Goal: Task Accomplishment & Management: Complete application form

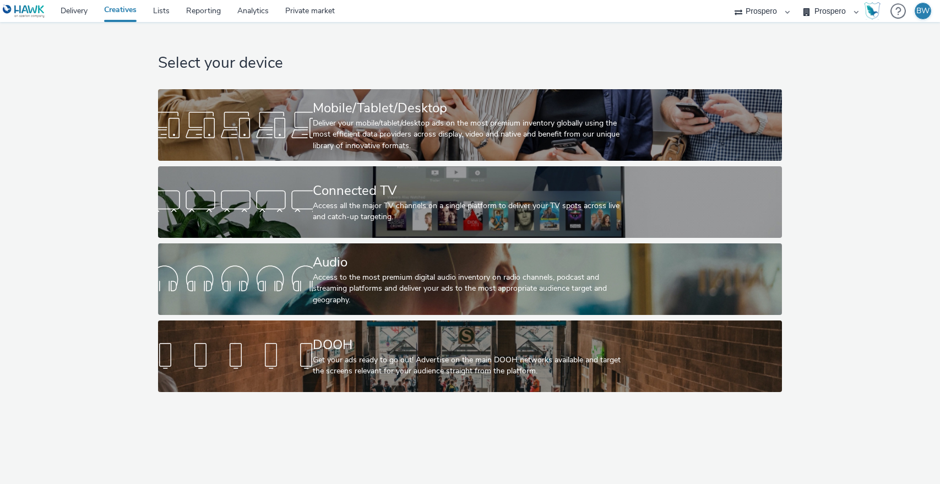
select select "b1b940d3-d05b-48b5-821e-f328c33b988b"
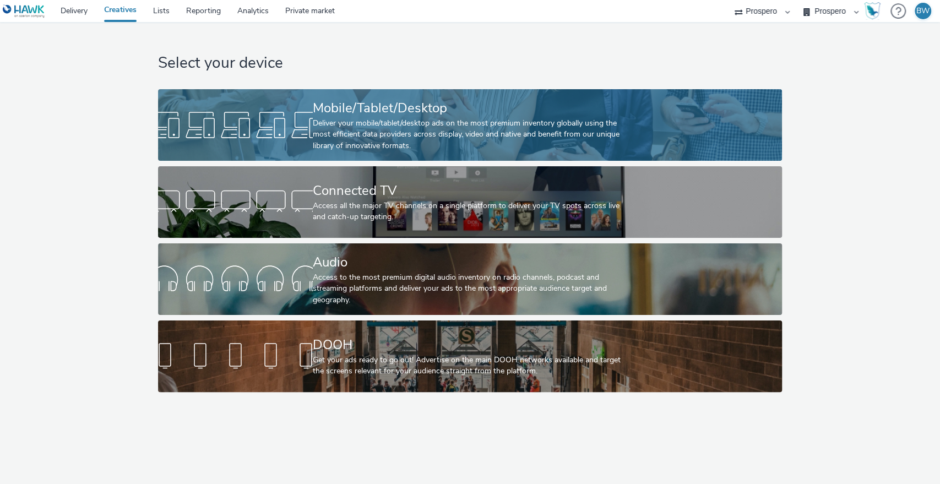
click at [377, 135] on div "Deliver your mobile/tablet/desktop ads on the most premium inventory globally u…" at bounding box center [468, 135] width 310 height 34
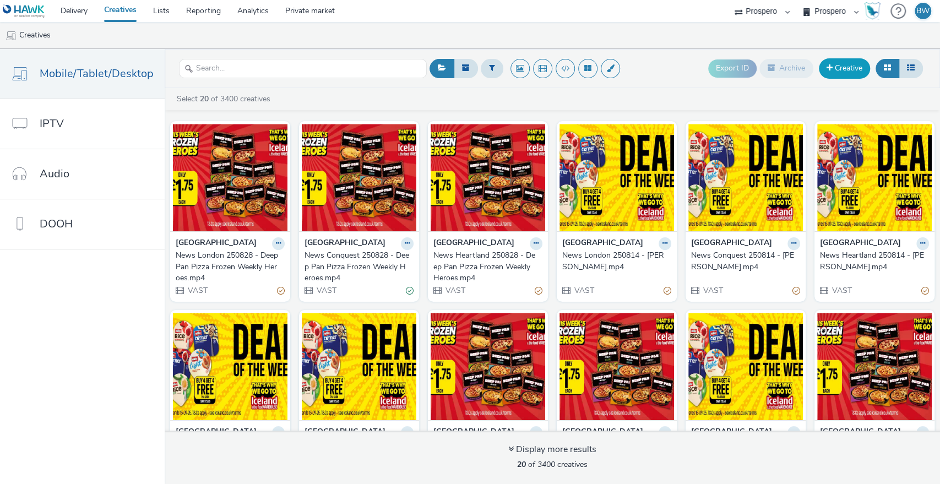
click at [827, 74] on link "Creative" at bounding box center [844, 68] width 51 height 20
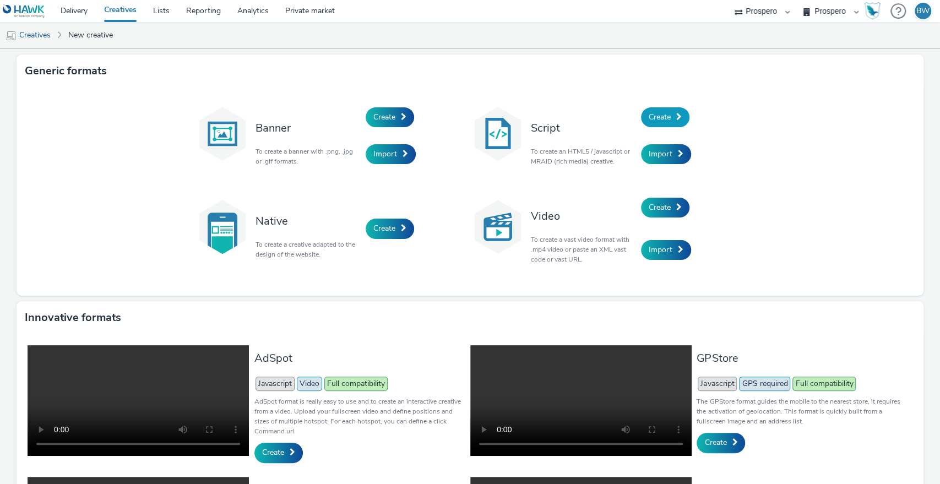
click at [652, 115] on span "Create" at bounding box center [659, 117] width 22 height 10
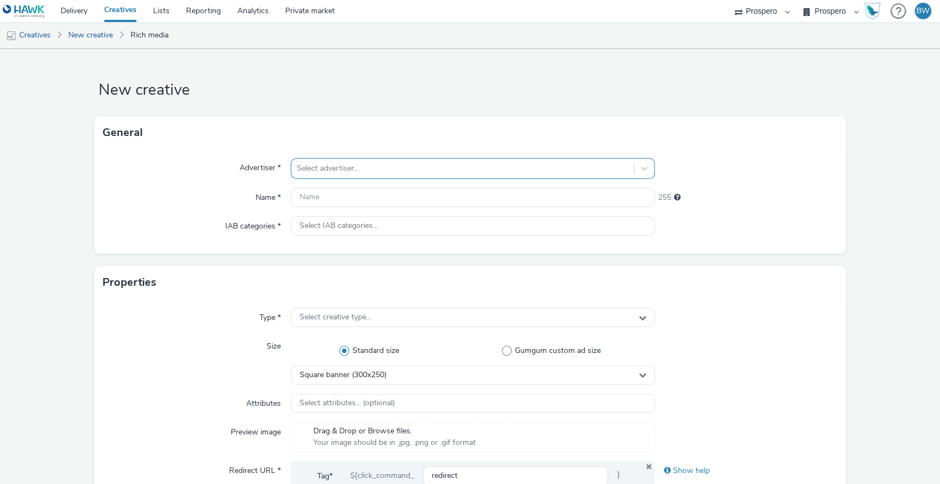
click at [434, 168] on div at bounding box center [463, 168] width 332 height 13
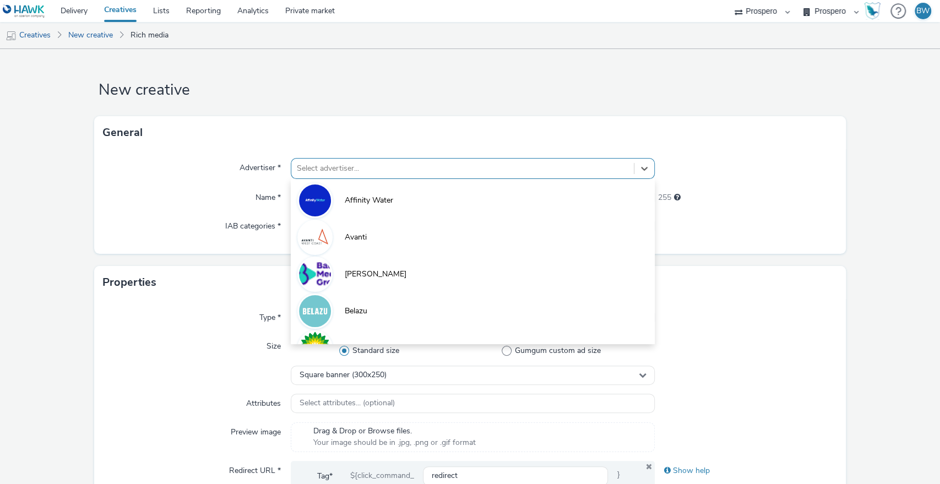
type input "i"
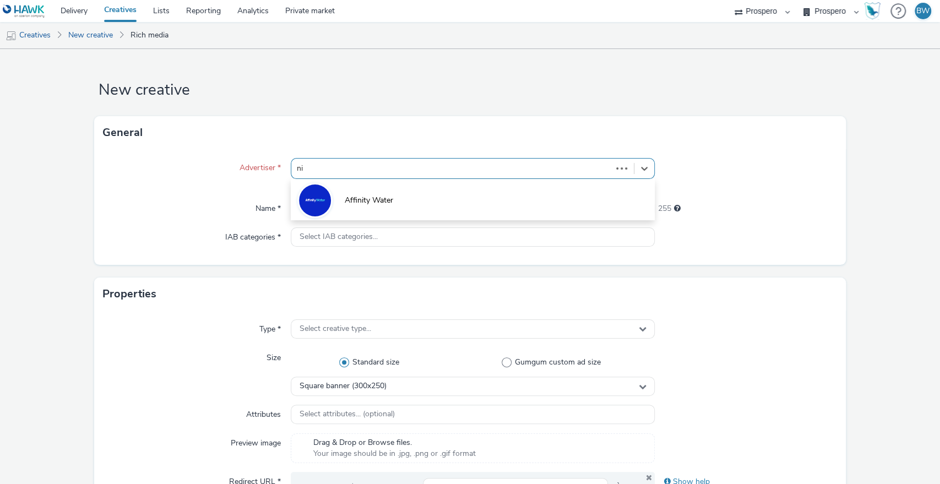
type input "nin"
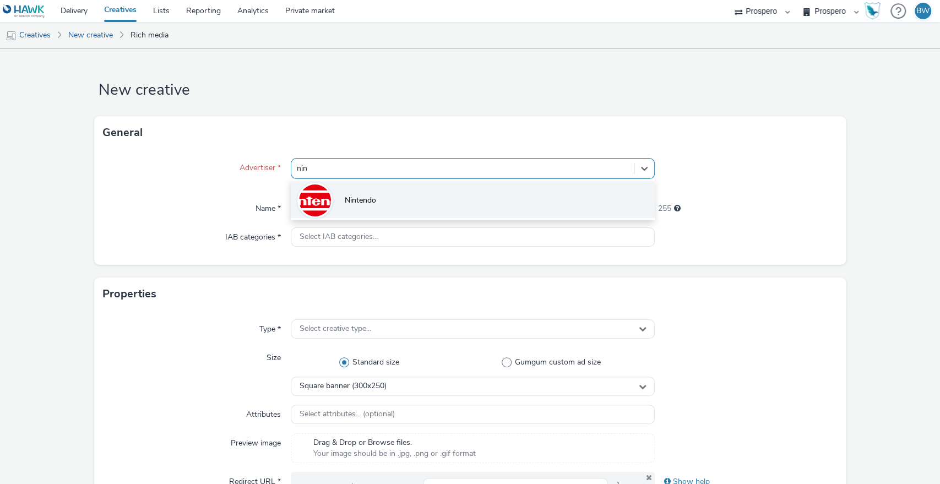
click at [378, 210] on li "Nintendo" at bounding box center [473, 199] width 364 height 37
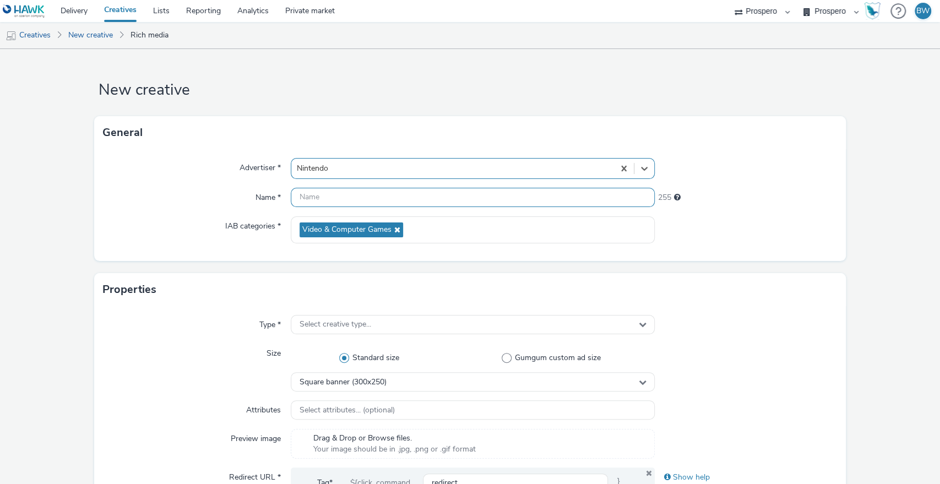
click at [347, 193] on input "text" at bounding box center [473, 197] width 364 height 19
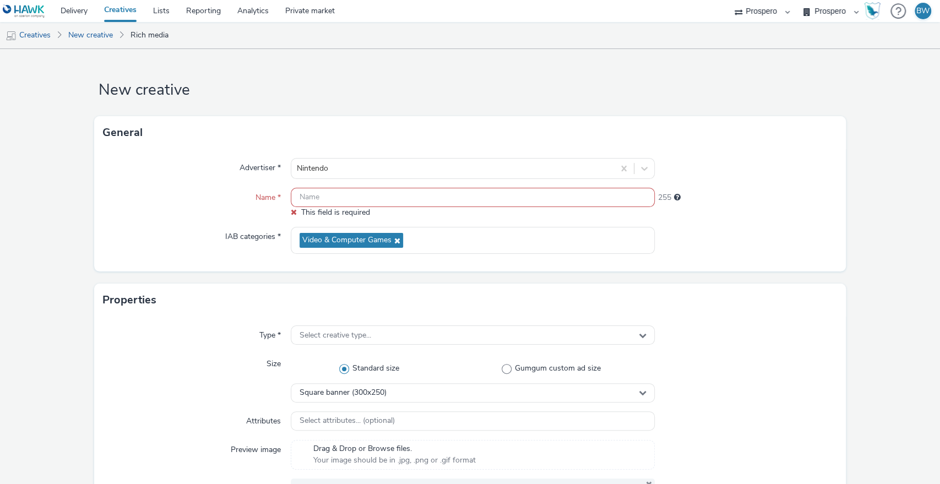
paste input "ADV:Ni3|CAM:Blockbuster Sale|CHA:Display|PLA:Prospero|INV:IGN|PHA:Always On|OBJ…"
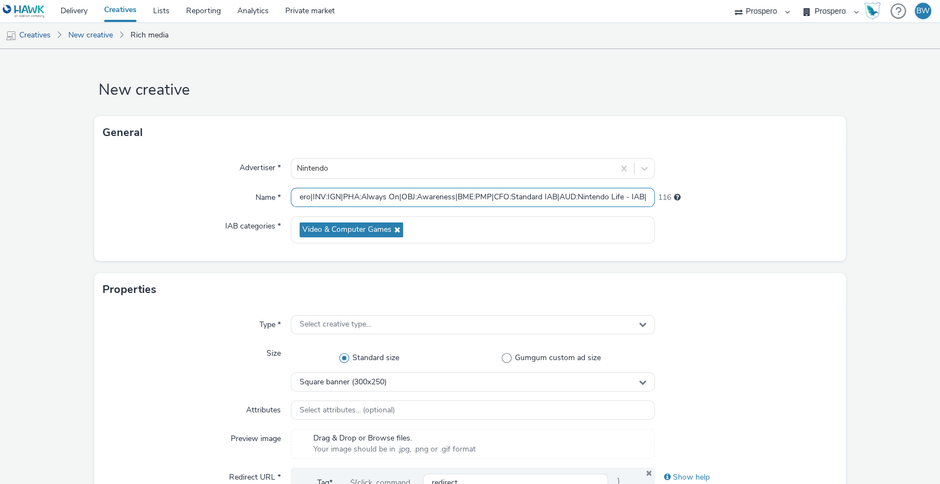
scroll to position [0, 195]
drag, startPoint x: 470, startPoint y: 197, endPoint x: 728, endPoint y: 204, distance: 258.8
click at [728, 204] on div "Name * ADV:Ni3|CAM:Blockbuster Sale|CHA:Display|PLA:Prospero|INV:IGN|PHA:Always…" at bounding box center [470, 198] width 734 height 20
click at [574, 195] on input "ADV:Ni3|CAM:Blockbuster Sale|CHA:Display|PLA:Prospero|INV:IGN|PHA:Always On|OBJ…" at bounding box center [473, 197] width 364 height 19
drag, startPoint x: 552, startPoint y: 195, endPoint x: 639, endPoint y: 197, distance: 87.0
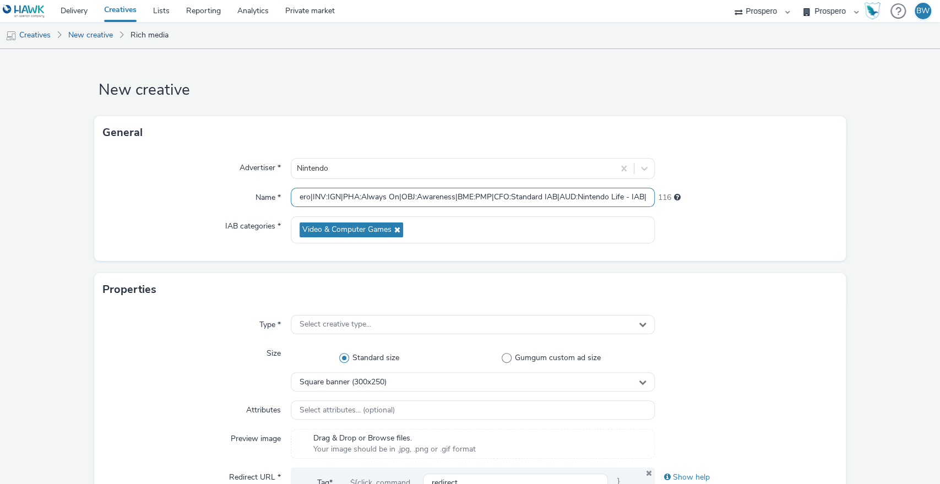
click at [639, 197] on input "ADV:Ni3|CAM:Blockbuster Sale|CHA:Display|PLA:Prospero|INV:IGN|PHA:Always On|OBJ…" at bounding box center [473, 197] width 364 height 19
type input "ADV:Ni3|CAM:Blockbuster Sale|CHA:Display|PLA:Prospero|INV:IGN|PHA:Always On|OBJ…"
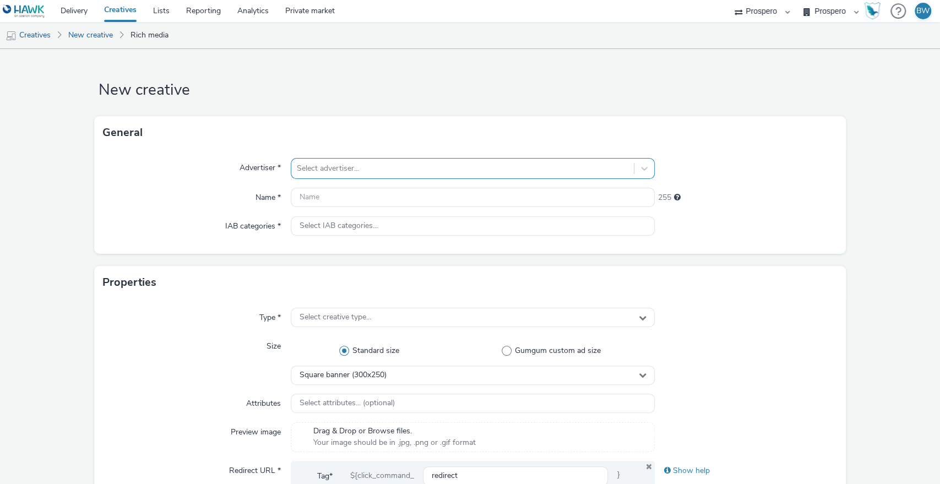
click at [441, 168] on div at bounding box center [463, 168] width 332 height 13
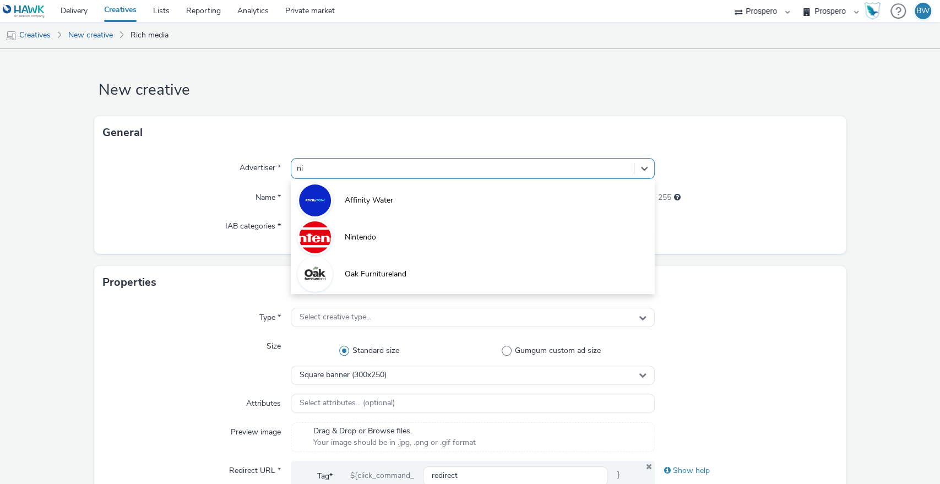
type input "nin"
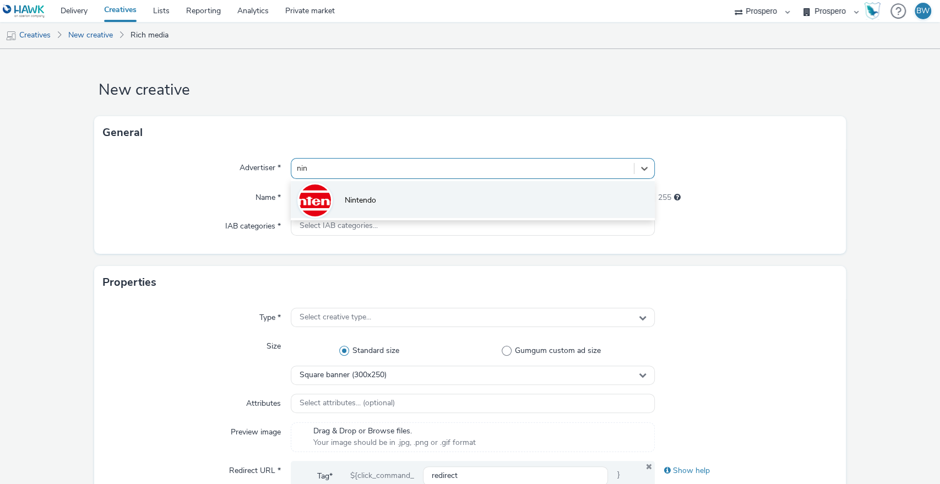
click at [439, 192] on li "Nintendo" at bounding box center [473, 199] width 364 height 37
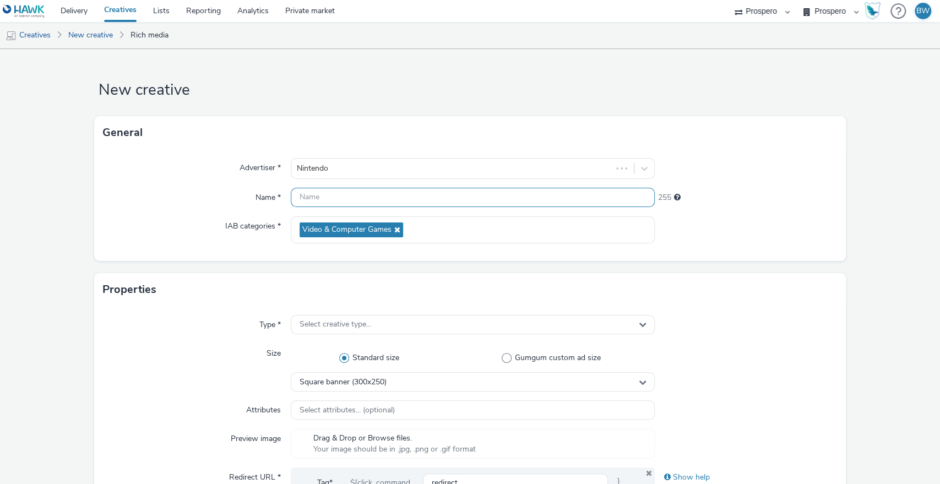
click at [406, 197] on input "text" at bounding box center [473, 197] width 364 height 19
paste input "AUD:Nintendo Life - IAB|"
click at [419, 197] on input "AUD:Nintendo Life - IAB|" at bounding box center [473, 197] width 364 height 19
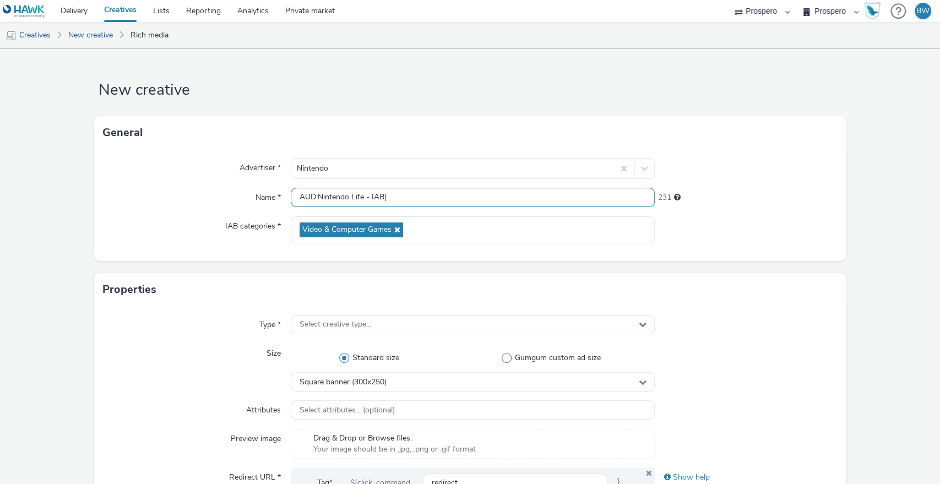
paste input "ADV:Ni3|CAM:Blockbuster Sale|CHA:Display|PLA:Prospero|INV:IGN|PHA:Always On|OBJ…"
drag, startPoint x: 551, startPoint y: 193, endPoint x: 636, endPoint y: 194, distance: 84.8
click at [636, 194] on input "ADV:Ni3|CAM:Blockbuster Sale|CHA:Display|PLA:Prospero|INV:IGN|PHA:Always On|OBJ…" at bounding box center [473, 197] width 364 height 19
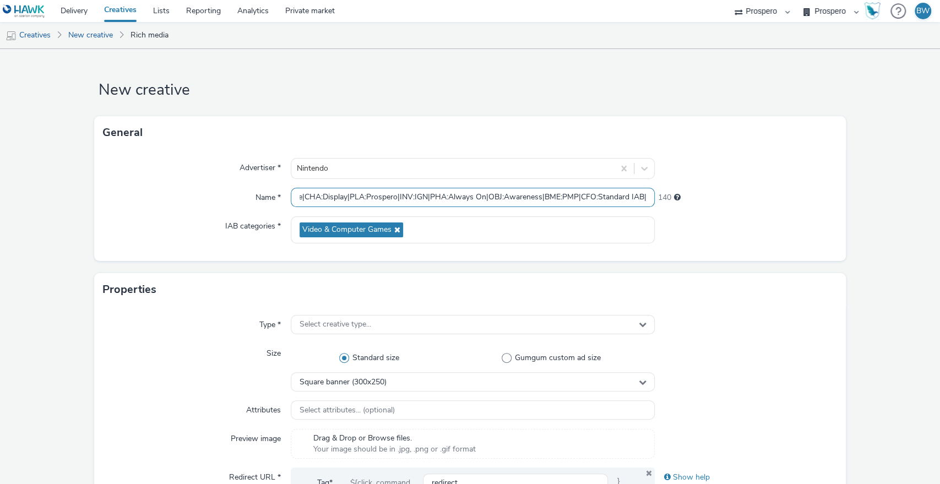
click at [606, 194] on input "ADV:Ni3|CAM:Blockbuster Sale|CHA:Display|PLA:Prospero|INV:IGN|PHA:Always On|OBJ…" at bounding box center [473, 197] width 364 height 19
click at [297, 193] on input "ADV:Ni3|CAM:Blockbuster Sale|CHA:Display|PLA:Prospero|INV:IGN|PHA:Always On|OBJ…" at bounding box center [473, 197] width 364 height 19
paste input "AUD:Nintendo Life - IAB|ADV:Ni3|CAM:Blockbuster Sale|CHA:Display|PLA:Prospero|I…"
type input "ADV:Ni3|CAM:Blockbuster Sale|CHA:Display|PLA:Prospero|INV:IGN|PHA:Always On|OBJ…"
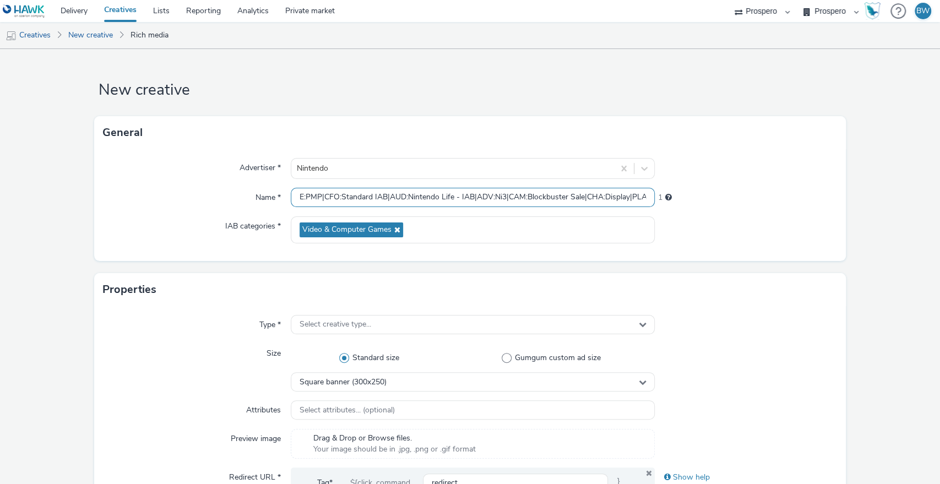
scroll to position [0, 364]
click at [449, 200] on input "ADV:Ni3|CAM:Blockbuster Sale|CHA:Display|PLA:Prospero|INV:IGN|PHA:Always On|OBJ…" at bounding box center [473, 197] width 364 height 19
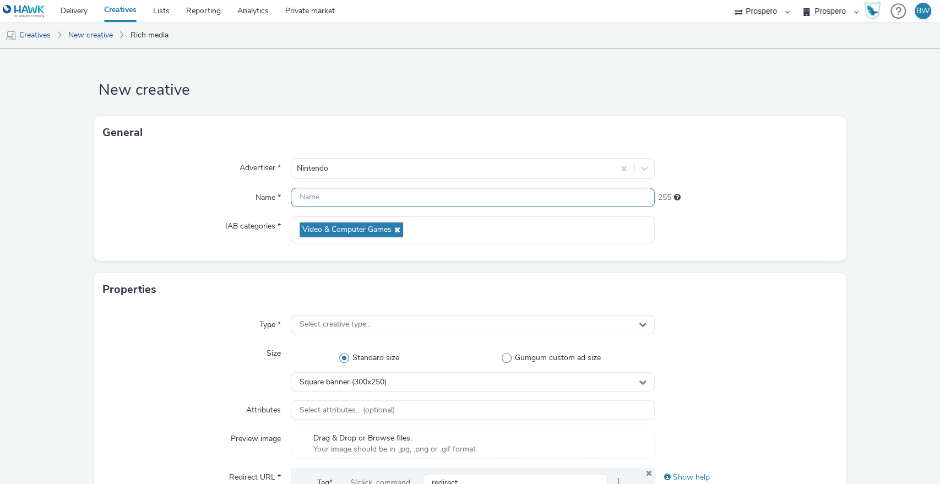
scroll to position [0, 0]
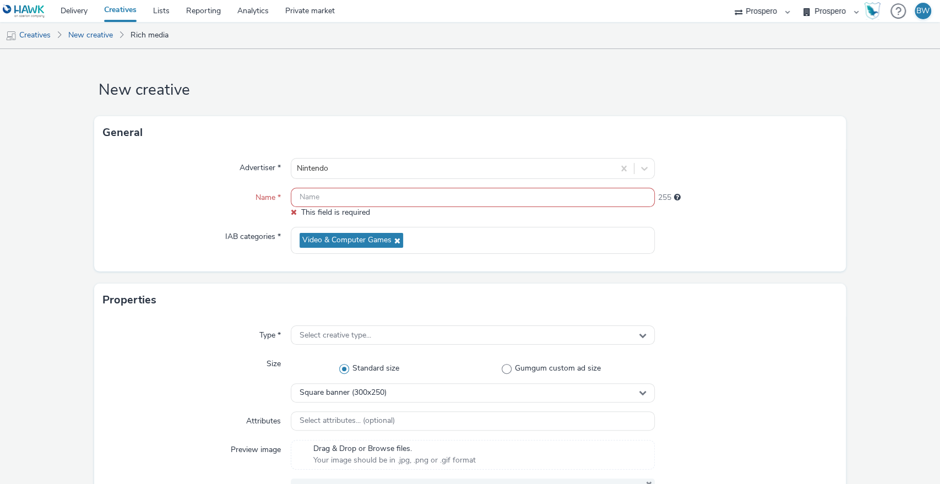
click at [432, 197] on input "text" at bounding box center [473, 197] width 364 height 19
paste input "ADV:Ni3|CAM:Blockbuster Sale|CHA:Display|PLA:Prospero|INV:IGN|PHA:Always On|OBJ…"
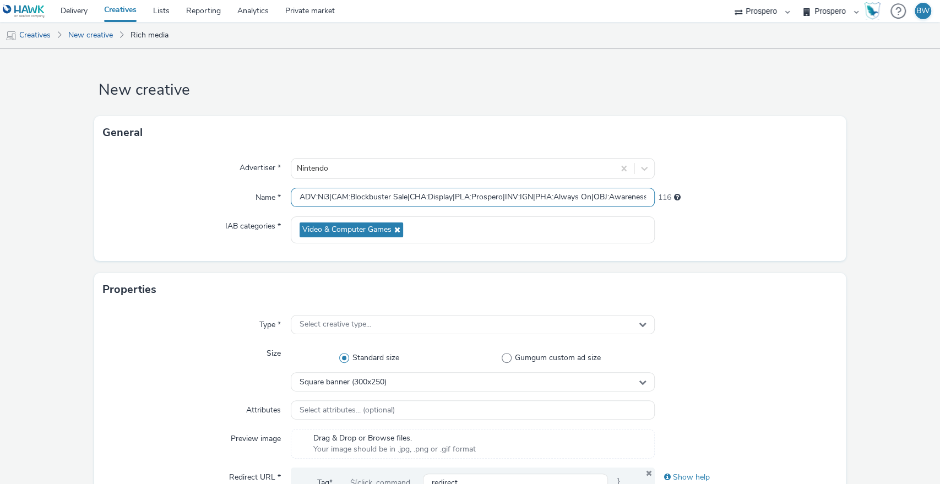
drag, startPoint x: 501, startPoint y: 194, endPoint x: 531, endPoint y: 197, distance: 30.4
click at [531, 197] on input "ADV:Ni3|CAM:Blockbuster Sale|CHA:Display|PLA:Prospero|INV:IGN|PHA:Always On|OBJ…" at bounding box center [473, 197] width 364 height 19
click at [537, 199] on input "ADV:Ni3|CAM:Blockbuster Sale|CHA:Display|PLA:Prospero|INV:IGN|PHA:Always On|OBJ…" at bounding box center [473, 197] width 364 height 19
drag, startPoint x: 532, startPoint y: 195, endPoint x: 501, endPoint y: 198, distance: 30.9
click at [501, 198] on input "ADV:Ni3|CAM:Blockbuster Sale|CHA:Display|PLA:Prospero|INV:IGN|PHA:Always On|OBJ…" at bounding box center [473, 197] width 364 height 19
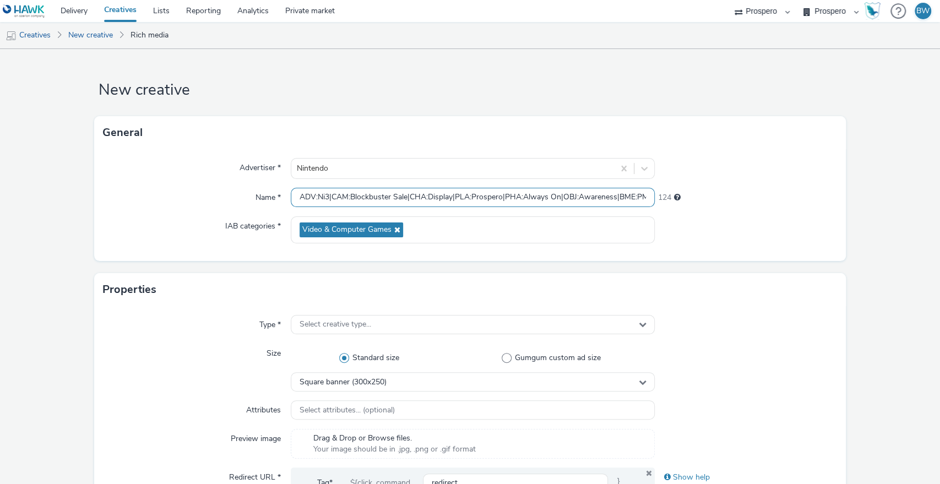
drag, startPoint x: 419, startPoint y: 198, endPoint x: 194, endPoint y: 214, distance: 226.3
click at [194, 214] on div "Advertiser * Nintendo Name * ADV:Ni3|CAM:Blockbuster Sale|CHA:Display|PLA:Prosp…" at bounding box center [470, 205] width 752 height 112
click at [298, 197] on input "ADV:Ni3|CAM:Blockbuster Sale|CHA:Display|PLA:Prospero|PHA:Always On|OBJ:Awarene…" at bounding box center [473, 197] width 364 height 19
paste input "INV:IGN|"
click at [440, 195] on input "INV:IGN|ADV:Ni3|CAM:Blockbuster Sale|CHA:Display|PLA:Prospero|PHA:Always On|OBJ…" at bounding box center [473, 197] width 364 height 19
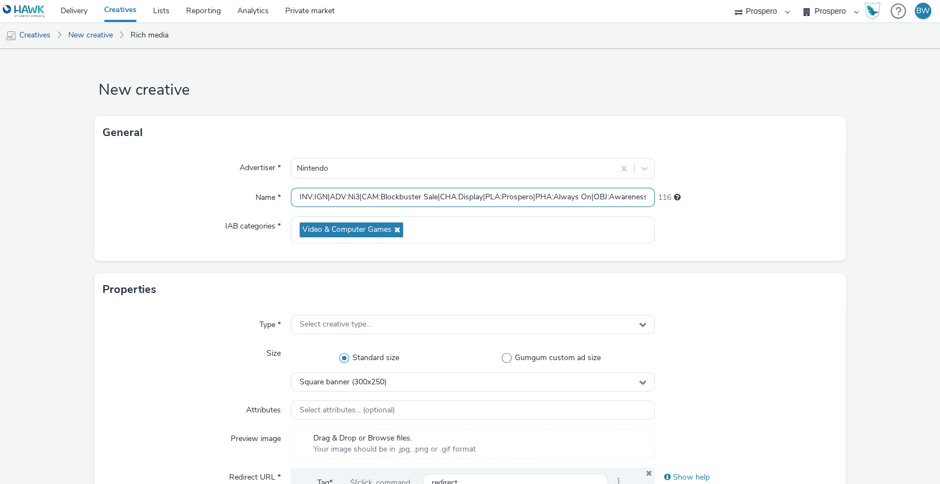
type input "INV:IGN|ADV:Ni3|CAM:Blockbuster Sale|CHA:Display|PLA:Prospero|PHA:Always On|OBJ…"
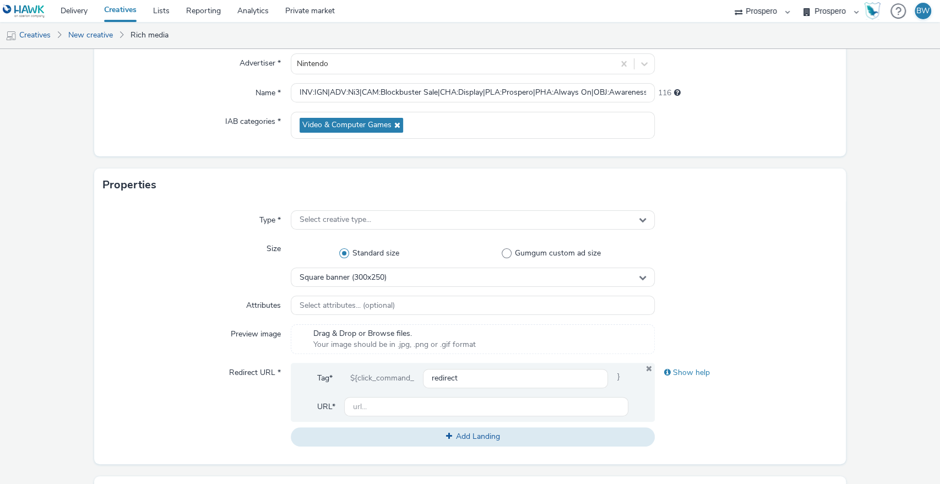
scroll to position [105, 0]
click at [340, 216] on span "Select creative type..." at bounding box center [335, 219] width 72 height 9
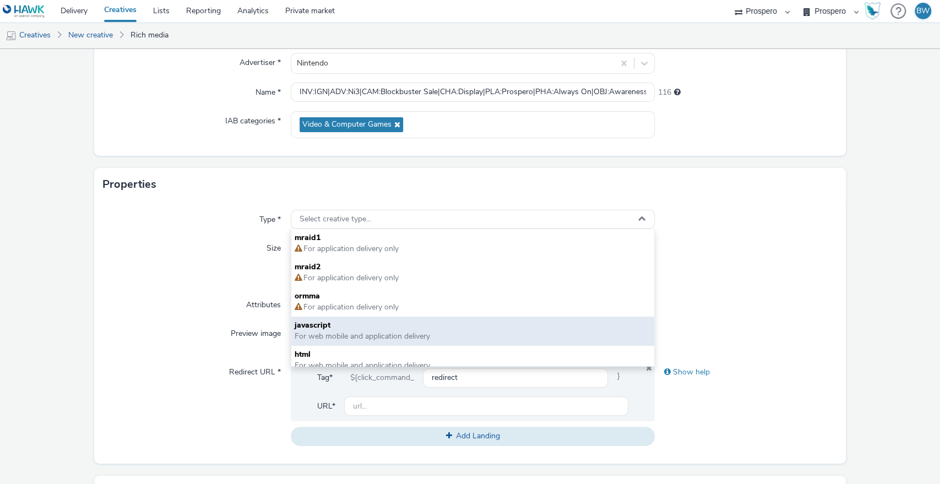
click at [343, 337] on span "For web mobile and application delivery" at bounding box center [361, 336] width 135 height 10
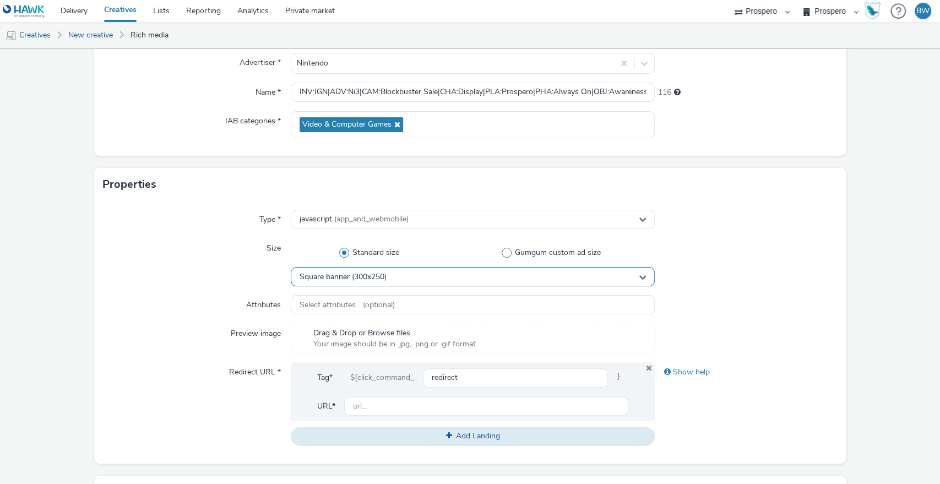
click at [383, 281] on div "Square banner (300x250)" at bounding box center [473, 276] width 364 height 19
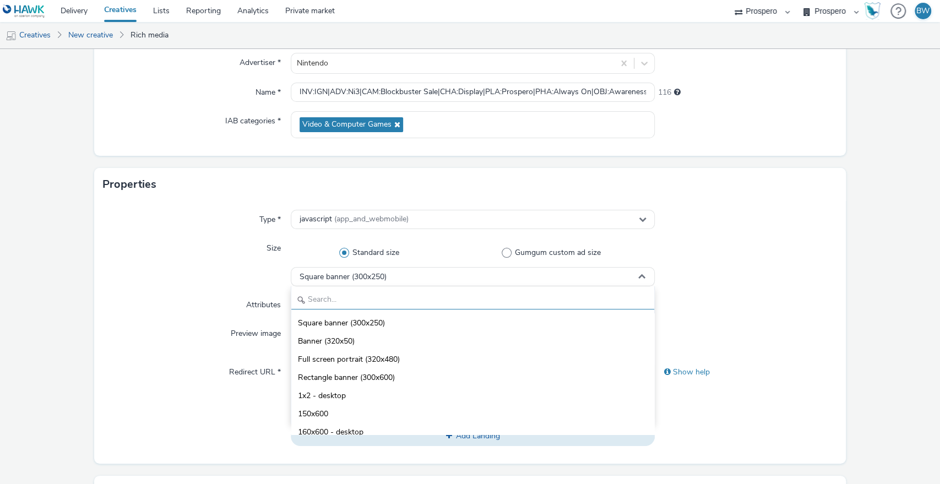
click at [375, 303] on input "text" at bounding box center [472, 299] width 363 height 19
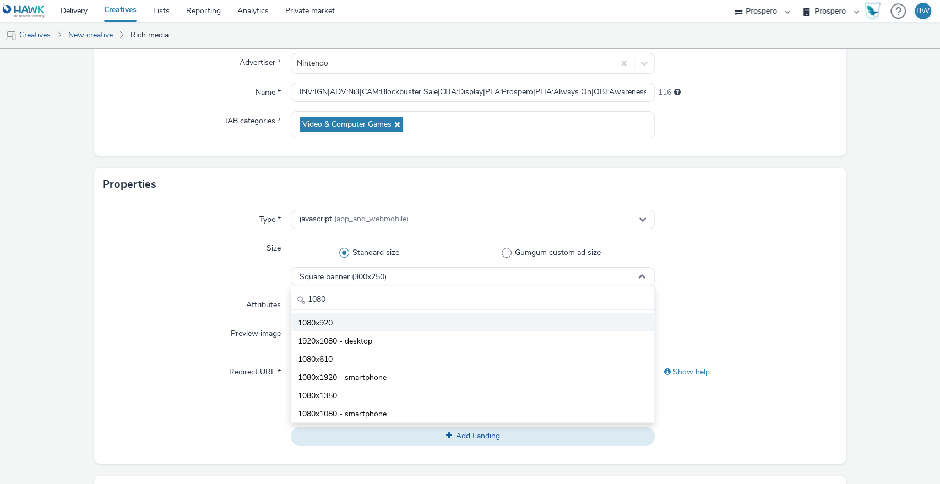
type input "1080"
click at [358, 328] on li "1080x920" at bounding box center [472, 322] width 363 height 18
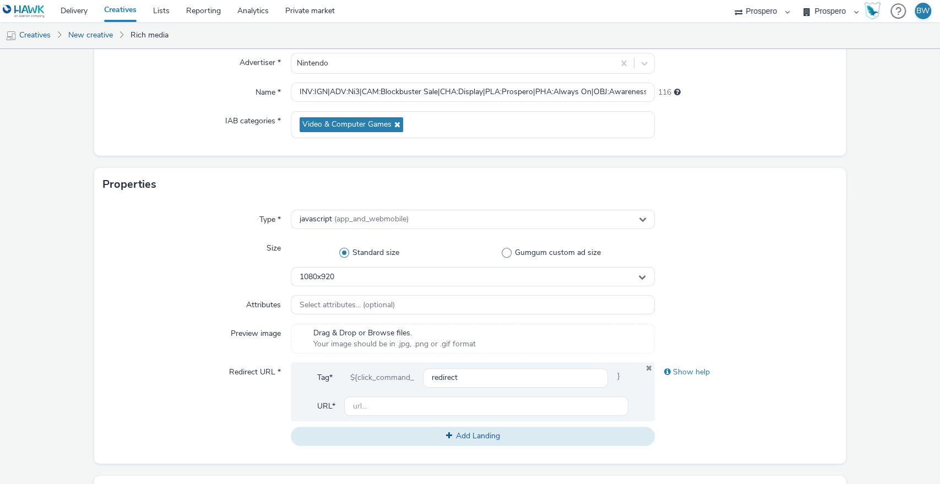
click at [142, 305] on div "Attributes" at bounding box center [197, 305] width 188 height 20
click at [342, 277] on div "1080x920" at bounding box center [473, 276] width 364 height 19
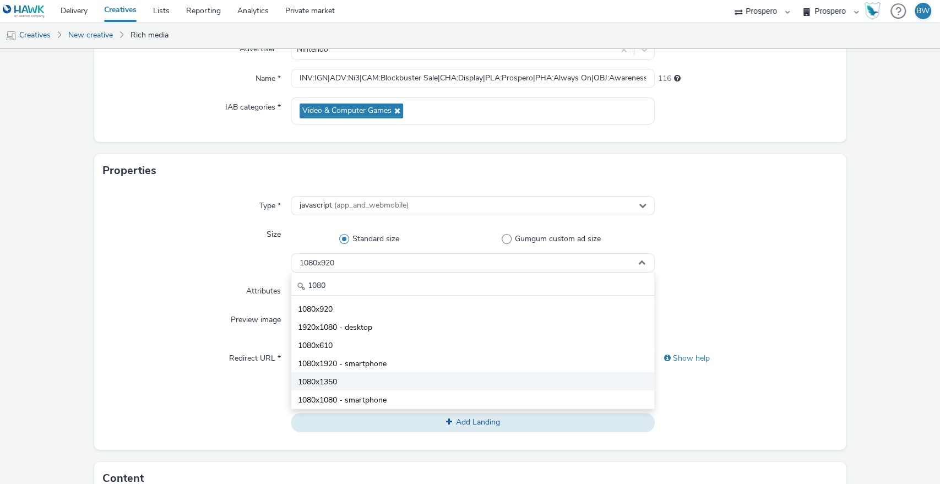
scroll to position [118, 0]
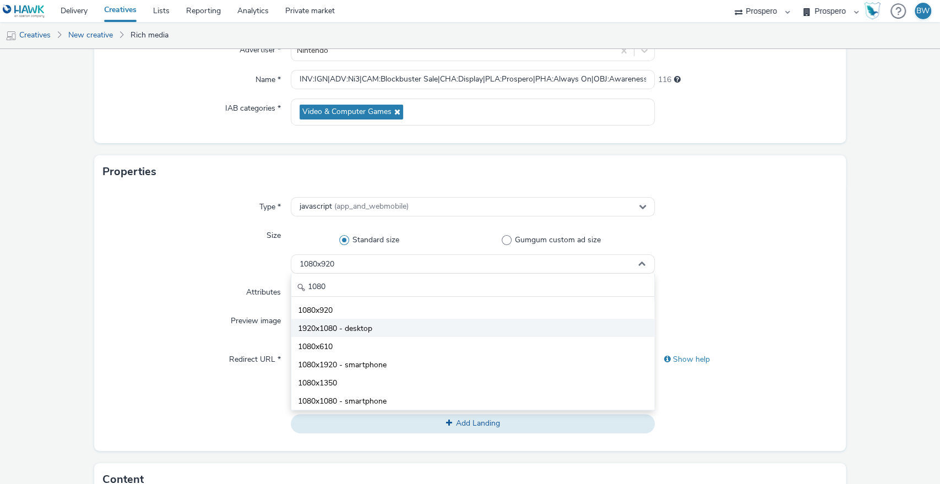
click at [388, 325] on li "1920x1080 - desktop" at bounding box center [472, 328] width 363 height 18
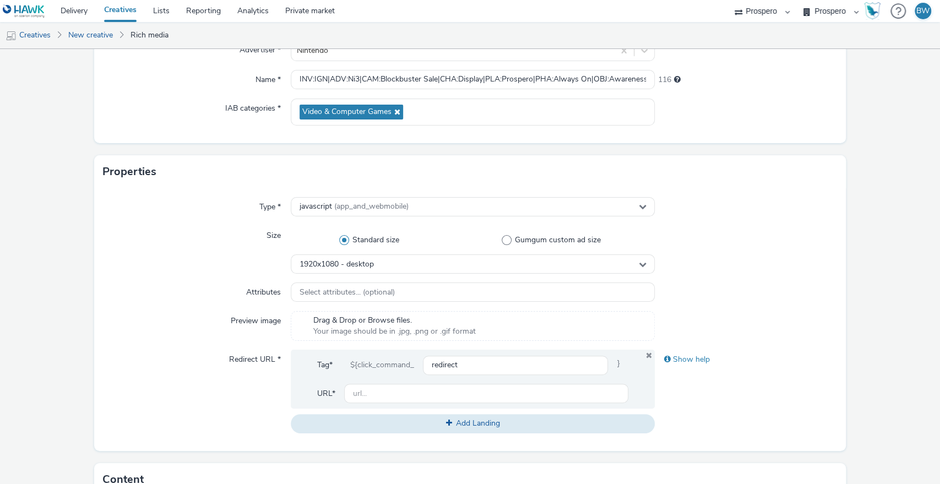
click at [156, 265] on div "Size" at bounding box center [197, 250] width 188 height 48
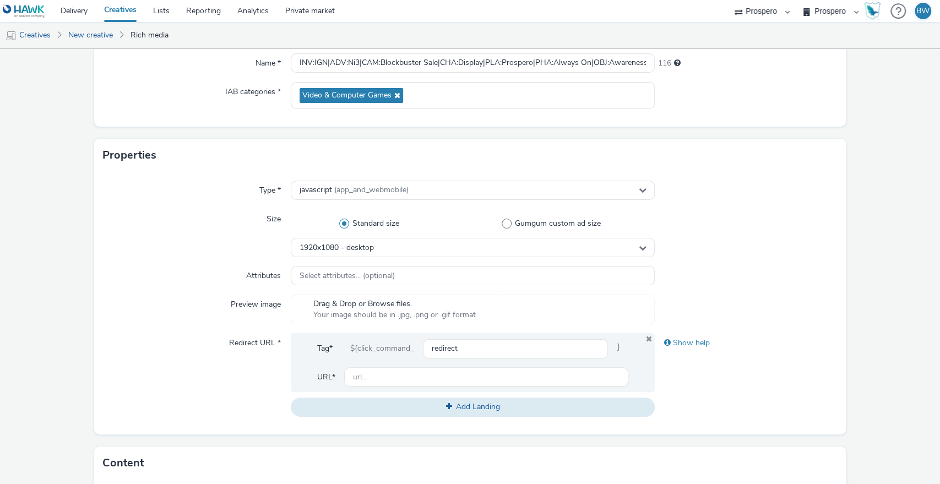
scroll to position [135, 0]
click at [379, 378] on input "text" at bounding box center [486, 376] width 285 height 19
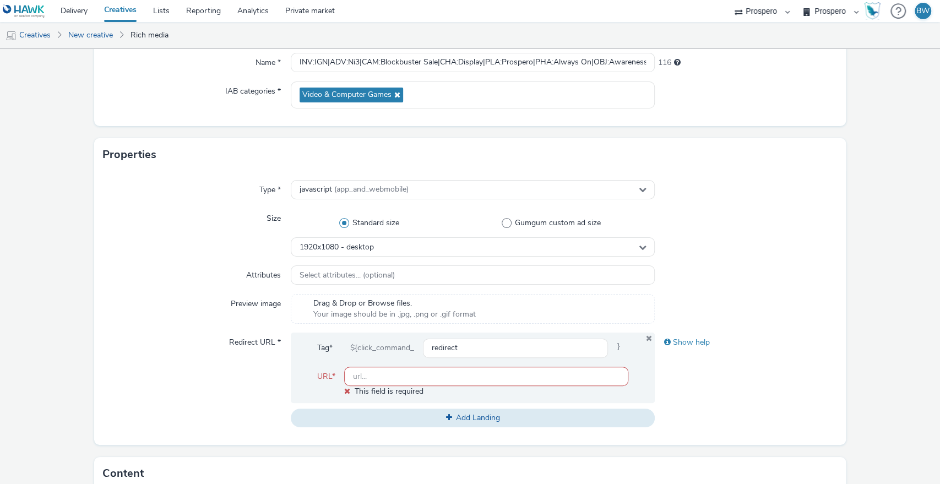
click at [181, 309] on div "Preview image" at bounding box center [197, 309] width 188 height 30
click at [231, 342] on label "Redirect URL *" at bounding box center [255, 339] width 61 height 15
click at [385, 374] on input "text" at bounding box center [486, 376] width 285 height 19
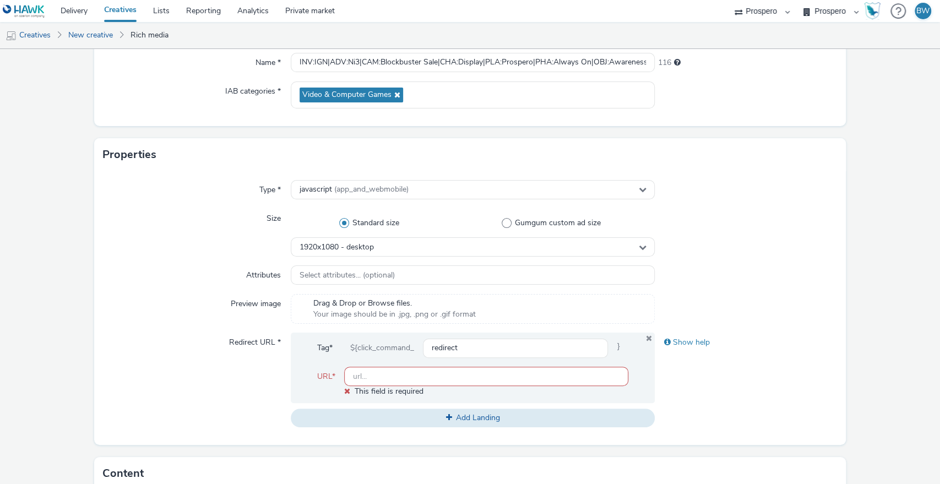
paste input "https://www.nintendo.com/en-gb/Campaigns/Nintendo-Switch-Online-12-2-Offer-2901…"
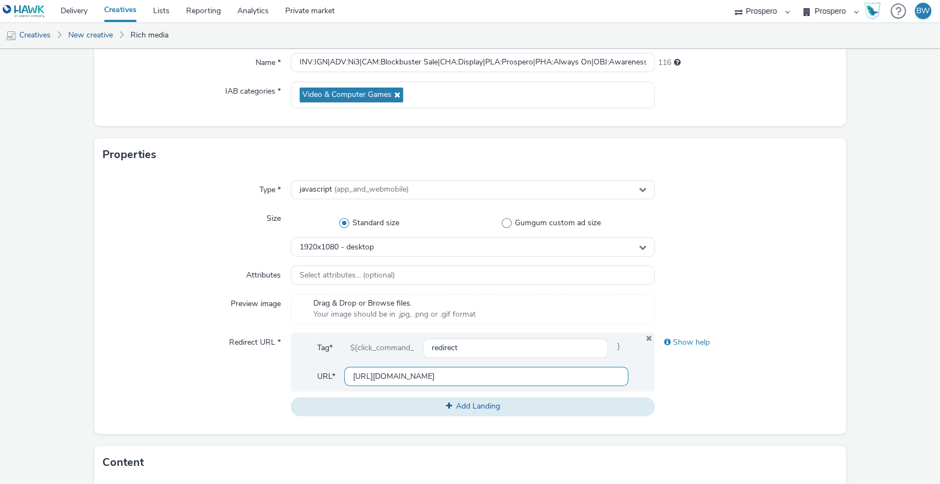
scroll to position [0, 735]
type input "https://www.nintendo.com/en-gb/Campaigns/Nintendo-Switch-Online-12-2-Offer-2901…"
click at [181, 286] on div "Type * javascript (app_and_webmobile) Size Standard size Gumgum custom ad size …" at bounding box center [470, 302] width 752 height 263
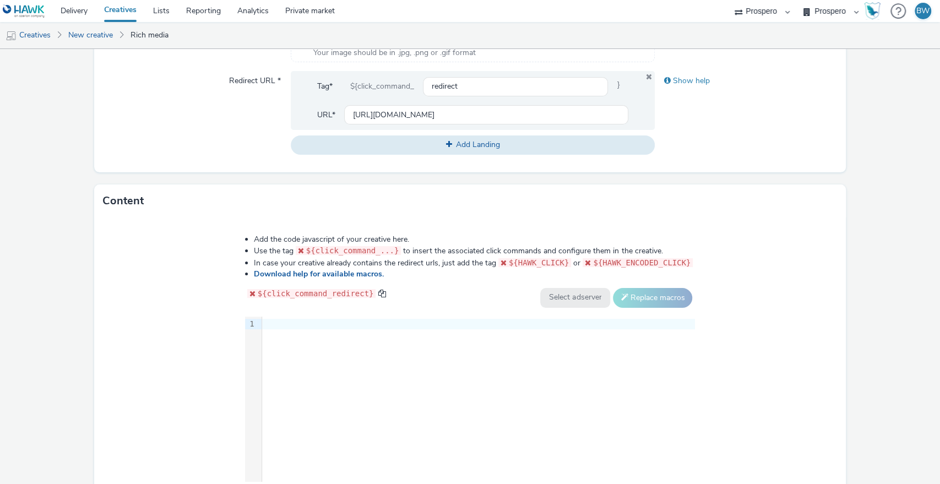
scroll to position [467, 0]
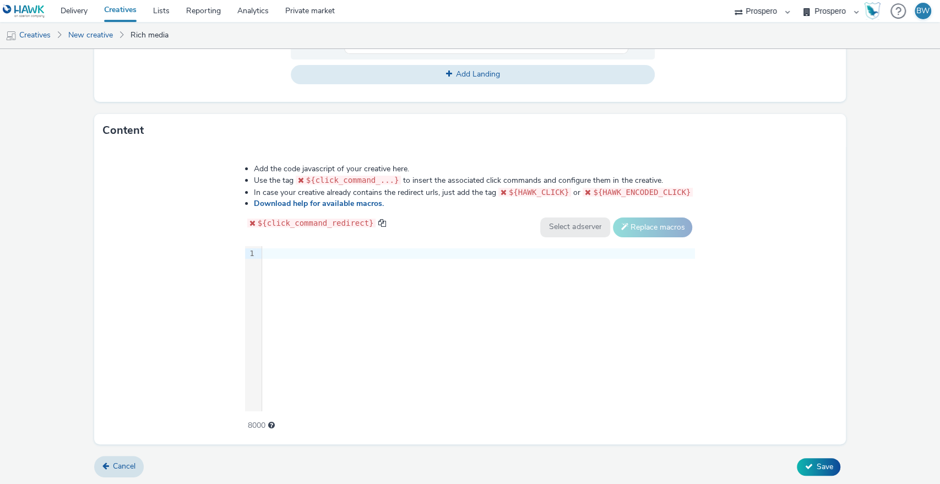
click at [353, 281] on div "9 1 ›" at bounding box center [470, 328] width 450 height 165
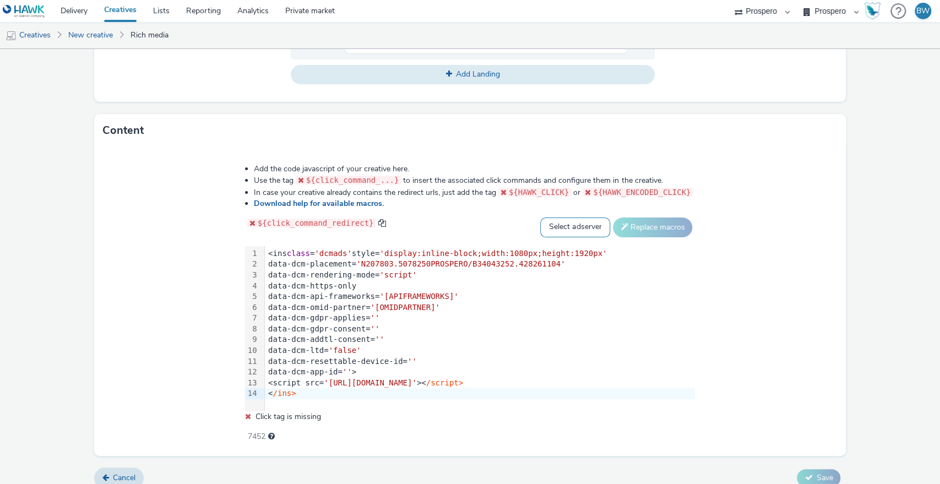
click at [541, 221] on select "Select adserver Sizmek DCM Adform Sting" at bounding box center [575, 227] width 70 height 20
select select "dcm"
click at [540, 217] on select "Select adserver Sizmek DCM Adform Sting" at bounding box center [575, 227] width 70 height 20
click at [639, 228] on button "Replace macros" at bounding box center [652, 227] width 79 height 20
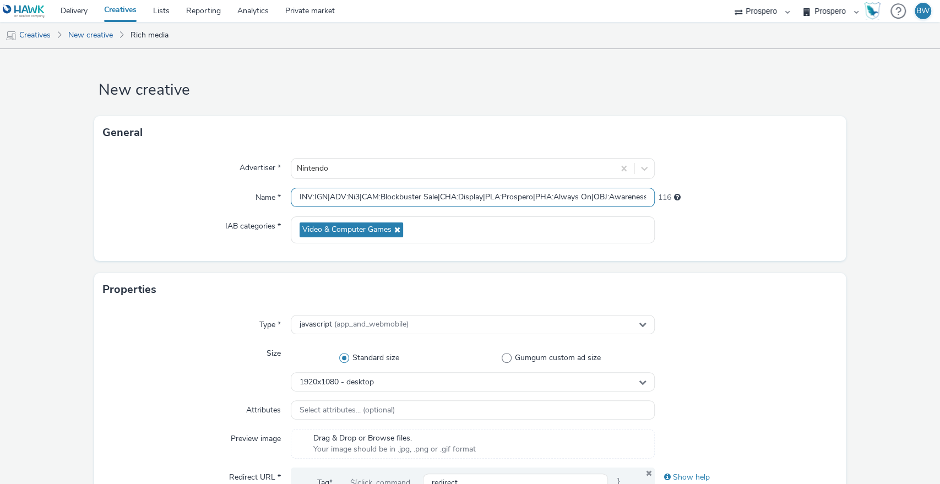
scroll to position [0, 195]
drag, startPoint x: 534, startPoint y: 195, endPoint x: 712, endPoint y: 188, distance: 178.5
click at [712, 188] on div "Name * INV:IGN|ADV:Ni3|CAM:Blockbuster Sale|CHA:Display|PLA:Prospero|PHA:Always…" at bounding box center [470, 198] width 734 height 20
click at [597, 197] on input "INV:IGN|ADV:Ni3|CAM:Blockbuster Sale|CHA:Display|PLA:Prospero|PHA:Always On|OBJ…" at bounding box center [473, 197] width 364 height 19
drag, startPoint x: 552, startPoint y: 199, endPoint x: 640, endPoint y: 199, distance: 88.1
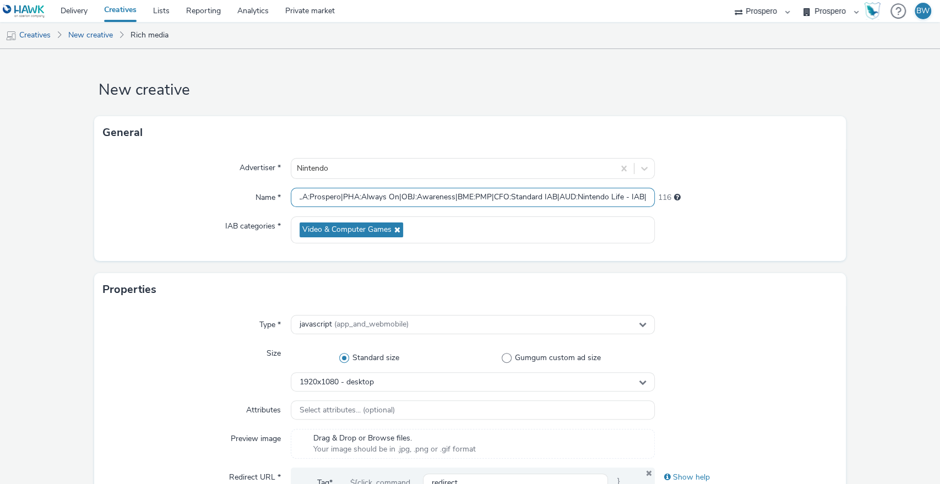
click at [640, 199] on input "INV:IGN|ADV:Ni3|CAM:Blockbuster Sale|CHA:Display|PLA:Prospero|PHA:Always On|OBJ…" at bounding box center [473, 197] width 364 height 19
click at [292, 197] on input "INV:IGN|ADV:Ni3|CAM:Blockbuster Sale|CHA:Display|PLA:Prospero|PHA:Always On|OBJ…" at bounding box center [473, 197] width 364 height 19
paste input "AUD:Nintendo Life - IAB|"
type input "AUD:Nintendo Life - IAB|INV:IGN|ADV:Ni3|CAM:Blockbuster Sale|CHA:Display|PLA:Pr…"
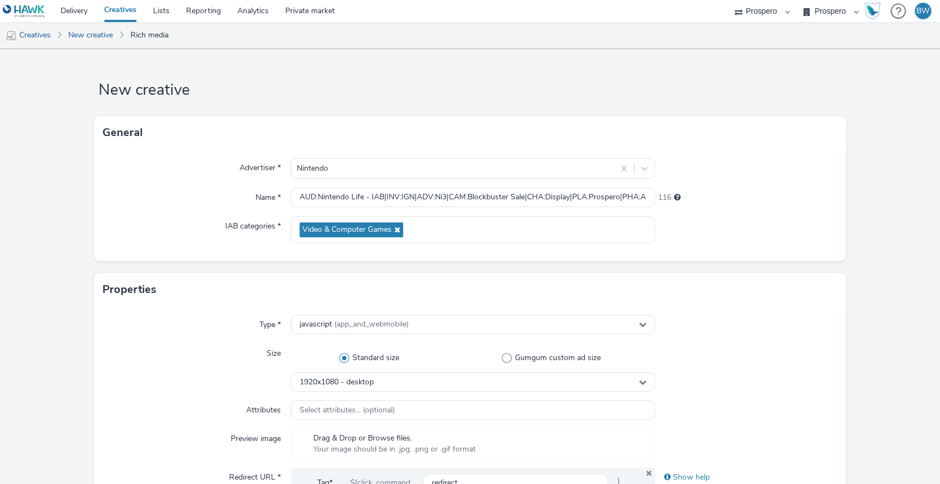
click at [195, 179] on div "Advertiser * Nintendo Name * AUD:Nintendo Life - IAB|INV:IGN|ADV:Ni3|CAM:Blockb…" at bounding box center [470, 205] width 752 height 112
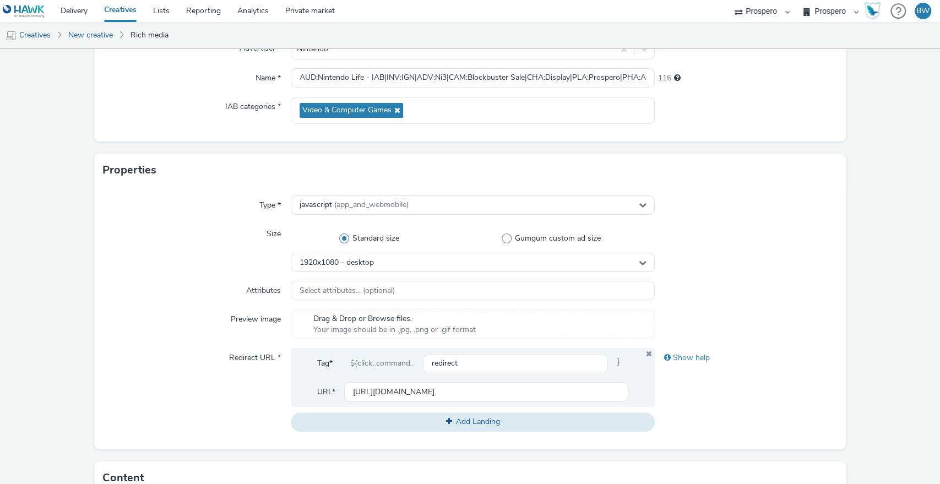
scroll to position [121, 0]
click at [318, 260] on span "1920x1080 - desktop" at bounding box center [336, 261] width 74 height 9
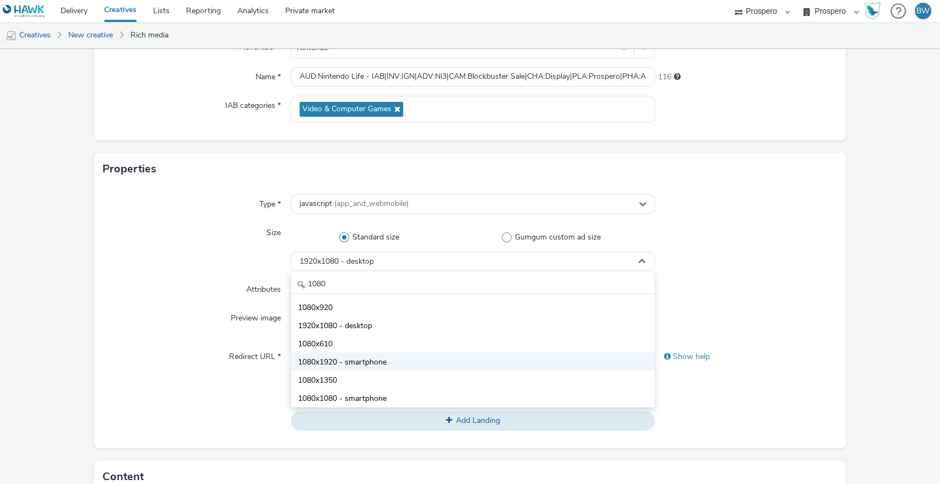
scroll to position [123, 0]
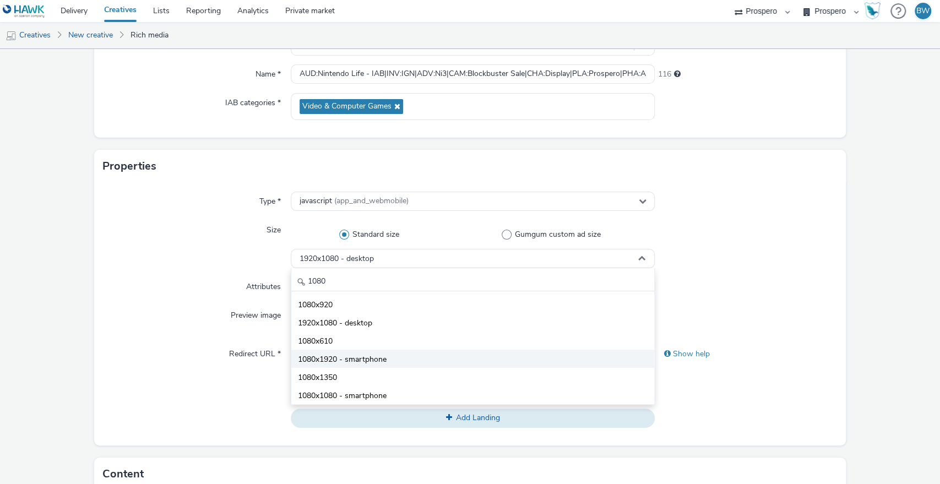
click at [375, 361] on span "1080x1920 - smartphone" at bounding box center [342, 359] width 89 height 11
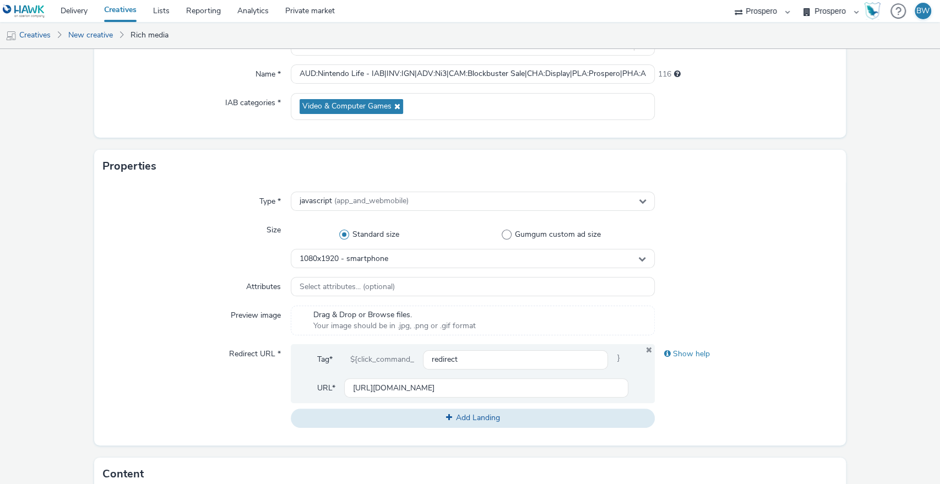
click at [149, 286] on div "Attributes" at bounding box center [197, 287] width 188 height 20
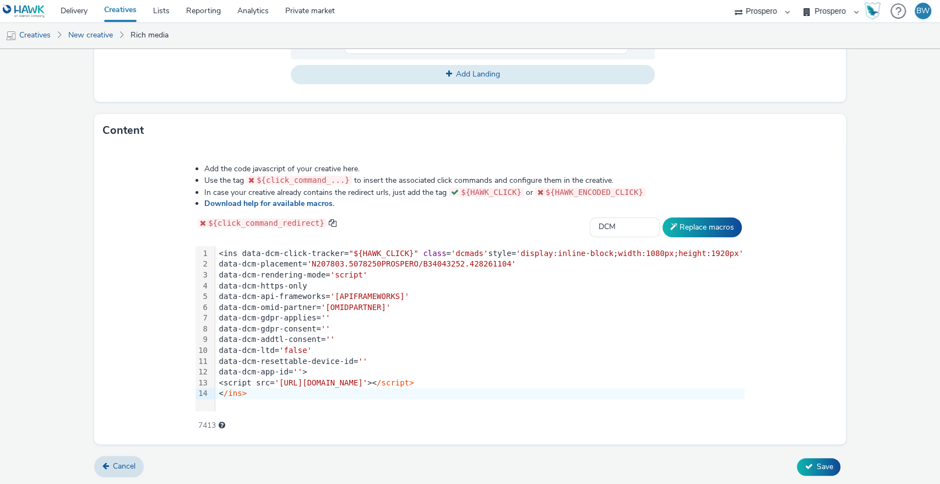
scroll to position [467, 0]
click at [804, 466] on icon at bounding box center [808, 466] width 8 height 8
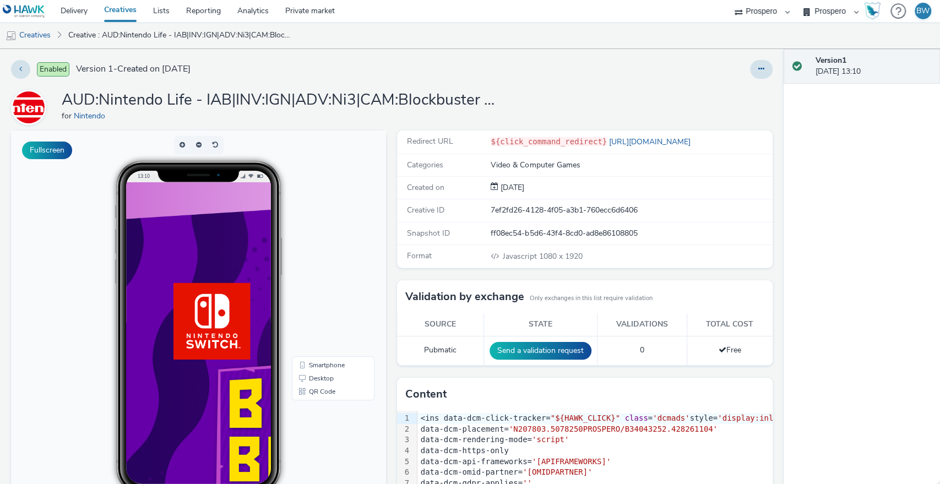
scroll to position [44, 0]
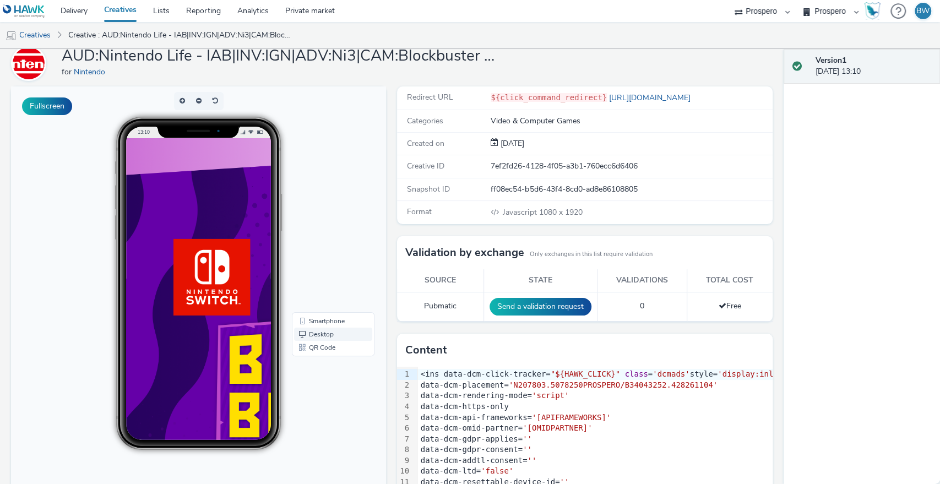
click at [324, 335] on link "Desktop" at bounding box center [333, 334] width 78 height 13
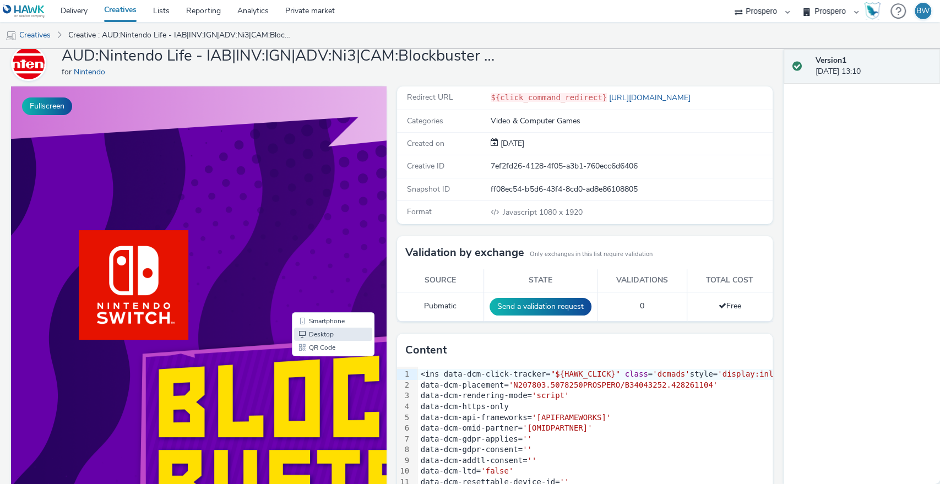
scroll to position [0, 0]
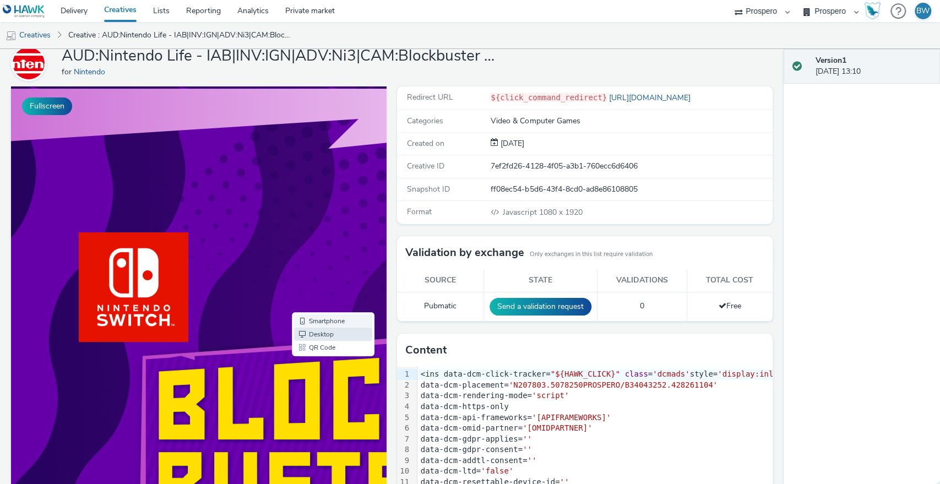
click at [315, 318] on link "Smartphone" at bounding box center [333, 320] width 78 height 13
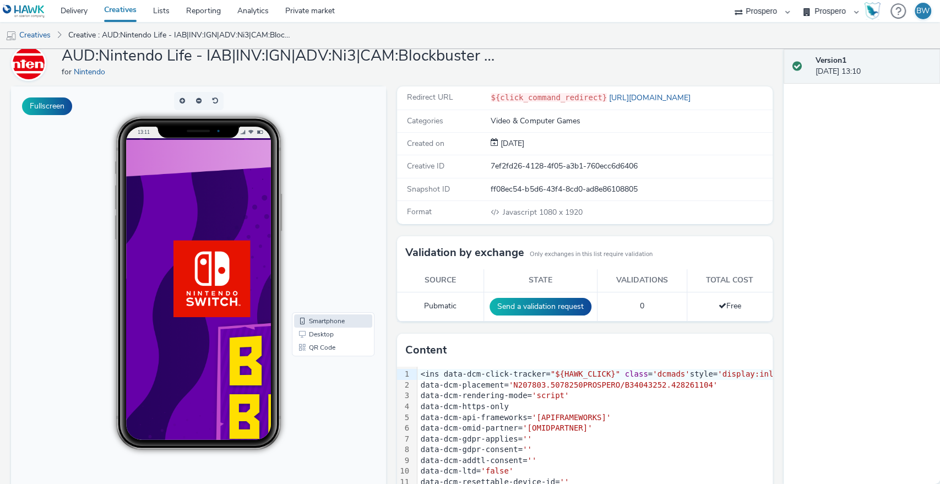
click at [391, 227] on div "Redirect URL ${click_command_redirect} https://www.nintendo.com/en-gb/Campaigns…" at bounding box center [581, 317] width 380 height 463
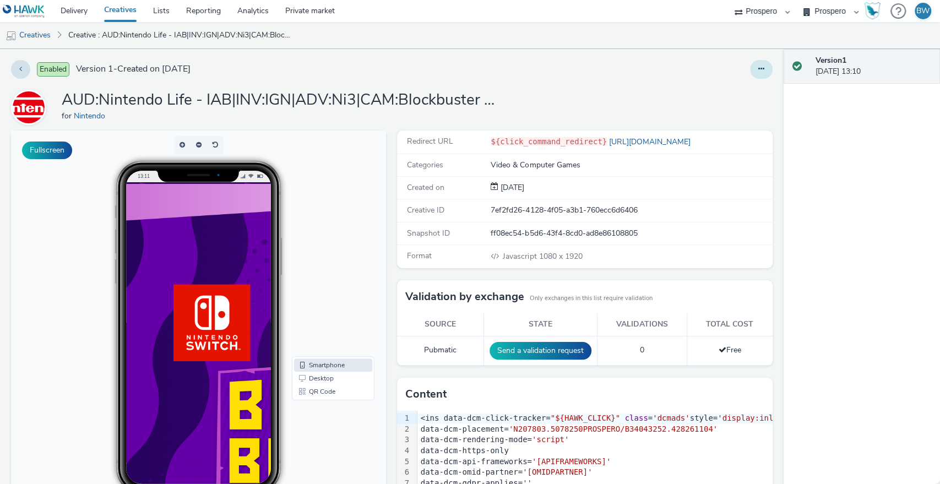
click at [750, 74] on button at bounding box center [761, 69] width 23 height 19
click at [718, 90] on link "Edit" at bounding box center [731, 91] width 83 height 22
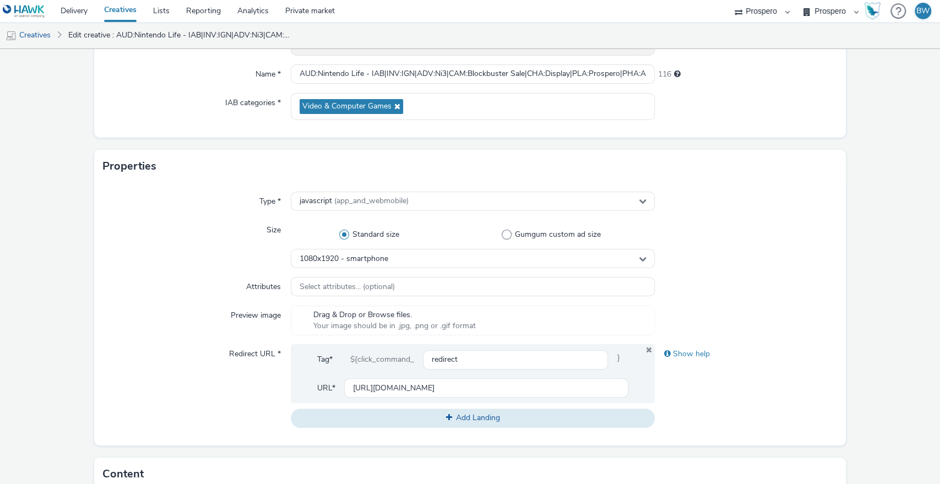
scroll to position [125, 0]
click at [357, 257] on span "1080x1920 - smartphone" at bounding box center [343, 257] width 89 height 9
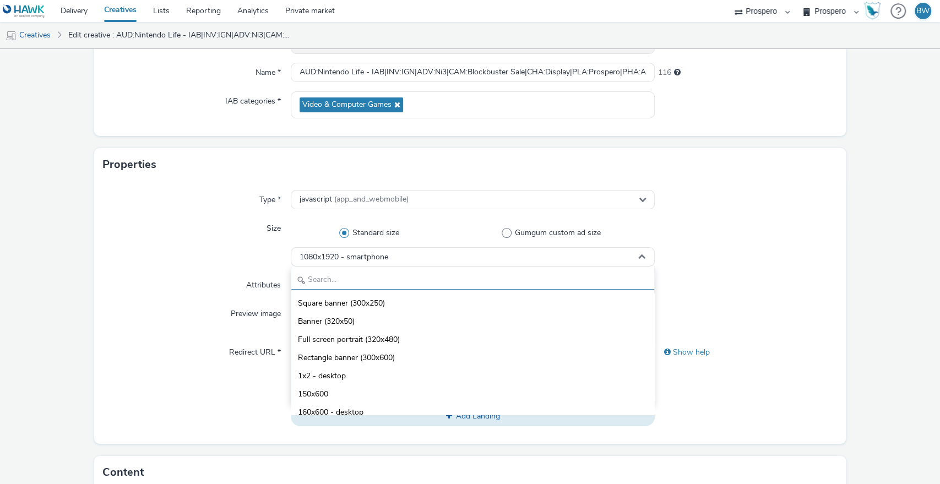
click at [361, 280] on input "text" at bounding box center [472, 279] width 363 height 19
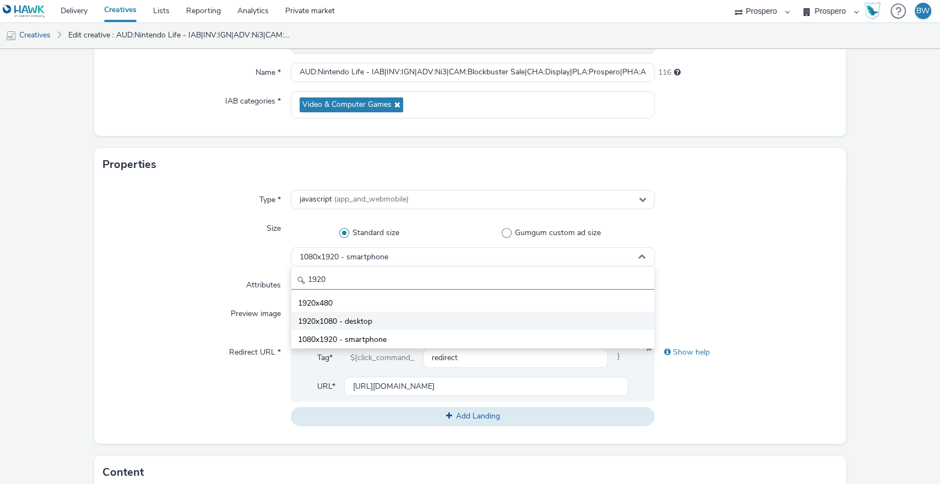
type input "1920"
click at [367, 321] on span "1920x1080 - desktop" at bounding box center [335, 321] width 74 height 11
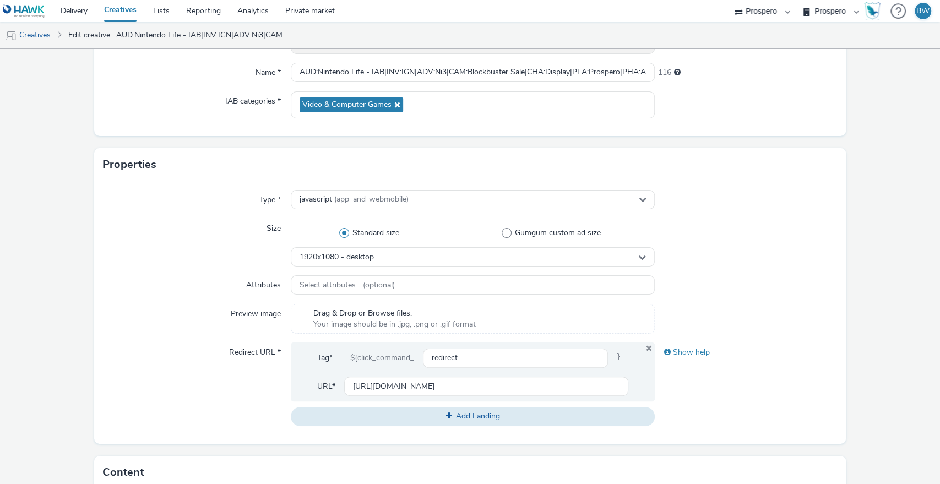
scroll to position [467, 0]
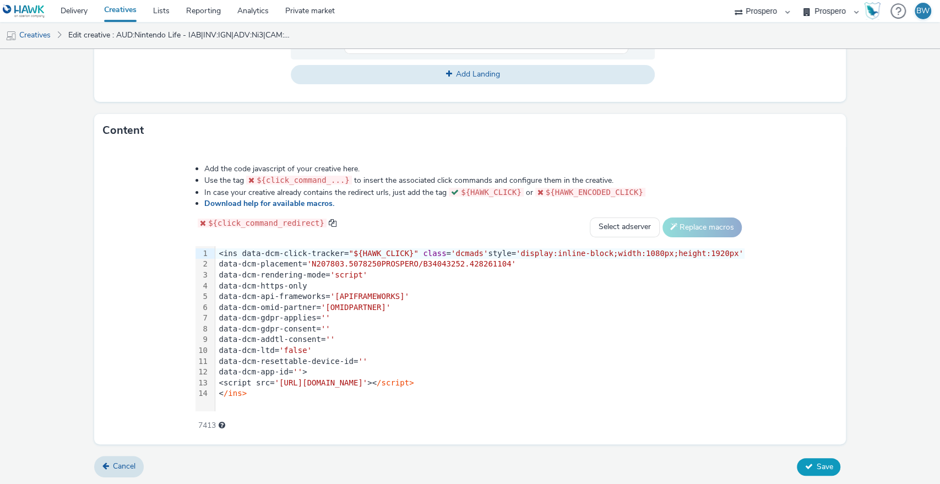
click at [804, 470] on button "Save" at bounding box center [818, 467] width 43 height 18
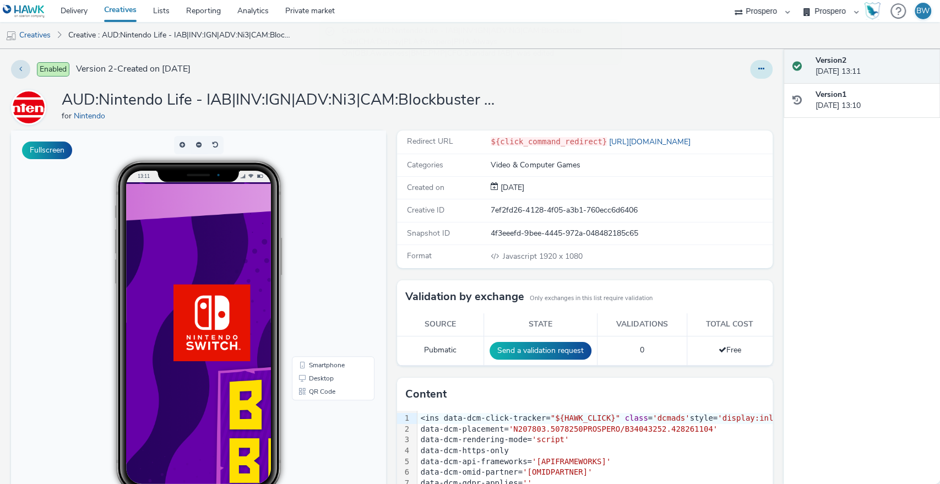
click at [758, 68] on icon at bounding box center [761, 69] width 6 height 8
click at [727, 88] on link "Edit" at bounding box center [731, 91] width 83 height 22
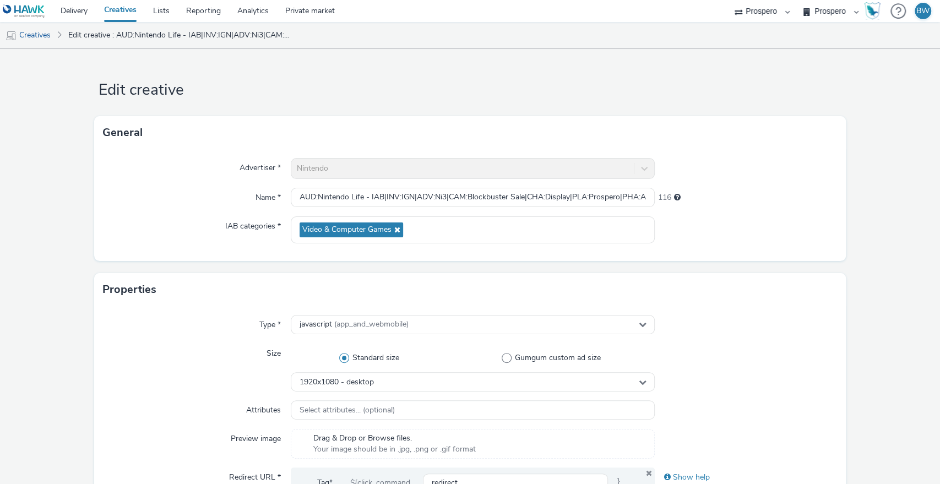
scroll to position [274, 0]
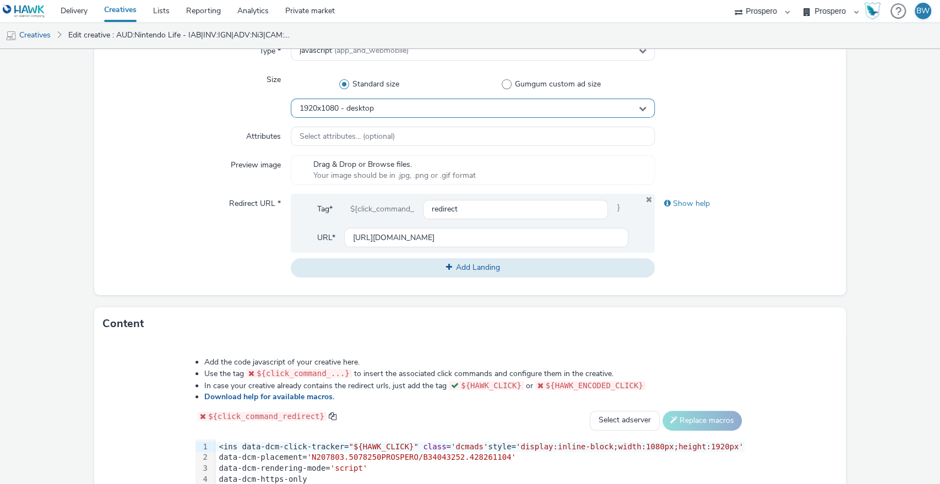
click at [423, 110] on div "1920x1080 - desktop" at bounding box center [473, 108] width 364 height 19
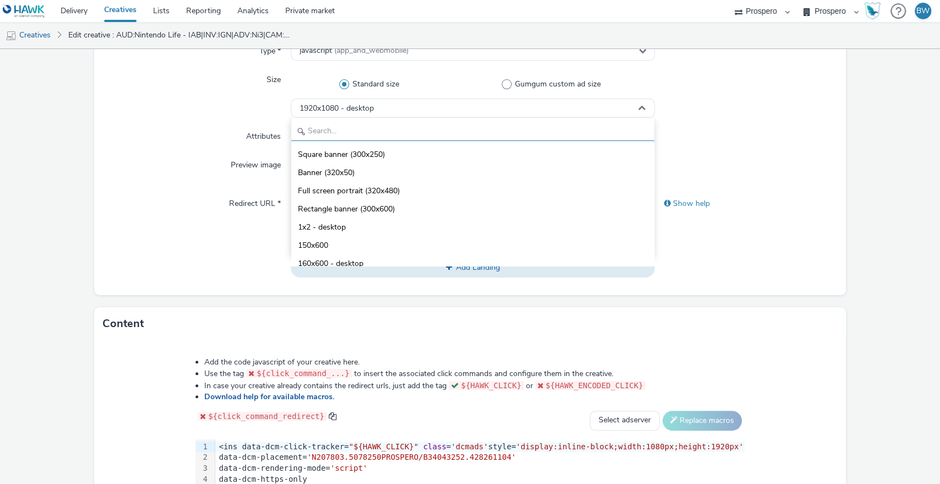
click at [413, 127] on input "text" at bounding box center [472, 131] width 363 height 19
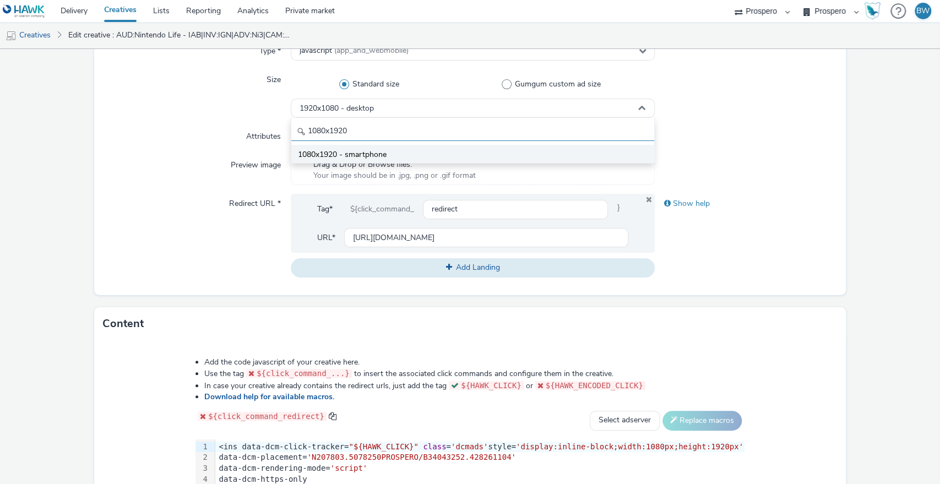
type input "1080x1920"
click at [404, 152] on li "1080x1920 - smartphone" at bounding box center [472, 154] width 363 height 18
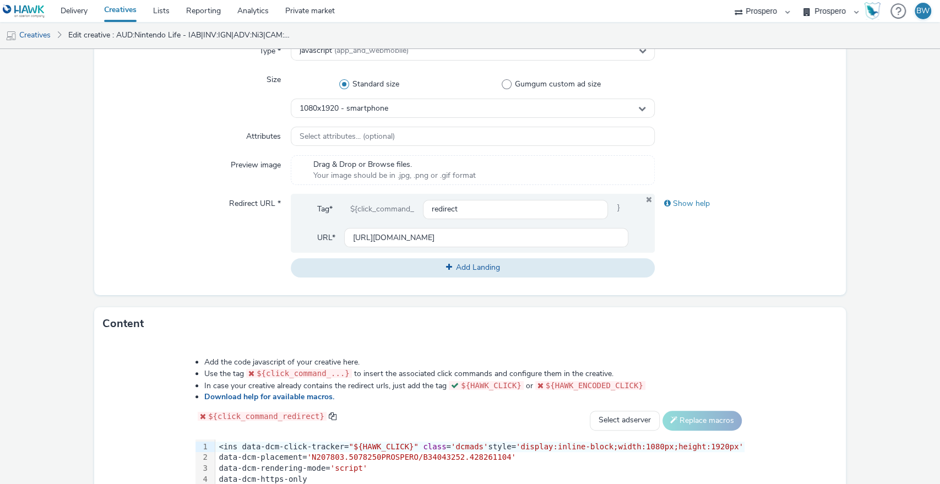
scroll to position [467, 0]
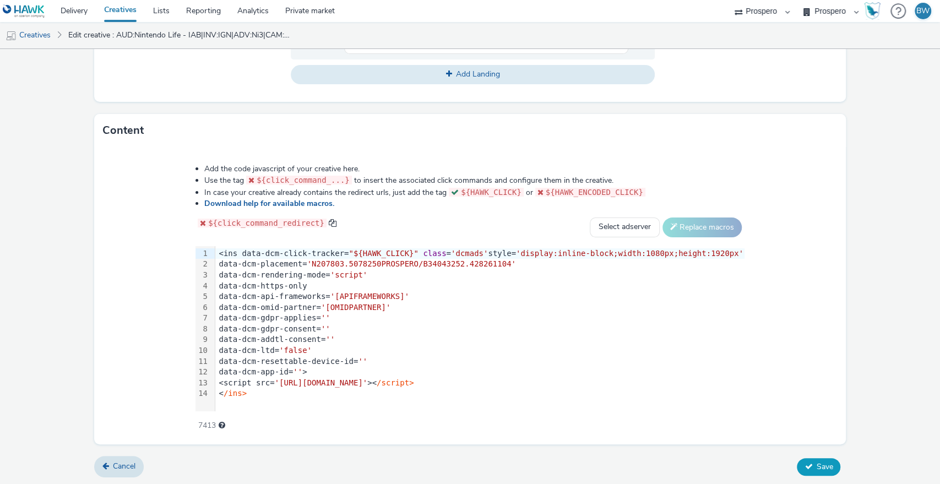
click at [821, 469] on span "Save" at bounding box center [824, 466] width 17 height 10
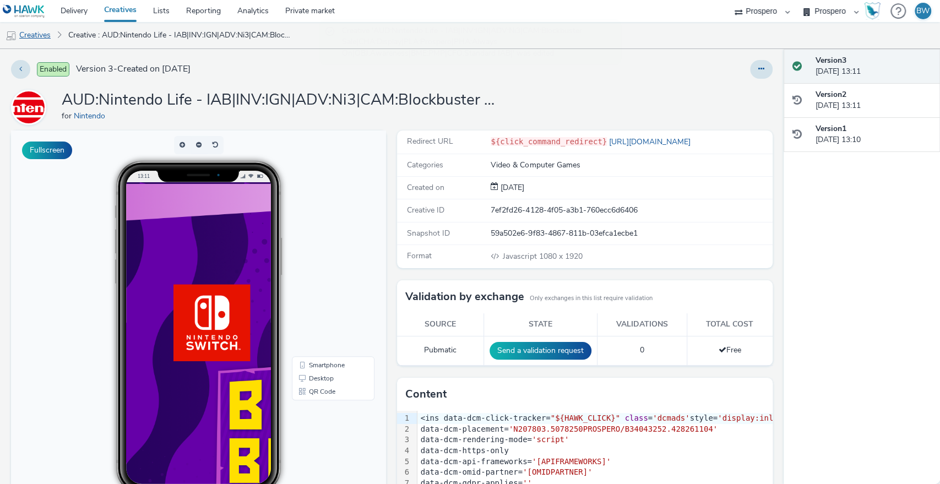
click at [31, 37] on link "Creatives" at bounding box center [28, 35] width 56 height 26
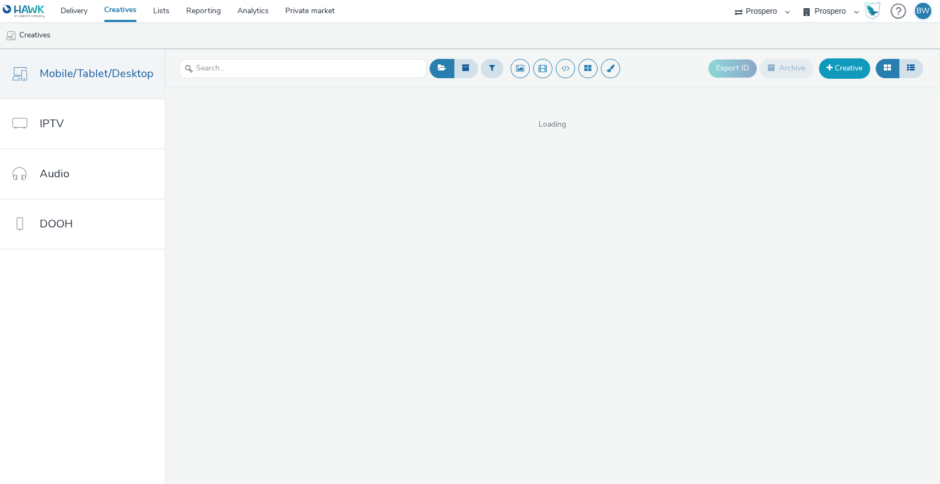
click at [845, 67] on link "Creative" at bounding box center [844, 68] width 51 height 20
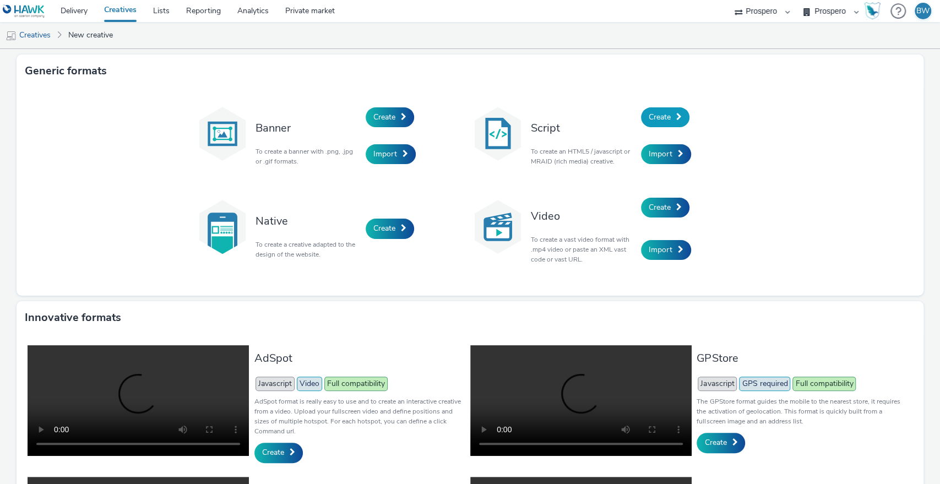
click at [658, 114] on span "Create" at bounding box center [659, 117] width 22 height 10
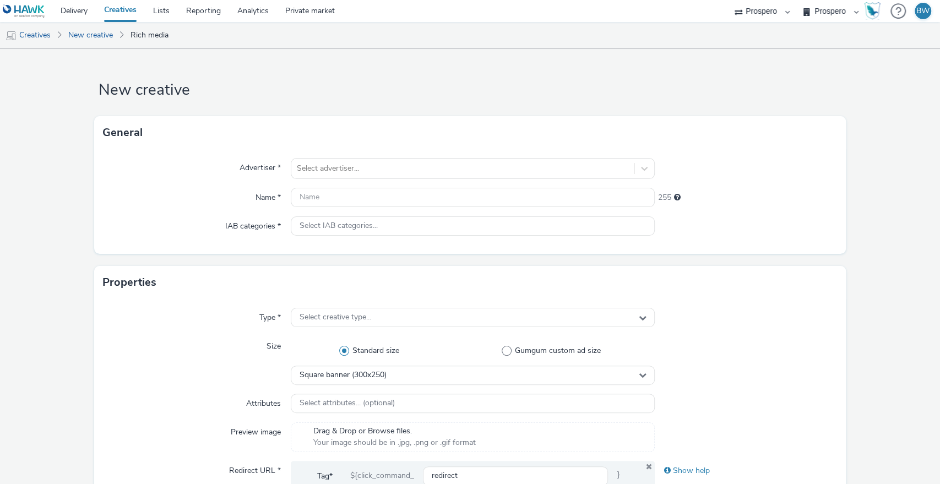
click at [346, 155] on div "Advertiser * Select advertiser... Name * 255 IAB categories * Select IAB catego…" at bounding box center [470, 201] width 752 height 105
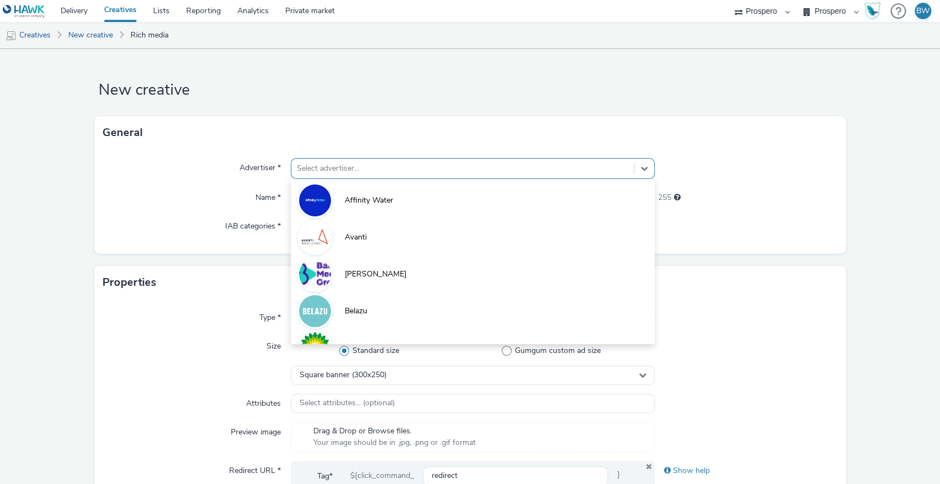
click at [351, 161] on div "Select advertiser..." at bounding box center [462, 169] width 343 height 18
type input "nin"
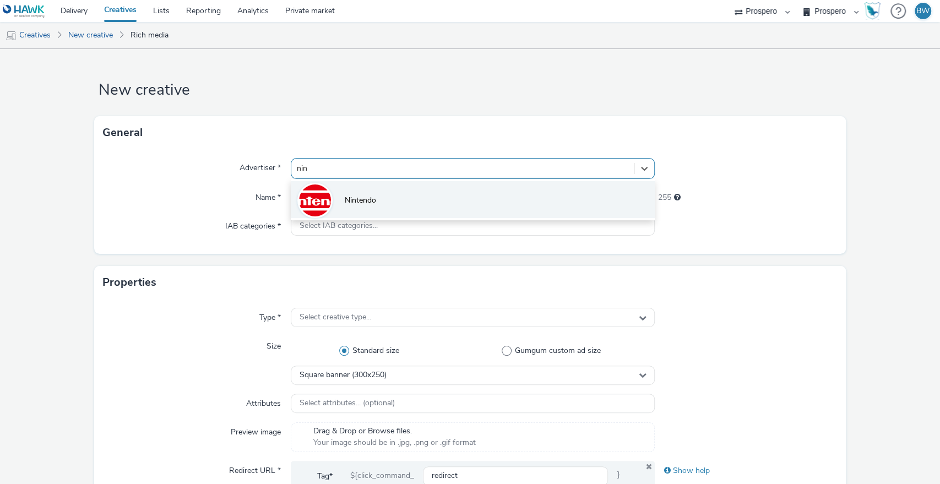
click at [379, 199] on li "Nintendo" at bounding box center [473, 199] width 364 height 37
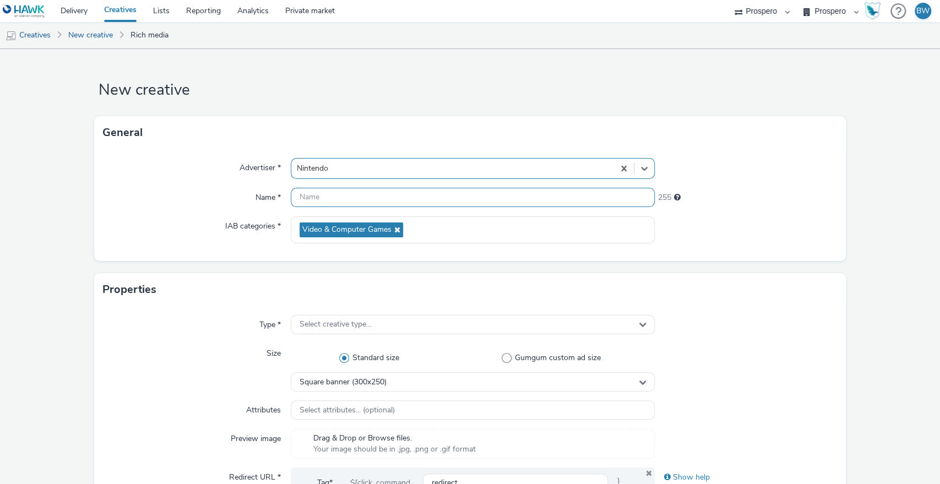
click at [379, 199] on input "text" at bounding box center [473, 197] width 364 height 19
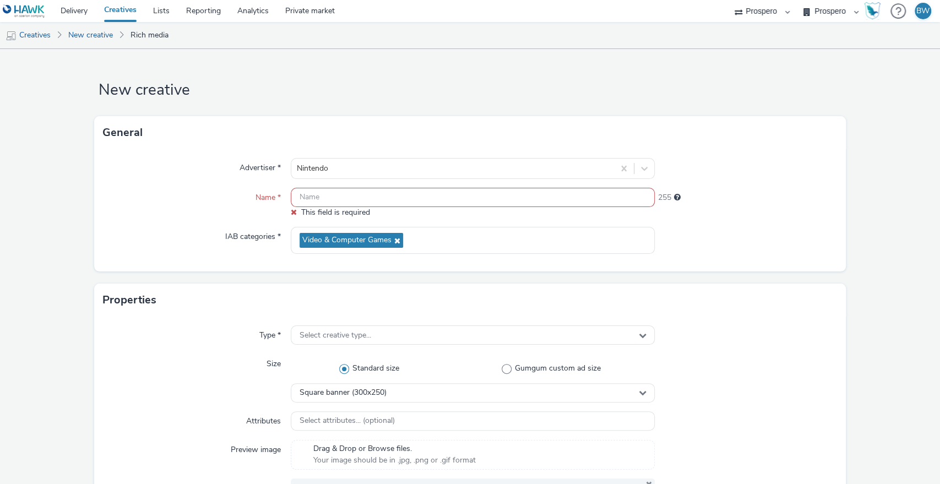
click at [437, 197] on input "text" at bounding box center [473, 197] width 364 height 19
paste input "ADV:Ni3|CAM:Blockbuster Sale|CHA:Display|PLA:Prospero|INV:IGN|PHA:Always On|OBJ…"
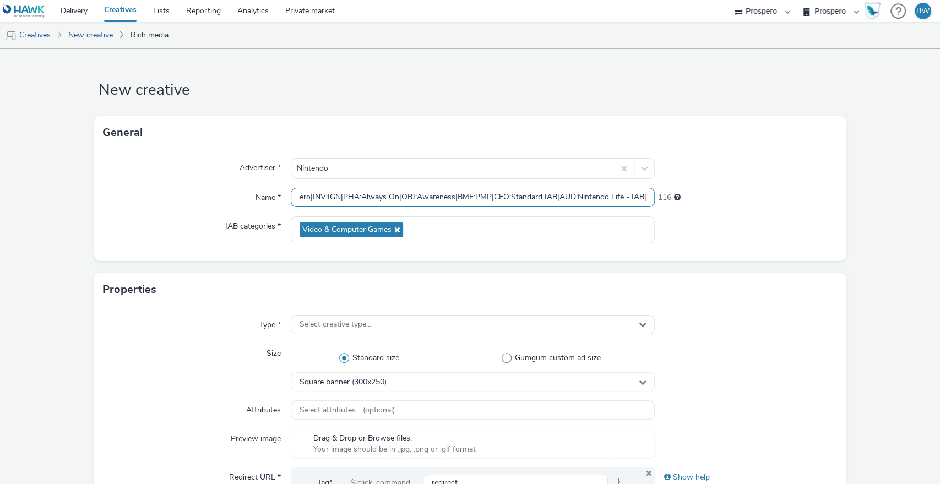
scroll to position [0, 195]
drag, startPoint x: 554, startPoint y: 198, endPoint x: 640, endPoint y: 198, distance: 85.3
click at [640, 198] on input "ADV:Ni3|CAM:Blockbuster Sale|CHA:Display|PLA:Prospero|INV:IGN|PHA:Always On|OBJ…" at bounding box center [473, 197] width 364 height 19
click at [615, 201] on input "ADV:Ni3|CAM:Blockbuster Sale|CHA:Display|PLA:Prospero|INV:IGN|PHA:Always On|OBJ…" at bounding box center [473, 197] width 364 height 19
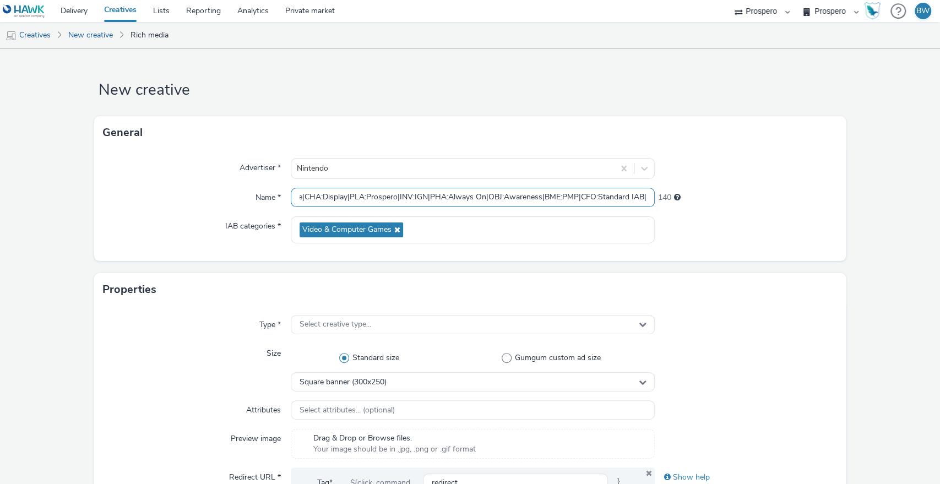
scroll to position [0, 0]
click at [294, 195] on input "ADV:Ni3|CAM:Blockbuster Sale|CHA:Display|PLA:Prospero|INV:IGN|PHA:Always On|OBJ…" at bounding box center [473, 197] width 364 height 19
paste input "AUD:Nintendo Life - IAB|"
click at [423, 197] on input "AUD:Nintendo Life - IAB|ADV:Ni3|CAM:Blockbuster Sale|CHA:Display|PLA:Prospero|I…" at bounding box center [473, 197] width 364 height 19
drag, startPoint x: 588, startPoint y: 193, endPoint x: 621, endPoint y: 202, distance: 34.7
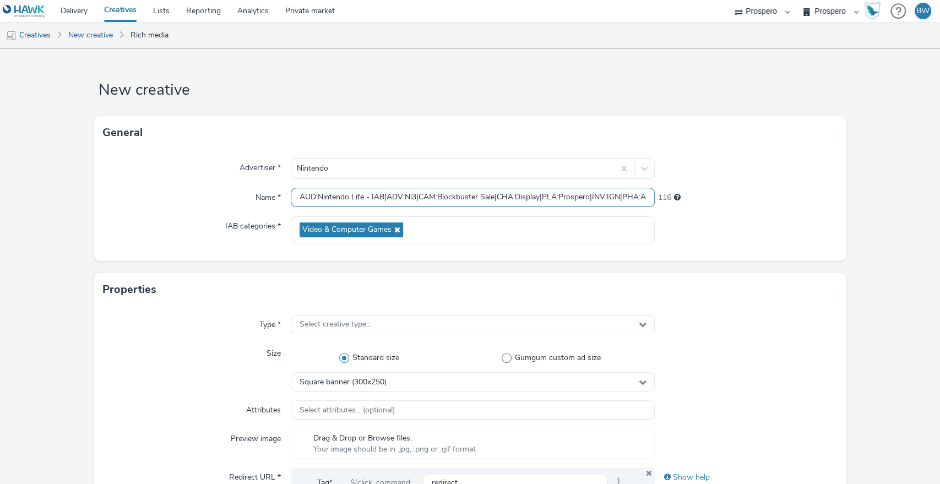
click at [621, 202] on input "AUD:Nintendo Life - IAB|ADV:Ni3|CAM:Blockbuster Sale|CHA:Display|PLA:Prospero|I…" at bounding box center [473, 197] width 364 height 19
click at [617, 197] on input "AUD:Nintendo Life - IAB|ADV:Ni3|CAM:Blockbuster Sale|CHA:Display|PLA:Prospero|I…" at bounding box center [473, 197] width 364 height 19
drag, startPoint x: 617, startPoint y: 197, endPoint x: 608, endPoint y: 197, distance: 8.3
click at [608, 197] on input "AUD:Nintendo Life - IAB|ADV:Ni3|CAM:Blockbuster Sale|CHA:Display|PLA:Prospero|I…" at bounding box center [473, 197] width 364 height 19
drag, startPoint x: 620, startPoint y: 196, endPoint x: 590, endPoint y: 201, distance: 30.8
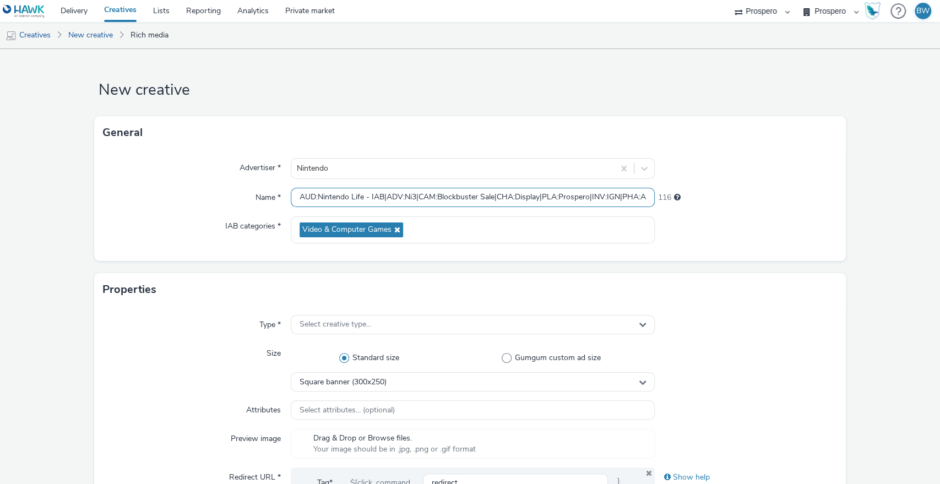
click at [590, 201] on input "AUD:Nintendo Life - IAB|ADV:Ni3|CAM:Blockbuster Sale|CHA:Display|PLA:Prospero|I…" at bounding box center [473, 197] width 364 height 19
click at [381, 195] on input "AUD:Nintendo Life - IAB|ADV:Ni3|CAM:Blockbuster Sale|CHA:Display|PLA:Prospero|P…" at bounding box center [473, 197] width 364 height 19
paste input "INV:IGN|"
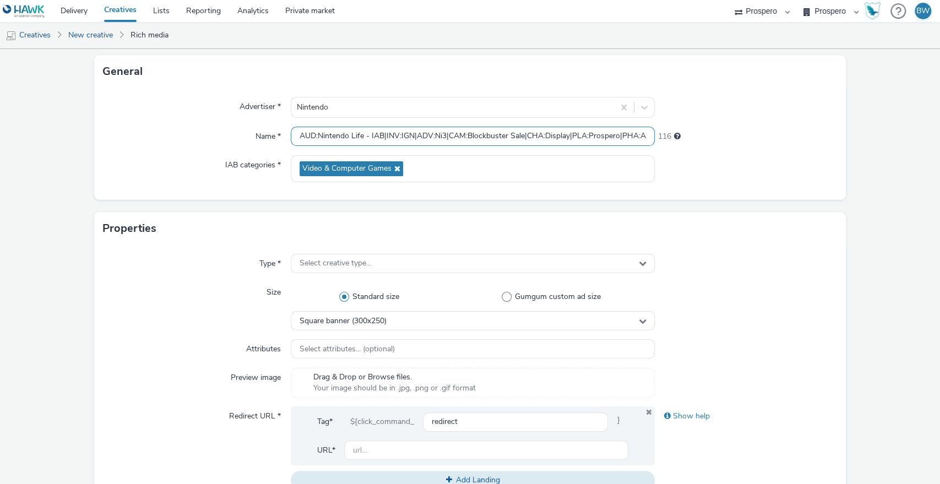
scroll to position [66, 0]
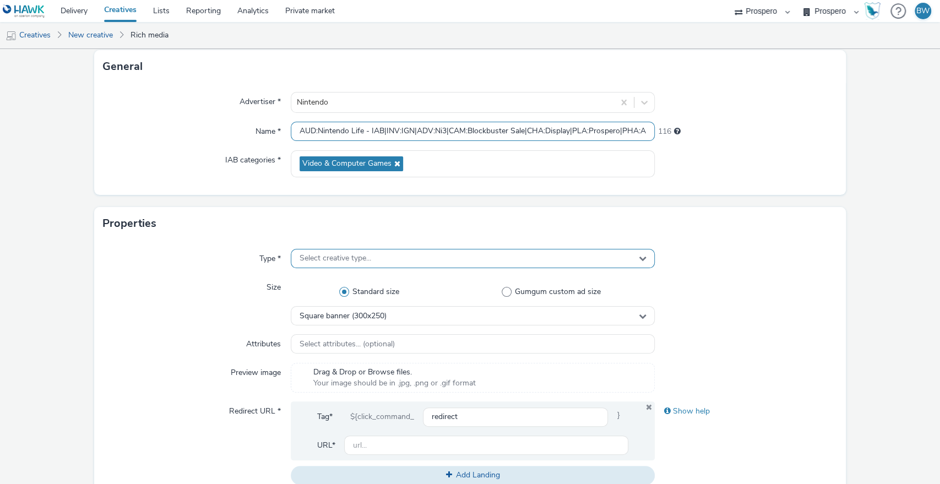
type input "AUD:Nintendo Life - IAB|INV:IGN|ADV:Ni3|CAM:Blockbuster Sale|CHA:Display|PLA:Pr…"
click at [309, 257] on span "Select creative type..." at bounding box center [335, 258] width 72 height 9
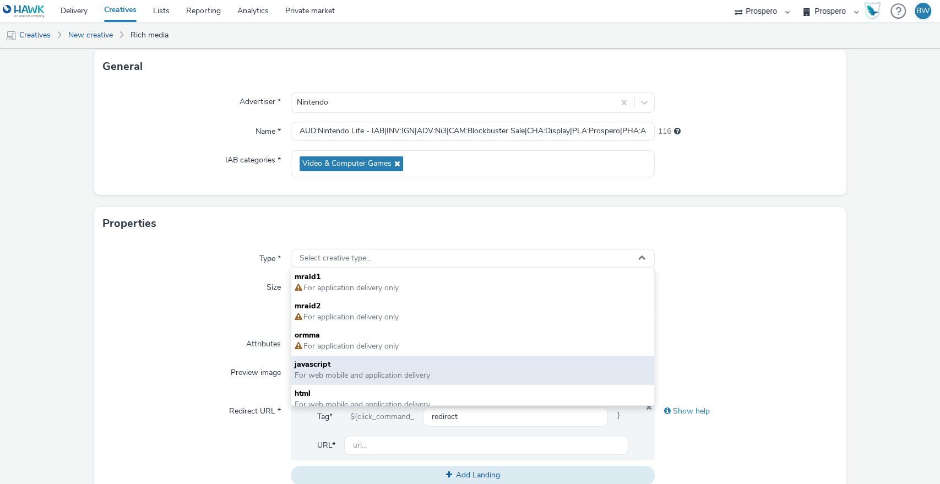
click at [345, 366] on span "javascript" at bounding box center [472, 364] width 357 height 11
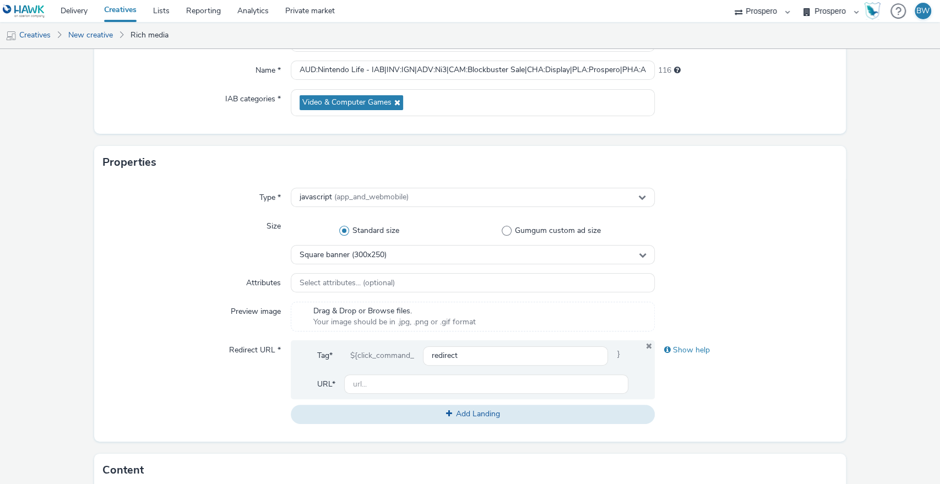
scroll to position [128, 0]
click at [410, 254] on div "Square banner (300x250)" at bounding box center [473, 253] width 364 height 19
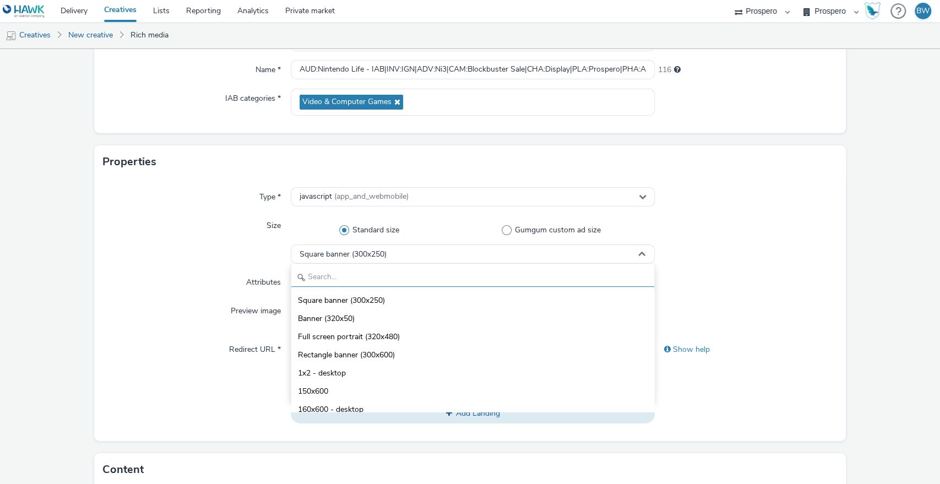
click at [423, 274] on input "text" at bounding box center [472, 277] width 363 height 19
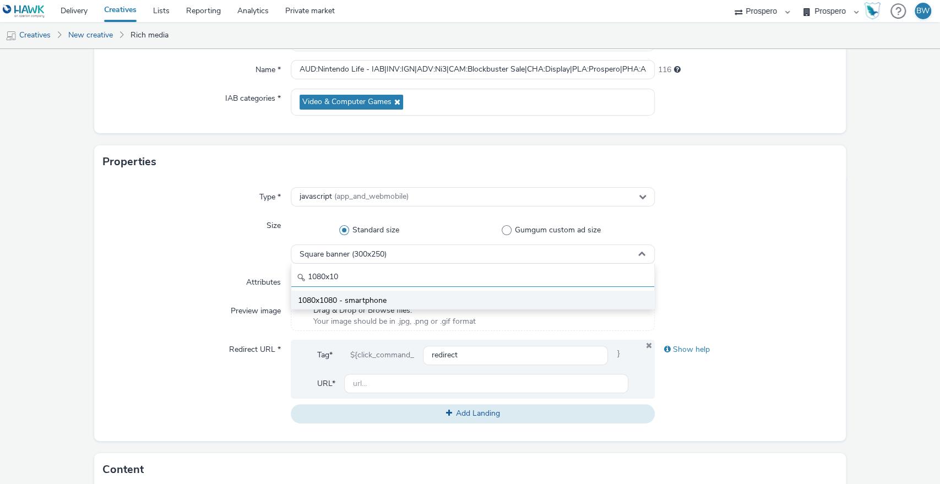
type input "1080x10"
click at [412, 291] on li "1080x1080 - smartphone" at bounding box center [472, 300] width 363 height 18
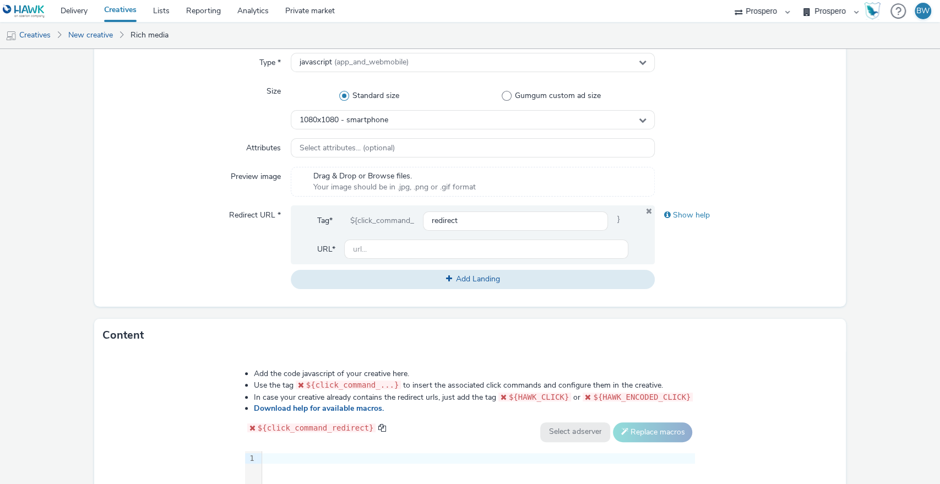
scroll to position [274, 0]
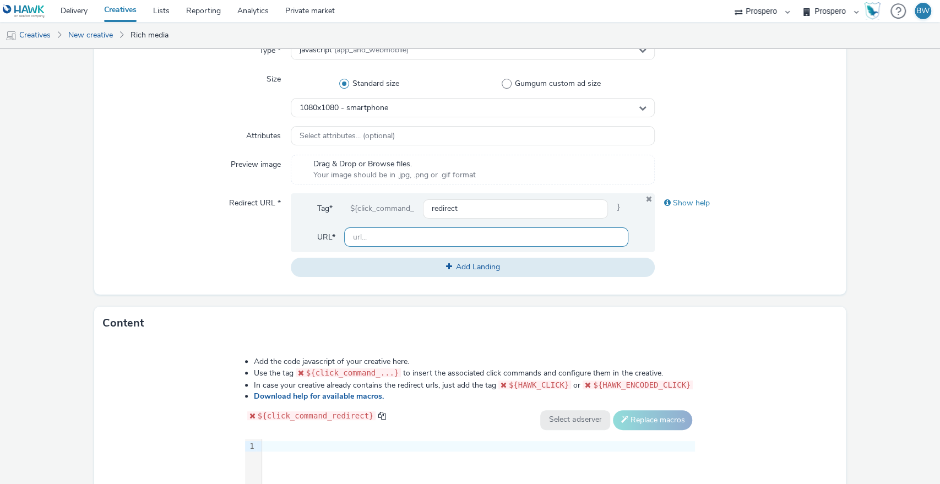
click at [374, 229] on input "text" at bounding box center [486, 236] width 285 height 19
paste input "https://www.nintendo.com/en-gb/Campaigns/Nintendo-Switch-Online-12-2-Offer-2901…"
type input "https://www.nintendo.com/en-gb/Campaigns/Nintendo-Switch-Online-12-2-Offer-2901…"
click at [164, 294] on form "New creative General Advertiser * Nintendo Name * AUD:Nintendo Life - IAB|INV:I…" at bounding box center [470, 226] width 940 height 903
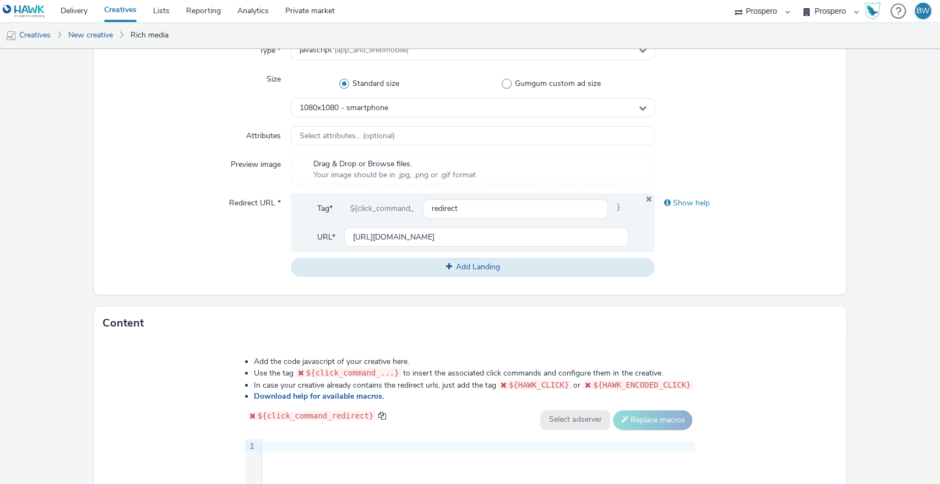
scroll to position [467, 0]
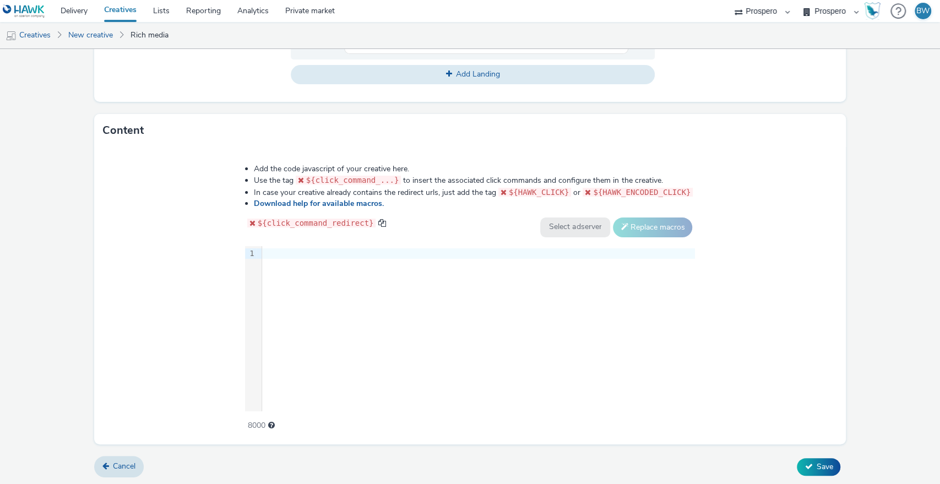
click at [325, 287] on div "9 1 ›" at bounding box center [470, 328] width 450 height 165
click at [335, 291] on div "9 1 ›" at bounding box center [470, 328] width 450 height 165
click at [385, 254] on div at bounding box center [478, 253] width 433 height 11
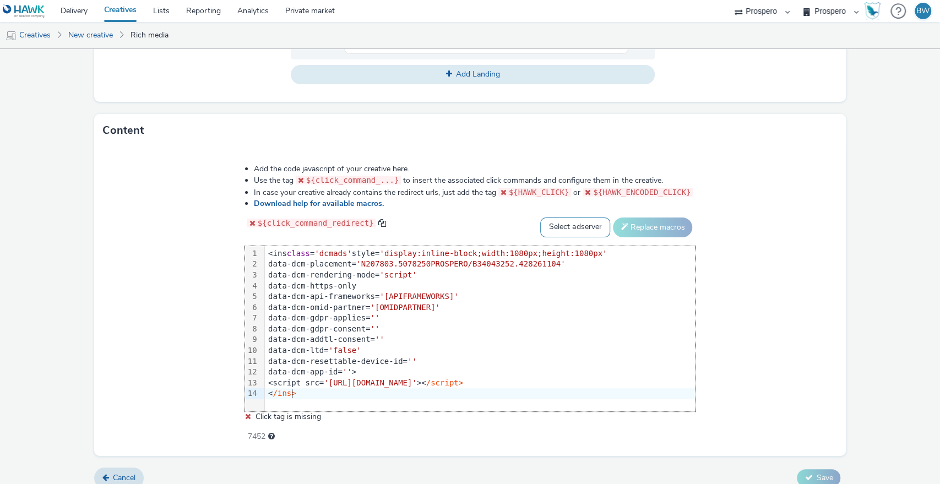
click at [570, 223] on select "Select adserver Sizmek DCM Adform Sting" at bounding box center [575, 227] width 70 height 20
select select "dcm"
click at [540, 217] on select "Select adserver Sizmek DCM Adform Sting" at bounding box center [575, 227] width 70 height 20
click at [630, 226] on button "Replace macros" at bounding box center [652, 227] width 79 height 20
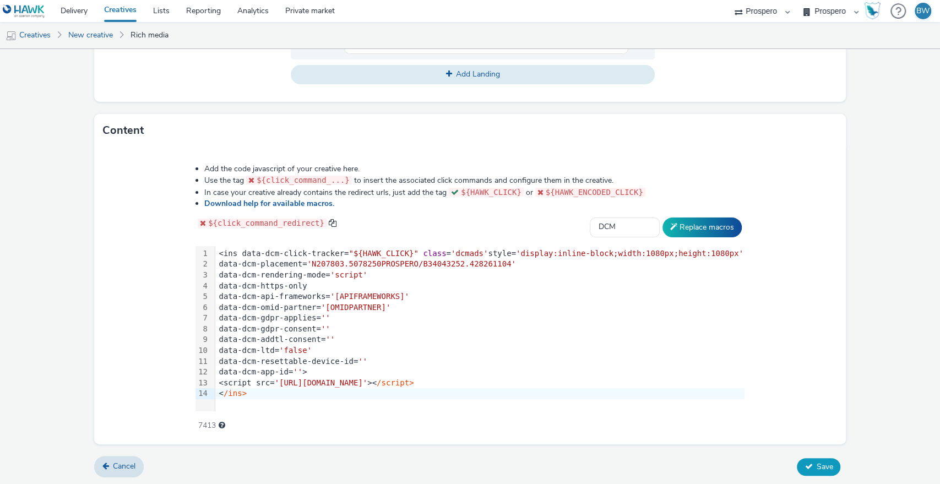
click at [804, 466] on icon at bounding box center [808, 466] width 8 height 8
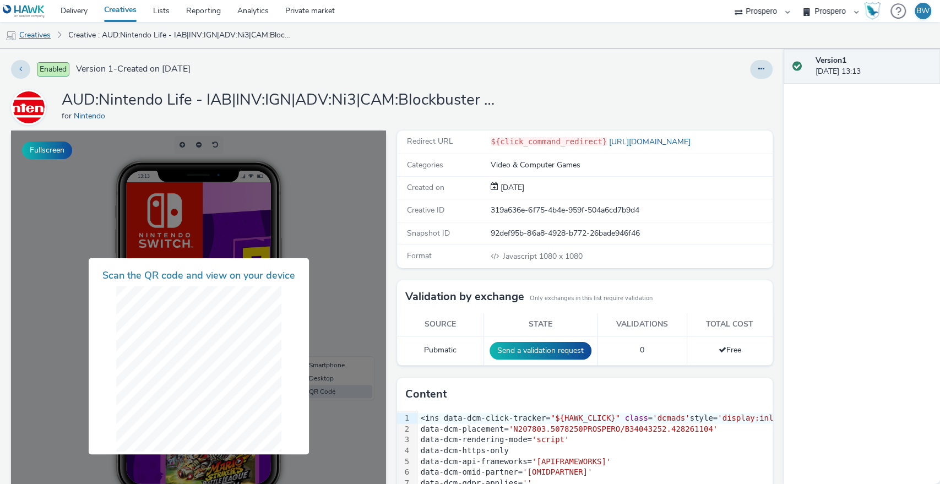
click at [42, 30] on link "Creatives" at bounding box center [28, 35] width 56 height 26
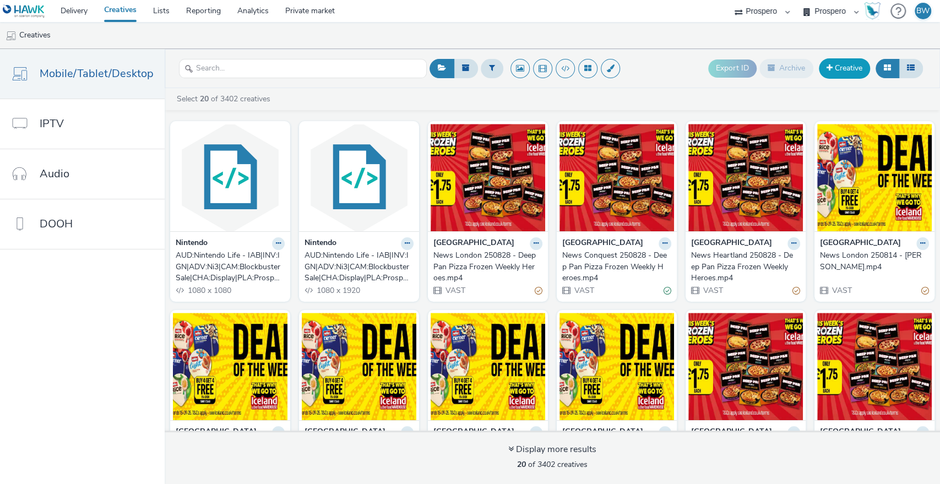
click at [838, 68] on link "Creative" at bounding box center [844, 68] width 51 height 20
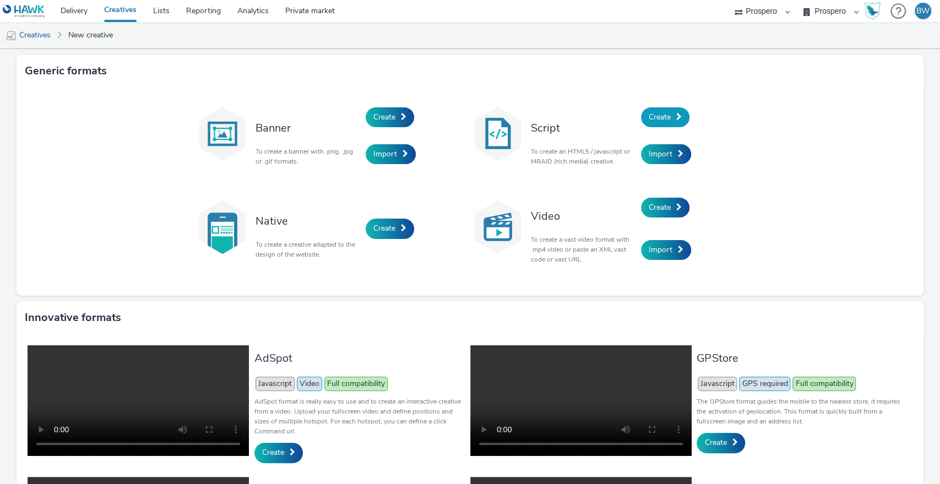
click at [657, 117] on span "Create" at bounding box center [659, 117] width 22 height 10
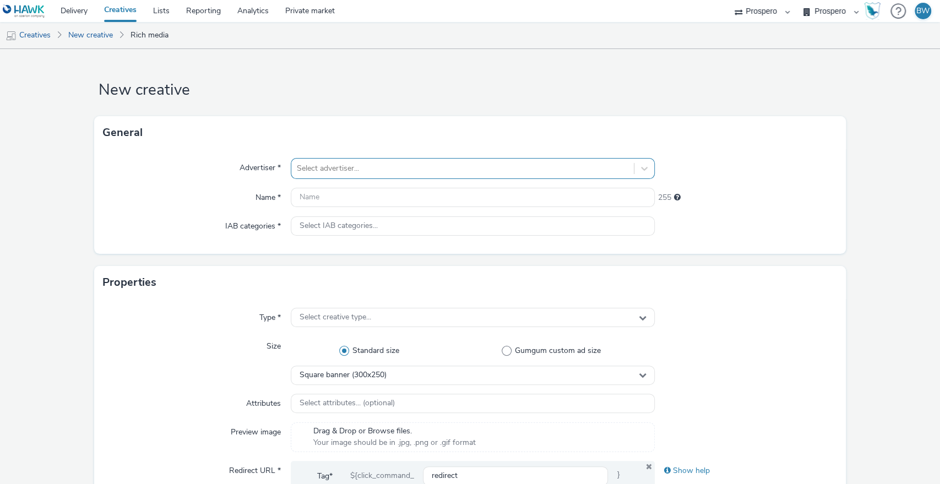
click at [406, 172] on div at bounding box center [463, 168] width 332 height 13
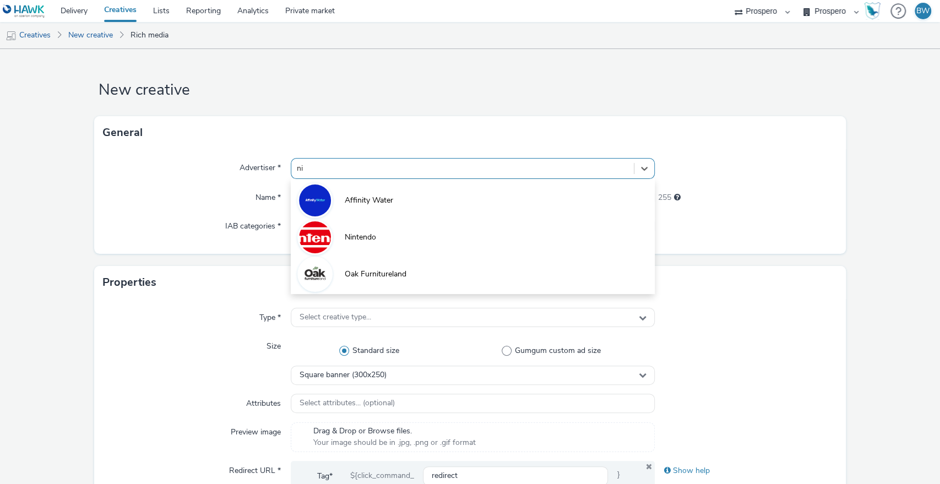
type input "nin"
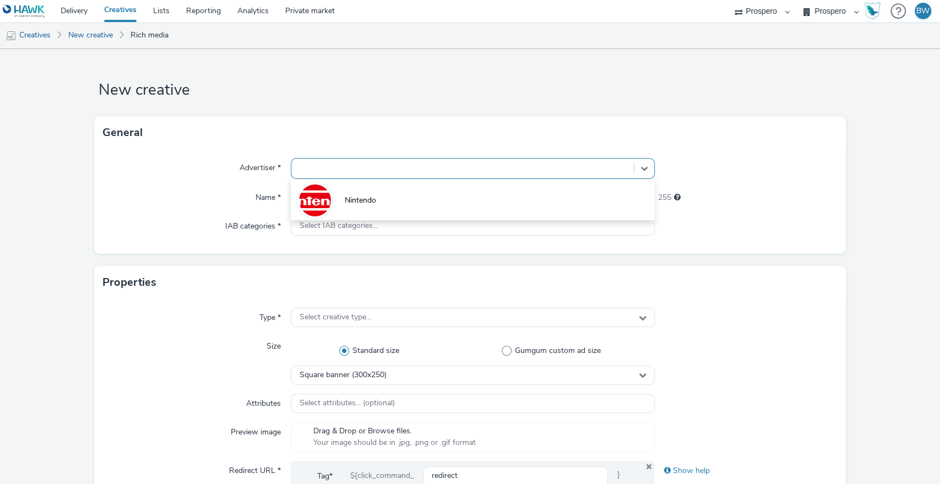
click at [410, 176] on div at bounding box center [462, 169] width 343 height 18
click at [408, 175] on div "Select advertiser..." at bounding box center [462, 169] width 343 height 18
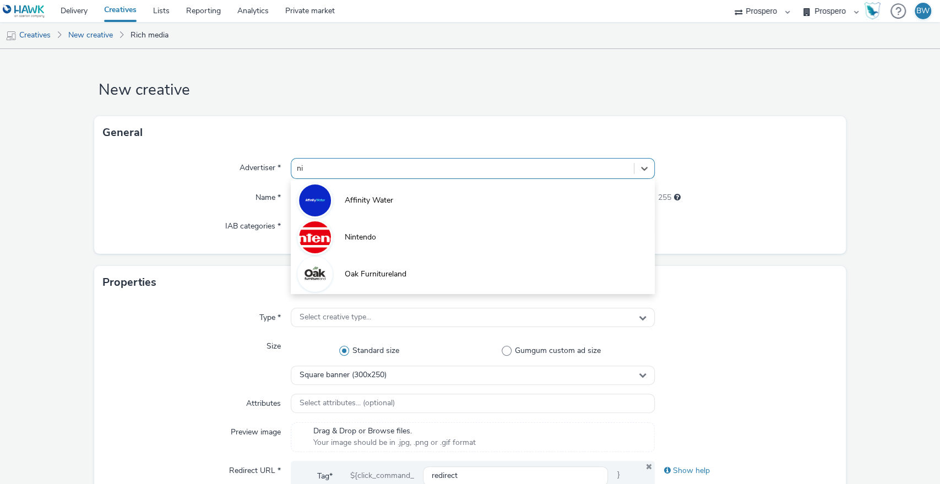
type input "nin"
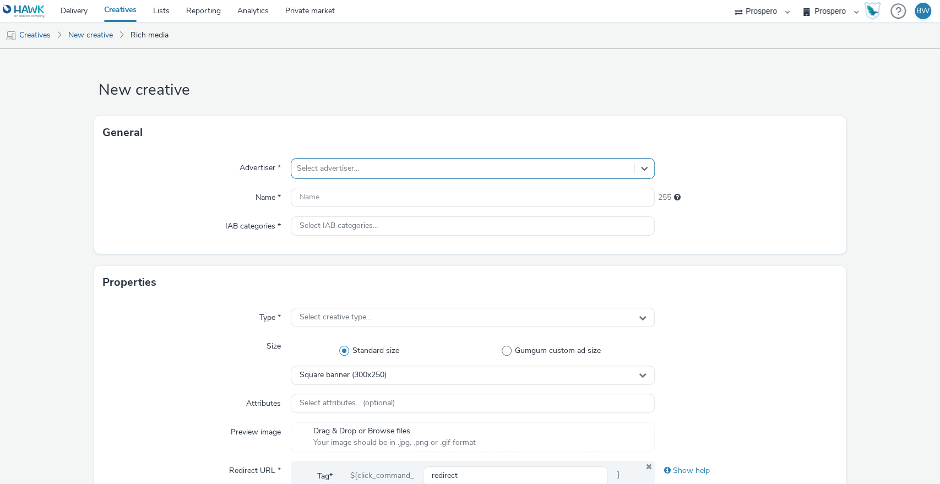
click at [410, 175] on div "Select advertiser..." at bounding box center [462, 169] width 343 height 18
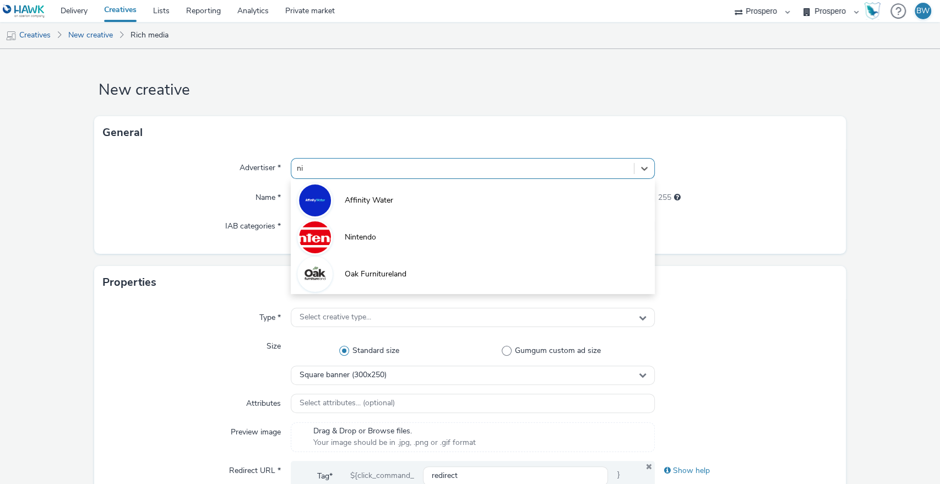
type input "nin"
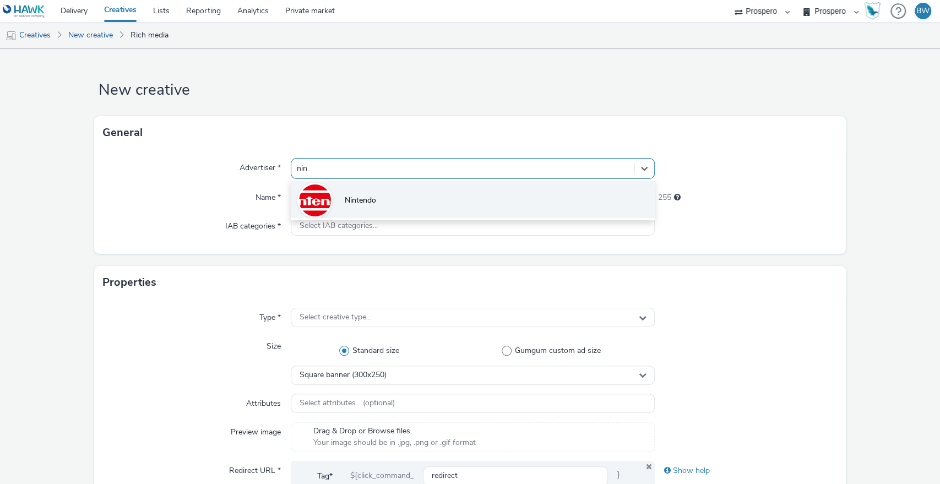
click at [404, 197] on li "Nintendo" at bounding box center [473, 199] width 364 height 37
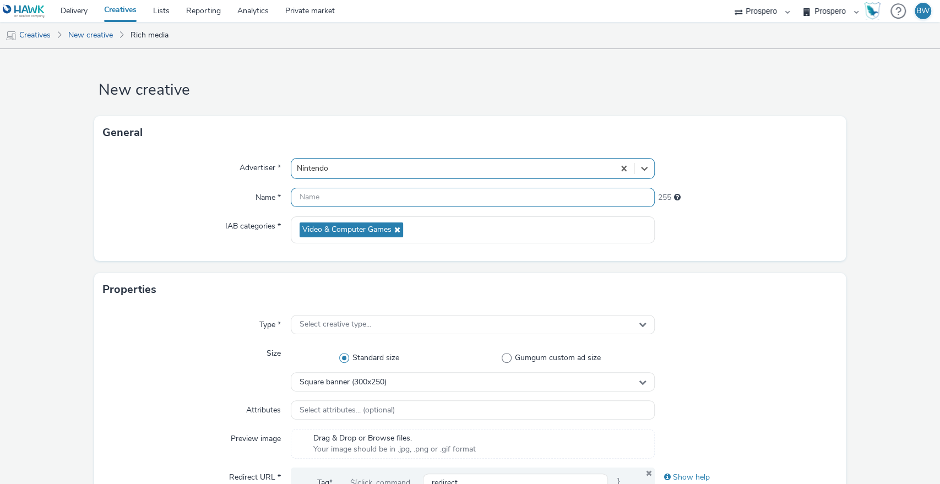
click at [401, 199] on input "text" at bounding box center [473, 197] width 364 height 19
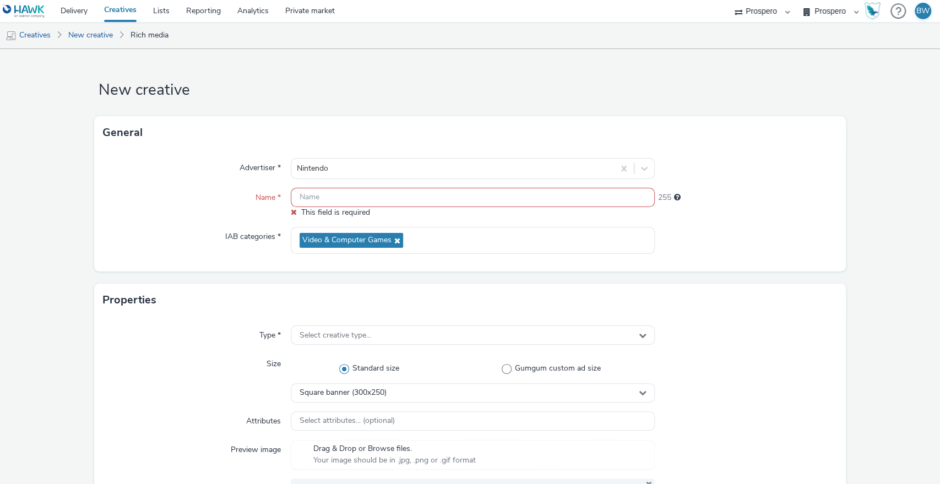
paste input "ADV:Ni3|CAM:Blockbuster Sale|CHA:Display|PLA:Prospero|INV:IGN|PHA:Always On|OBJ…"
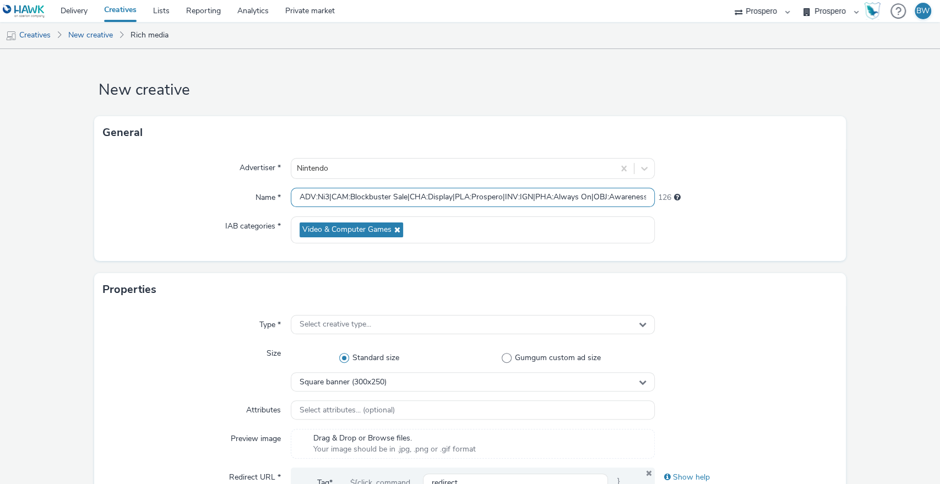
drag, startPoint x: 502, startPoint y: 194, endPoint x: 533, endPoint y: 202, distance: 32.3
click at [533, 202] on input "ADV:Ni3|CAM:Blockbuster Sale|CHA:Display|PLA:Prospero|INV:IGN|PHA:Always On|OBJ…" at bounding box center [473, 197] width 364 height 19
click at [293, 194] on input "ADV:Ni3|CAM:Blockbuster Sale|CHA:Display|PLA:Prospero|PHA:Always On|OBJ:Awarene…" at bounding box center [473, 197] width 364 height 19
paste input "INV:IGN|"
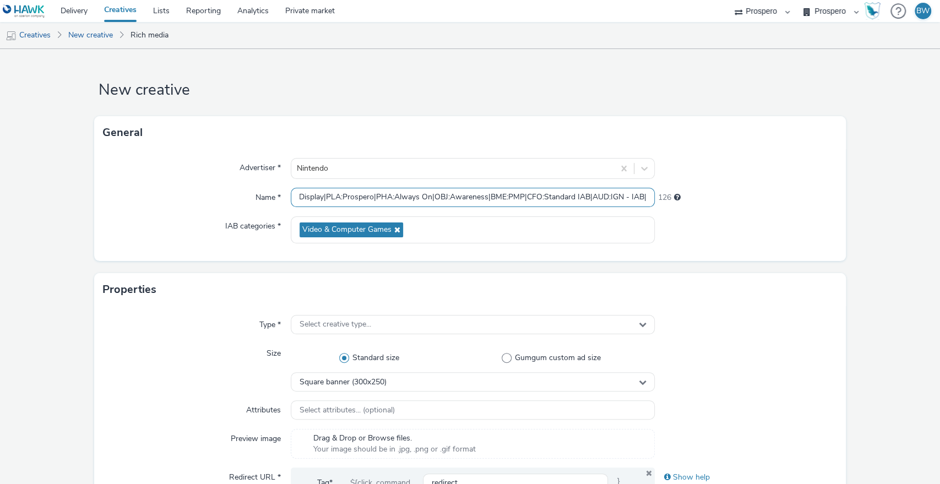
drag, startPoint x: 388, startPoint y: 203, endPoint x: 751, endPoint y: 171, distance: 364.7
click at [751, 171] on div "Advertiser * Nintendo Name * INV:IGN|ADV:Ni3|CAM:Blockbuster Sale|CHA:Display|P…" at bounding box center [470, 205] width 752 height 112
click at [593, 195] on input "INV:IGN|ADV:Ni3|CAM:Blockbuster Sale|CHA:Display|PLA:Prospero|PHA:Always On|OBJ…" at bounding box center [473, 197] width 364 height 19
drag, startPoint x: 586, startPoint y: 196, endPoint x: 612, endPoint y: 196, distance: 26.4
click at [612, 196] on input "INV:IGN|ADV:Ni3|CAM:Blockbuster Sale|CHA:Display|PLA:Prospero|PHA:Always On|OBJ…" at bounding box center [473, 197] width 364 height 19
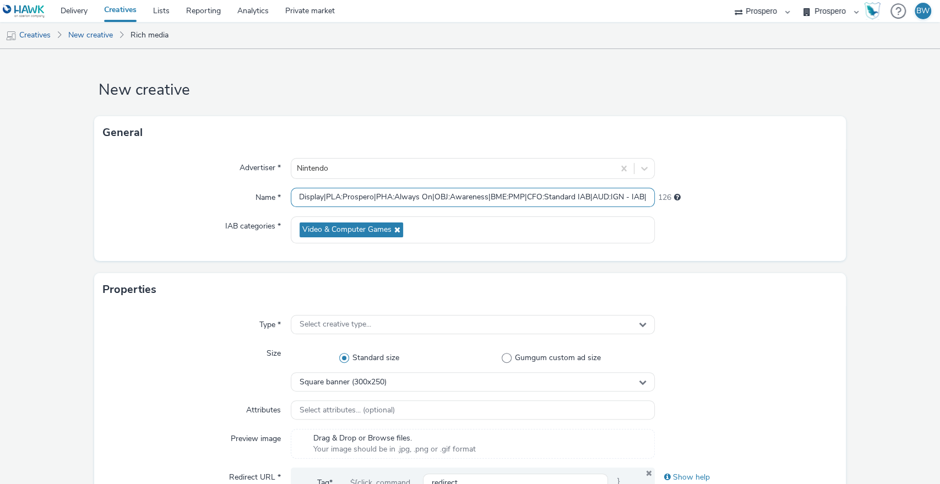
click at [594, 199] on input "INV:IGN|ADV:Ni3|CAM:Blockbuster Sale|CHA:Display|PLA:Prospero|PHA:Always On|OBJ…" at bounding box center [473, 197] width 364 height 19
drag, startPoint x: 586, startPoint y: 199, endPoint x: 645, endPoint y: 200, distance: 58.9
click at [645, 200] on input "INV:IGN|ADV:Ni3|CAM:Blockbuster Sale|CHA:Display|PLA:Prospero|PHA:Always On|OBJ…" at bounding box center [473, 197] width 364 height 19
click at [613, 197] on input "INV:IGN|ADV:Ni3|CAM:Blockbuster Sale|CHA:Display|PLA:Prospero|PHA:Always On|OBJ…" at bounding box center [473, 197] width 364 height 19
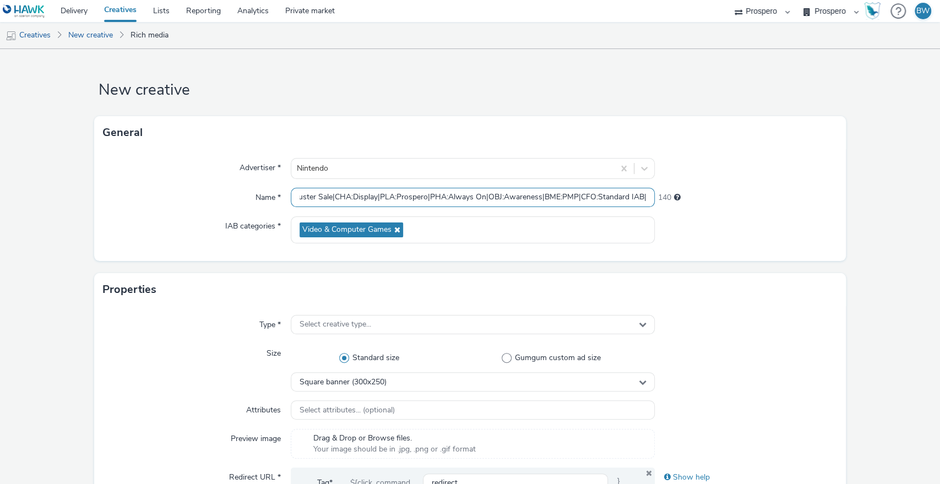
scroll to position [0, 0]
drag, startPoint x: 604, startPoint y: 197, endPoint x: 122, endPoint y: 219, distance: 483.3
click at [122, 219] on div "Advertiser * Nintendo Name * INV:IGN|ADV:Ni3|CAM:Blockbuster Sale|CHA:Display|P…" at bounding box center [470, 205] width 752 height 112
click at [298, 193] on input "INV:IGN|ADV:Ni3|CAM:Blockbuster Sale|CHA:Display|PLA:Prospero|PHA:Always On|OBJ…" at bounding box center [473, 197] width 364 height 19
paste input "AUD:IGN - IAB|"
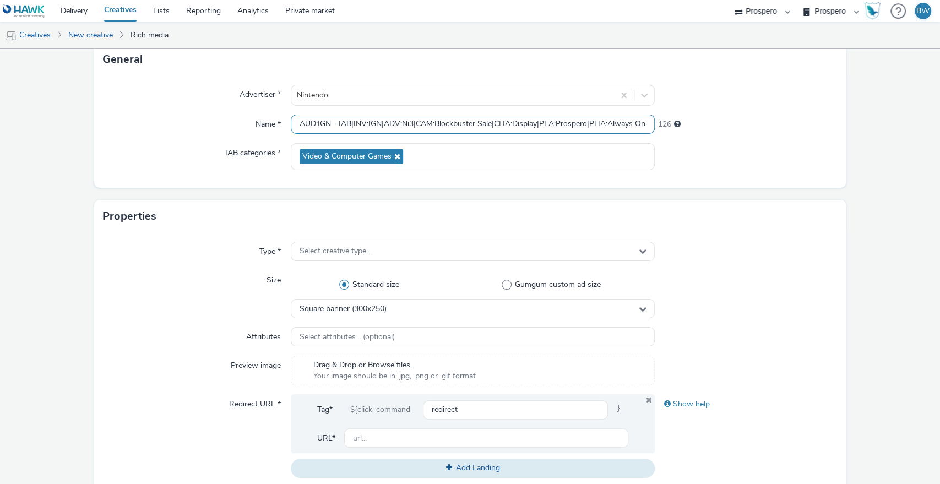
scroll to position [85, 0]
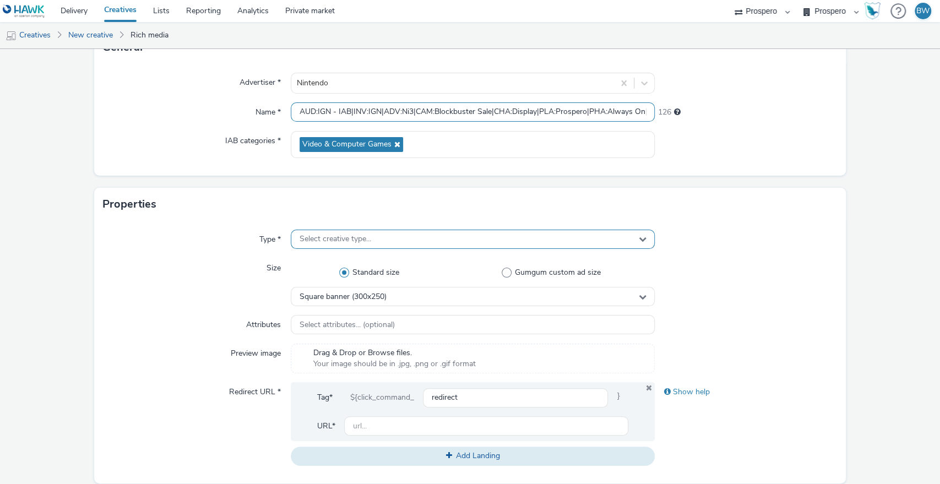
type input "AUD:IGN - IAB|INV:IGN|ADV:Ni3|CAM:Blockbuster Sale|CHA:Display|PLA:Prospero|PHA…"
click at [299, 241] on span "Select creative type..." at bounding box center [335, 238] width 72 height 9
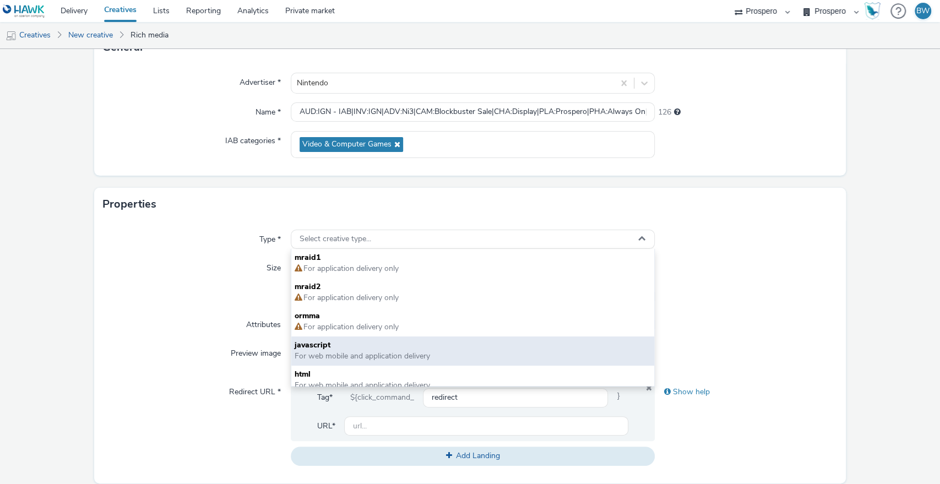
click at [339, 351] on span "For web mobile and application delivery" at bounding box center [361, 356] width 135 height 10
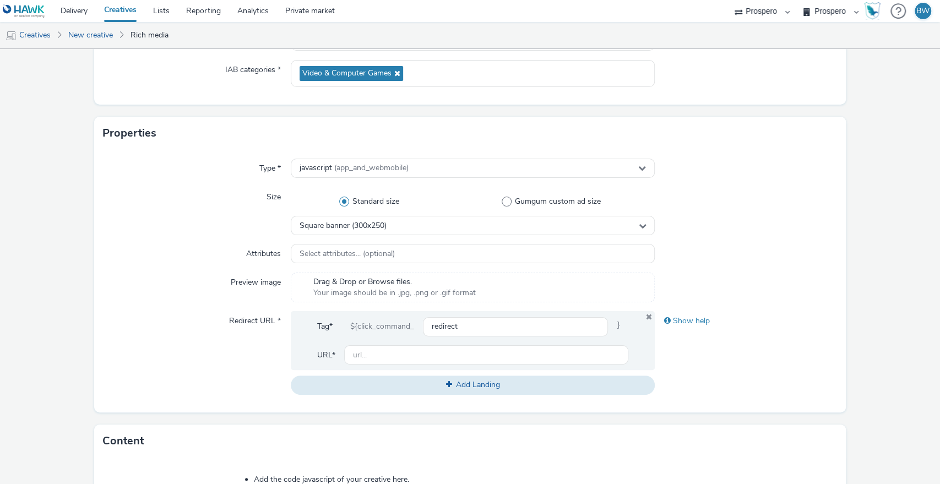
scroll to position [157, 0]
click at [383, 225] on span "Square banner (300x250)" at bounding box center [342, 225] width 87 height 9
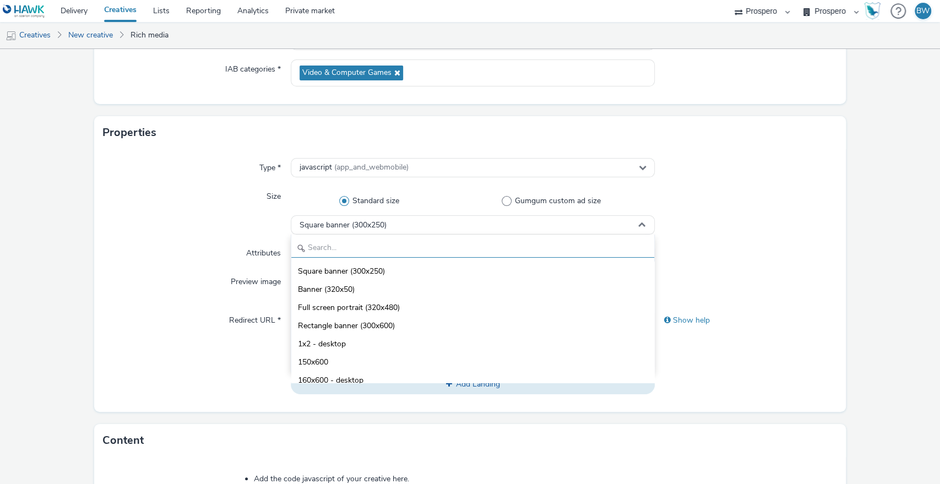
click at [394, 252] on input "text" at bounding box center [472, 247] width 363 height 19
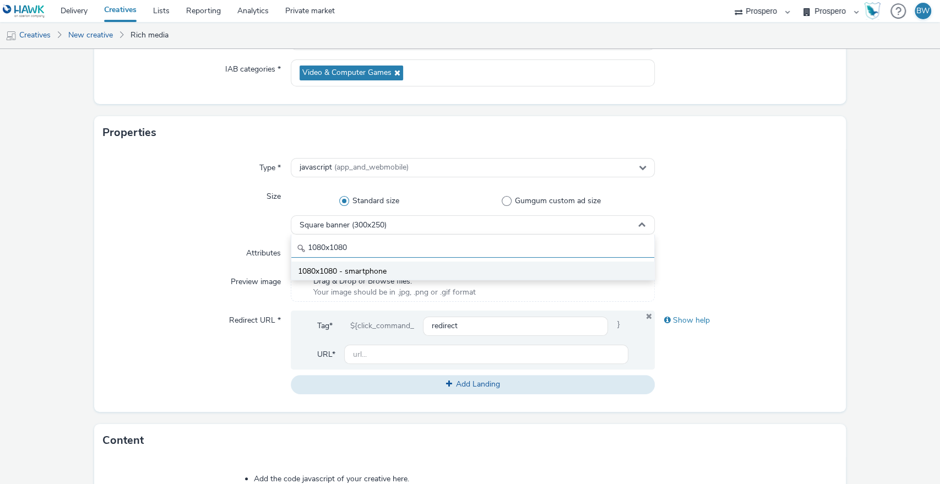
type input "1080x1080"
click at [410, 267] on li "1080x1080 - smartphone" at bounding box center [472, 270] width 363 height 18
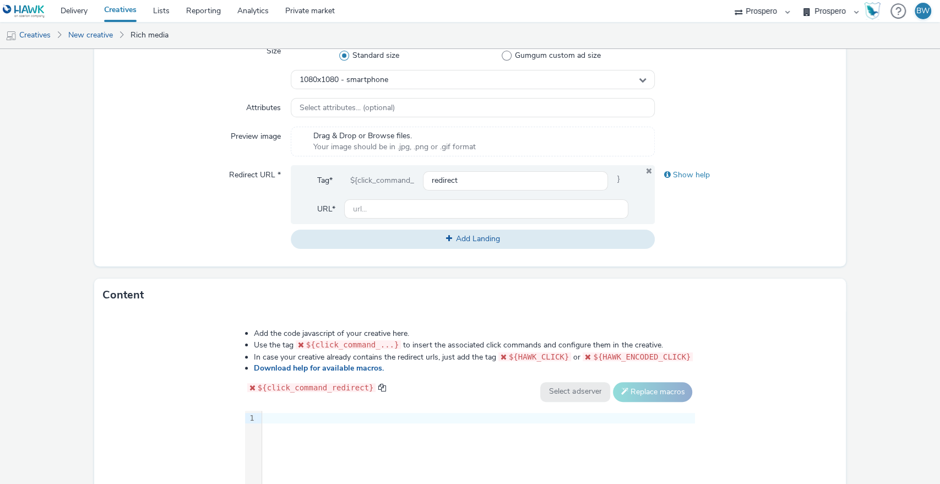
scroll to position [301, 0]
click at [377, 208] on input "text" at bounding box center [486, 209] width 285 height 19
paste input "https://www.nintendo.com/en-gb/Campaigns/Nintendo-Switch-Online-12-2-Offer-2901…"
type input "https://www.nintendo.com/en-gb/Campaigns/Nintendo-Switch-Online-12-2-Offer-2901…"
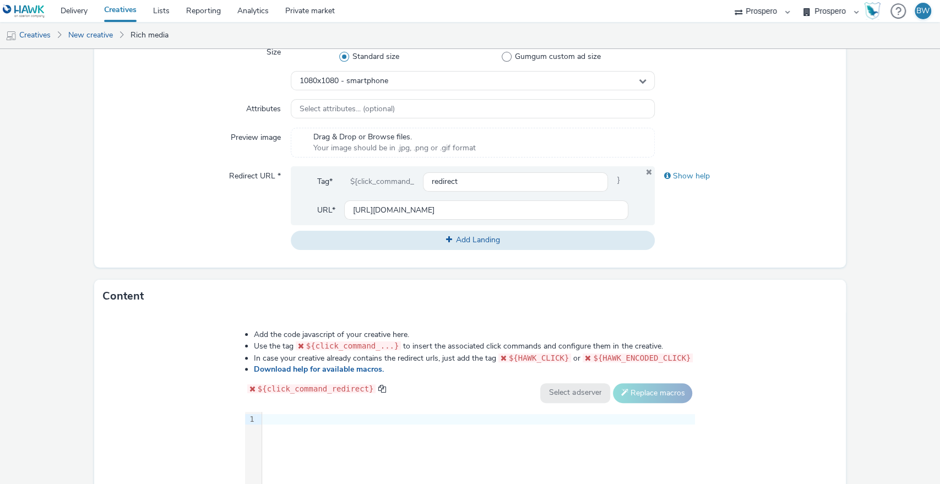
click at [184, 237] on div "Redirect URL *" at bounding box center [197, 207] width 188 height 83
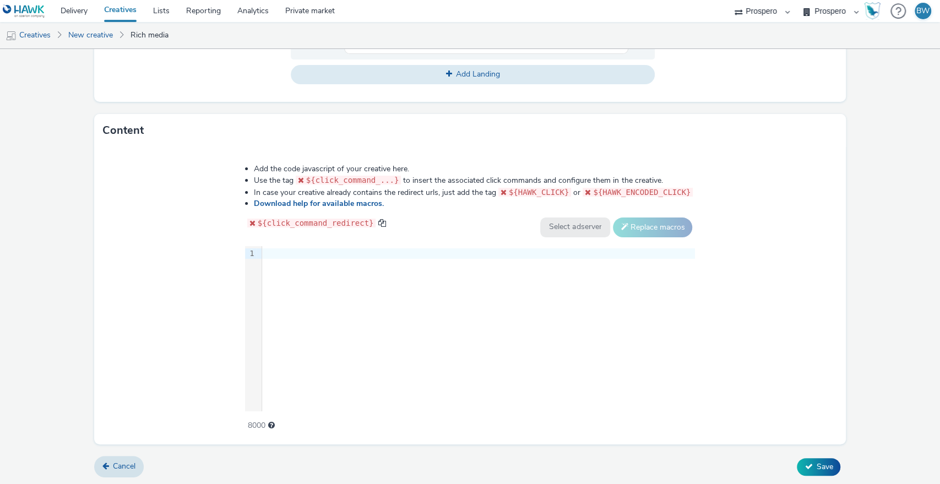
click at [369, 253] on div at bounding box center [478, 253] width 433 height 11
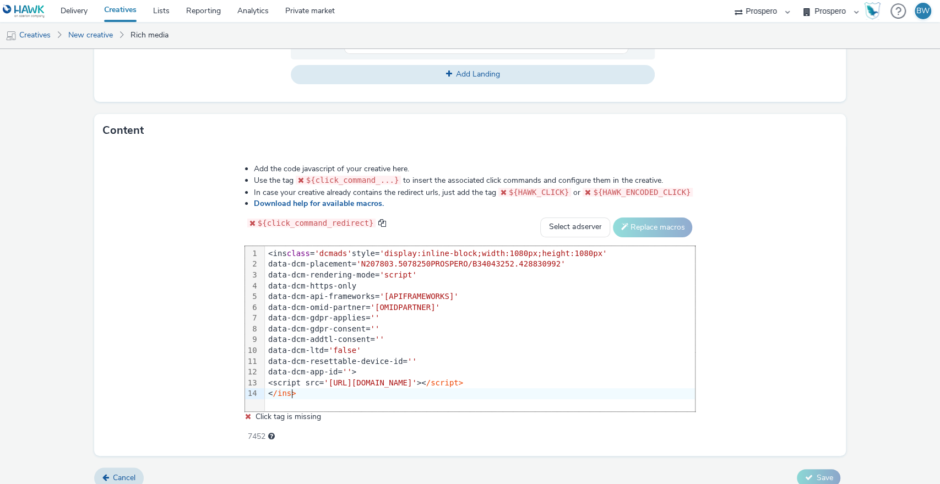
click at [194, 283] on div "Add the code javascript of your creative here. Use the tag ${click_command_...}…" at bounding box center [470, 301] width 752 height 309
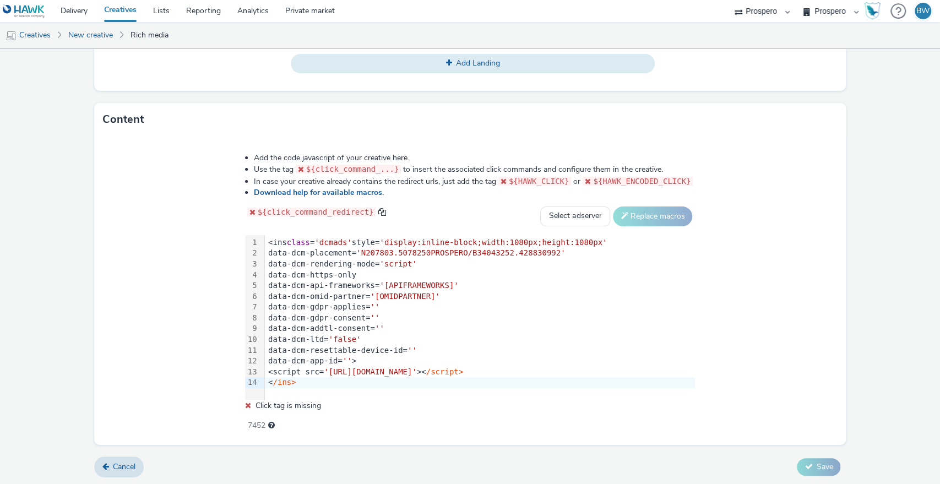
scroll to position [477, 0]
click at [555, 221] on select "Select adserver Sizmek DCM Adform Sting" at bounding box center [575, 217] width 70 height 20
select select "dcm"
click at [540, 207] on select "Select adserver Sizmek DCM Adform Sting" at bounding box center [575, 217] width 70 height 20
click at [641, 211] on button "Replace macros" at bounding box center [652, 217] width 79 height 20
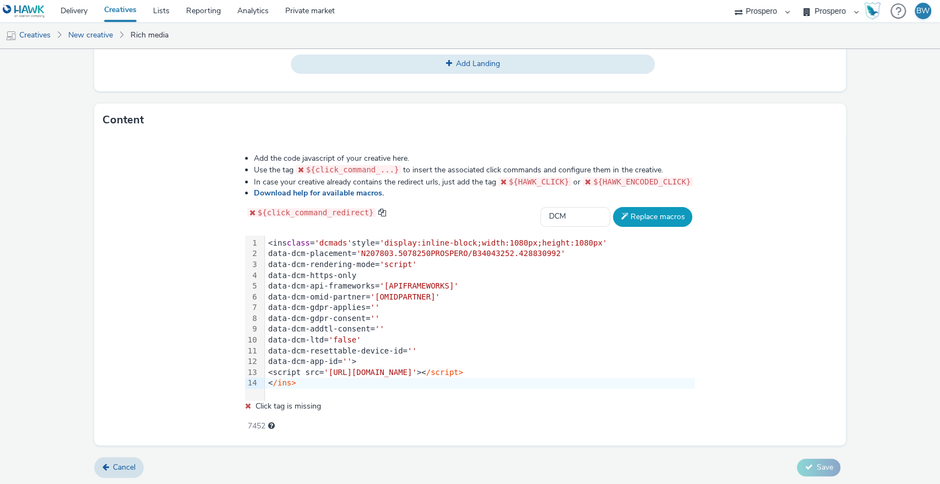
scroll to position [467, 0]
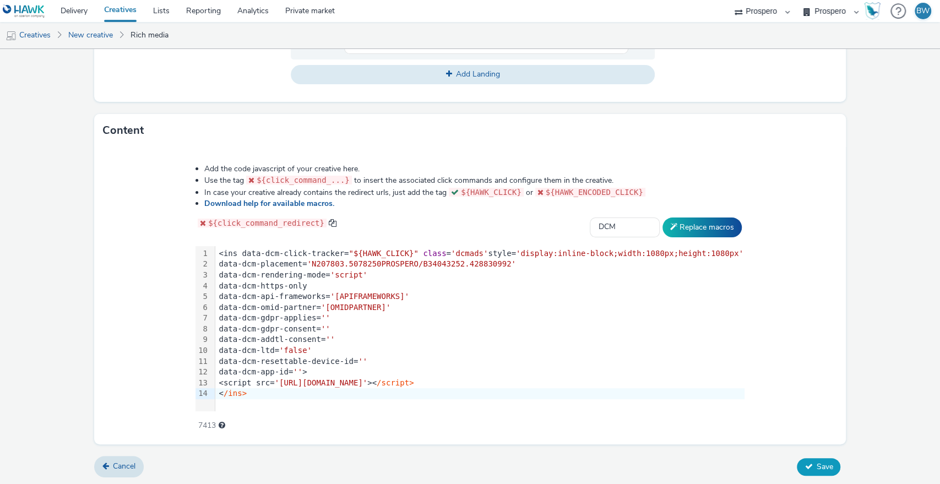
click at [806, 461] on button "Save" at bounding box center [818, 467] width 43 height 18
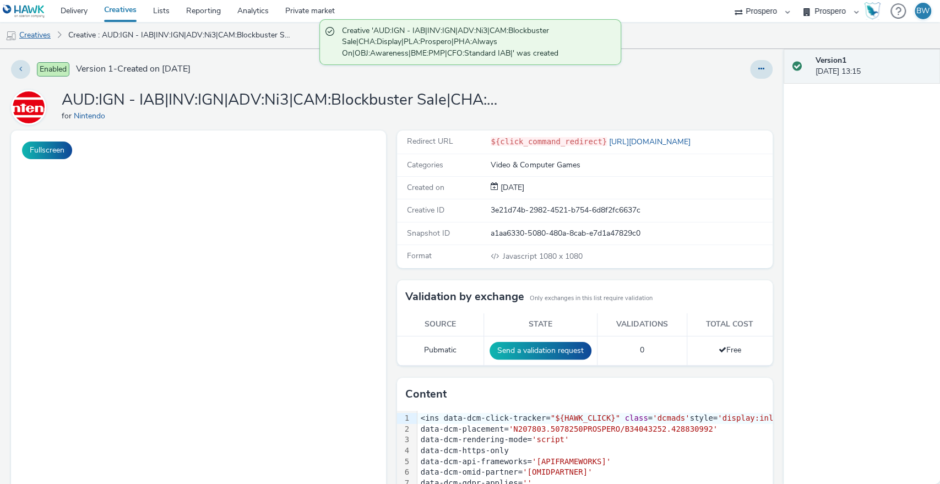
click at [25, 32] on link "Creatives" at bounding box center [28, 35] width 56 height 26
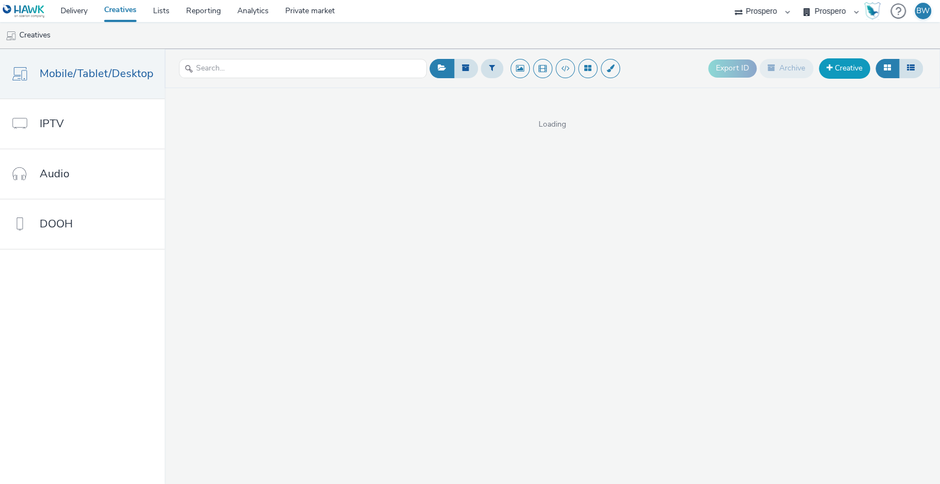
click at [824, 69] on link "Creative" at bounding box center [844, 68] width 51 height 20
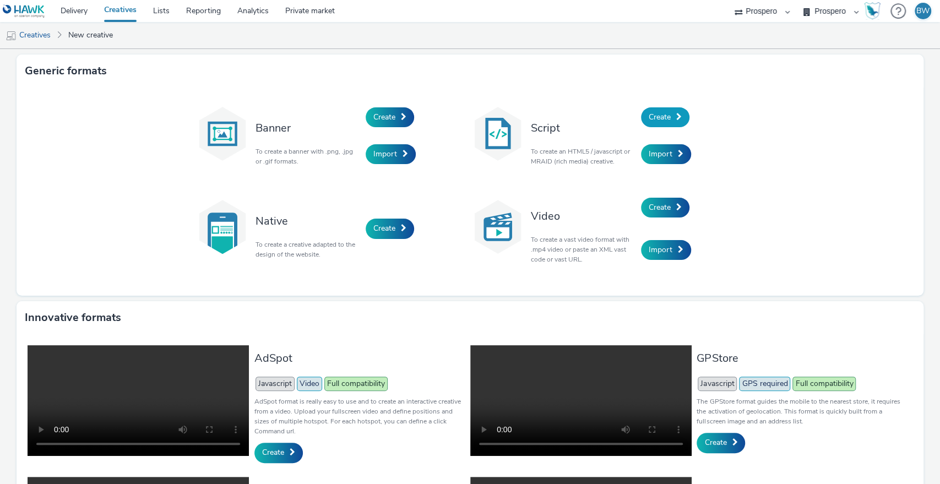
click at [668, 110] on link "Create" at bounding box center [665, 117] width 48 height 20
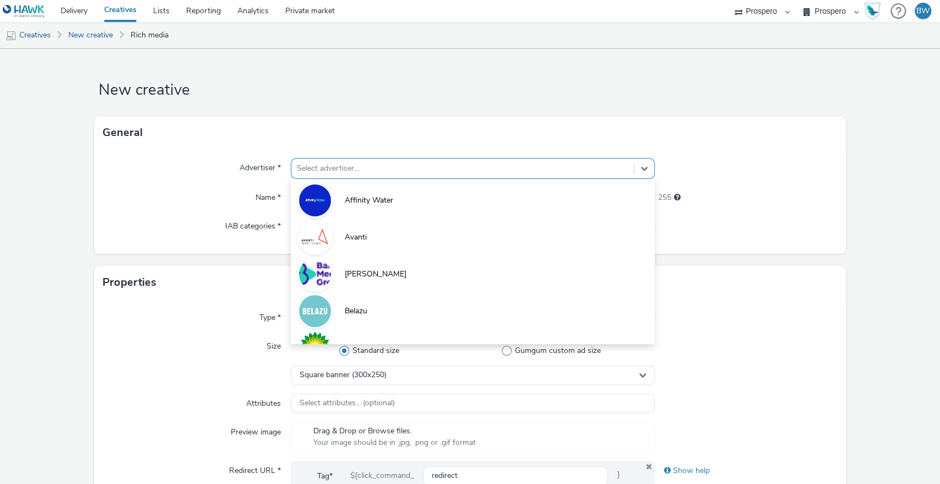
click at [362, 171] on div at bounding box center [463, 168] width 332 height 13
type input "nin"
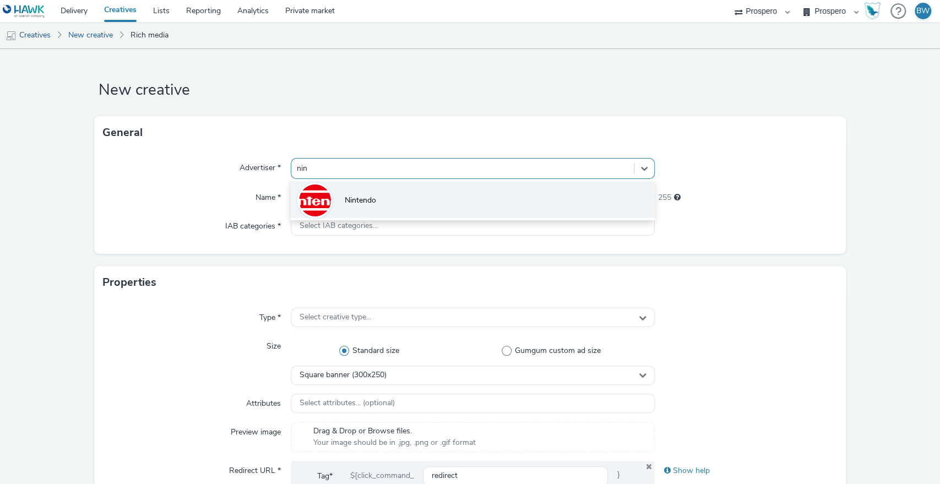
click at [366, 189] on li "Nintendo" at bounding box center [473, 199] width 364 height 37
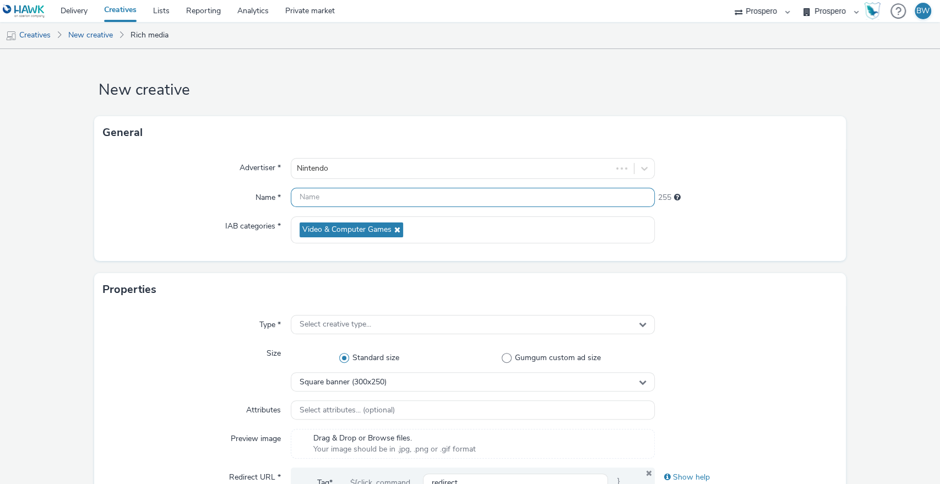
click at [351, 197] on input "text" at bounding box center [473, 197] width 364 height 19
paste input "ADV:Ni3|CAM:Blockbuster Sale|CHA:Display|PLA:Prospero|INV:IGN|PHA:Always On|OBJ…"
drag, startPoint x: 405, startPoint y: 195, endPoint x: 347, endPoint y: 201, distance: 58.1
click at [347, 201] on input "ADV:Ni3|CAM:Blockbuster Sale|CHA:Display|PLA:Prospero|INV:IGN|PHA:Always On|OBJ…" at bounding box center [473, 197] width 364 height 19
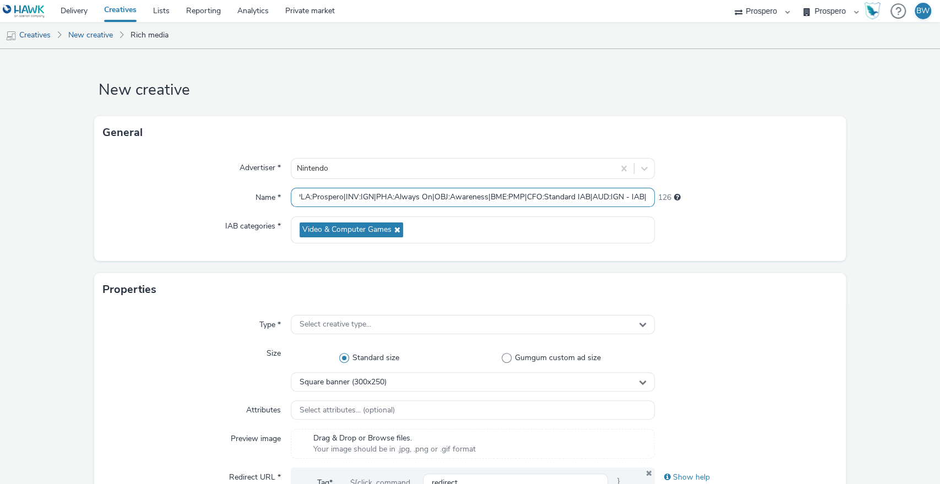
click at [340, 198] on input "ADV:Ni3|CAM:Blockbuster Sale|CHA:Display|PLA:Prospero|INV:IGN|PHA:Always On|OBJ…" at bounding box center [473, 197] width 364 height 19
click at [337, 198] on input "ADV:Ni3|CAM:Blockbuster Sale|CHA:Display|PLA:Prospero|INV:IGN|PHA:Always On|OBJ…" at bounding box center [473, 197] width 364 height 19
click at [339, 197] on input "ADV:Ni3|CAM:Blockbuster Sale|CHA:Display|PLA:Prospero|INV:IGN|PHA:Always On|OBJ…" at bounding box center [473, 197] width 364 height 19
click at [341, 197] on input "ADV:Ni3|CAM:Blockbuster Sale|CHA:Display|PLA:Prospero|INV:IGN|PHA:Always On|OBJ…" at bounding box center [473, 197] width 364 height 19
drag, startPoint x: 340, startPoint y: 197, endPoint x: 357, endPoint y: 196, distance: 16.5
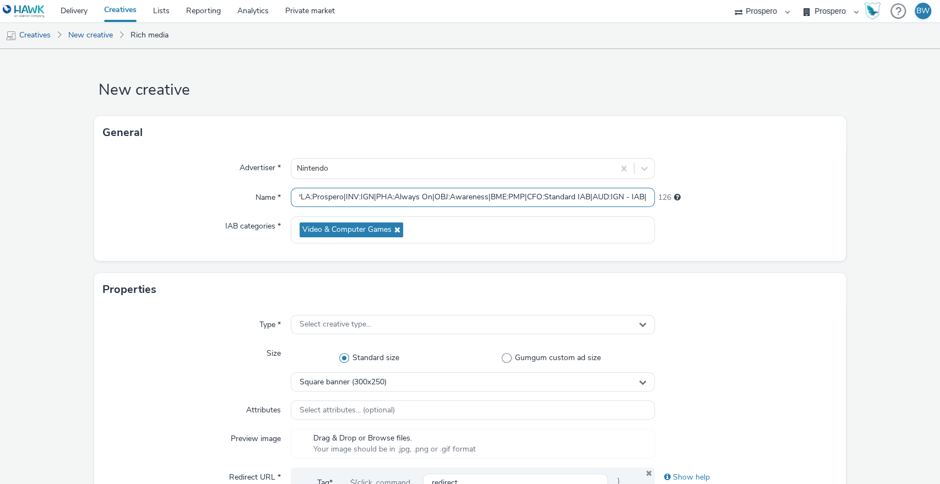
click at [357, 196] on input "ADV:Ni3|CAM:Blockbuster Sale|CHA:Display|PLA:Prospero|INV:IGN|PHA:Always On|OBJ…" at bounding box center [473, 197] width 364 height 19
type input "ADV:Ni3|CAM:Blockbuster Sale|CHA:Display|PLA:Prospero|GN|PHA:Always On|OBJ:Awar…"
click at [331, 194] on input "ADV:Ni3|CAM:Blockbuster Sale|CHA:Display|PLA:Prospero|GN|PHA:Always On|OBJ:Awar…" at bounding box center [473, 197] width 364 height 19
click at [603, 199] on input "ADV:Ni3|CAM:Blockbuster Sale|CHA:Display|PLA:Prospero|GN|PHA:Always On|OBJ:Awar…" at bounding box center [473, 197] width 364 height 19
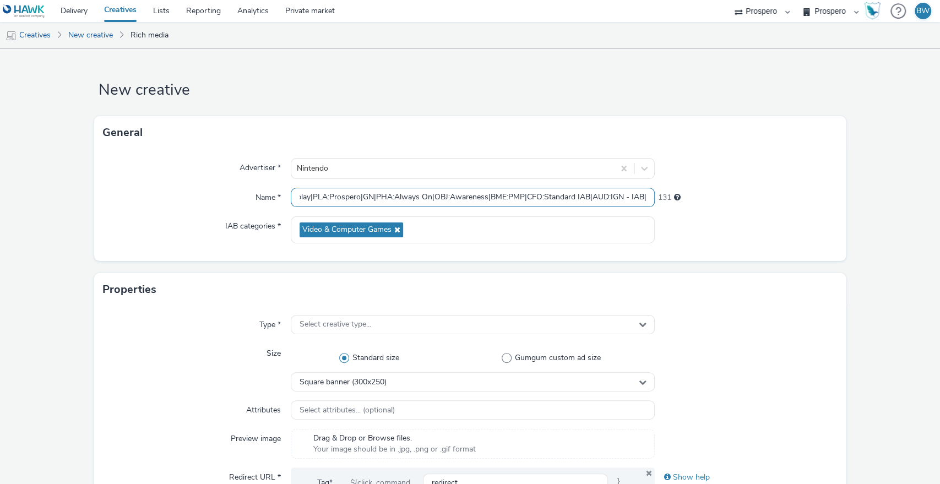
click at [603, 199] on input "ADV:Ni3|CAM:Blockbuster Sale|CHA:Display|PLA:Prospero|GN|PHA:Always On|OBJ:Awar…" at bounding box center [473, 197] width 364 height 19
paste input "INV:I"
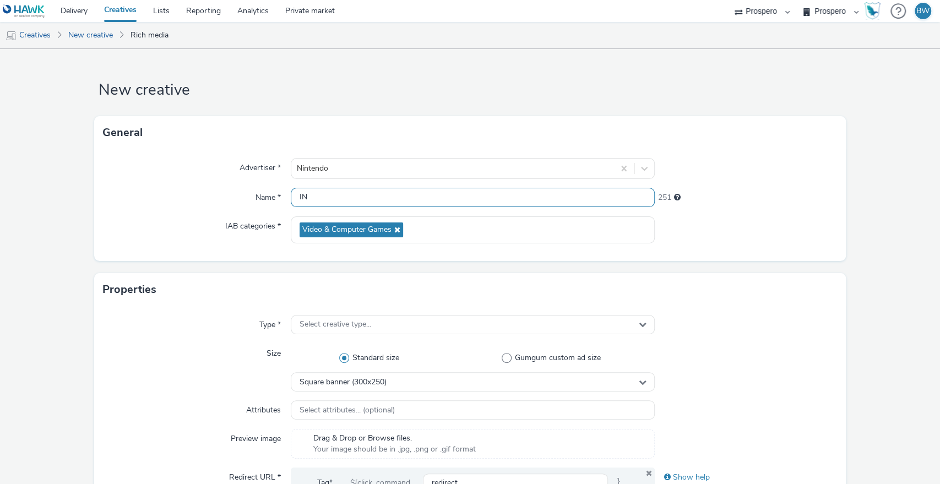
type input "I"
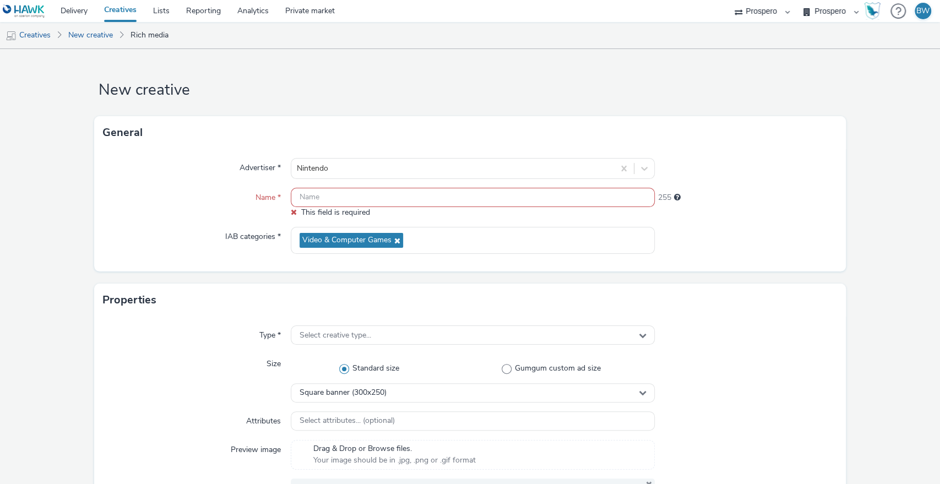
paste input "ADV:Ni3|CAM:Blockbuster Sale|CHA:Display|PLA:Prospero|INV:IGN|PHA:Always On|OBJ…"
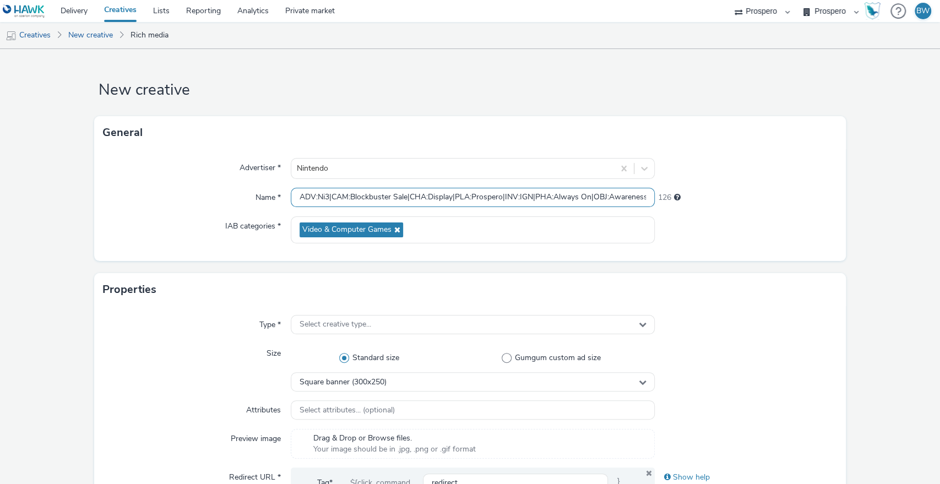
drag, startPoint x: 320, startPoint y: 197, endPoint x: 112, endPoint y: 197, distance: 207.5
click at [112, 197] on div "Name * ADV:Ni3|CAM:Blockbuster Sale|CHA:Display|PLA:Prospero|INV:IGN|PHA:Always…" at bounding box center [470, 198] width 734 height 20
click at [346, 189] on input "ADV:Ni3|CAM:Blockbuster Sale|CHA:Display|PLA:Prospero|INV:IGN|PHA:Always On|OBJ…" at bounding box center [473, 197] width 364 height 19
drag, startPoint x: 503, startPoint y: 197, endPoint x: 532, endPoint y: 197, distance: 29.7
click at [532, 197] on input "ADV:Ni3|CAM:Blockbuster Sale|CHA:Display|PLA:Prospero|INV:IGN|PHA:Always On|OBJ…" at bounding box center [473, 197] width 364 height 19
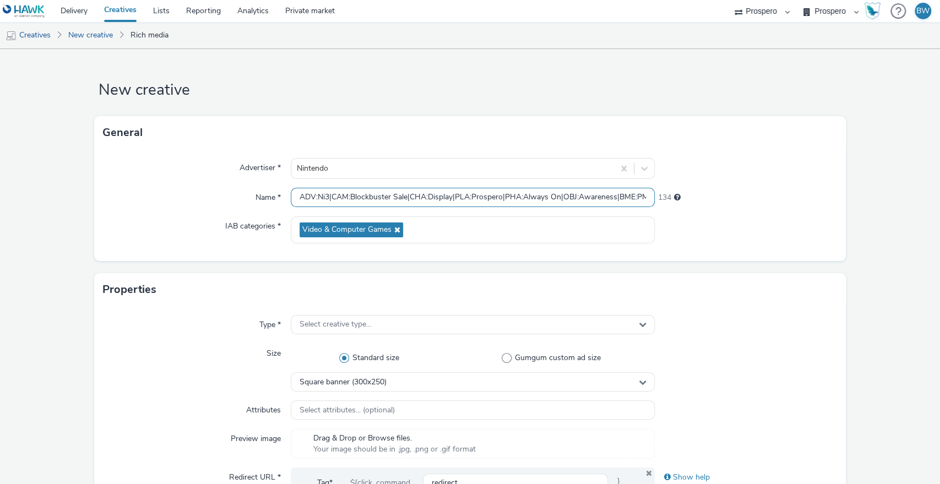
click at [294, 194] on input "ADV:Ni3|CAM:Blockbuster Sale|CHA:Display|PLA:Prospero|PHA:Always On|OBJ:Awarene…" at bounding box center [473, 197] width 364 height 19
paste input "INV:IGN|"
drag, startPoint x: 354, startPoint y: 197, endPoint x: 756, endPoint y: 190, distance: 401.9
click at [756, 190] on div "Name * INV:IGN|ADV:Ni3|CAM:Blockbuster Sale|CHA:Display|PLA:Prospero|PHA:Always…" at bounding box center [470, 198] width 734 height 20
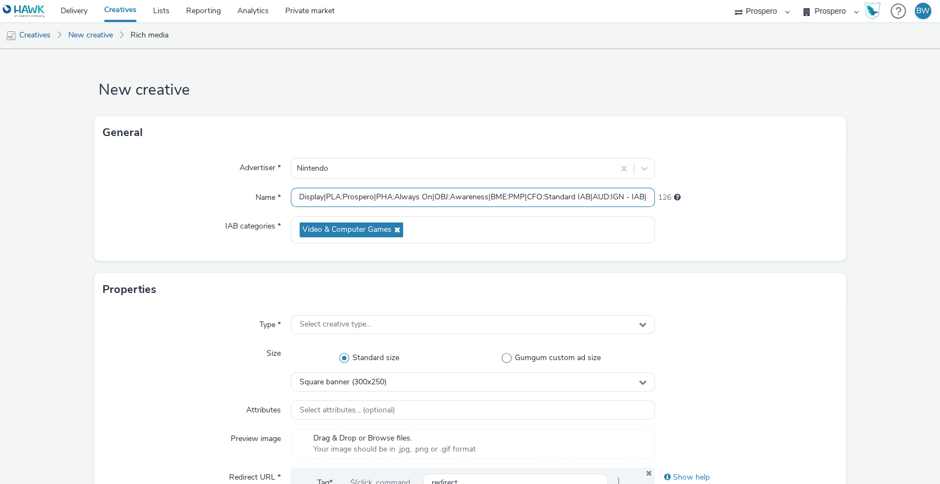
click at [600, 197] on input "INV:IGN|ADV:Ni3|CAM:Blockbuster Sale|CHA:Display|PLA:Prospero|PHA:Always On|OBJ…" at bounding box center [473, 197] width 364 height 19
drag, startPoint x: 586, startPoint y: 196, endPoint x: 640, endPoint y: 198, distance: 54.0
click at [640, 198] on input "INV:IGN|ADV:Ni3|CAM:Blockbuster Sale|CHA:Display|PLA:Prospero|PHA:Always On|OBJ…" at bounding box center [473, 197] width 364 height 19
click at [590, 190] on input "INV:IGN|ADV:Ni3|CAM:Blockbuster Sale|CHA:Display|PLA:Prospero|PHA:Always On|OBJ…" at bounding box center [473, 197] width 364 height 19
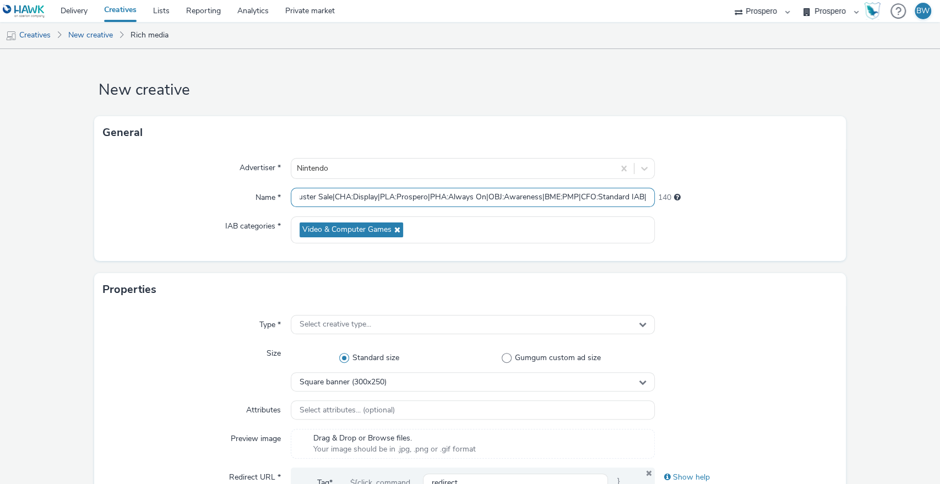
scroll to position [0, 0]
drag, startPoint x: 473, startPoint y: 195, endPoint x: 103, endPoint y: 219, distance: 370.7
click at [307, 197] on input "INV:IGN|ADV:Ni3|CAM:Blockbuster Sale|CHA:Display|PLA:Prospero|PHA:Always On|OBJ…" at bounding box center [473, 197] width 364 height 19
click at [295, 195] on input "INV:IGN|ADV:Ni3|CAM:Blockbuster Sale|CHA:Display|PLA:Prospero|PHA:Always On|OBJ…" at bounding box center [473, 197] width 364 height 19
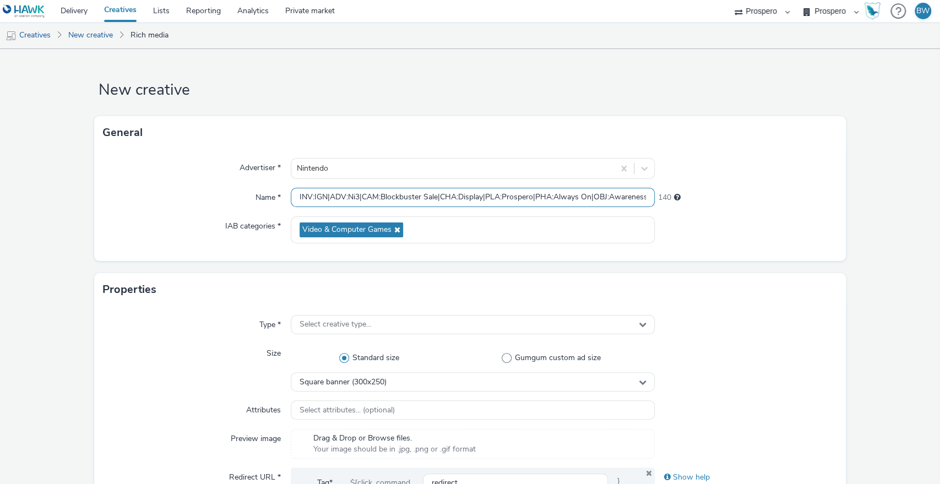
type input "INV:IGN|ADV:Ni3|CAM:Blockbuster Sale|CHA:Display|PLA:Prospero|PHA:Always On|OBJ…"
click at [363, 243] on div "Advertiser * Nintendo Name * INV:IGN|ADV:Ni3|CAM:Blockbuster Sale|CHA:Display|P…" at bounding box center [470, 205] width 752 height 112
click at [155, 208] on div "Advertiser * Nintendo Name * INV:IGN|ADV:Ni3|CAM:Blockbuster Sale|CHA:Display|P…" at bounding box center [470, 205] width 752 height 112
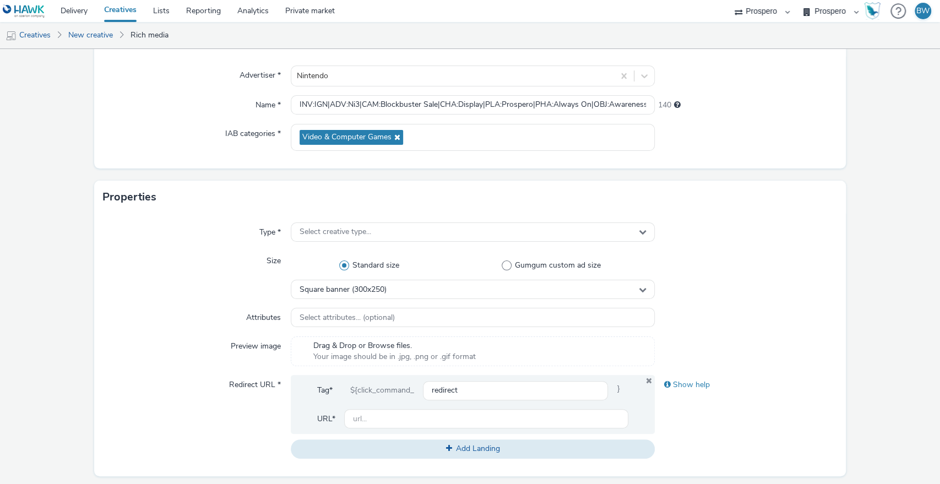
scroll to position [137, 0]
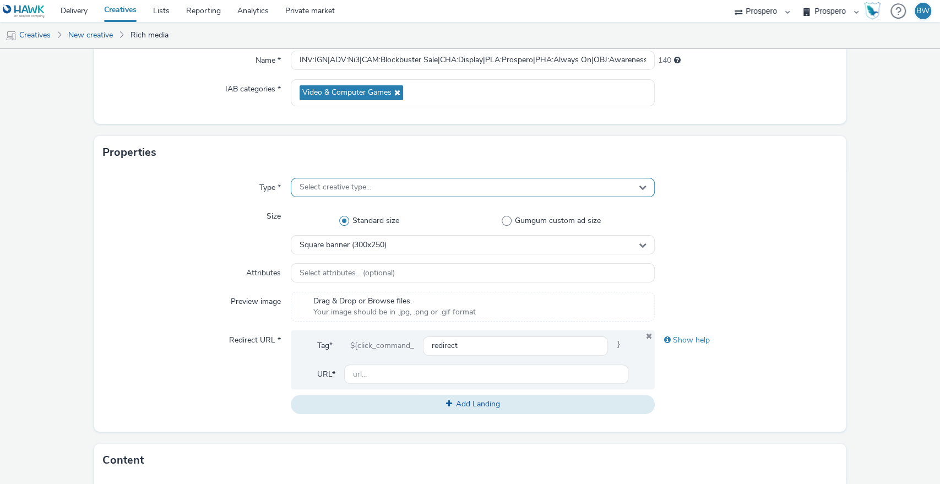
click at [299, 183] on span "Select creative type..." at bounding box center [335, 187] width 72 height 9
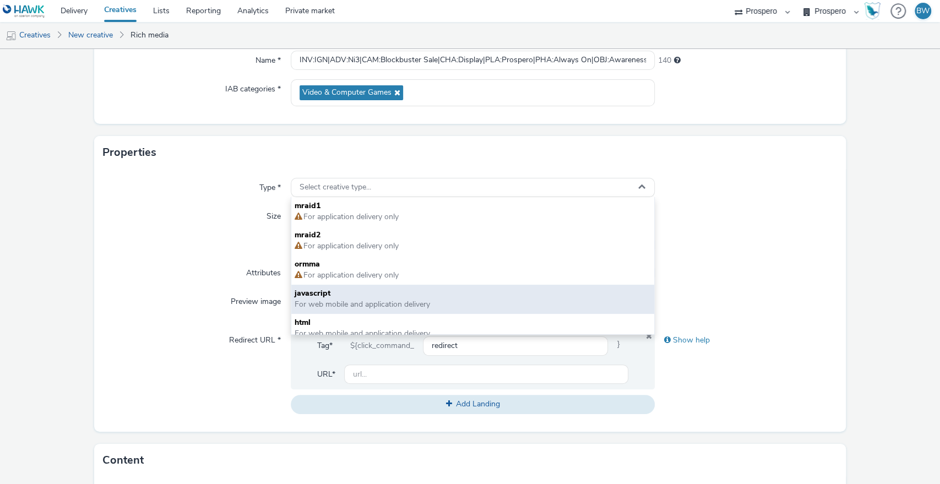
click at [334, 294] on span "javascript" at bounding box center [472, 293] width 357 height 11
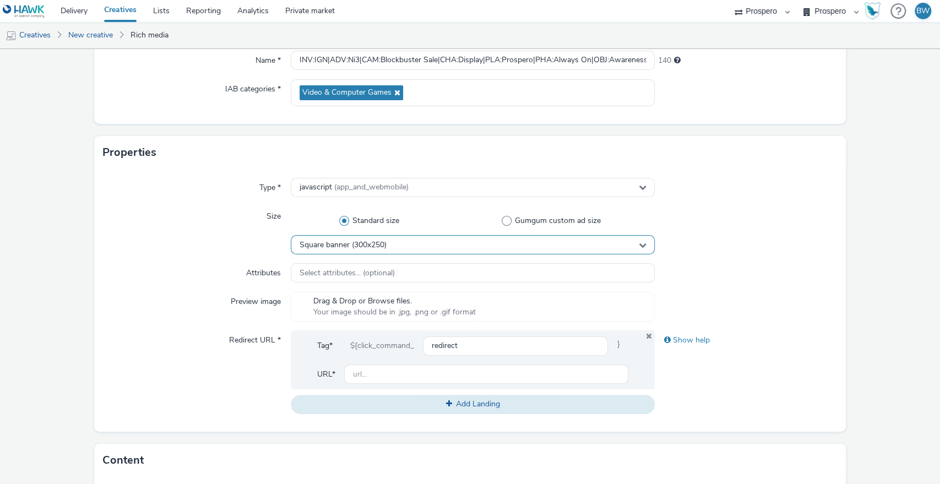
click at [400, 240] on div "Square banner (300x250)" at bounding box center [473, 244] width 364 height 19
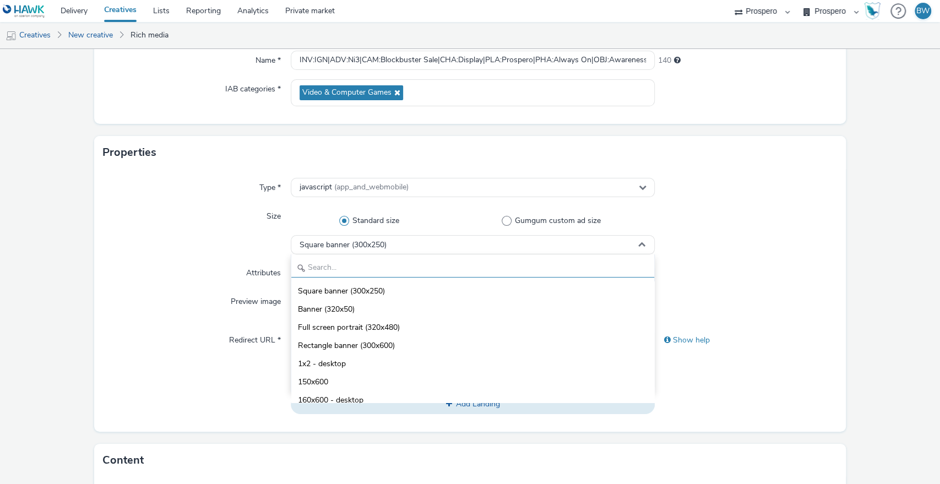
click at [355, 260] on input "text" at bounding box center [472, 267] width 363 height 19
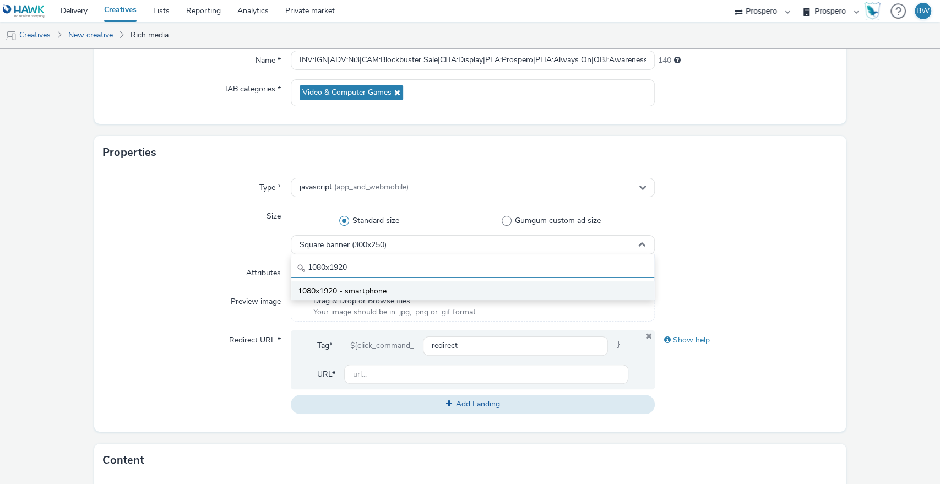
type input "1080x1920"
click at [374, 291] on span "1080x1920 - smartphone" at bounding box center [342, 291] width 89 height 11
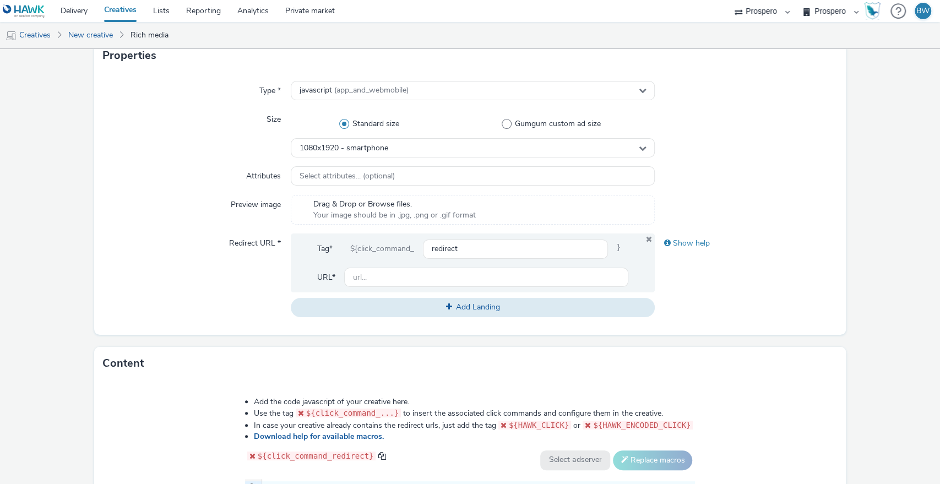
scroll to position [238, 0]
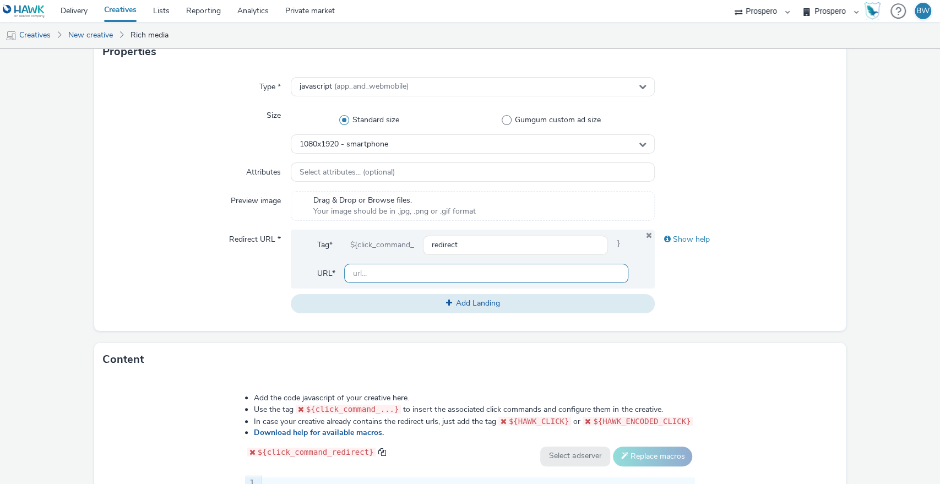
click at [362, 281] on input "text" at bounding box center [486, 273] width 285 height 19
paste input "https://www.nintendo.com/en-gb/Campaigns/Nintendo-Switch-Online-12-2-Offer-2901…"
type input "https://www.nintendo.com/en-gb/Campaigns/Nintendo-Switch-Online-12-2-Offer-2901…"
click at [163, 259] on div "Redirect URL *" at bounding box center [197, 271] width 188 height 83
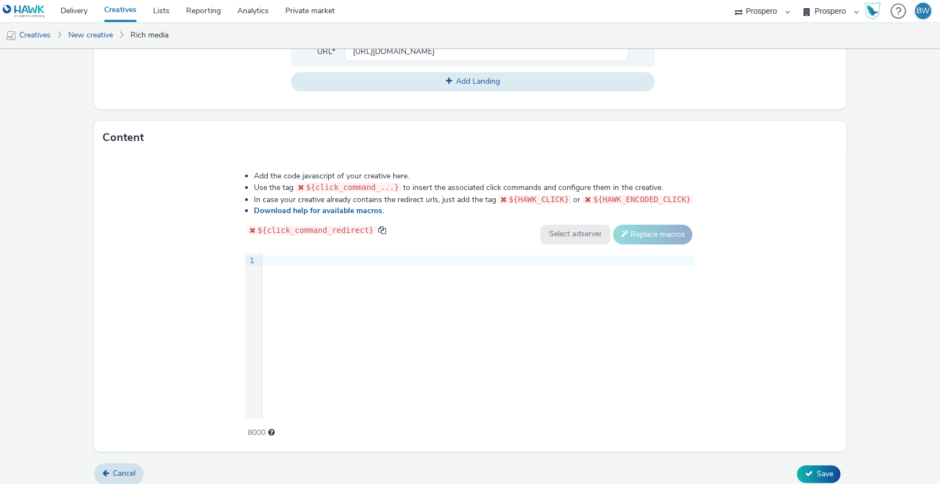
scroll to position [467, 0]
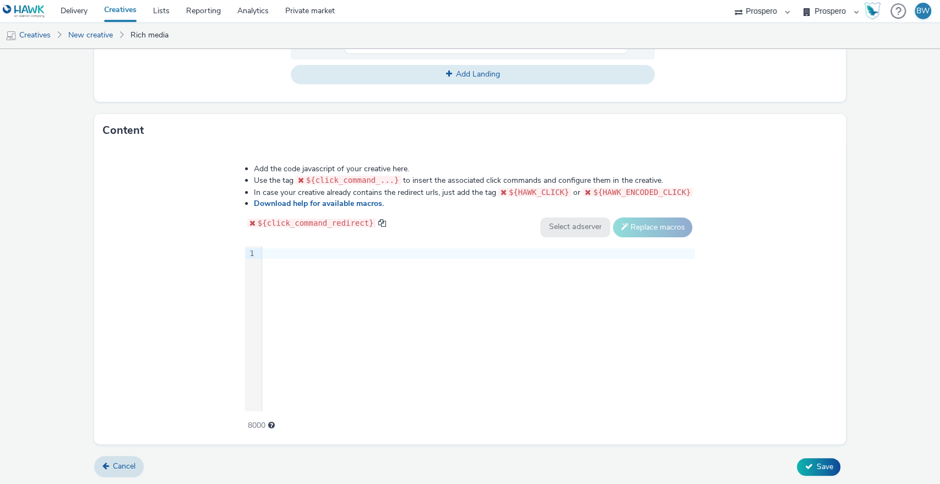
click at [452, 303] on div "9 1 ›" at bounding box center [470, 328] width 450 height 165
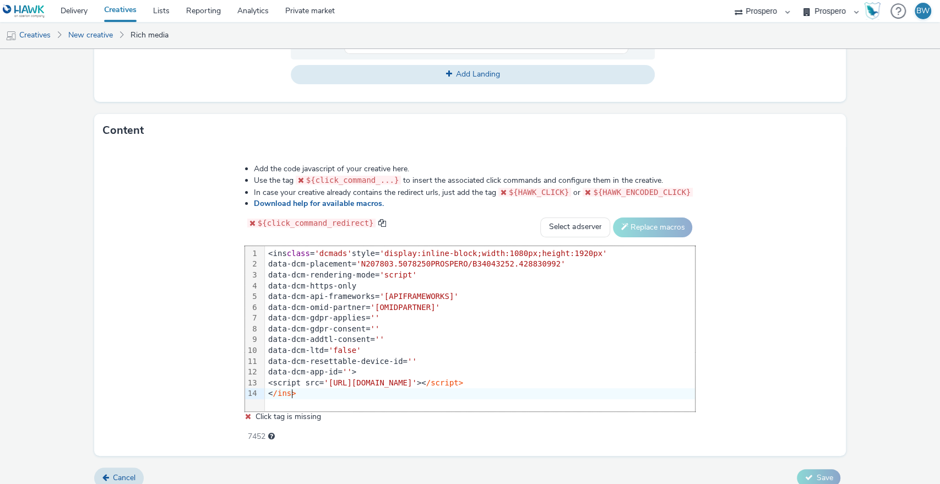
click at [578, 215] on div "Add the code javascript of your creative here. Use the tag ${click_command_...}…" at bounding box center [470, 297] width 530 height 282
click at [577, 217] on select "Select adserver Sizmek DCM Adform Sting" at bounding box center [575, 227] width 70 height 20
select select "dcm"
click at [540, 217] on select "Select adserver Sizmek DCM Adform Sting" at bounding box center [575, 227] width 70 height 20
click at [626, 228] on button "Replace macros" at bounding box center [652, 227] width 79 height 20
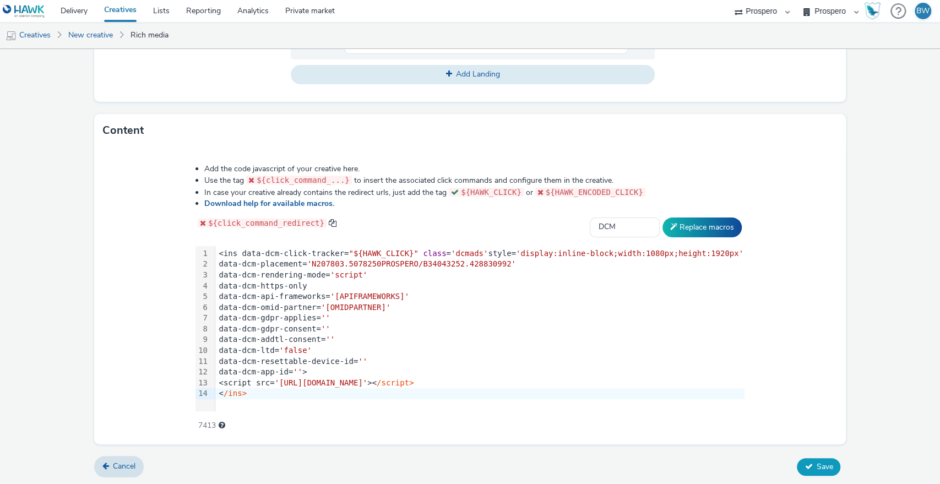
click at [806, 460] on button "Save" at bounding box center [818, 467] width 43 height 18
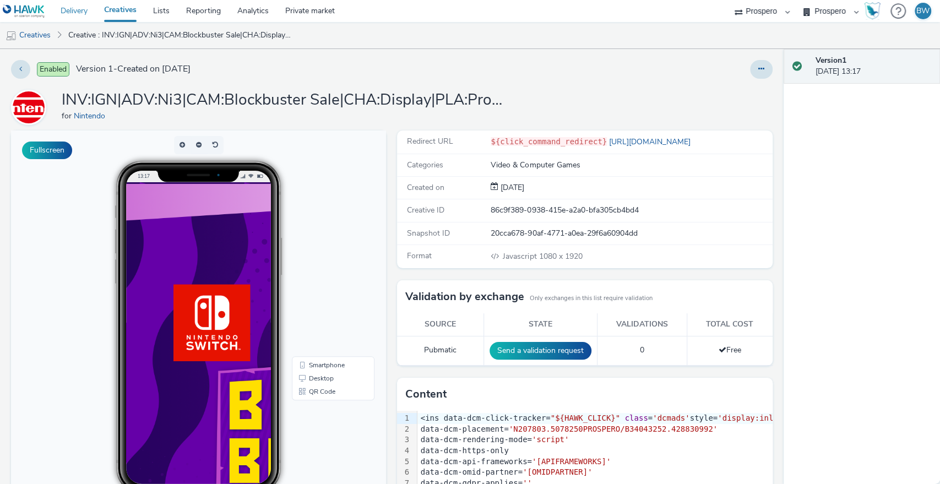
click at [72, 9] on link "Delivery" at bounding box center [73, 11] width 43 height 22
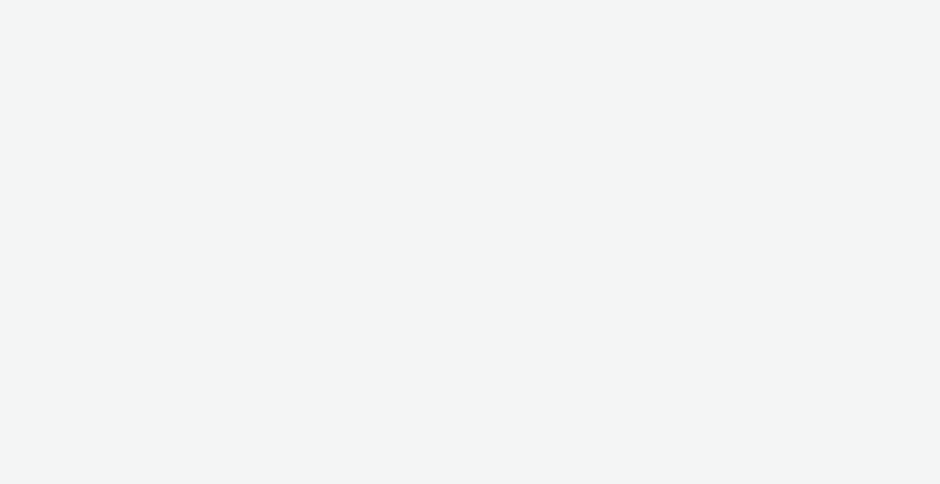
select select "b1b940d3-d05b-48b5-821e-f328c33b988b"
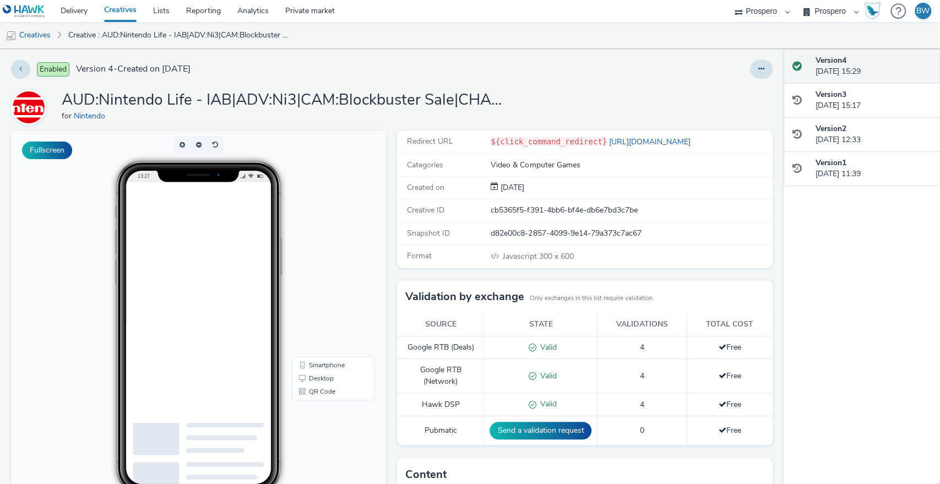
click at [147, 386] on ins at bounding box center [222, 347] width 165 height 330
click at [280, 272] on ins at bounding box center [222, 347] width 165 height 330
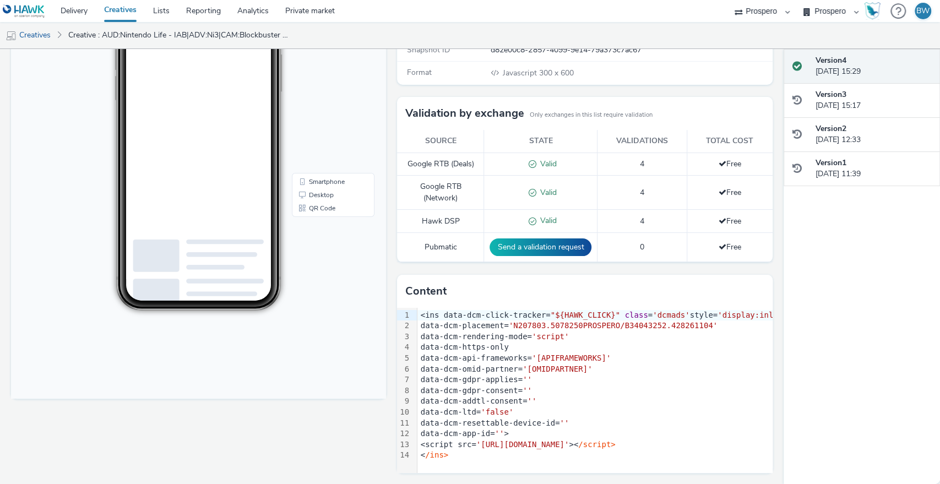
scroll to position [183, 0]
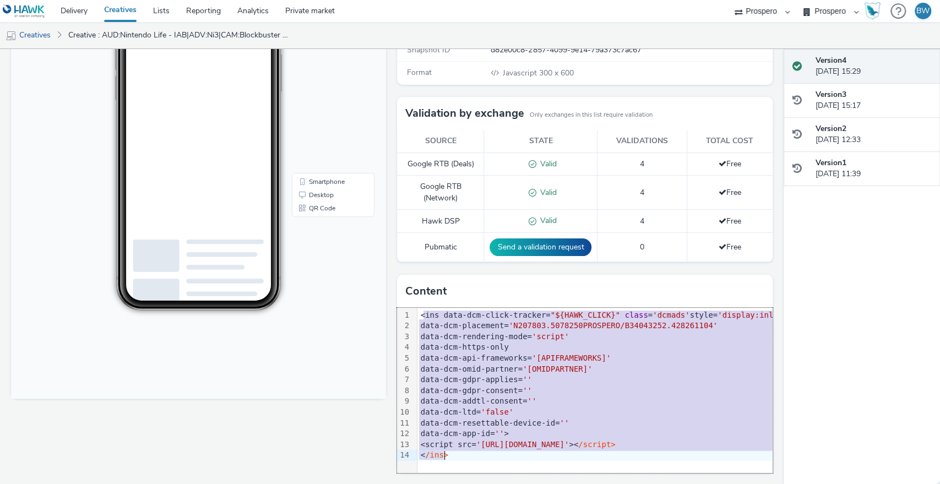
drag, startPoint x: 417, startPoint y: 313, endPoint x: 527, endPoint y: 481, distance: 201.1
click at [527, 481] on div "Redirect URL ${click_command_redirect} https://www.nintendo.com/en-gb/ Categori…" at bounding box center [581, 216] width 380 height 538
copy div "ins data-dcm-click-tracker= "${HAWK_CLICK}" class = 'dcmads' style= 'display:in…"
click at [534, 354] on span "'[APIFRAMEWORKS]'" at bounding box center [571, 357] width 79 height 9
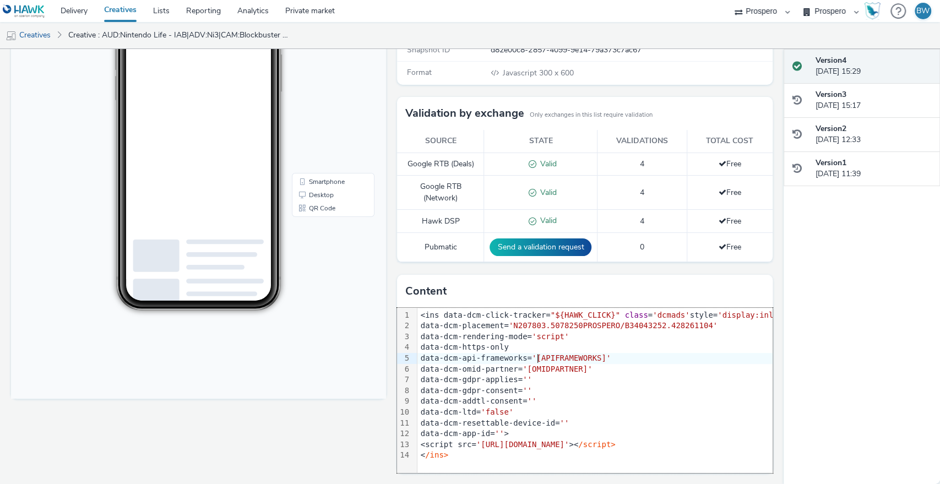
scroll to position [0, 0]
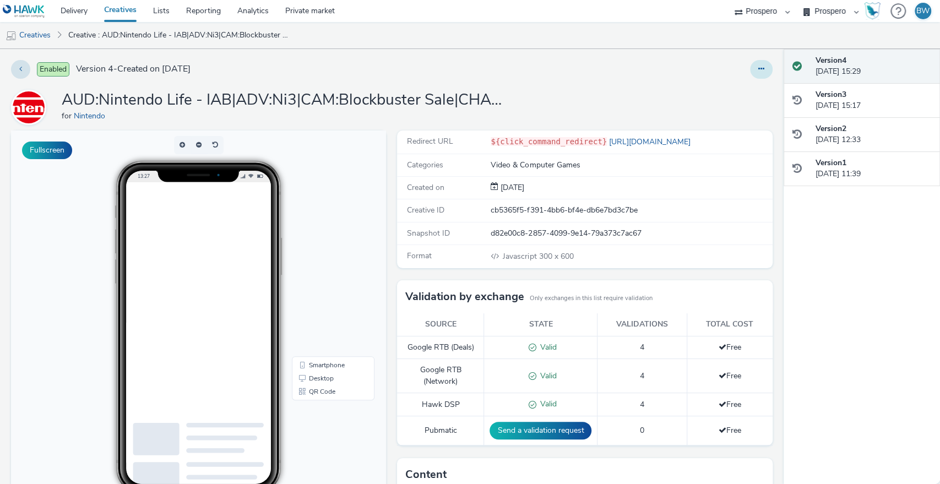
click at [758, 63] on button at bounding box center [761, 69] width 23 height 19
click at [716, 91] on link "Edit" at bounding box center [731, 91] width 83 height 22
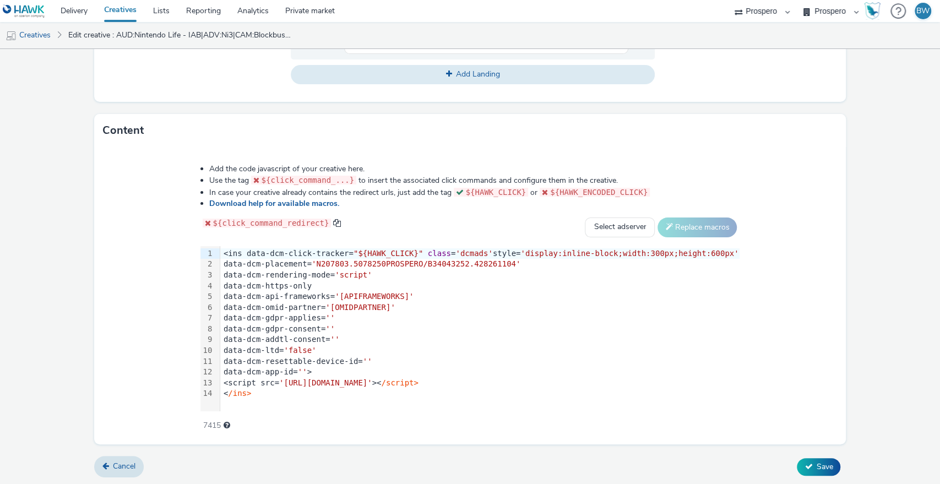
scroll to position [466, 0]
click at [585, 223] on select "Select adserver Sizmek DCM Adform Sting" at bounding box center [620, 228] width 70 height 20
select select "dcm"
click at [585, 218] on select "Select adserver Sizmek DCM Adform Sting" at bounding box center [620, 228] width 70 height 20
click at [661, 227] on button "Replace macros" at bounding box center [696, 228] width 79 height 20
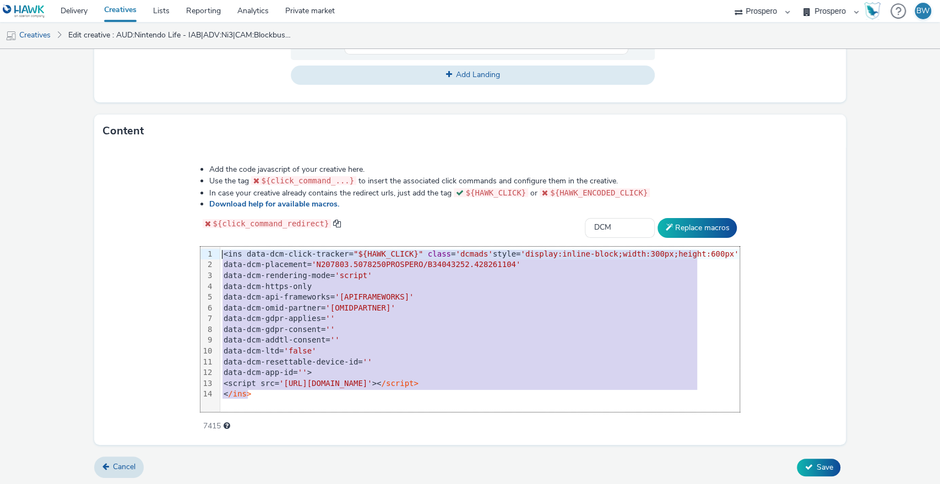
drag, startPoint x: 355, startPoint y: 388, endPoint x: 187, endPoint y: 226, distance: 233.2
click at [187, 226] on div "Add the code javascript of your creative here. Use the tag ${click_command_...}…" at bounding box center [470, 291] width 619 height 271
click at [286, 313] on div "data-dcm-gdpr-applies= ''" at bounding box center [480, 318] width 520 height 11
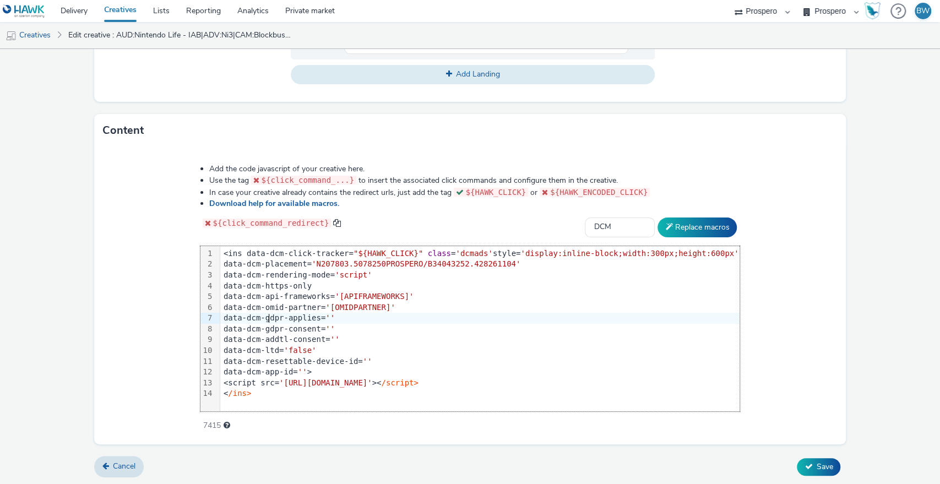
scroll to position [467, 0]
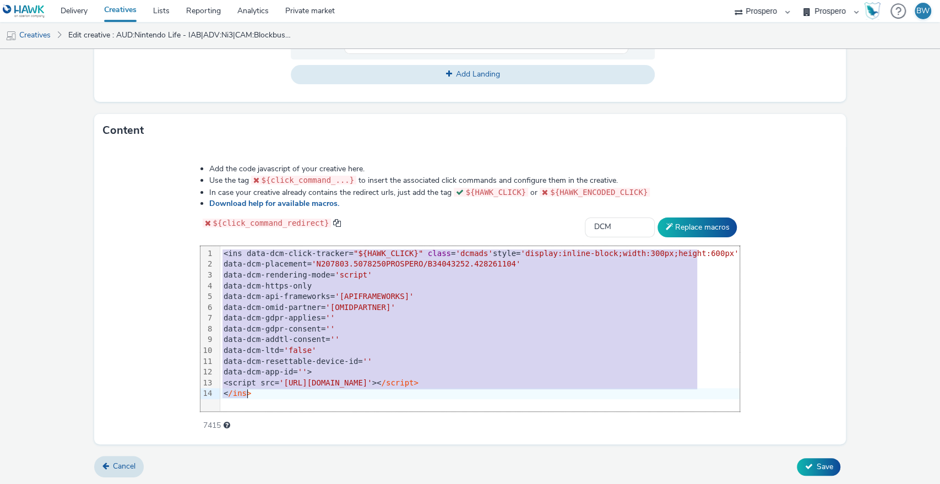
drag, startPoint x: 236, startPoint y: 249, endPoint x: 262, endPoint y: 396, distance: 149.2
click at [262, 396] on div "<ins data-dcm-click-tracker= "${HAWK_CLICK}" class = 'dcmads' style= 'display:i…" at bounding box center [480, 323] width 520 height 155
copy div "<ins data-dcm-click-tracker= "${HAWK_CLICK}" class = 'dcmads' style= 'display:i…"
click at [195, 303] on div "Add the code javascript of your creative here. Use the tag ${click_command_...}…" at bounding box center [470, 291] width 619 height 271
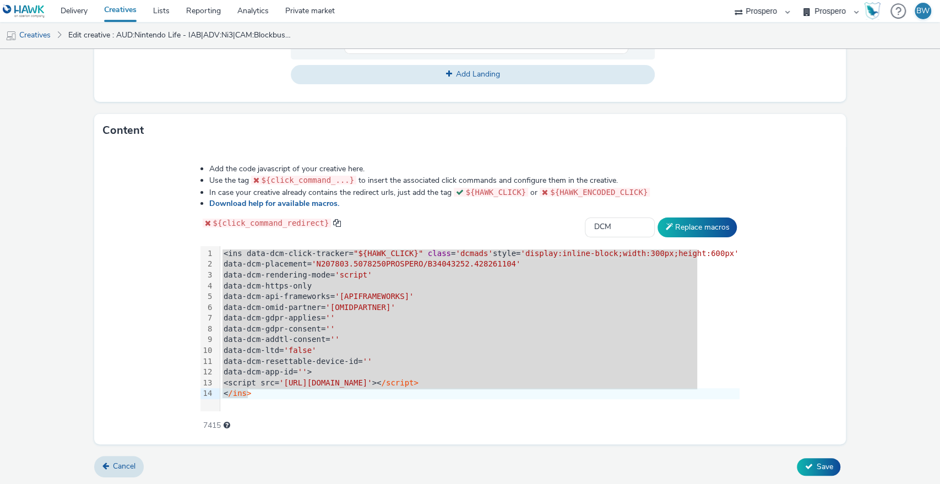
scroll to position [466, 0]
click at [168, 363] on div "Add the code javascript of your creative here. Use the tag ${click_command_...}…" at bounding box center [470, 296] width 752 height 297
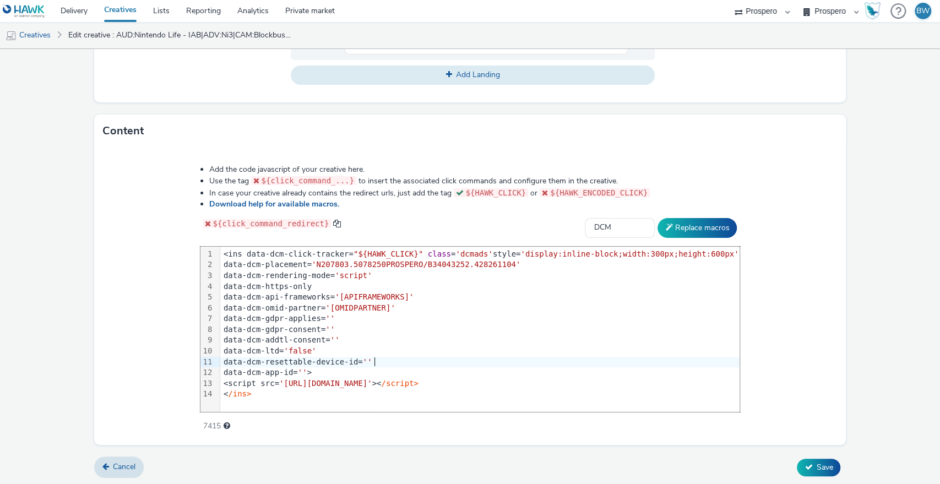
click at [515, 357] on div "data-dcm-resettable-device-id= ''" at bounding box center [480, 362] width 520 height 11
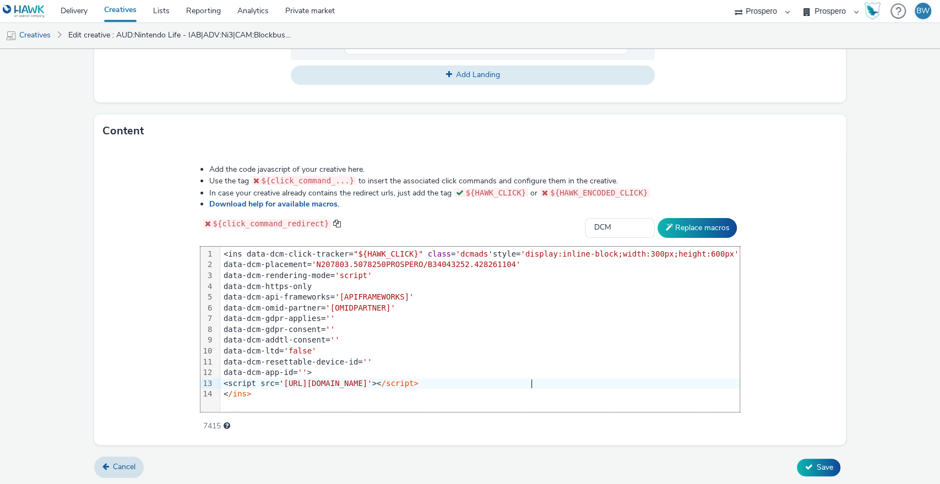
click at [548, 383] on div "<script src= 'https://www.googletagservices.com/dcm/dcmads.js' >< /script>" at bounding box center [480, 383] width 520 height 11
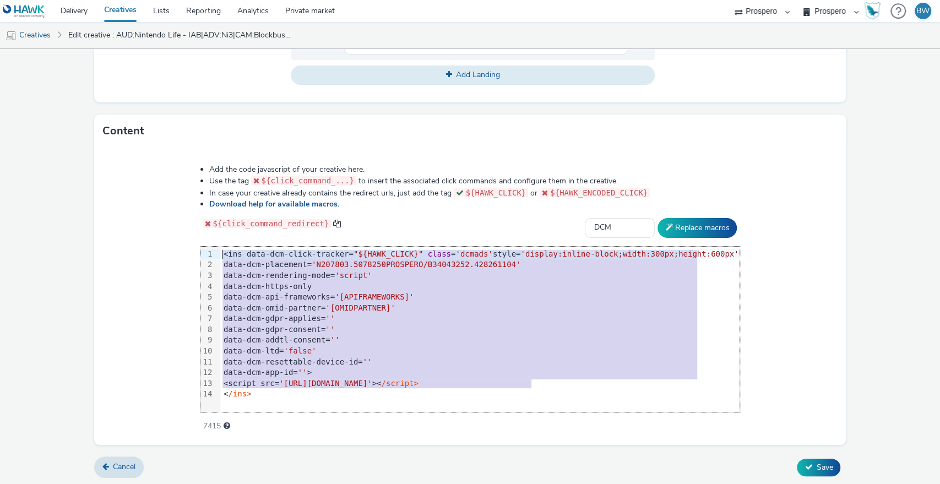
drag, startPoint x: 557, startPoint y: 381, endPoint x: 238, endPoint y: 250, distance: 345.3
click at [238, 250] on div "<ins data-dcm-click-tracker= "${HAWK_CLICK}" class = 'dcmads' style= 'display:i…" at bounding box center [480, 324] width 520 height 155
copy div "<ins data-dcm-click-tracker= "${HAWK_CLICK}" class = 'dcmads' style= 'display:i…"
click at [806, 470] on button "Save" at bounding box center [818, 468] width 43 height 18
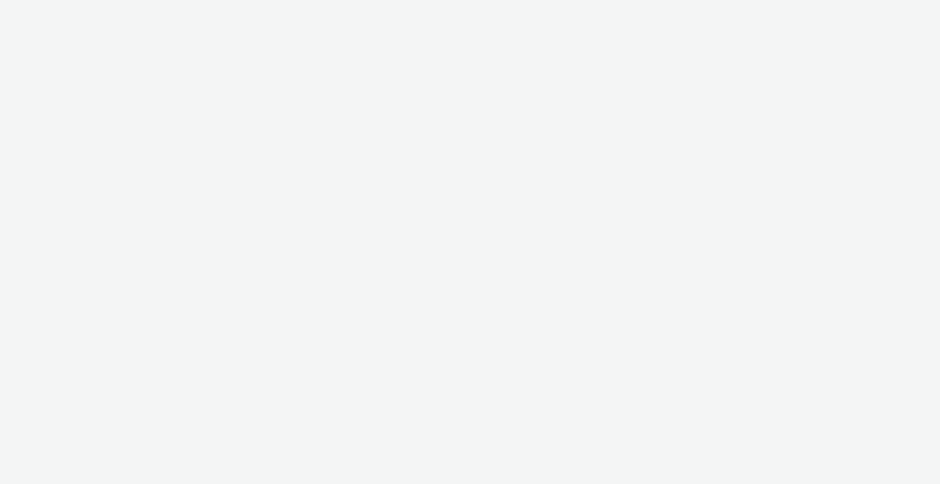
select select "b1b940d3-d05b-48b5-821e-f328c33b988b"
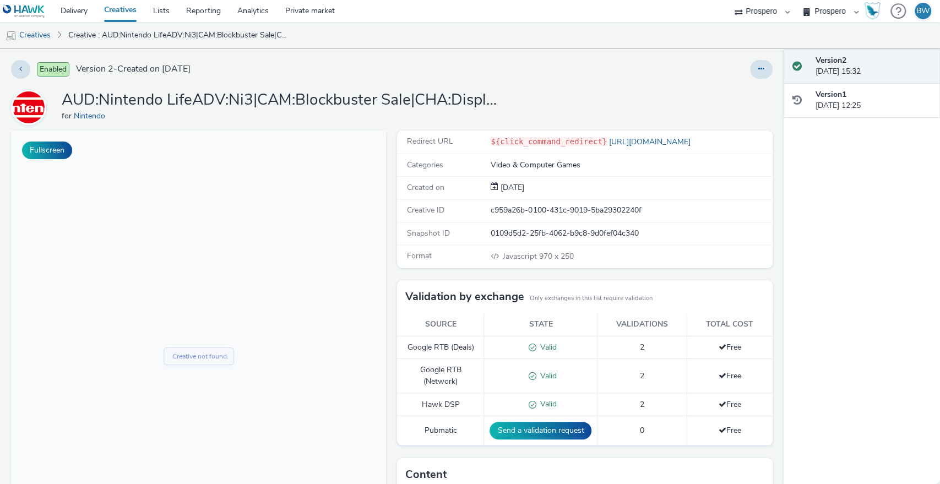
click at [391, 272] on div "Redirect URL ${click_command_redirect} https://www.nintendo.com/en-gb/Nintendo-…" at bounding box center [581, 399] width 380 height 538
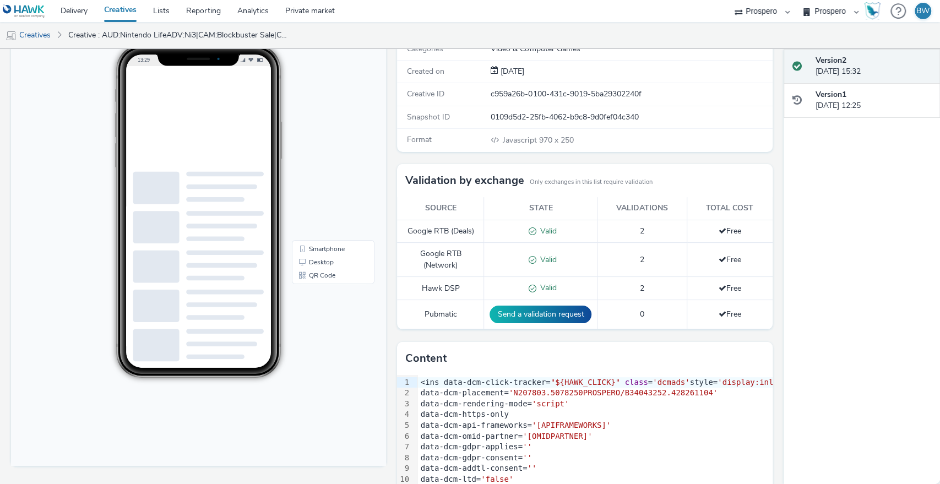
scroll to position [183, 0]
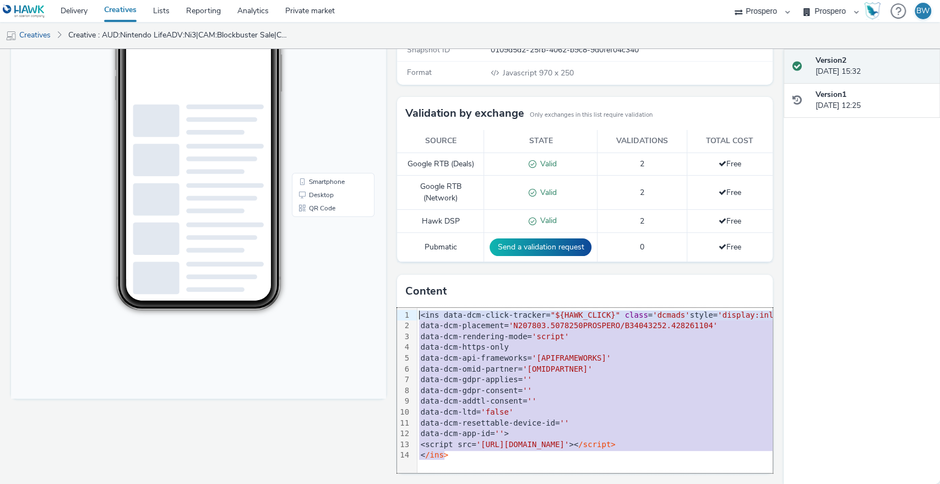
drag, startPoint x: 470, startPoint y: 402, endPoint x: 375, endPoint y: 283, distance: 151.6
copy div "<ins data-dcm-click-tracker= "${HAWK_CLICK}" class = 'dcmads' style= 'display:i…"
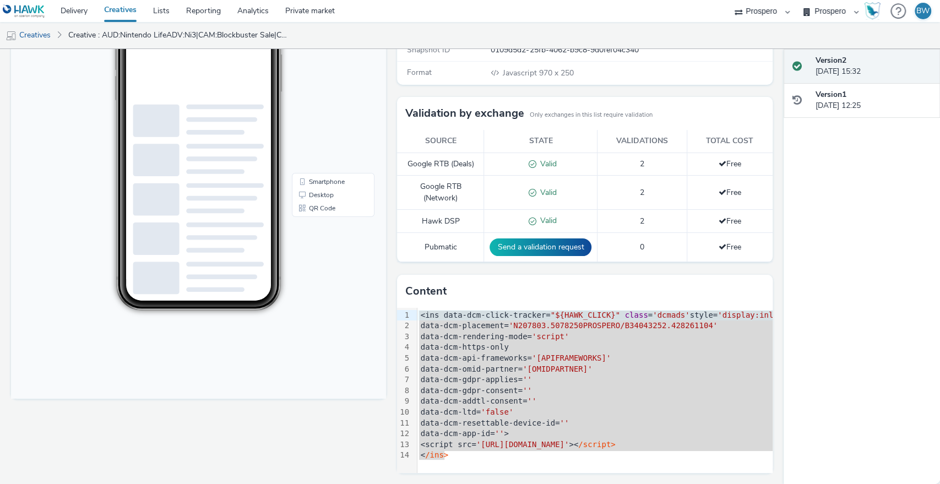
click at [199, 127] on ins at bounding box center [393, 68] width 534 height 138
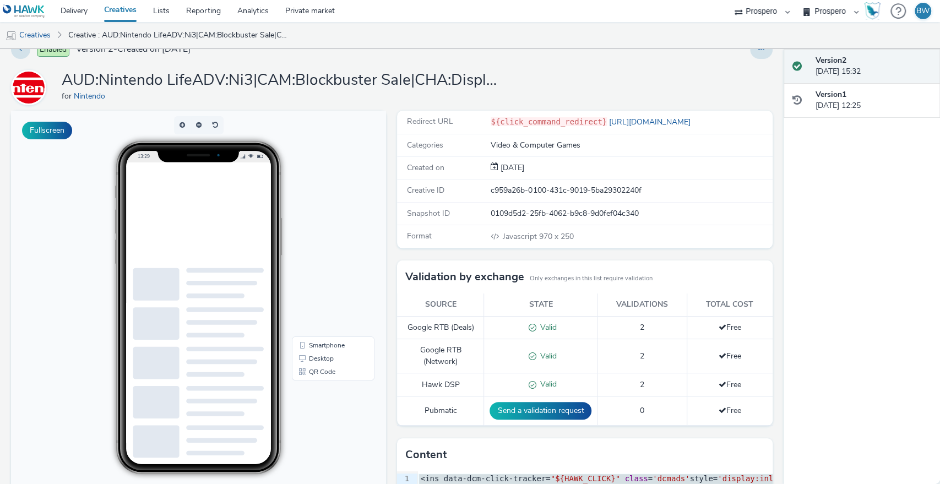
scroll to position [18, 0]
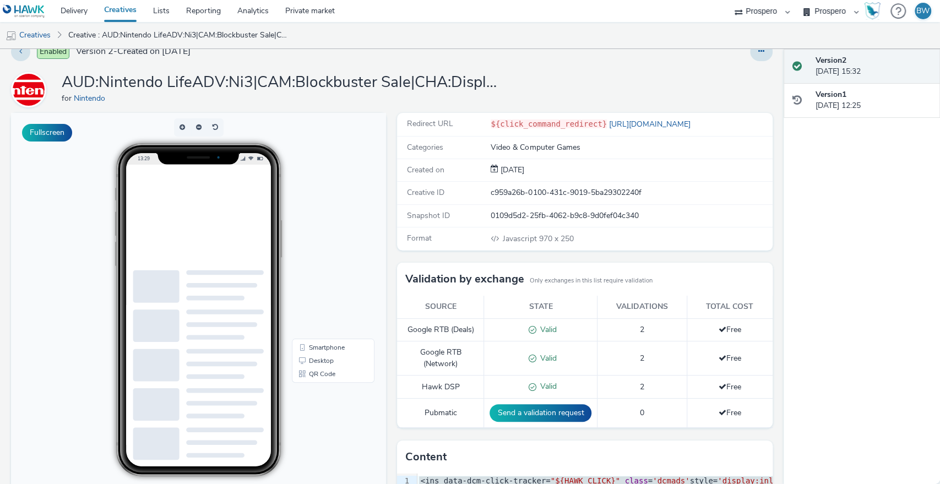
click at [407, 147] on span "Categories" at bounding box center [425, 147] width 36 height 10
click at [391, 159] on div "Redirect URL ${click_command_redirect} https://www.nintendo.com/en-gb/Nintendo-…" at bounding box center [581, 382] width 380 height 538
click at [386, 101] on div "for Nintendo" at bounding box center [282, 98] width 440 height 11
click at [391, 246] on div "Redirect URL ${click_command_redirect} https://www.nintendo.com/en-gb/Nintendo-…" at bounding box center [581, 382] width 380 height 538
click at [391, 258] on div "Redirect URL ${click_command_redirect} https://www.nintendo.com/en-gb/Nintendo-…" at bounding box center [581, 382] width 380 height 538
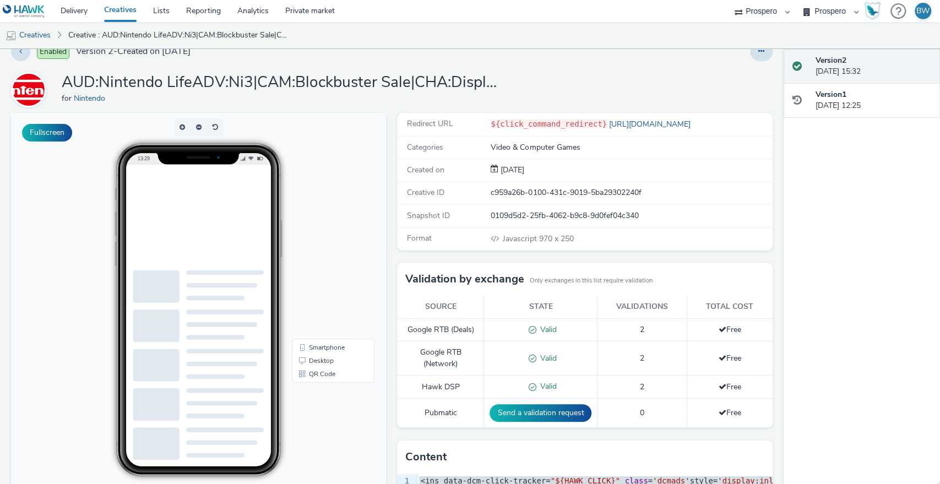
click at [391, 253] on div "Redirect URL ${click_command_redirect} https://www.nintendo.com/en-gb/Nintendo-…" at bounding box center [581, 382] width 380 height 538
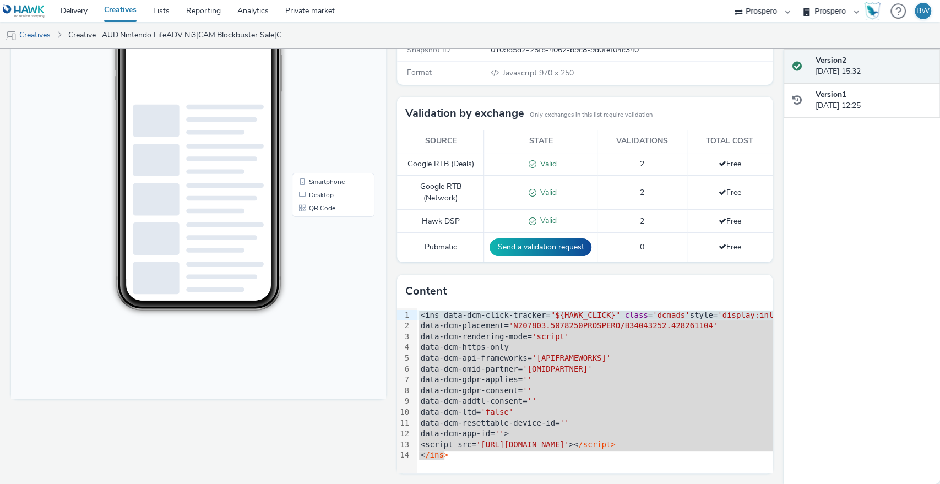
click at [446, 335] on div "data-dcm-rendering-mode= 'script'" at bounding box center [677, 336] width 520 height 11
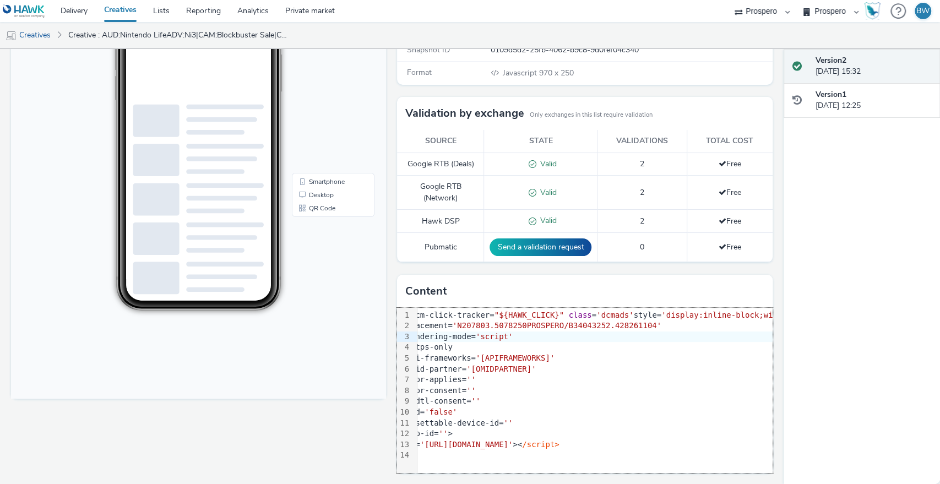
scroll to position [0, 0]
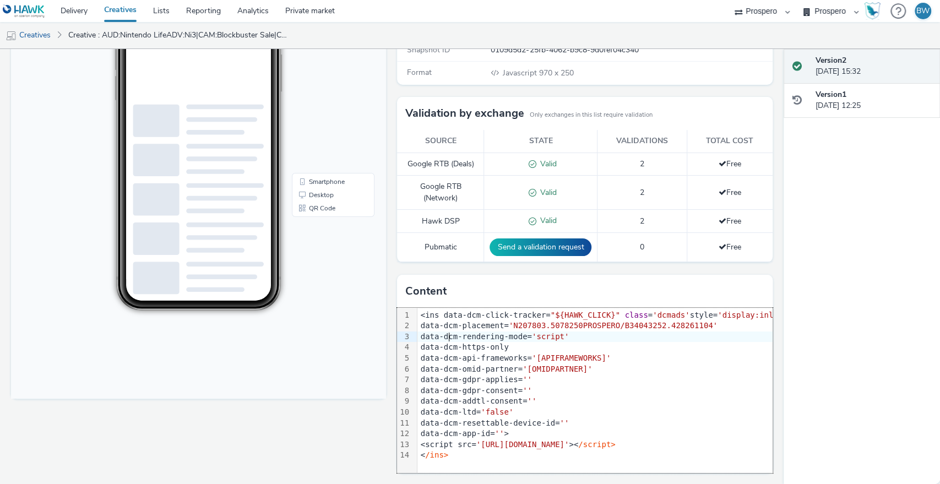
click at [386, 166] on div "Fullscreen" at bounding box center [201, 216] width 380 height 538
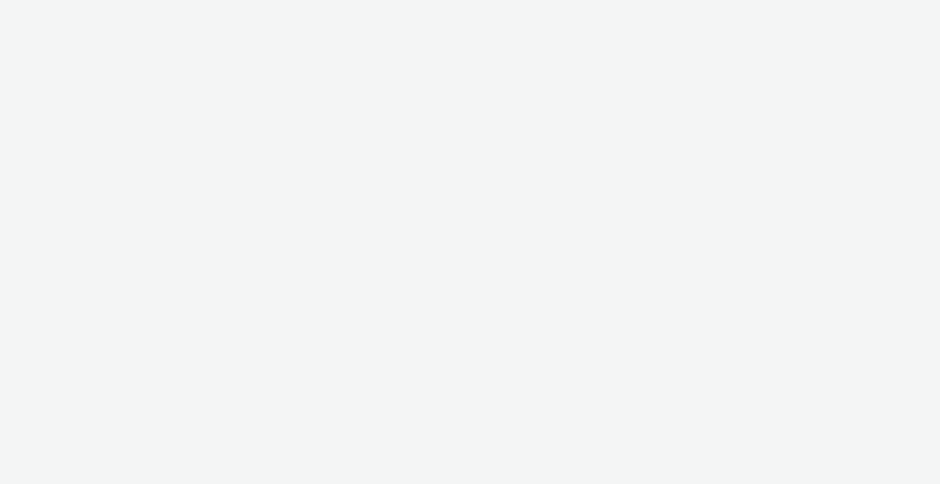
select select "b1b940d3-d05b-48b5-821e-f328c33b988b"
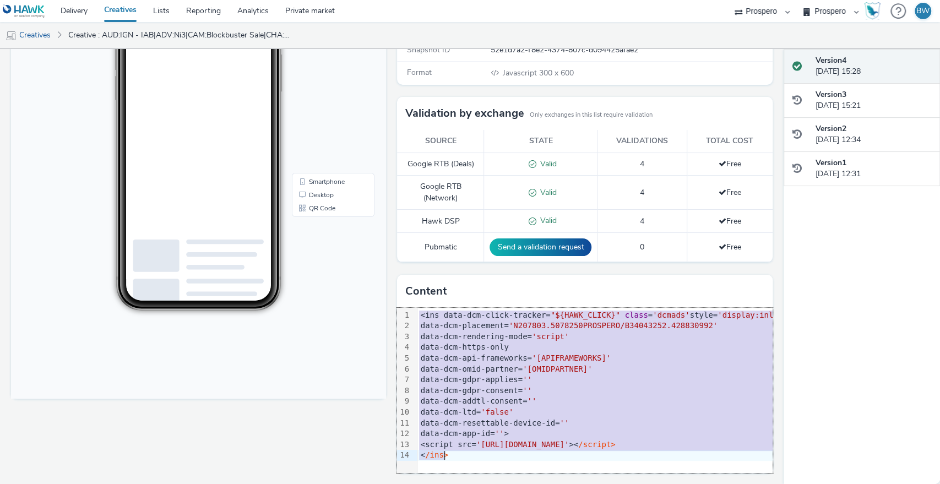
drag, startPoint x: 414, startPoint y: 313, endPoint x: 504, endPoint y: 454, distance: 167.4
click at [504, 454] on div "<ins data-dcm-click-tracker= "${HAWK_CLICK}" class = 'dcmads' style= 'display:i…" at bounding box center [677, 385] width 520 height 155
copy div "<ins data-dcm-click-tracker= "${HAWK_CLICK}" class = 'dcmads' style= 'display:i…"
click at [460, 320] on div "data-dcm-placement= 'N207803.5078250PROSPERO/B34043252.428830992'" at bounding box center [677, 325] width 520 height 11
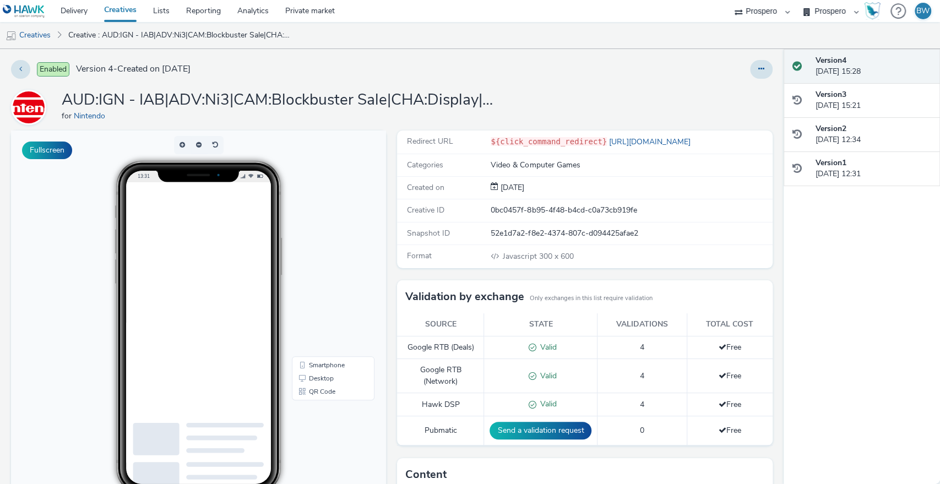
click at [269, 237] on ins at bounding box center [222, 347] width 165 height 330
click at [46, 30] on link "Creatives" at bounding box center [28, 35] width 56 height 26
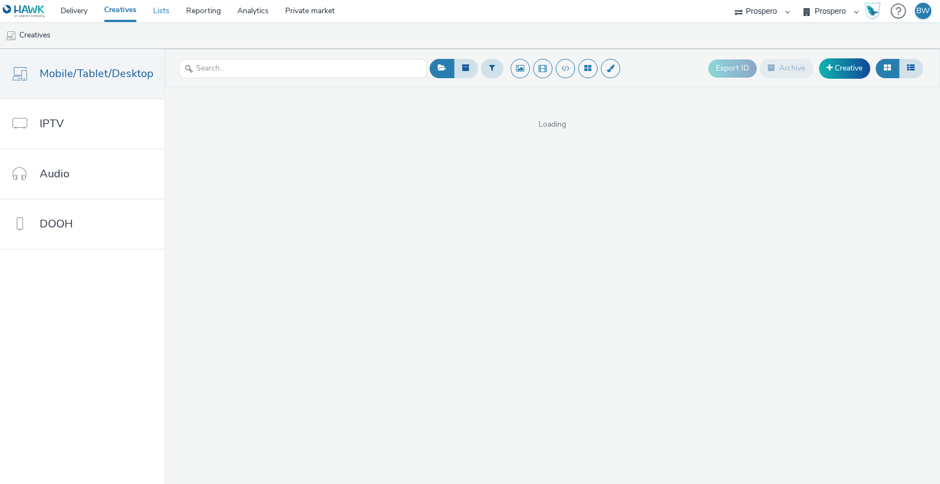
click at [160, 16] on link "Lists" at bounding box center [161, 11] width 33 height 22
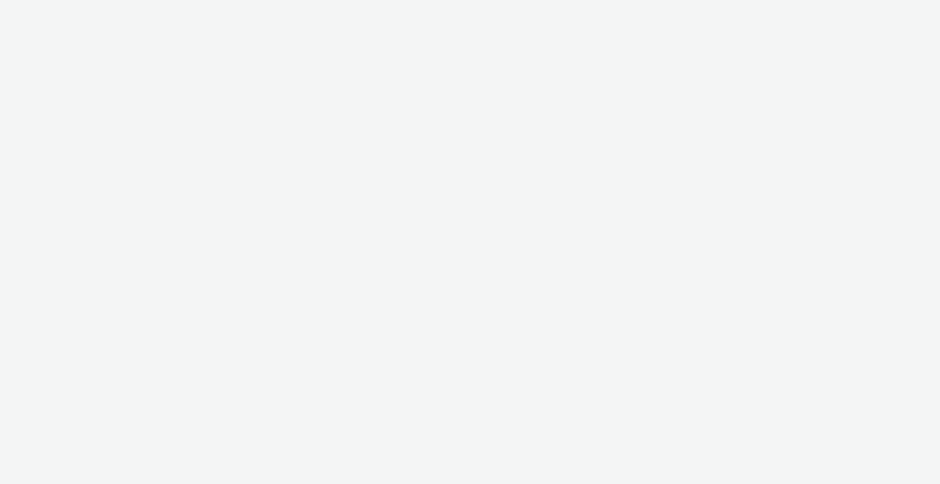
select select "b1b940d3-d05b-48b5-821e-f328c33b988b"
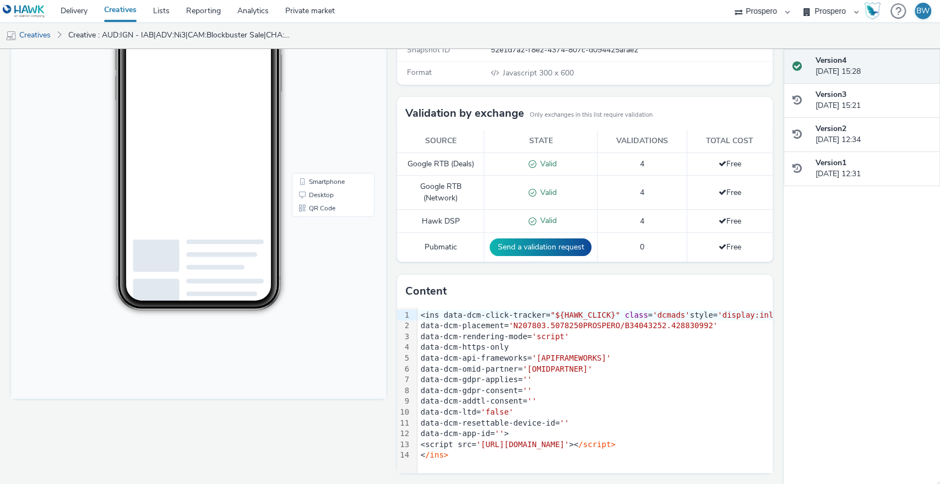
scroll to position [183, 0]
click at [391, 252] on div "Redirect URL ${click_command_redirect} [URL][DOMAIN_NAME] Categories Video & Co…" at bounding box center [581, 217] width 380 height 538
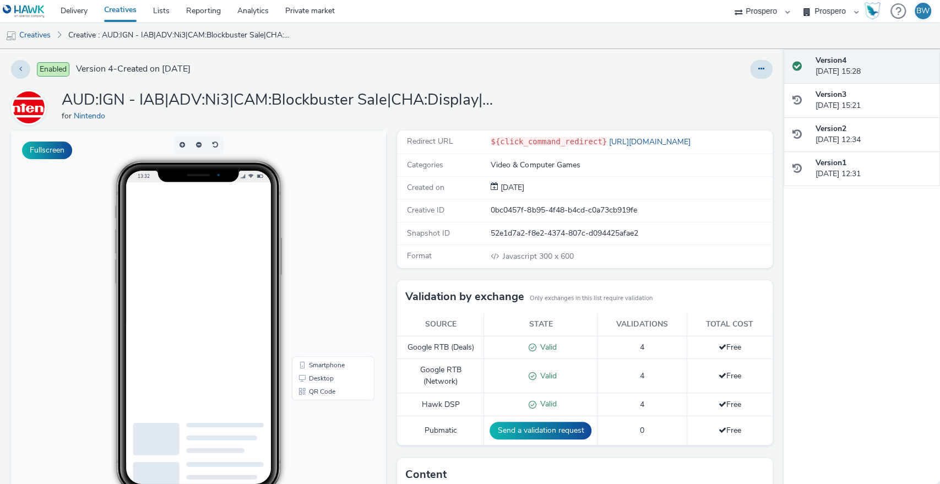
click at [386, 176] on div "Fullscreen" at bounding box center [201, 399] width 380 height 538
click at [37, 34] on link "Creatives" at bounding box center [28, 35] width 56 height 26
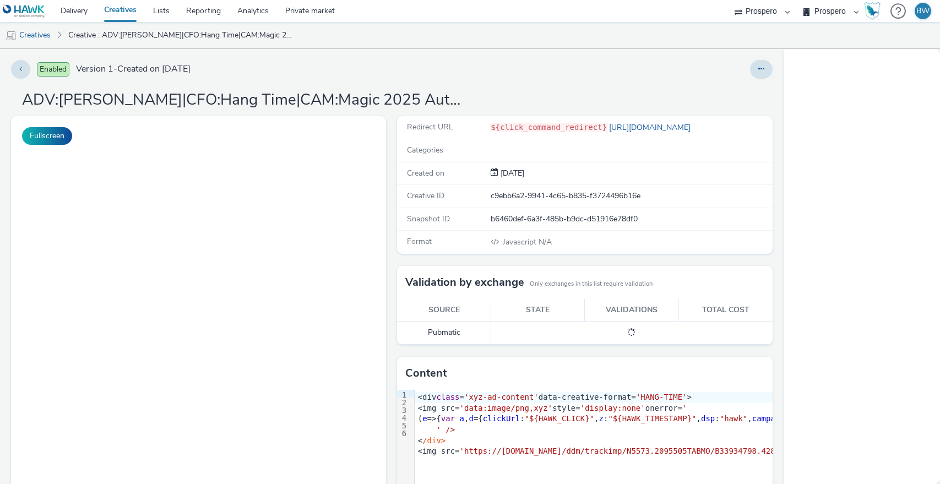
select select "b1b940d3-d05b-48b5-821e-f328c33b988b"
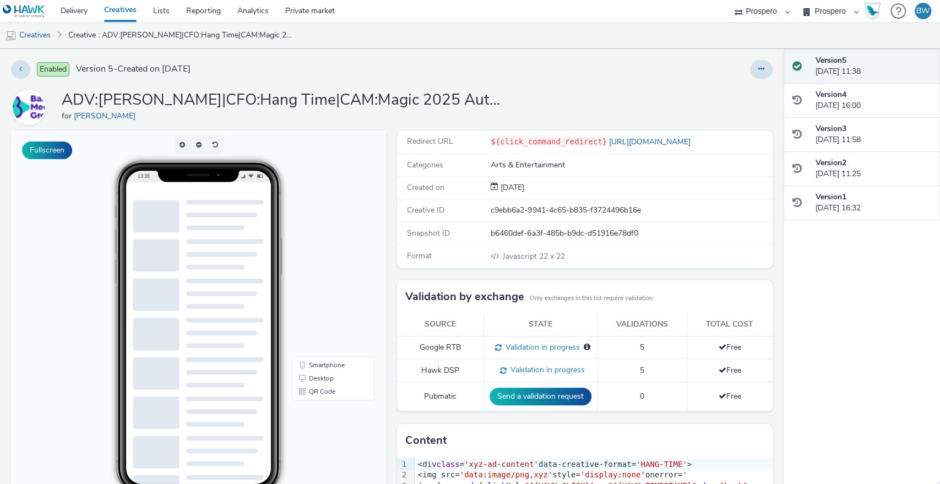
click at [391, 268] on div "Redirect URL ${click_command_redirect} https://www.bauermedia.co.uk/ Categories…" at bounding box center [581, 382] width 380 height 504
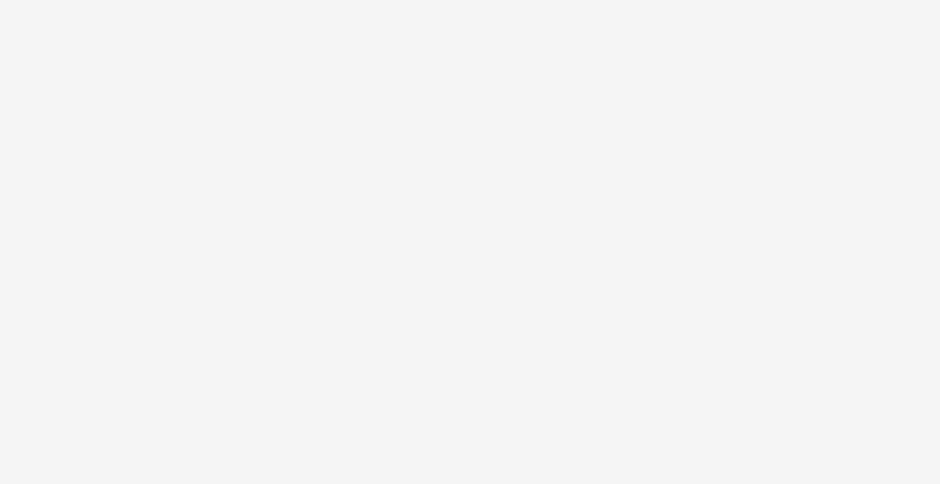
select select "b1b940d3-d05b-48b5-821e-f328c33b988b"
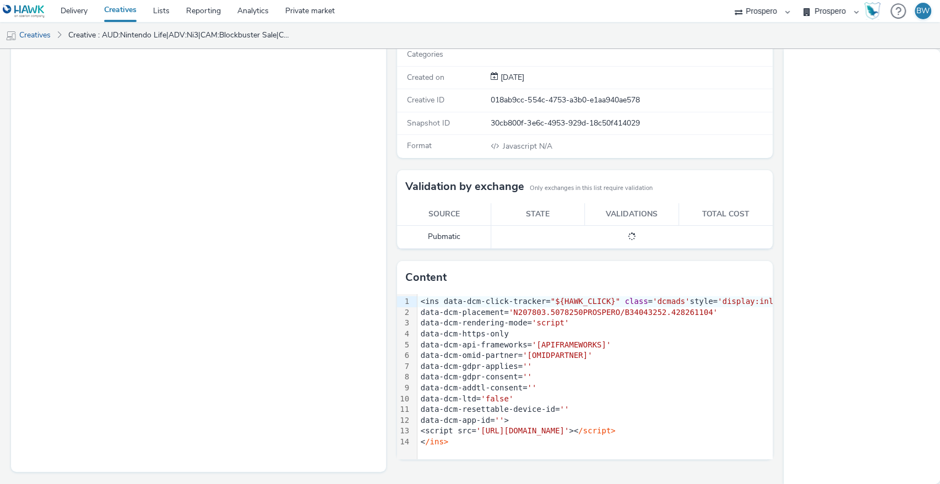
scroll to position [95, 0]
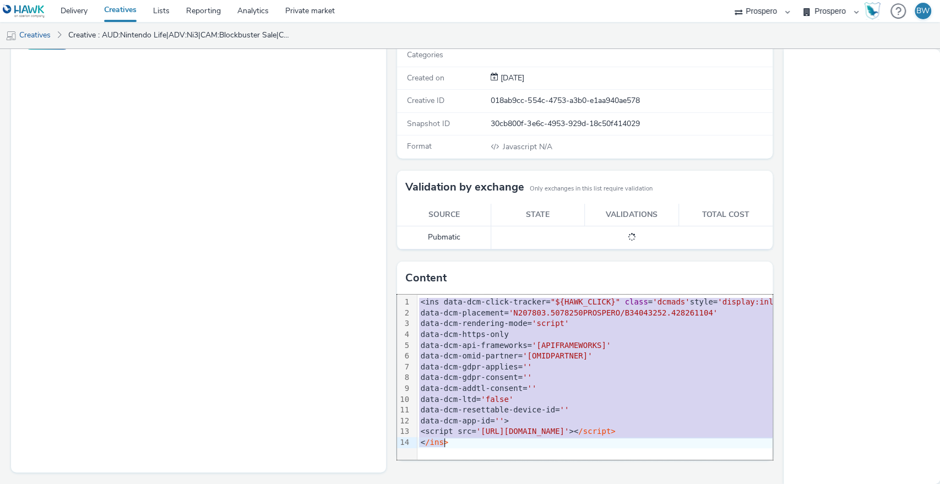
drag, startPoint x: 414, startPoint y: 302, endPoint x: 466, endPoint y: 440, distance: 147.2
click at [466, 440] on div "<ins data-dcm-click-tracker= "${HAWK_CLICK}" class = 'dcmads' style= 'display:i…" at bounding box center [677, 371] width 520 height 155
copy div "<ins data-dcm-click-tracker= "${HAWK_CLICK}" class = 'dcmads' style= 'display:i…"
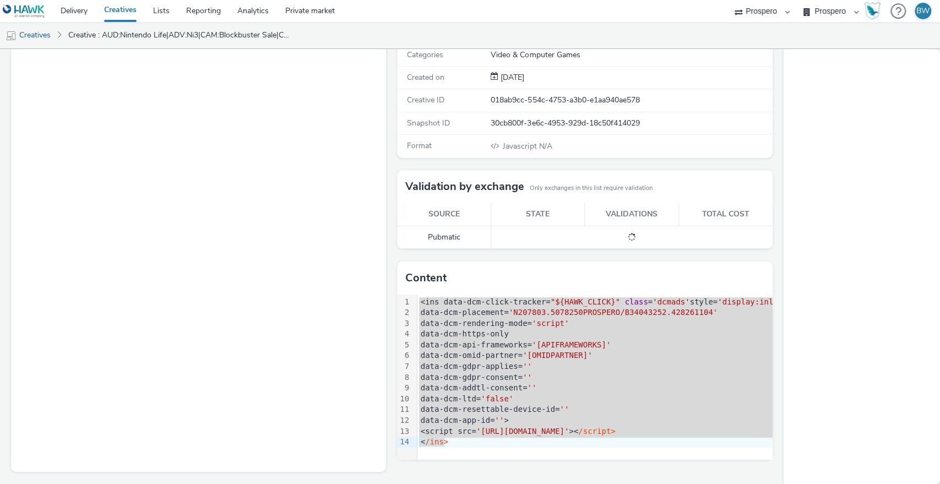
scroll to position [0, 0]
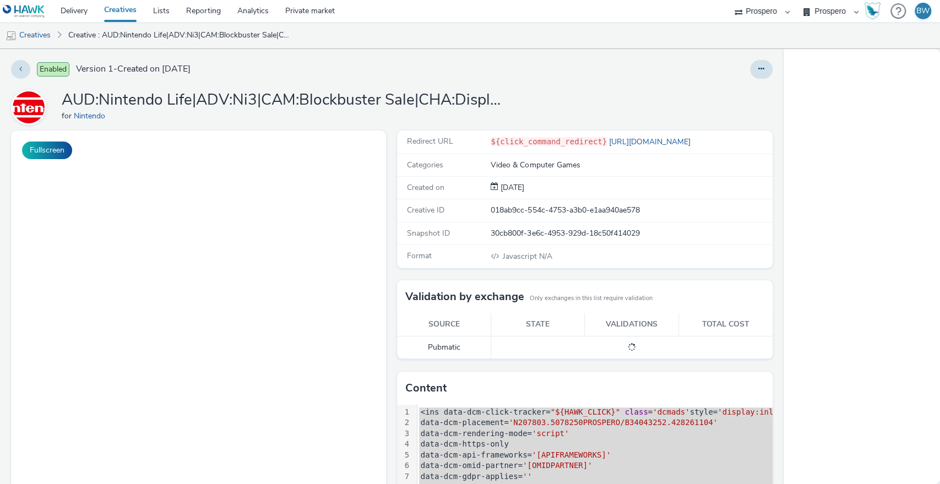
click at [391, 160] on div "Redirect URL ${click_command_redirect} [URL][DOMAIN_NAME] Categories Video & Co…" at bounding box center [581, 361] width 380 height 463
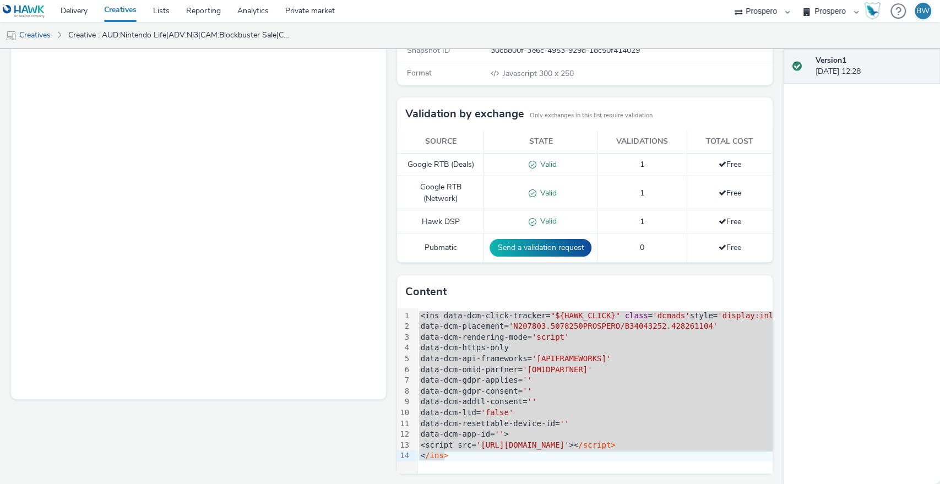
scroll to position [182, 0]
click at [386, 185] on div "Fullscreen" at bounding box center [201, 217] width 380 height 538
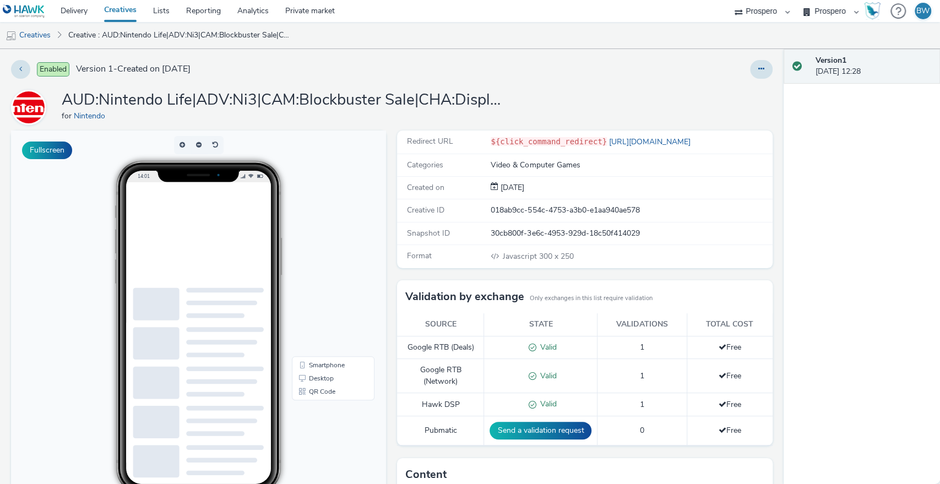
scroll to position [0, 0]
click at [274, 234] on ins at bounding box center [222, 251] width 165 height 138
click at [217, 257] on ins at bounding box center [222, 251] width 165 height 138
click at [128, 35] on link "Creative : AUD:Nintendo Life|ADV:Ni3|CAM:Blockbuster Sale|CHA:Display|PLA:Prosp…" at bounding box center [180, 35] width 235 height 26
click at [116, 11] on link "Creatives" at bounding box center [120, 11] width 49 height 22
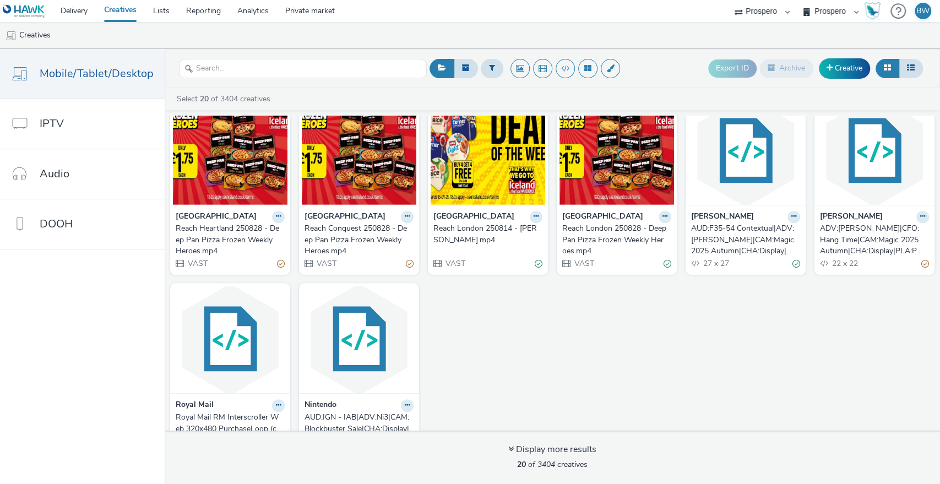
scroll to position [440, 0]
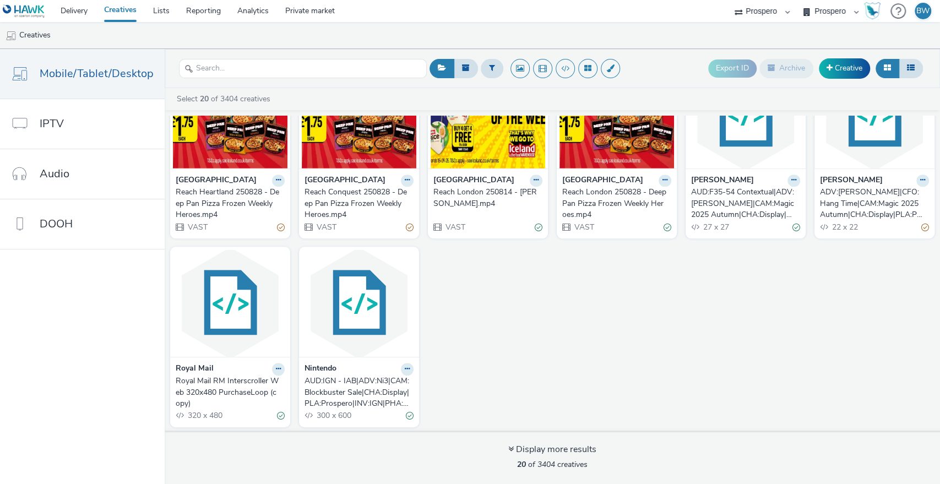
click at [337, 384] on div "AUD:IGN - IAB|ADV:Ni3|CAM:Blockbuster Sale|CHA:Display|PLA:Prospero|INV:IGN|PHA…" at bounding box center [356, 392] width 105 height 34
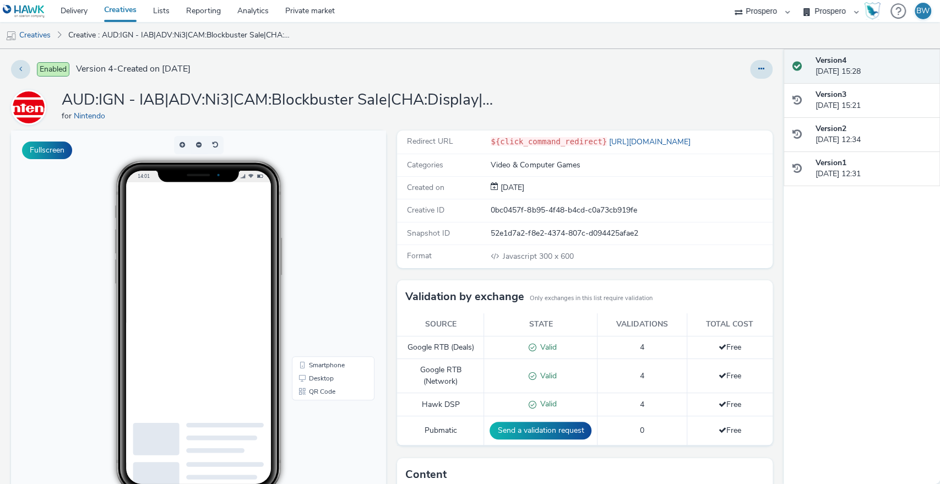
click at [391, 216] on div "Redirect URL ${click_command_redirect} https://www.nintendo.com/en-gb/Nintendo-…" at bounding box center [581, 399] width 380 height 538
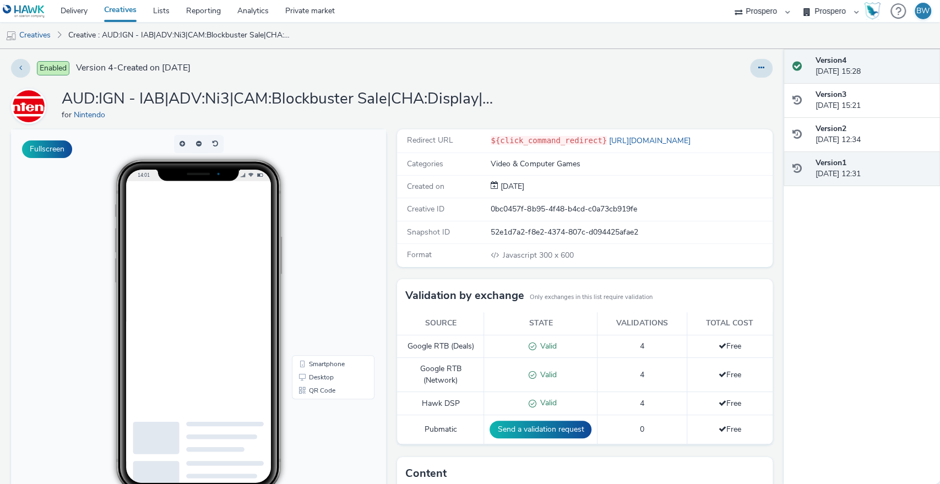
click at [832, 168] on div "Version 1 05 September 2025, 12:31" at bounding box center [873, 168] width 116 height 23
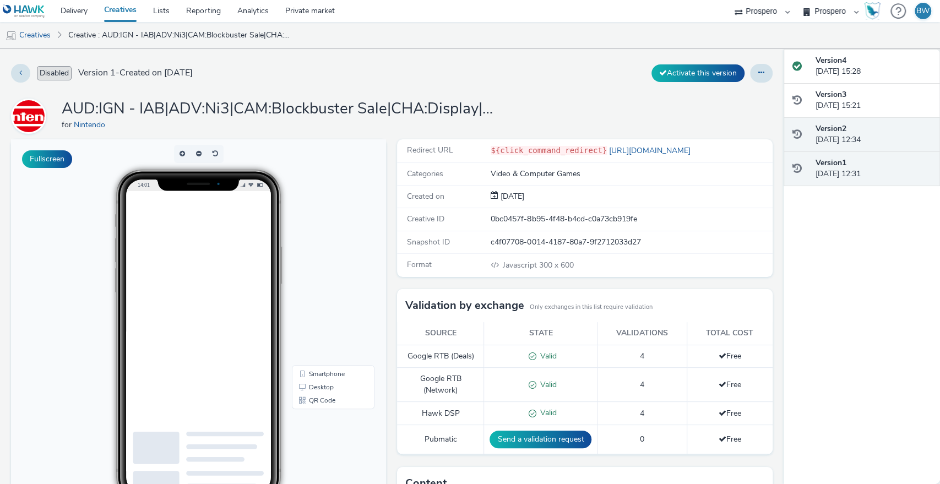
click at [854, 137] on div "Version 2 05 September 2025, 12:34" at bounding box center [873, 134] width 116 height 23
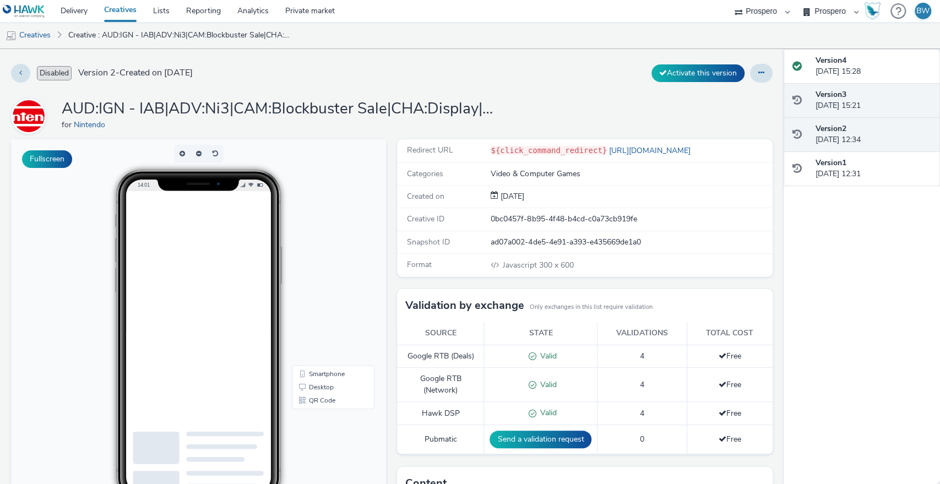
click at [872, 91] on div "Version 3 05 September 2025, 15:21" at bounding box center [873, 100] width 116 height 23
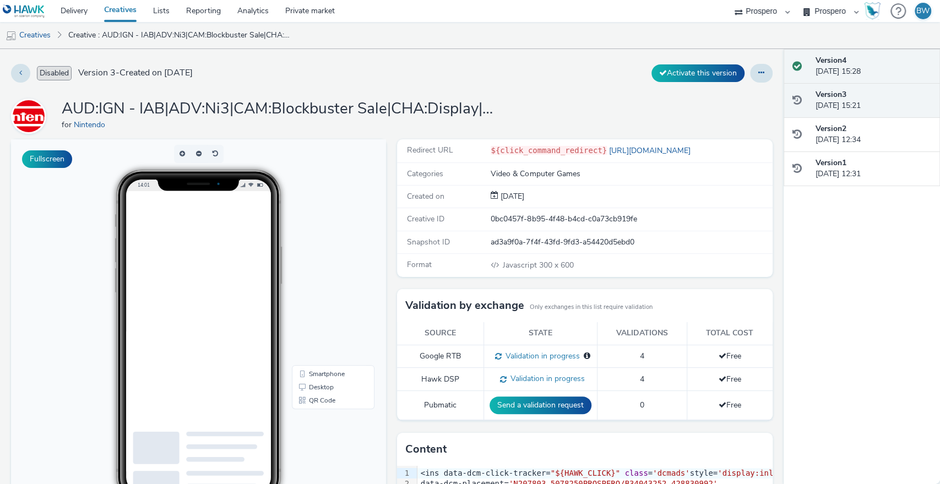
click at [877, 68] on div "Version 4 05 September 2025, 15:28" at bounding box center [873, 66] width 116 height 23
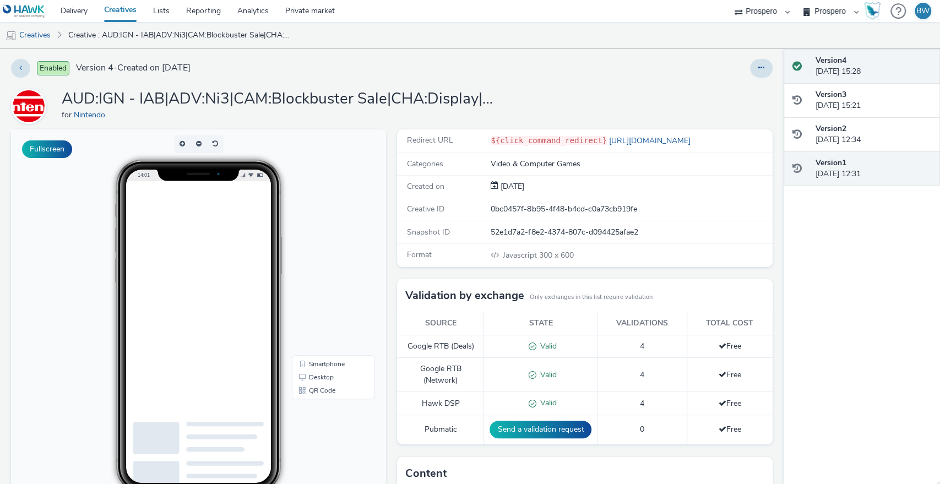
click at [844, 170] on div "Version 1 05 September 2025, 12:31" at bounding box center [873, 168] width 116 height 23
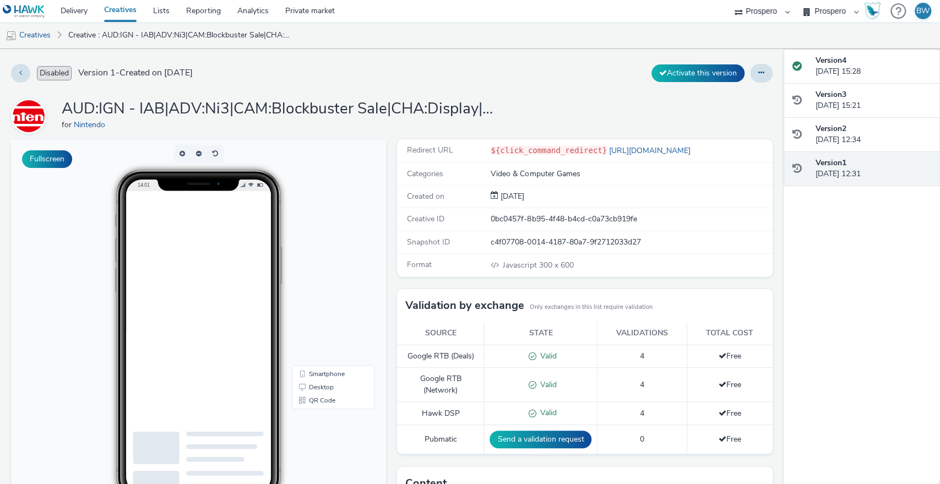
scroll to position [193, 0]
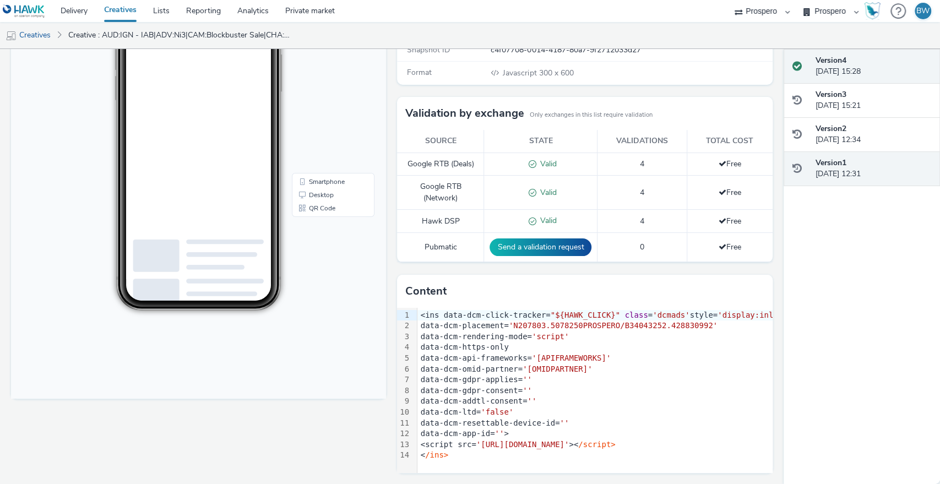
click at [836, 57] on strong "Version 4" at bounding box center [830, 60] width 31 height 10
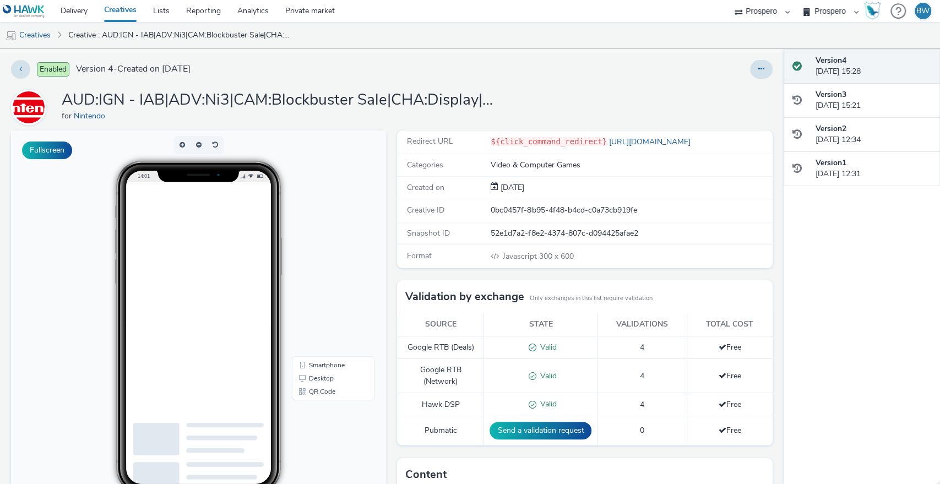
scroll to position [0, 0]
click at [386, 152] on div "Fullscreen" at bounding box center [201, 399] width 380 height 538
click at [26, 35] on link "Creatives" at bounding box center [28, 35] width 56 height 26
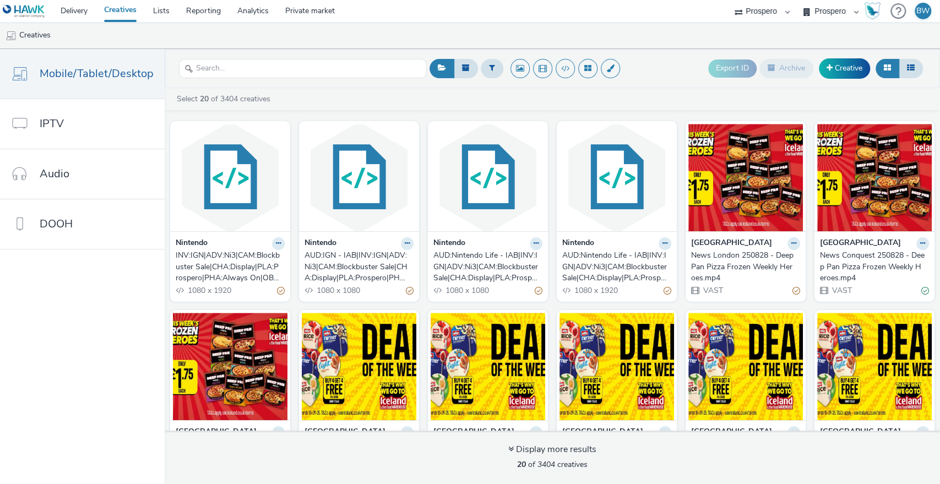
click at [592, 264] on div "AUD:Nintendo Life - IAB|INV:IGN|ADV:Ni3|CAM:Blockbuster Sale|CHA:Display|PLA:Pr…" at bounding box center [614, 267] width 105 height 34
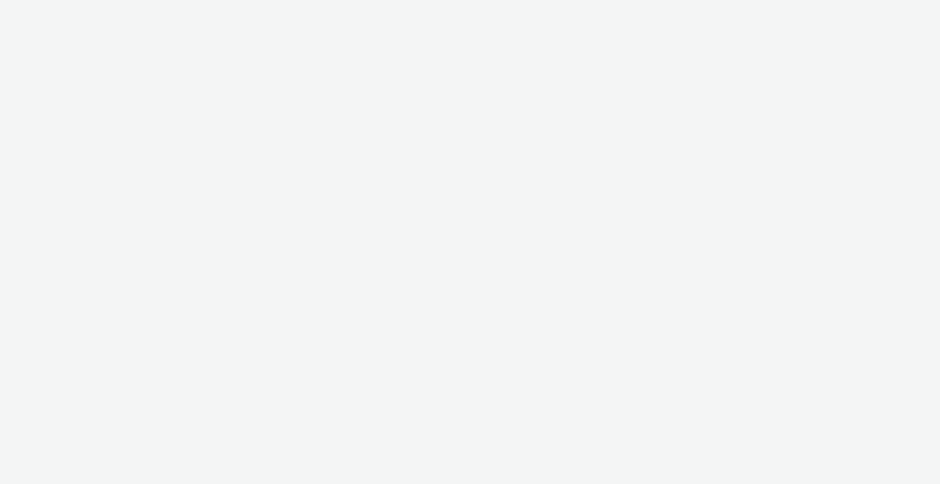
select select "b1b940d3-d05b-48b5-821e-f328c33b988b"
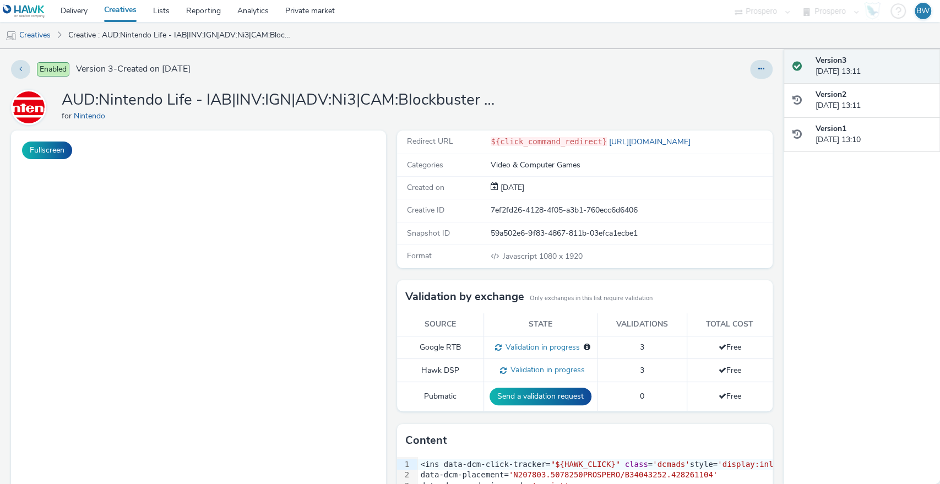
click at [391, 242] on div "Redirect URL ${click_command_redirect} https://www.nintendo.com/en-gb/Campaigns…" at bounding box center [581, 382] width 380 height 504
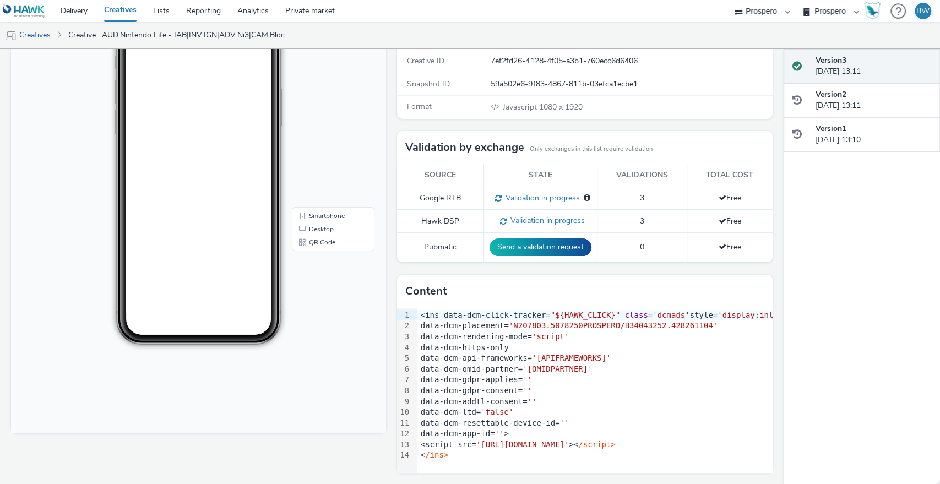
scroll to position [83, 0]
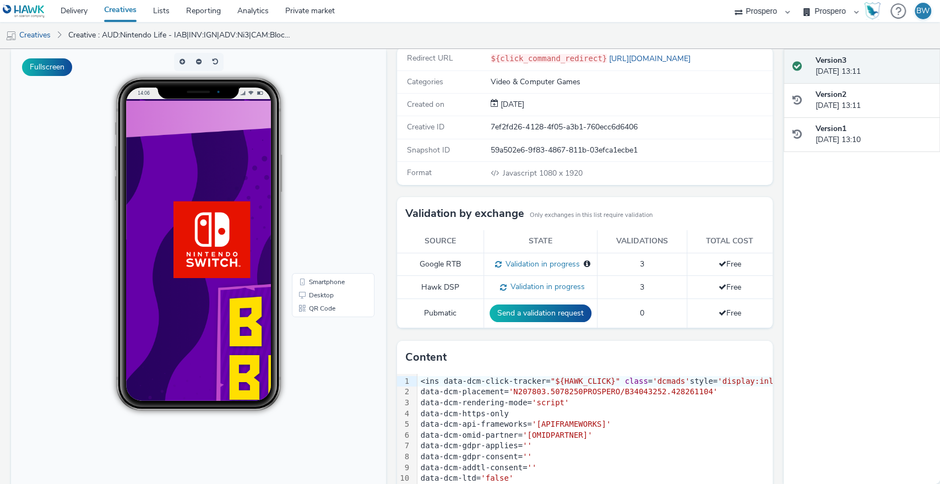
scroll to position [0, 9]
click at [393, 190] on div "Redirect URL ${click_command_redirect} https://www.nintendo.com/en-gb/Campaigns…" at bounding box center [581, 299] width 380 height 504
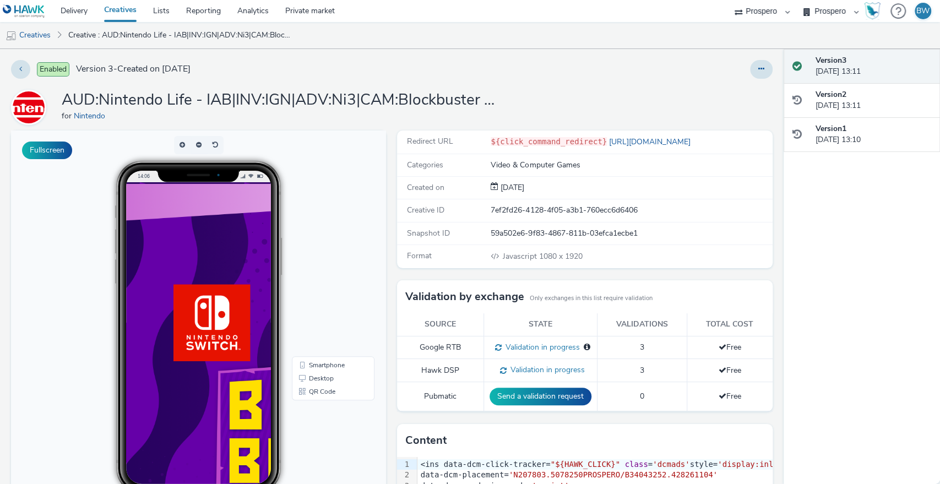
scroll to position [2, 0]
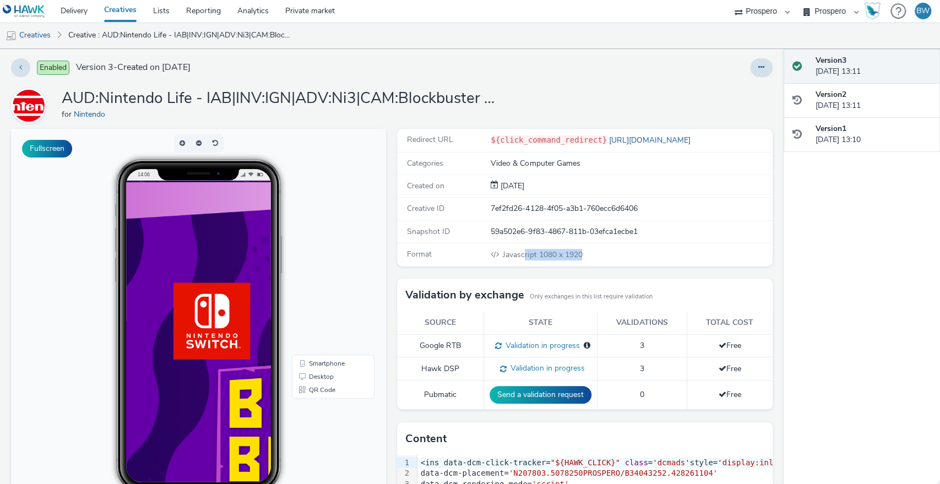
drag, startPoint x: 517, startPoint y: 251, endPoint x: 602, endPoint y: 248, distance: 84.8
click at [602, 249] on div "Javascript 1080 x 1920" at bounding box center [630, 255] width 280 height 12
click at [321, 377] on link "Desktop" at bounding box center [333, 376] width 78 height 13
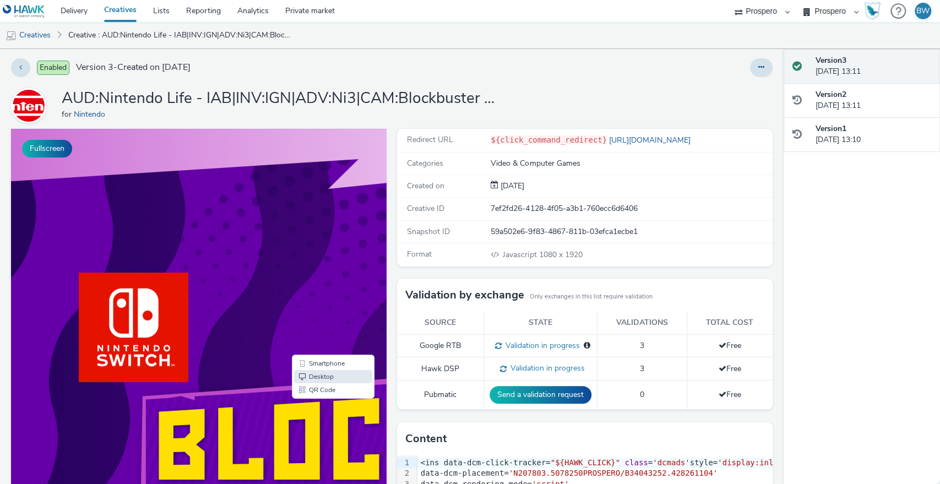
scroll to position [0, 0]
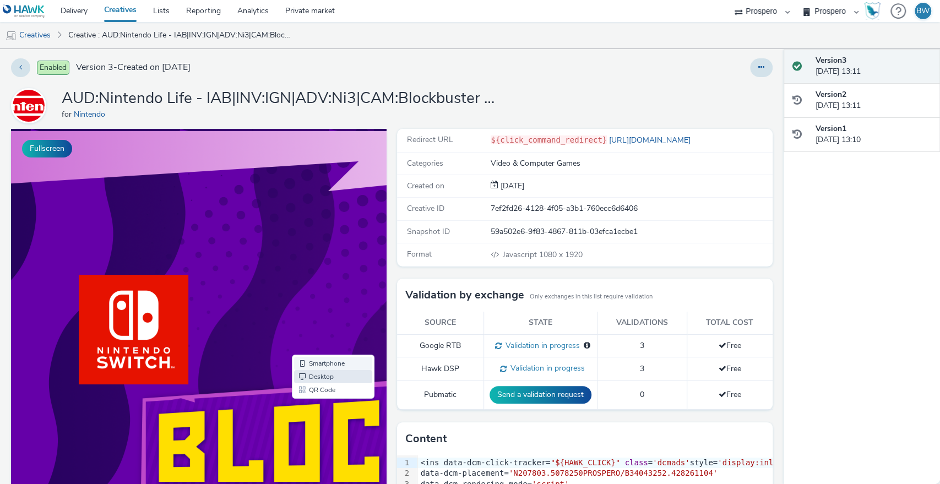
click at [326, 363] on link "Smartphone" at bounding box center [333, 363] width 78 height 13
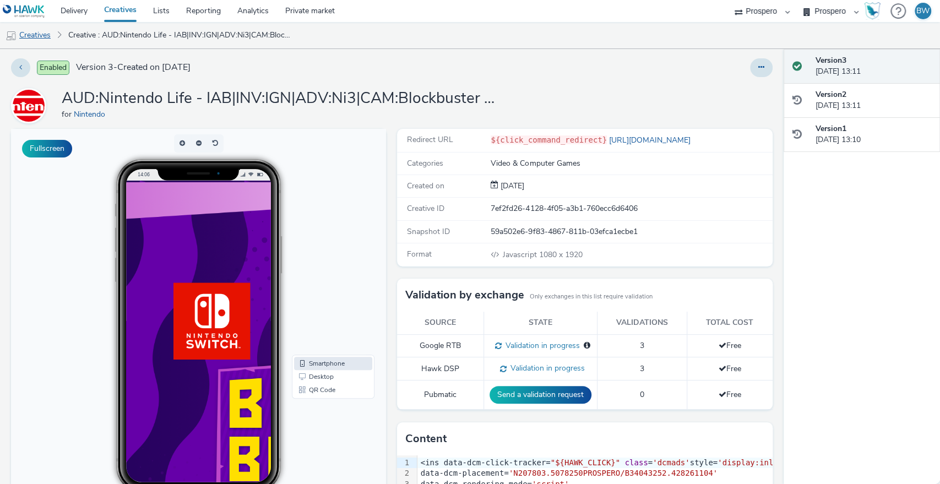
click at [49, 36] on link "Creatives" at bounding box center [28, 35] width 56 height 26
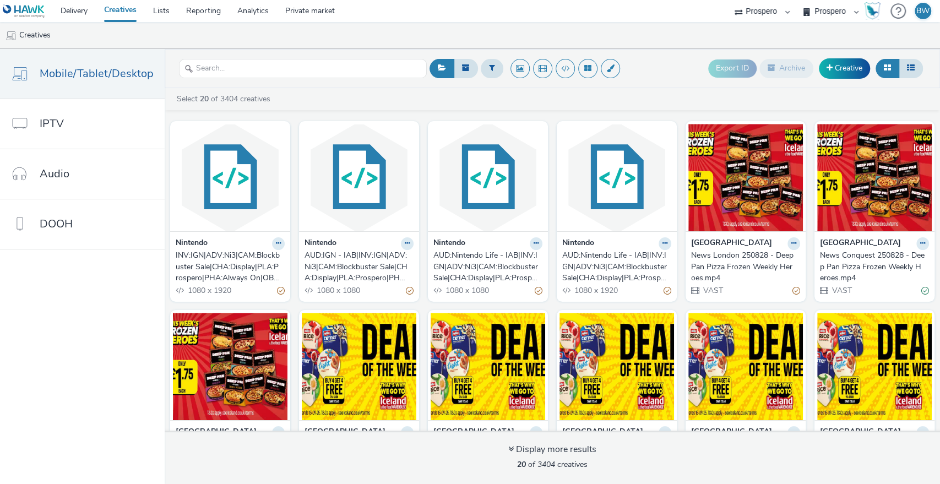
click at [234, 276] on div "INV:IGN|ADV:Ni3|CAM:Blockbuster Sale|CHA:Display|PLA:Prospero|PHA:Always On|OBJ…" at bounding box center [228, 267] width 105 height 34
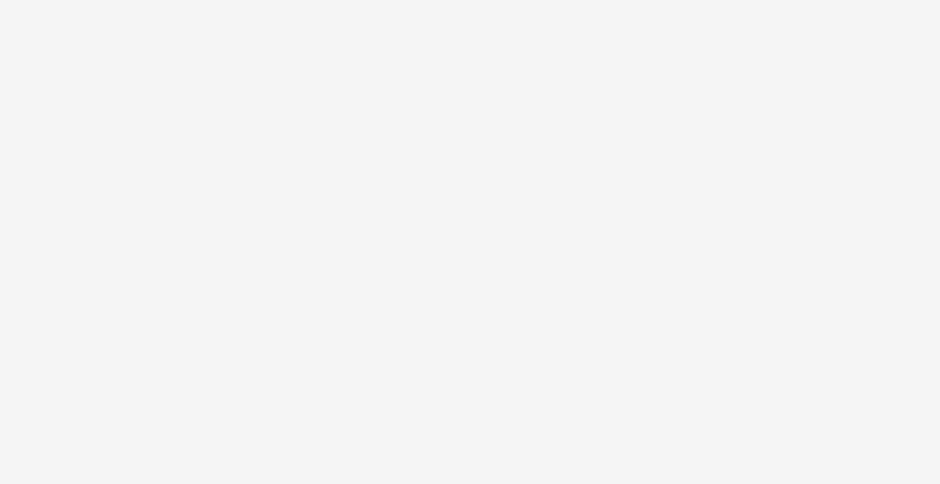
select select "b1b940d3-d05b-48b5-821e-f328c33b988b"
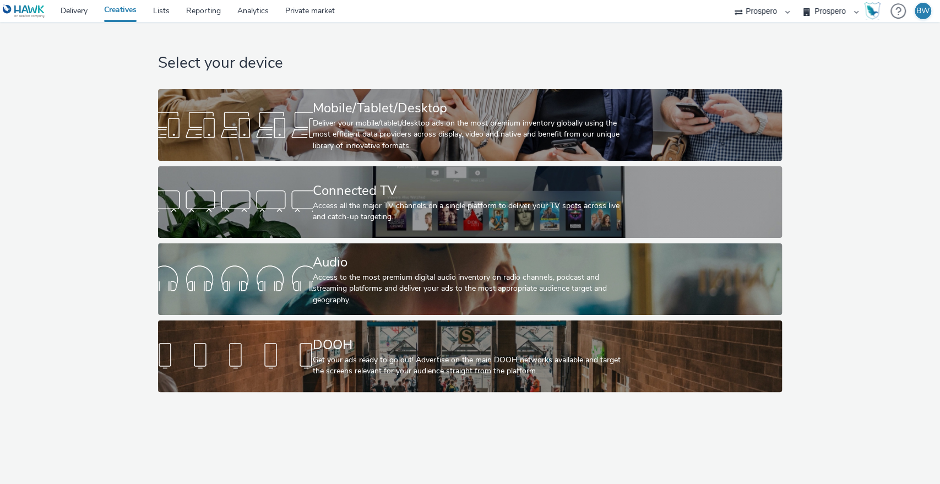
click at [108, 185] on div "Select your device Mobile/Tablet/Desktop Deliver your mobile/tablet/desktop ads…" at bounding box center [469, 209] width 947 height 375
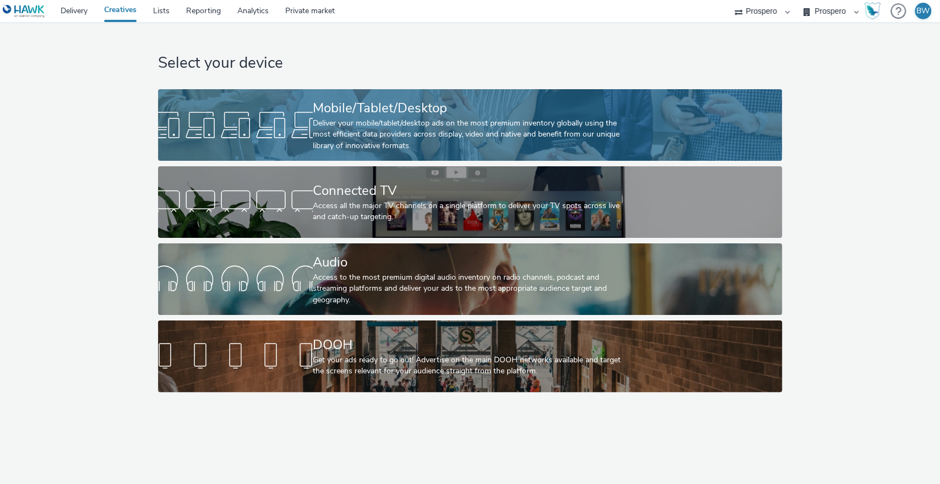
click at [346, 122] on div "Deliver your mobile/tablet/desktop ads on the most premium inventory globally u…" at bounding box center [468, 135] width 310 height 34
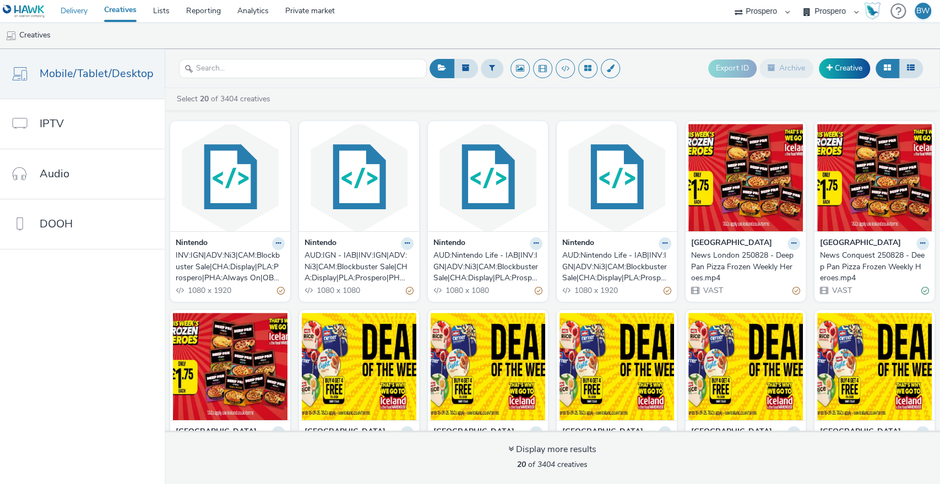
click at [82, 16] on link "Delivery" at bounding box center [73, 11] width 43 height 22
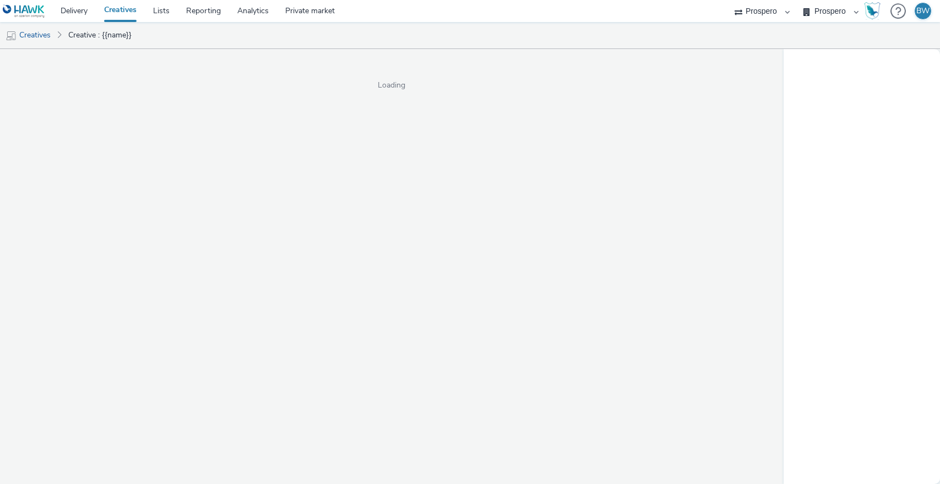
select select "b1b940d3-d05b-48b5-821e-f328c33b988b"
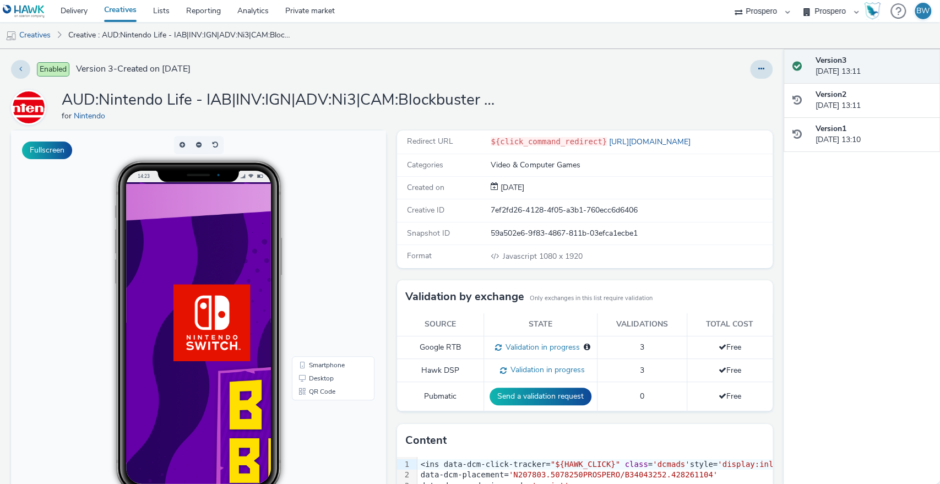
click at [386, 254] on div "Fullscreen" at bounding box center [201, 382] width 380 height 504
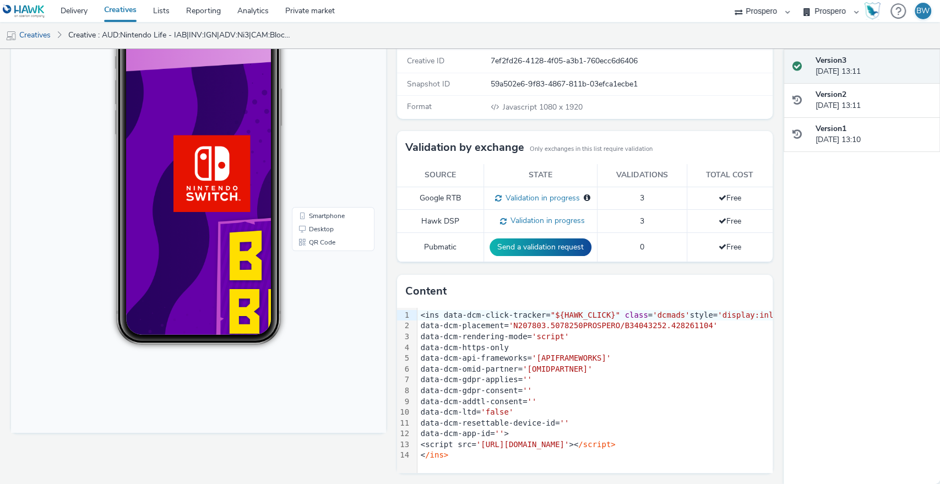
scroll to position [149, 0]
click at [386, 269] on div "Fullscreen" at bounding box center [201, 233] width 380 height 504
click at [385, 194] on div "Fullscreen" at bounding box center [201, 233] width 380 height 504
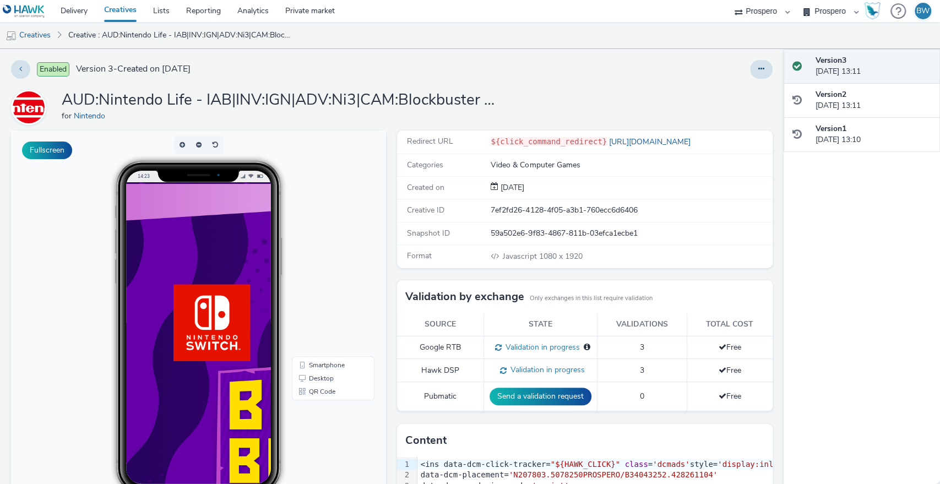
click at [428, 38] on ul "Creatives Creative : AUD:Nintendo Life - IAB|INV:IGN|ADV:Ni3|CAM:Blockbuster Sa…" at bounding box center [470, 35] width 940 height 26
click at [430, 30] on ul "Creatives Creative : AUD:Nintendo Life - IAB|INV:IGN|ADV:Ni3|CAM:Blockbuster Sa…" at bounding box center [470, 35] width 940 height 26
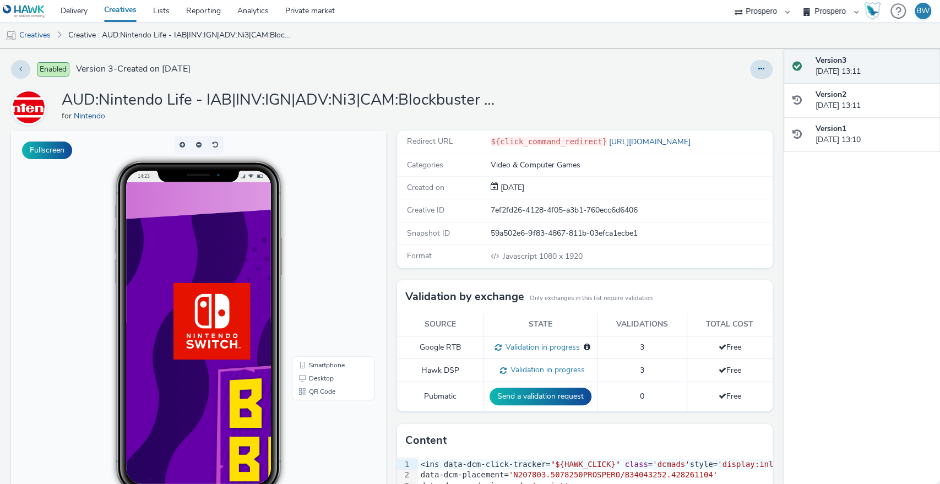
click at [432, 105] on h1 "AUD:Nintendo Life - IAB|INV:IGN|ADV:Ni3|CAM:Blockbuster Sale|CHA:Display|PLA:Pr…" at bounding box center [282, 100] width 440 height 21
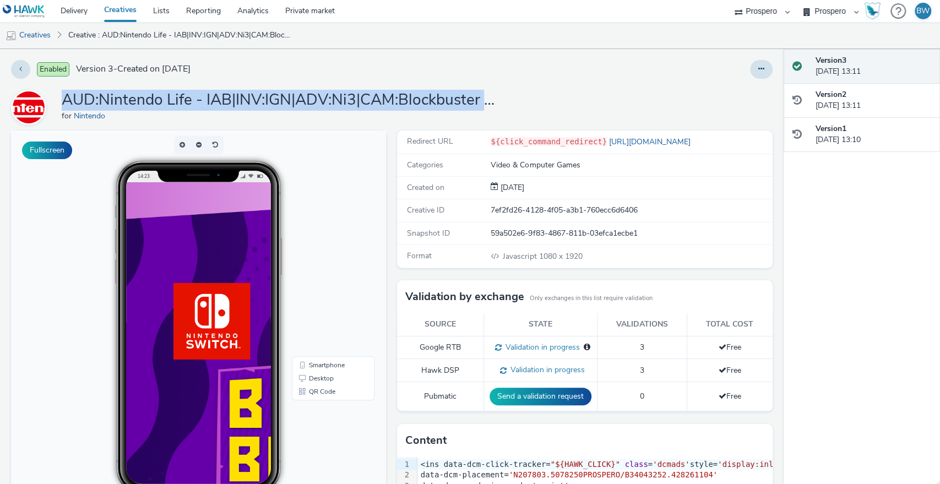
click at [432, 105] on h1 "AUD:Nintendo Life - IAB|INV:IGN|ADV:Ni3|CAM:Blockbuster Sale|CHA:Display|PLA:Pr…" at bounding box center [282, 100] width 440 height 21
click at [434, 103] on h1 "AUD:Nintendo Life - IAB|INV:IGN|ADV:Ni3|CAM:Blockbuster Sale|CHA:Display|PLA:Pr…" at bounding box center [282, 100] width 440 height 21
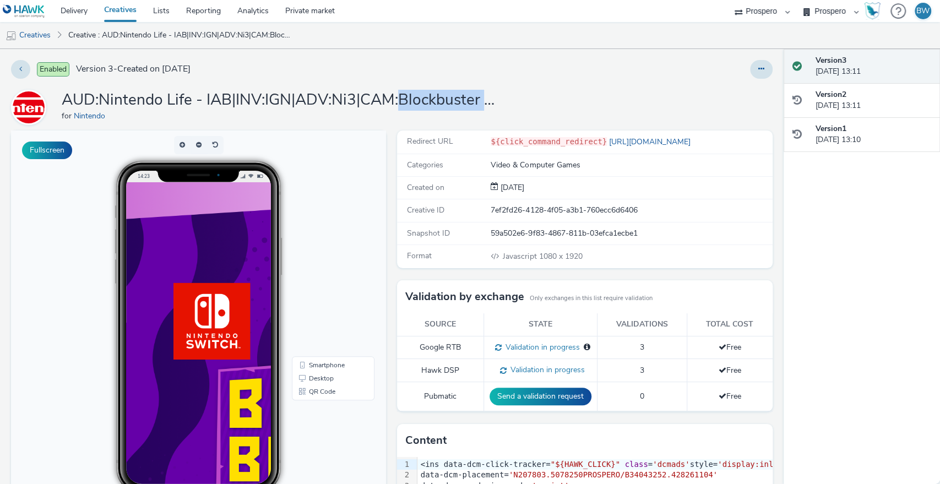
click at [434, 103] on h1 "AUD:Nintendo Life - IAB|INV:IGN|ADV:Ni3|CAM:Blockbuster Sale|CHA:Display|PLA:Pr…" at bounding box center [282, 100] width 440 height 21
click at [457, 60] on div "Enabled Version 3 - Created on 10 September 2025" at bounding box center [239, 69] width 457 height 19
click at [435, 89] on div "Enabled Version 3 - Created on 10 September 2025 AUD:Nintendo Life - IAB|INV:IG…" at bounding box center [391, 266] width 783 height 435
click at [439, 63] on div "Enabled Version 3 - Created on 10 September 2025" at bounding box center [239, 69] width 457 height 19
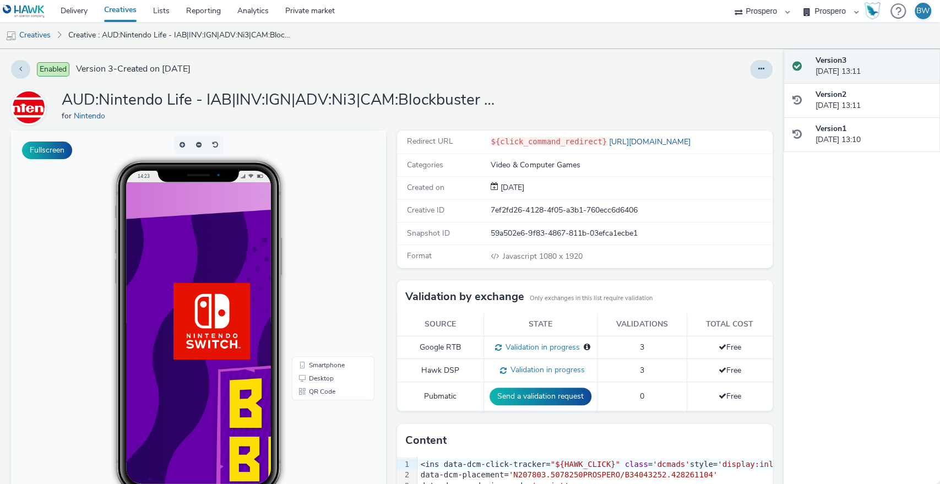
scroll to position [12, 0]
click at [118, 7] on link "Creatives" at bounding box center [120, 11] width 49 height 22
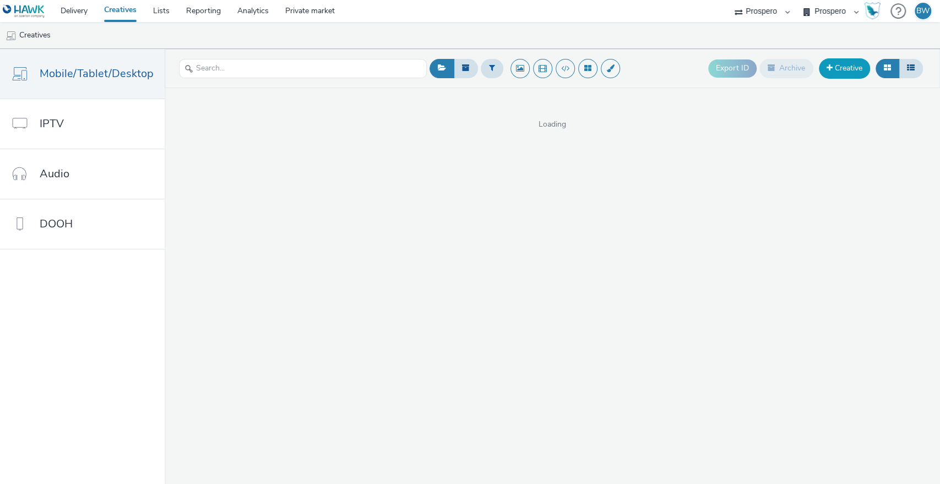
click at [833, 74] on link "Creative" at bounding box center [844, 68] width 51 height 20
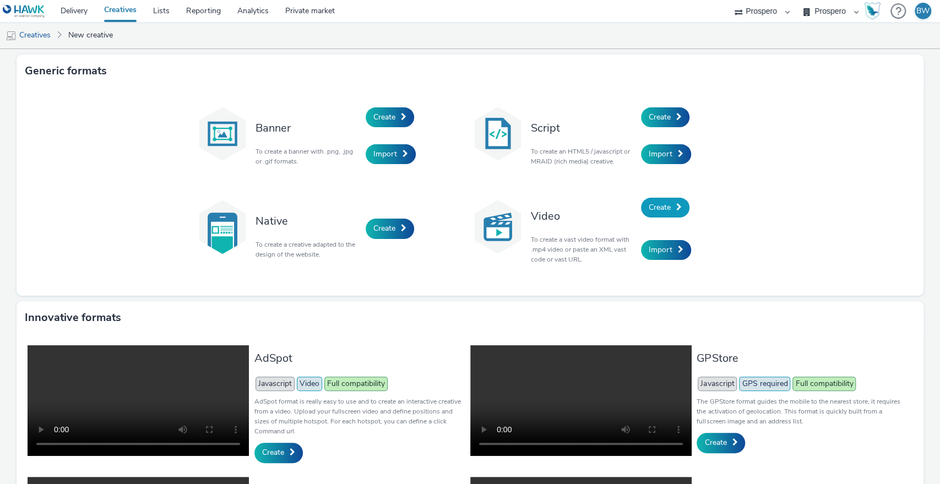
click at [652, 206] on span "Create" at bounding box center [659, 207] width 22 height 10
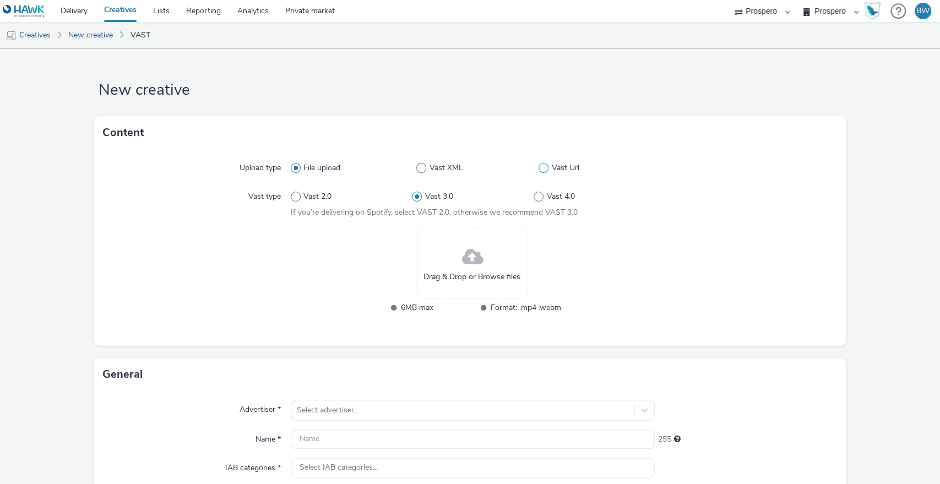
click at [541, 168] on span at bounding box center [543, 168] width 10 height 10
click at [541, 168] on input "Vast Url" at bounding box center [541, 168] width 7 height 7
radio input "false"
radio input "true"
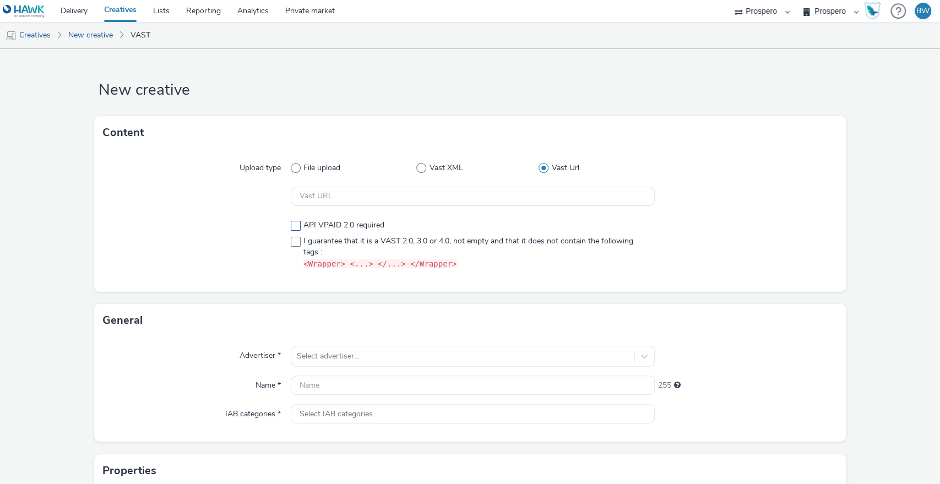
click at [292, 222] on span at bounding box center [296, 226] width 10 height 10
checkbox input "true"
click at [291, 238] on span at bounding box center [296, 242] width 10 height 10
checkbox input "true"
click at [334, 193] on input "text" at bounding box center [473, 196] width 364 height 19
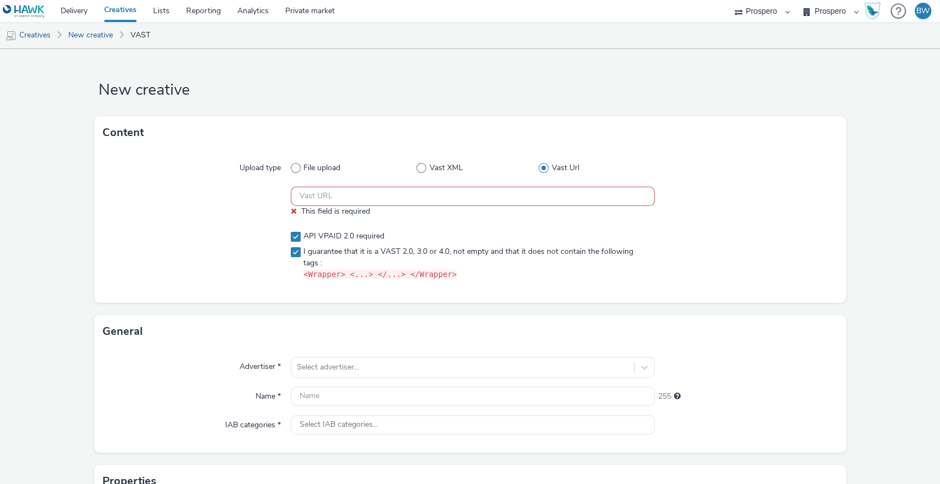
click at [367, 196] on input "text" at bounding box center [473, 196] width 364 height 19
paste input "https://ad.doubleclick.net/ddm/pfadx/N207803.5078250PROSPERO/B33977083.42856568…"
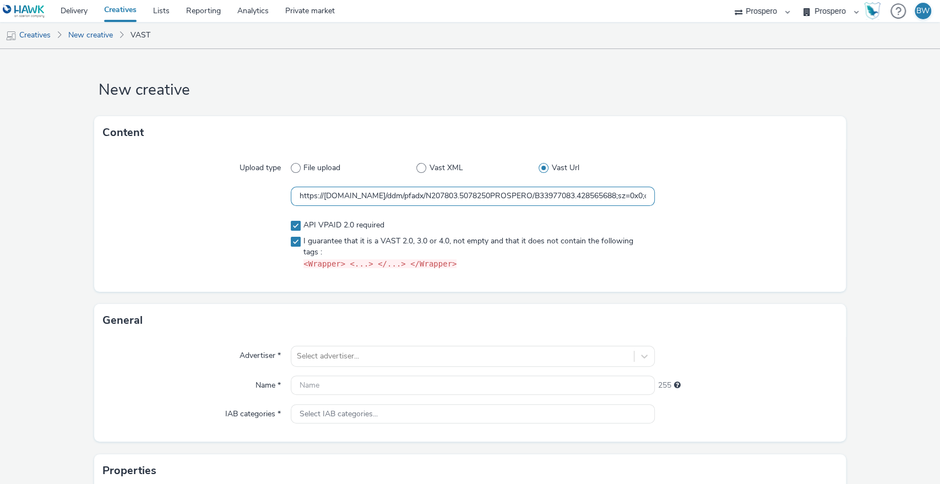
scroll to position [0, 508]
type input "https://ad.doubleclick.net/ddm/pfadx/N207803.5078250PROSPERO/B33977083.42856568…"
click at [222, 223] on div at bounding box center [197, 244] width 188 height 59
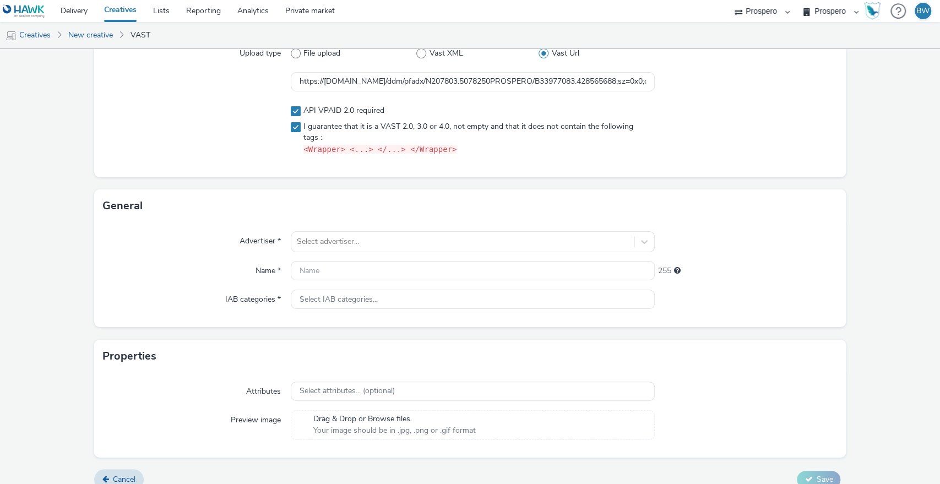
scroll to position [128, 0]
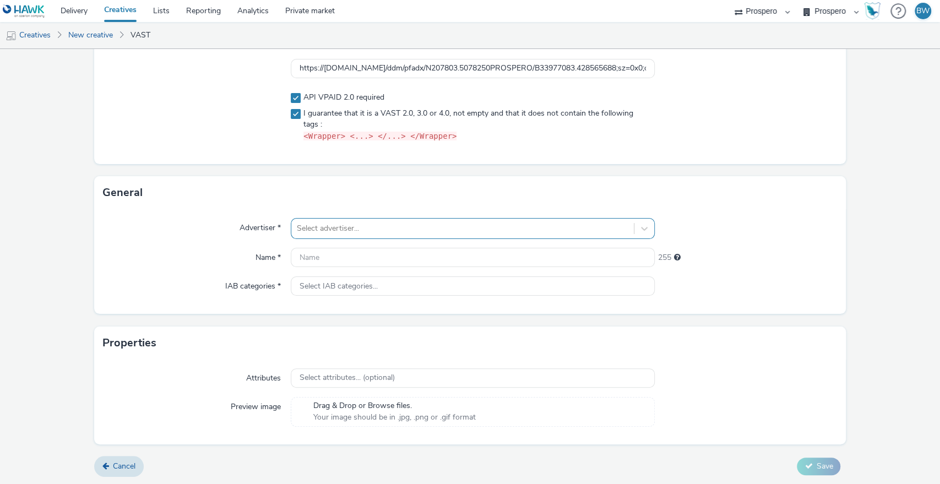
click at [330, 227] on div at bounding box center [463, 228] width 332 height 13
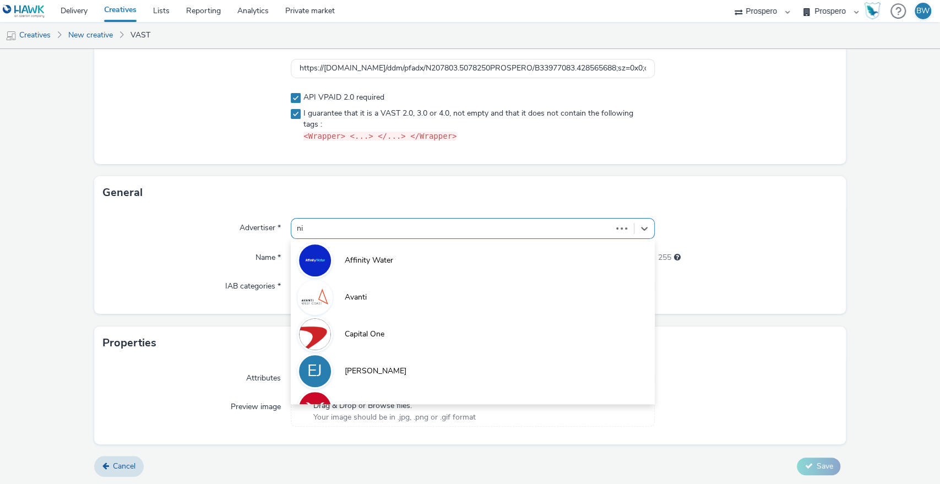
type input "nin"
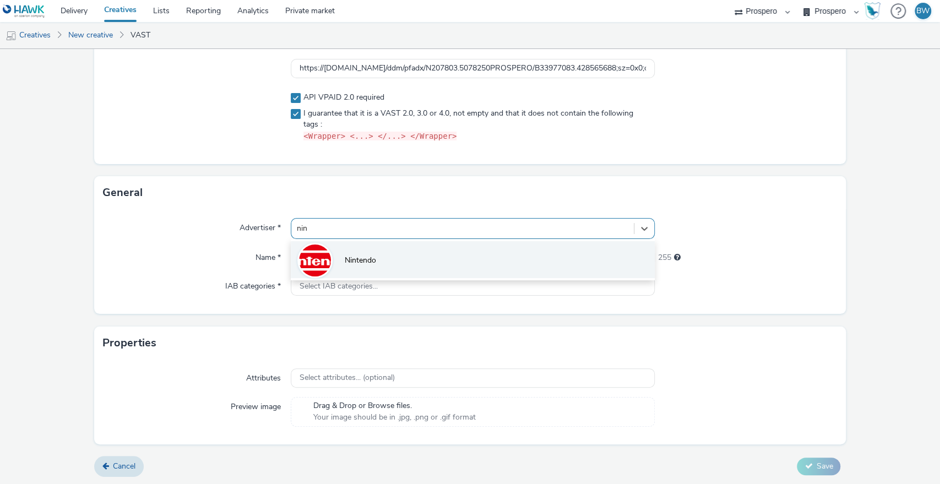
click at [357, 261] on span "Nintendo" at bounding box center [360, 260] width 31 height 11
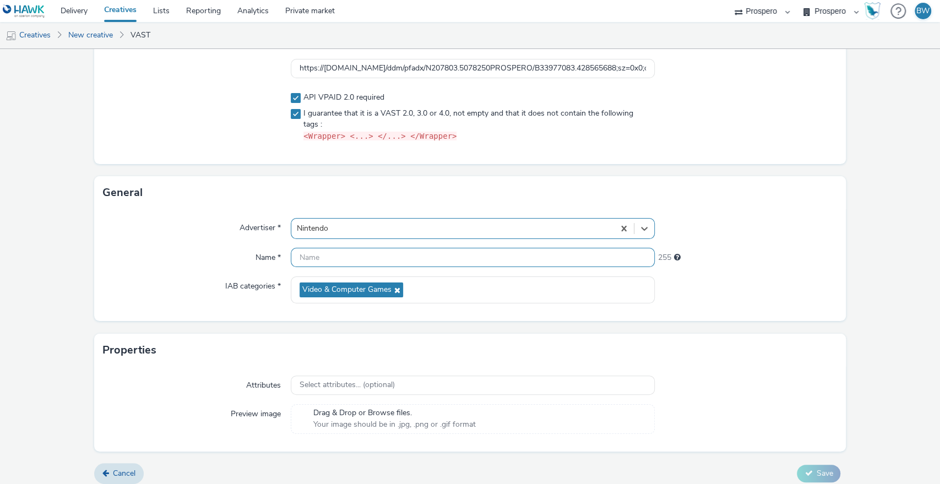
click at [354, 258] on input "text" at bounding box center [473, 257] width 364 height 19
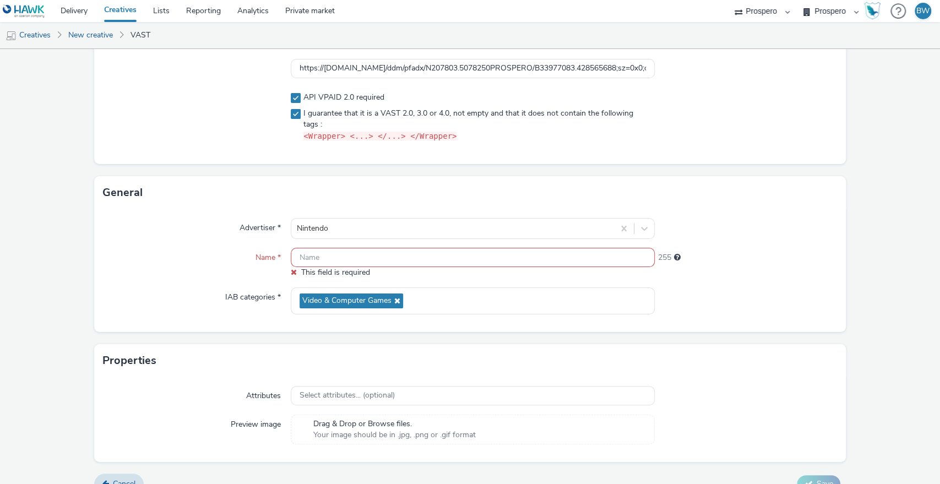
paste input "ADV:Ni2|PRO:NSO|CAM:NSO 12+2_Sep_Gamers|CHA:Video|PLA:Prospero|INV:Ogury|PHA:12…"
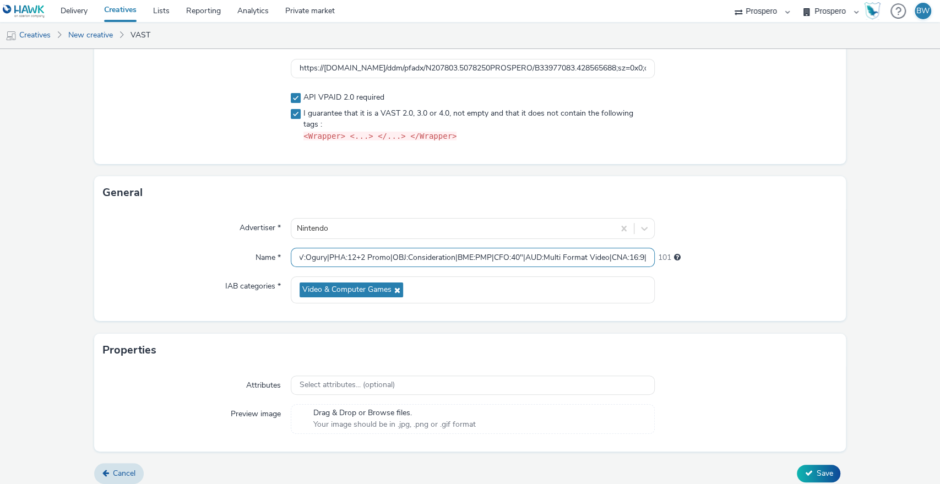
scroll to position [0, 0]
drag, startPoint x: 373, startPoint y: 253, endPoint x: 179, endPoint y: 262, distance: 194.0
click at [179, 262] on div "Name * ADV:Ni2|PRO:NSO|CAM:NSO 12+2_Sep_Gamers|CHA:Video|PLA:Prospero|INV:Ogury…" at bounding box center [470, 258] width 734 height 20
click at [495, 254] on input "ADV:Ni2|PRO:NSO|CAM:NSO 12+2_Sep_Gamers|CHA:Video|PLA:Prospero|INV:Ogury|PHA:12…" at bounding box center [473, 257] width 364 height 19
drag, startPoint x: 607, startPoint y: 259, endPoint x: 668, endPoint y: 259, distance: 61.7
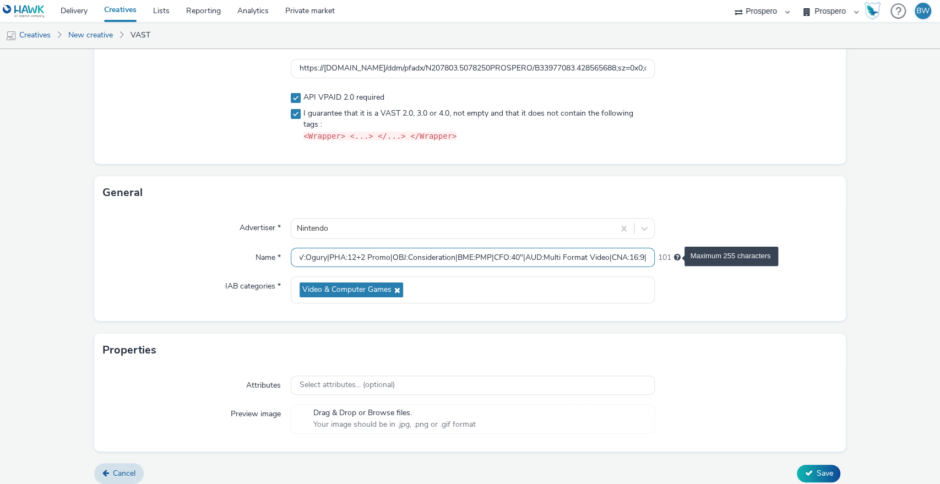
click at [668, 259] on div "Name * ADV:Ni2|PRO:NSO|CAM:NSO 12+2_Sep_Gamers|CHA:Video|PLA:Prospero|INV:Ogury…" at bounding box center [470, 258] width 734 height 20
click at [555, 259] on input "ADV:Ni2|PRO:NSO|CAM:NSO 12+2_Sep_Gamers|CHA:Video|PLA:Prospero|INV:Ogury|PHA:12…" at bounding box center [473, 257] width 364 height 19
drag, startPoint x: 603, startPoint y: 257, endPoint x: 639, endPoint y: 261, distance: 35.5
click at [639, 261] on input "ADV:Ni2|PRO:NSO|CAM:NSO 12+2_Sep_Gamers|CHA:Video|PLA:Prospero|INV:Ogury|PHA:12…" at bounding box center [473, 257] width 364 height 19
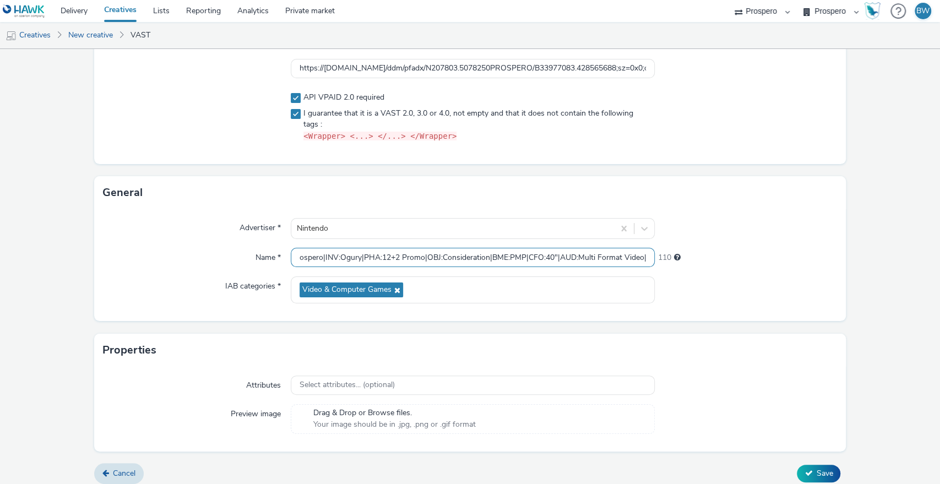
scroll to position [0, 0]
drag, startPoint x: 603, startPoint y: 254, endPoint x: 211, endPoint y: 260, distance: 392.0
click at [211, 260] on div "Name * ADV:Ni2|PRO:NSO|CAM:NSO 12+2_Sep_Gamers|CHA:Video|PLA:Prospero|INV:Ogury…" at bounding box center [470, 258] width 734 height 20
click at [293, 254] on input "ADV:Ni2|PRO:NSO|CAM:NSO 12+2_Sep_Gamers|CHA:Video|PLA:Prospero|INV:Ogury|PHA:12…" at bounding box center [473, 257] width 364 height 19
paste input "CNA:16:9|"
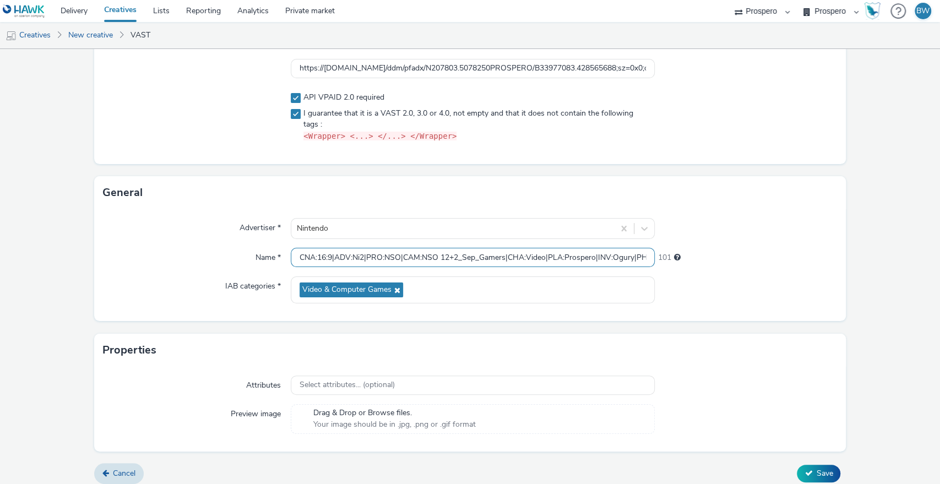
scroll to position [135, 0]
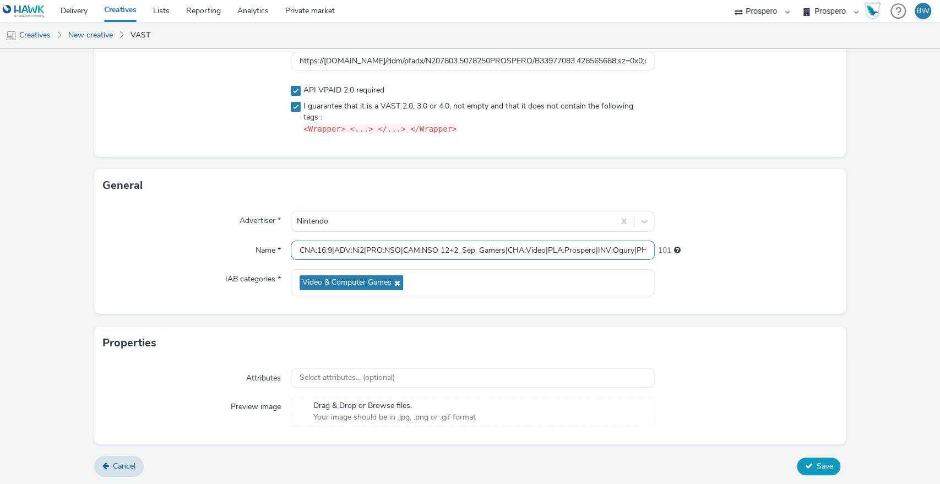
type input "CNA:16:9|ADV:Ni2|PRO:NSO|CAM:NSO 12+2_Sep_Gamers|CHA:Video|PLA:Prospero|INV:Ogu…"
click at [804, 462] on icon at bounding box center [808, 466] width 8 height 8
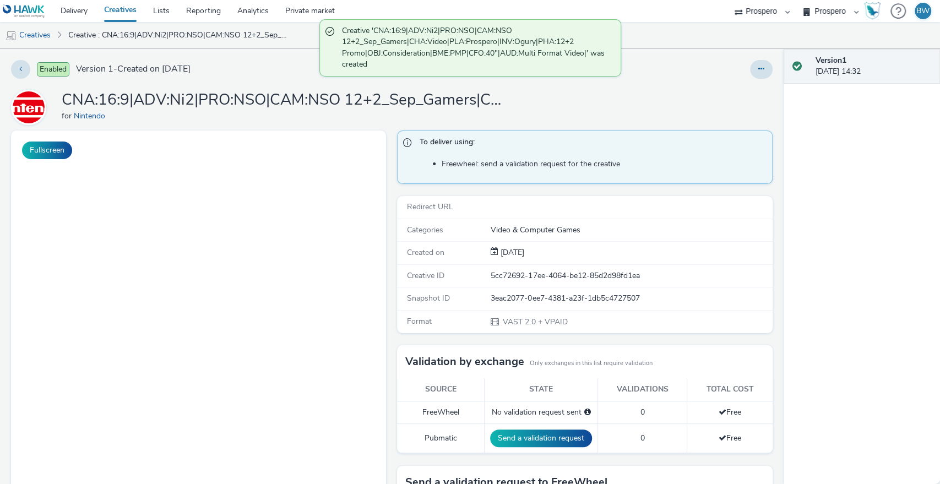
click at [118, 13] on link "Creatives" at bounding box center [120, 11] width 49 height 22
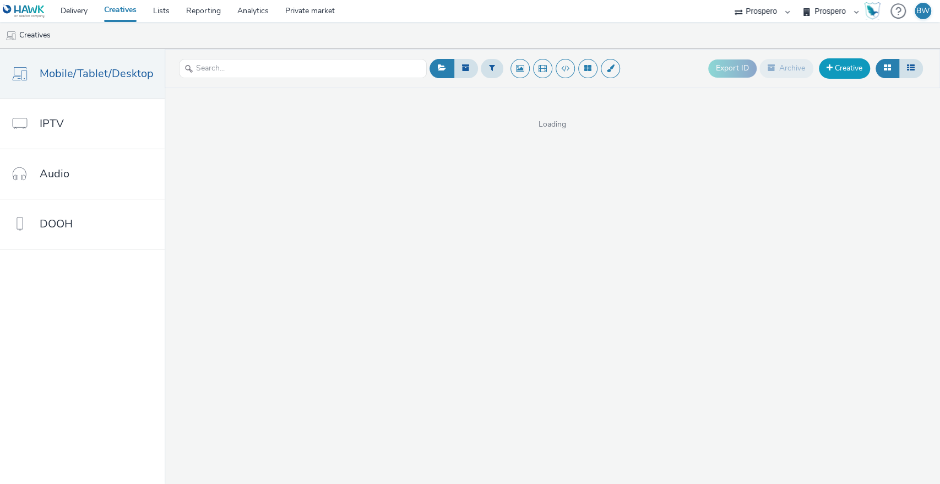
click at [831, 67] on span at bounding box center [829, 68] width 6 height 8
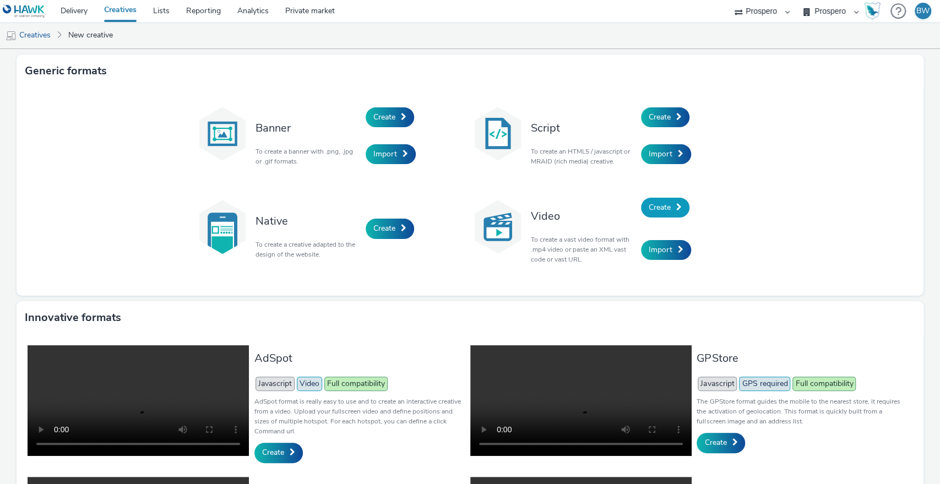
click at [666, 203] on span "Create" at bounding box center [659, 207] width 22 height 10
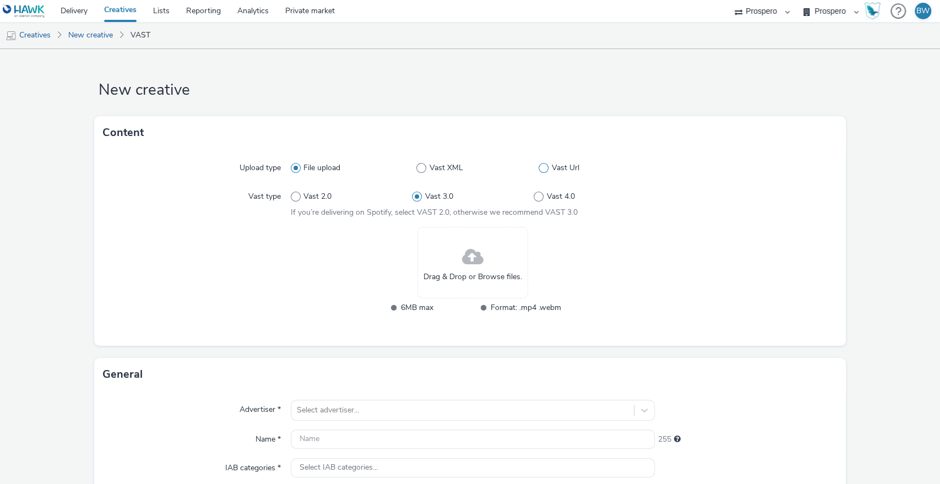
click at [552, 163] on span "Vast Url" at bounding box center [566, 167] width 28 height 11
click at [546, 165] on input "Vast Url" at bounding box center [541, 168] width 7 height 7
radio input "false"
radio input "true"
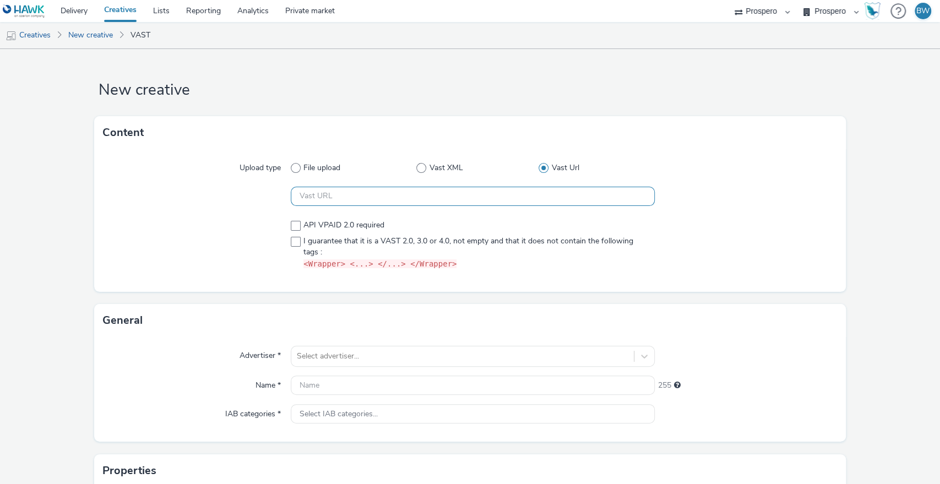
click at [367, 198] on input "text" at bounding box center [473, 196] width 364 height 19
paste input "https://ad.doubleclick.net/ddm/pfadx/N207803.5078250PROSPERO/B33977083.42915006…"
type input "https://ad.doubleclick.net/ddm/pfadx/N207803.5078250PROSPERO/B33977083.42915006…"
click at [291, 225] on span at bounding box center [296, 226] width 10 height 10
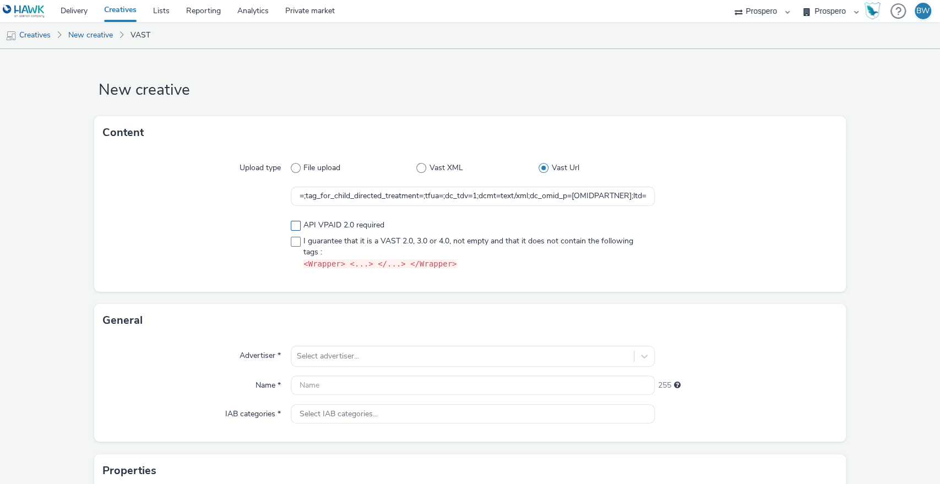
scroll to position [0, 0]
checkbox input "true"
click at [293, 243] on span at bounding box center [296, 242] width 10 height 10
checkbox input "true"
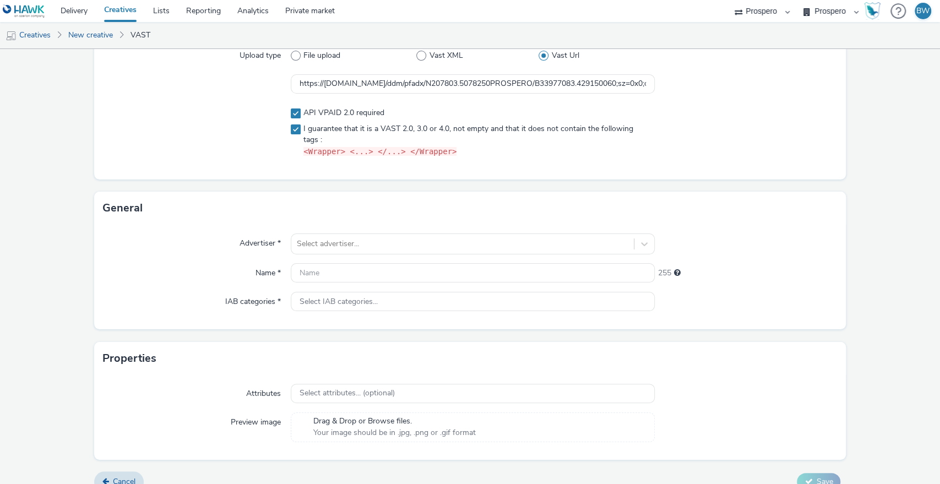
scroll to position [128, 0]
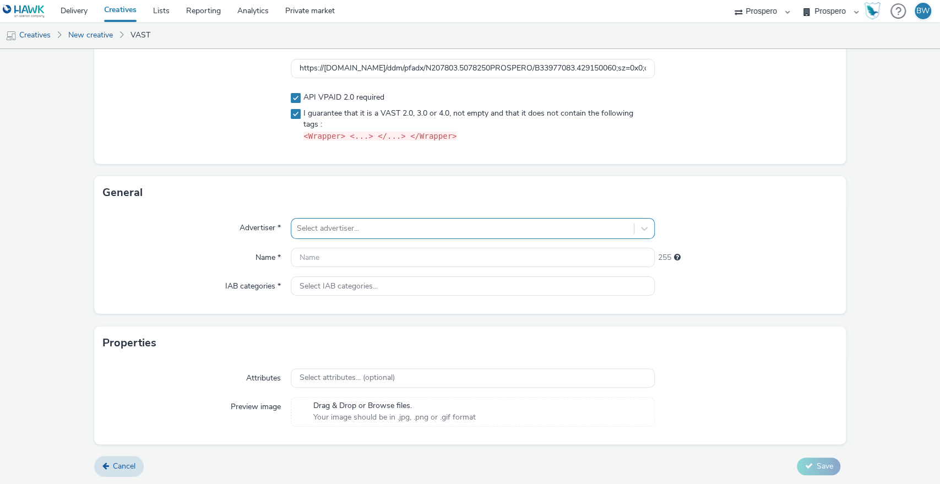
click at [351, 225] on div at bounding box center [463, 228] width 332 height 13
type input "nin"
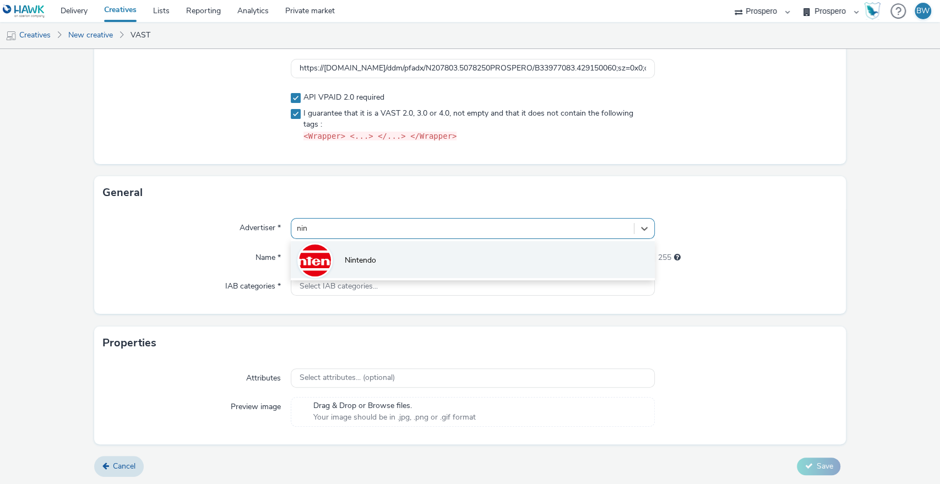
click at [367, 252] on li "Nintendo" at bounding box center [473, 259] width 364 height 37
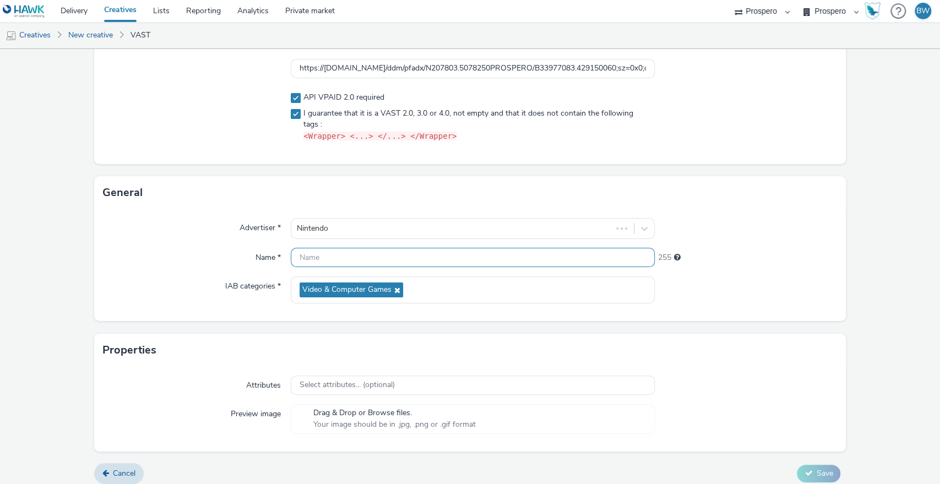
click at [367, 252] on input "text" at bounding box center [473, 257] width 364 height 19
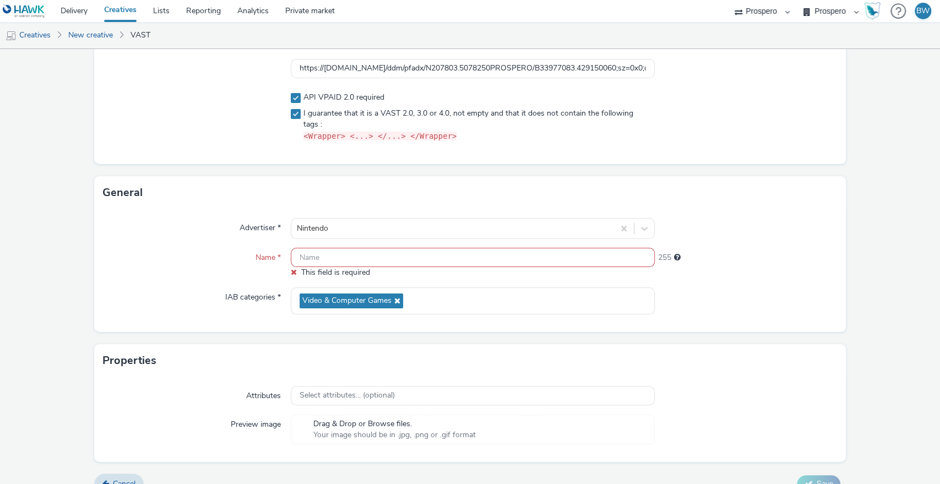
paste input "ADV:Ni2|PRO:NSO|CAM:NSO 12+2_Sep_Gamers|CHA:Video|PLA:Prospero|INV:Ogury|PHA:12…"
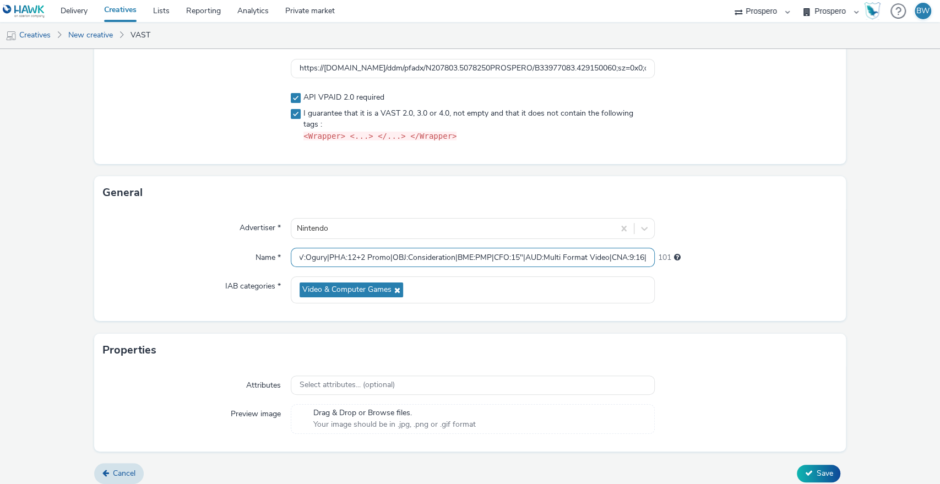
scroll to position [0, 277]
drag, startPoint x: 603, startPoint y: 253, endPoint x: 639, endPoint y: 260, distance: 36.4
click at [639, 260] on input "ADV:Ni2|PRO:NSO|CAM:NSO 12+2_Sep_Gamers|CHA:Video|PLA:Prospero|INV:Ogury|PHA:12…" at bounding box center [473, 257] width 364 height 19
drag, startPoint x: 549, startPoint y: 256, endPoint x: 144, endPoint y: 279, distance: 405.2
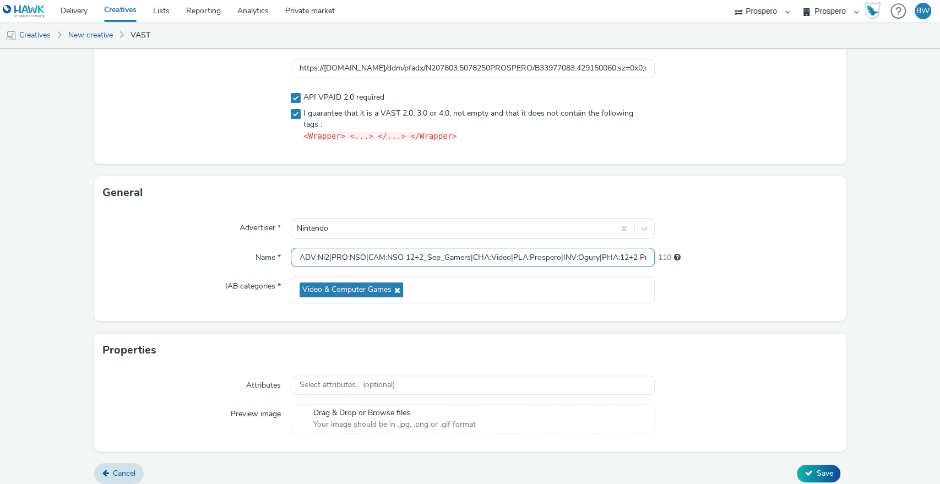
click at [144, 279] on div "Advertiser * Nintendo Name * ADV:Ni2|PRO:NSO|CAM:NSO 12+2_Sep_Gamers|CHA:Video|…" at bounding box center [470, 265] width 752 height 112
click at [295, 254] on input "ADV:Ni2|PRO:NSO|CAM:NSO 12+2_Sep_Gamers|CHA:Video|PLA:Prospero|INV:Ogury|PHA:12…" at bounding box center [473, 257] width 364 height 19
paste input "CNA:9:16|"
type input "CNA:9:16|ADV:Ni2|PRO:NSO|CAM:NSO 12+2_Sep_Gamers|CHA:Video|PLA:Prospero|INV:Ogu…"
click at [150, 245] on div "Advertiser * Nintendo Name * CNA:9:16|ADV:Ni2|PRO:NSO|CAM:NSO 12+2_Sep_Gamers|C…" at bounding box center [470, 265] width 752 height 112
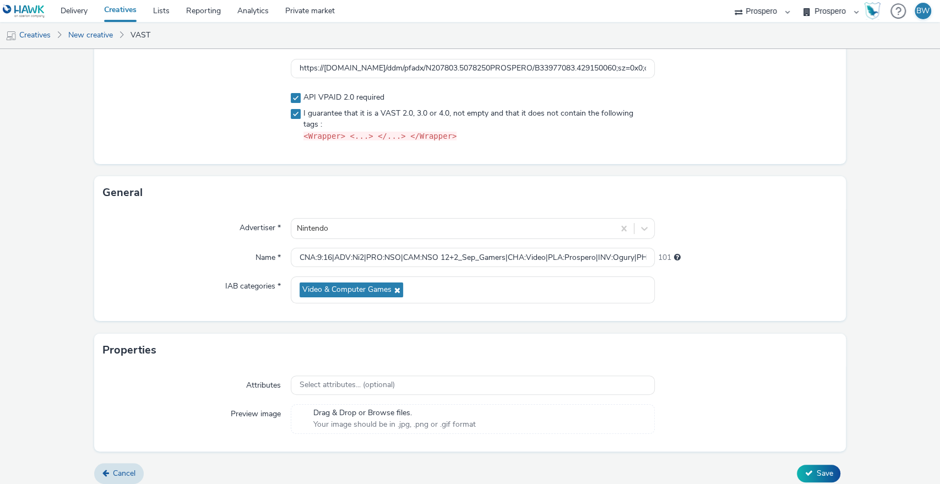
scroll to position [135, 0]
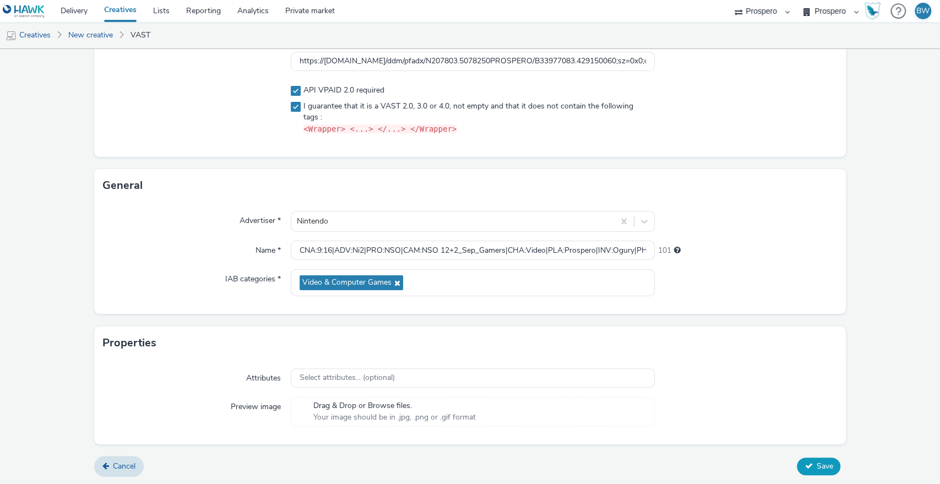
click at [816, 463] on span "Save" at bounding box center [824, 466] width 17 height 10
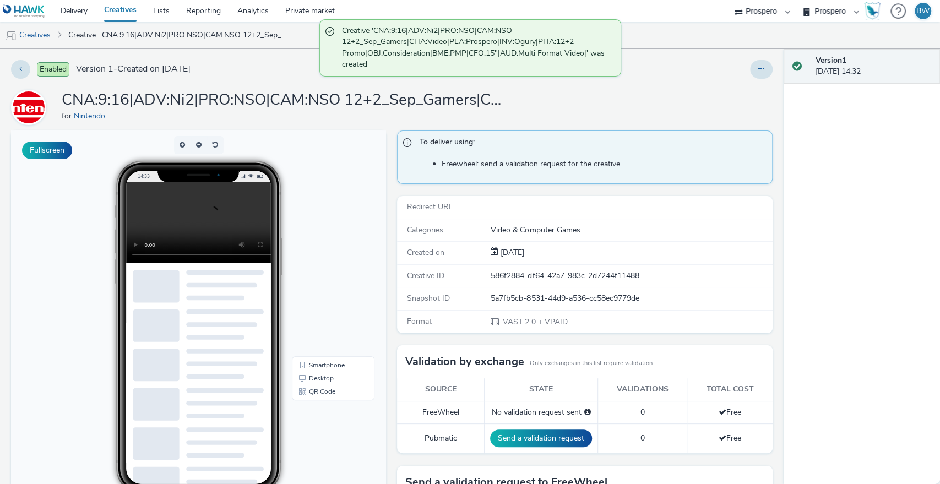
click at [386, 127] on div "Enabled Version 1 - Created on 10 September 2025 CNA:9:16|ADV:Ni2|PRO:NSO|CAM:N…" at bounding box center [391, 266] width 783 height 435
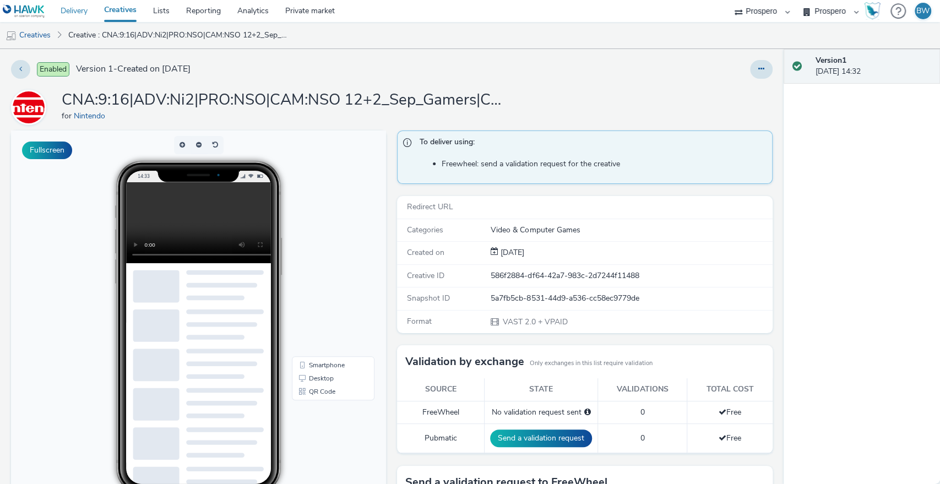
click at [64, 0] on link "Delivery" at bounding box center [73, 11] width 43 height 22
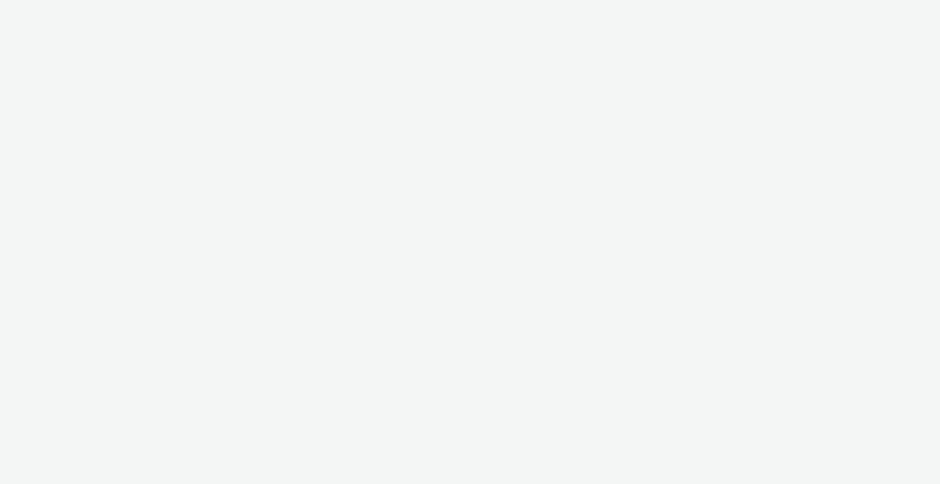
select select "b1b940d3-d05b-48b5-821e-f328c33b988b"
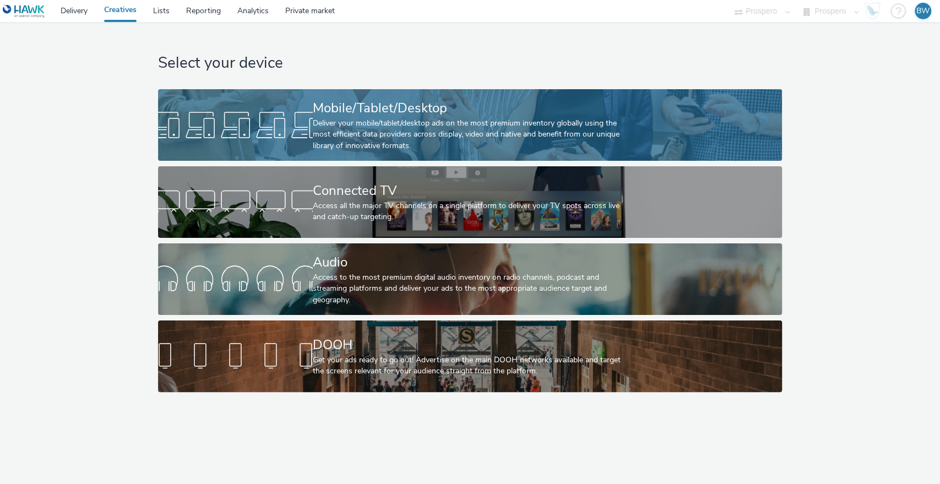
click at [363, 121] on div "Deliver your mobile/tablet/desktop ads on the most premium inventory globally u…" at bounding box center [468, 135] width 310 height 34
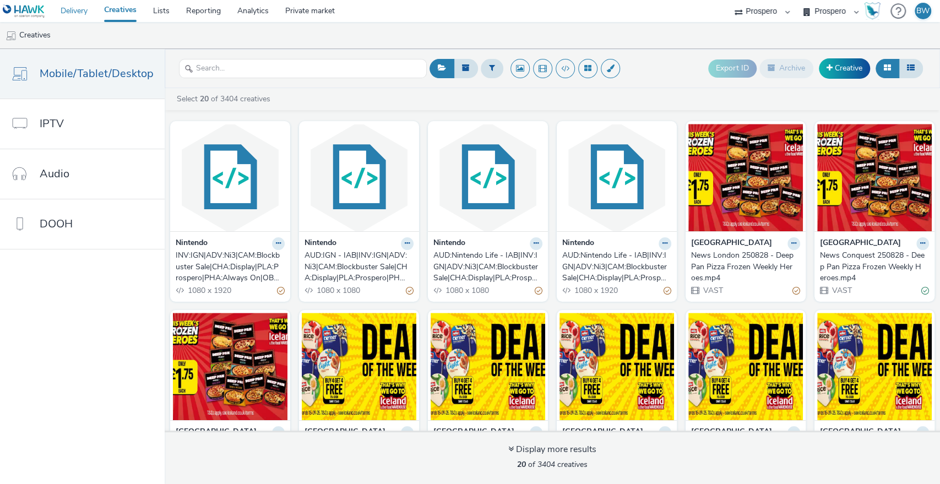
click at [84, 16] on link "Delivery" at bounding box center [73, 11] width 43 height 22
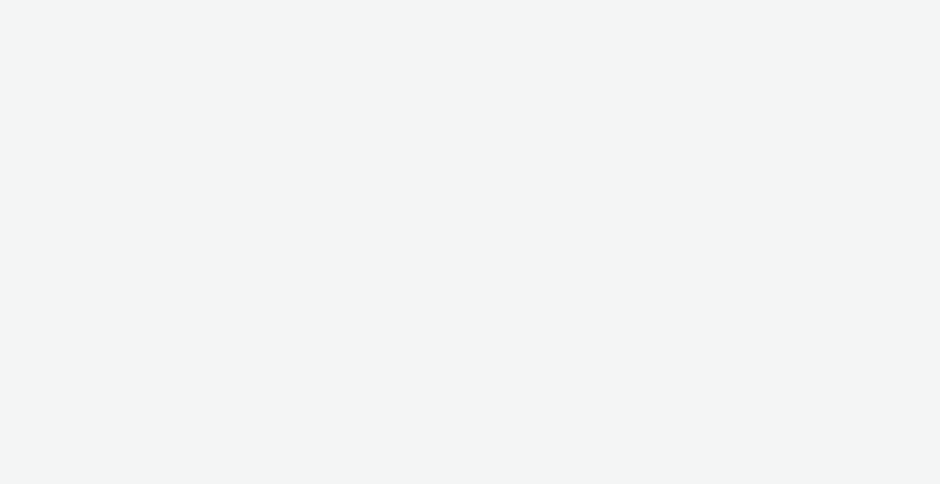
select select "b1b940d3-d05b-48b5-821e-f328c33b988b"
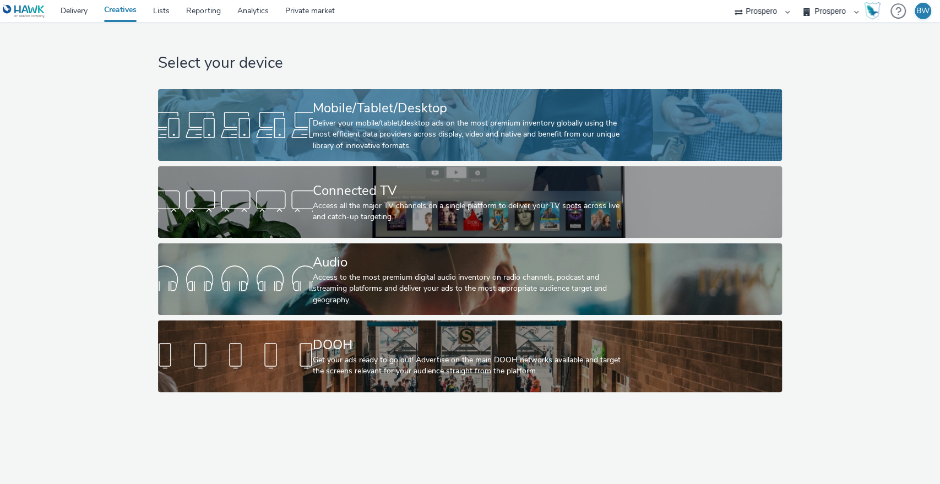
click at [369, 102] on div "Mobile/Tablet/Desktop" at bounding box center [468, 108] width 310 height 19
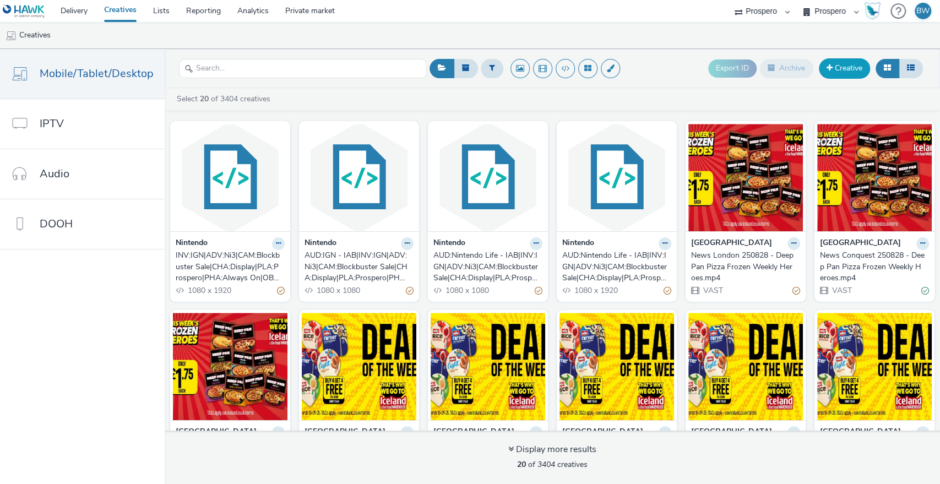
click at [843, 67] on link "Creative" at bounding box center [844, 68] width 51 height 20
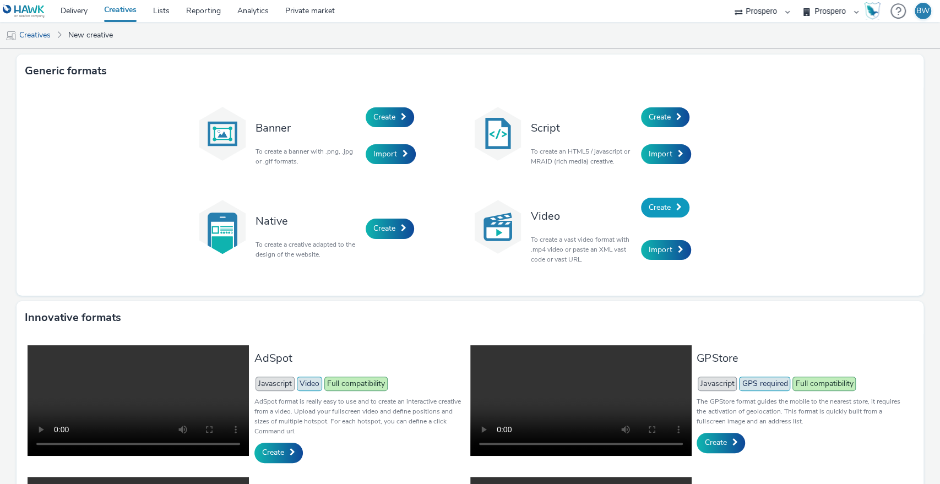
click at [667, 206] on link "Create" at bounding box center [665, 208] width 48 height 20
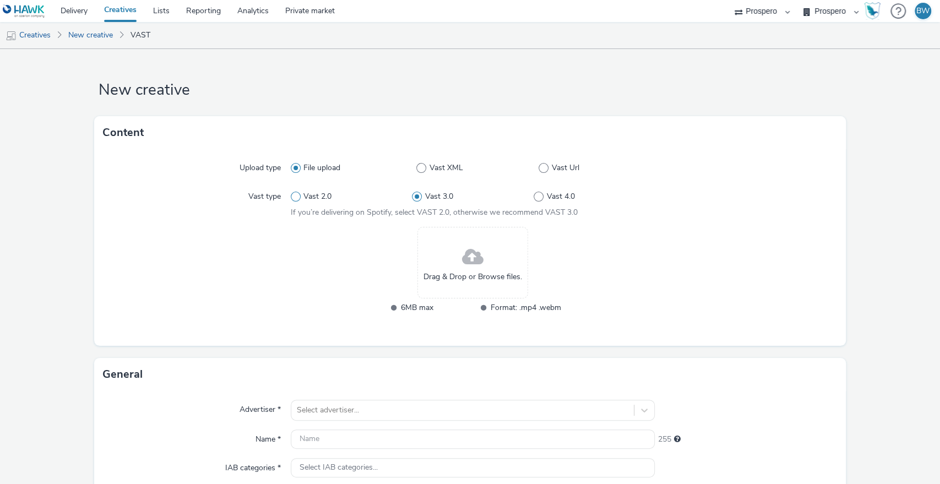
click at [294, 197] on span at bounding box center [296, 197] width 10 height 10
click at [294, 197] on input "Vast 2.0" at bounding box center [294, 196] width 7 height 7
radio input "true"
radio input "false"
click at [250, 229] on div at bounding box center [197, 277] width 188 height 101
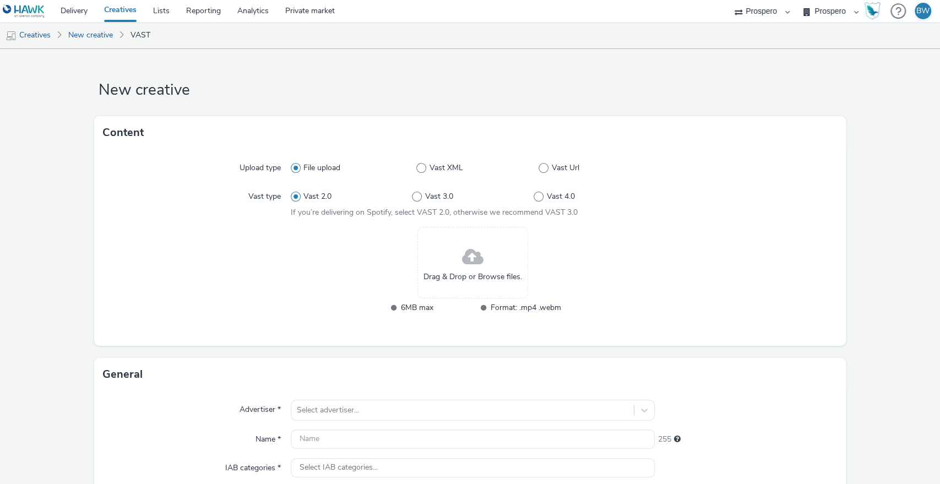
scroll to position [17, 0]
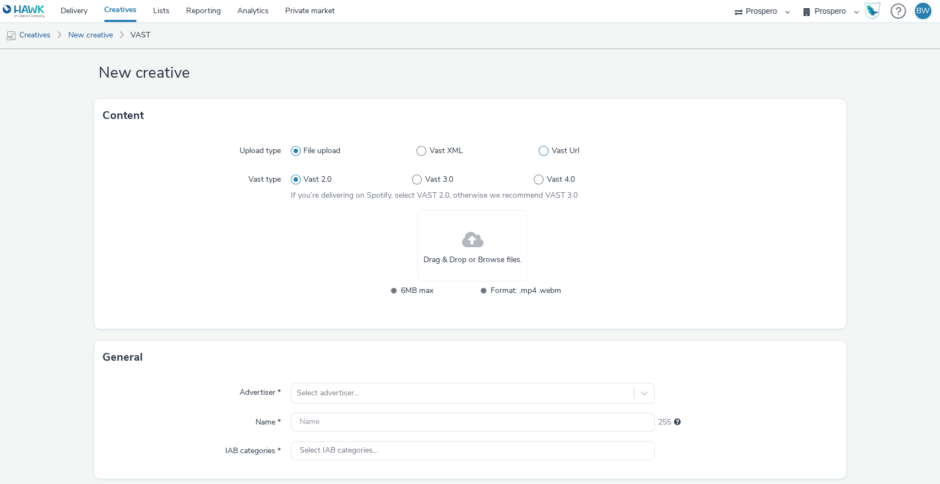
click at [538, 149] on span at bounding box center [543, 151] width 10 height 10
click at [538, 149] on input "Vast Url" at bounding box center [541, 151] width 7 height 7
radio input "false"
radio input "true"
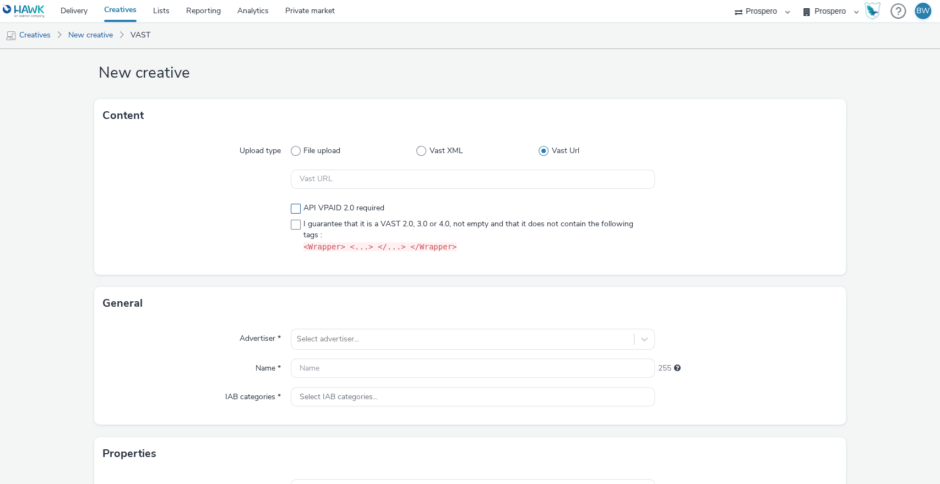
click at [293, 205] on span at bounding box center [296, 209] width 10 height 10
click at [291, 211] on span at bounding box center [296, 209] width 10 height 10
checkbox input "false"
click at [293, 225] on span at bounding box center [296, 225] width 10 height 10
checkbox input "true"
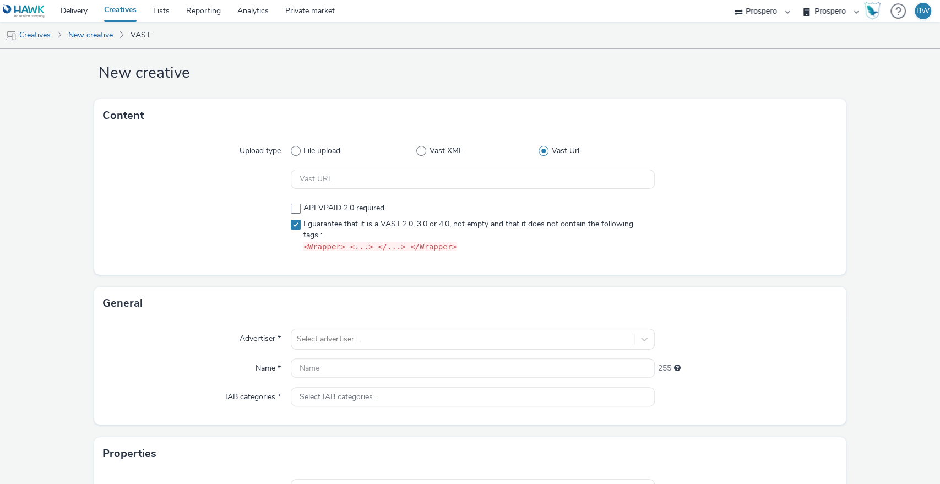
click at [296, 201] on div "API VPAID 2.0 required I guarantee that it is a VAST 2.0, 3.0 or 4.0, not empty…" at bounding box center [473, 227] width 364 height 59
click at [291, 211] on span at bounding box center [296, 209] width 10 height 10
checkbox input "true"
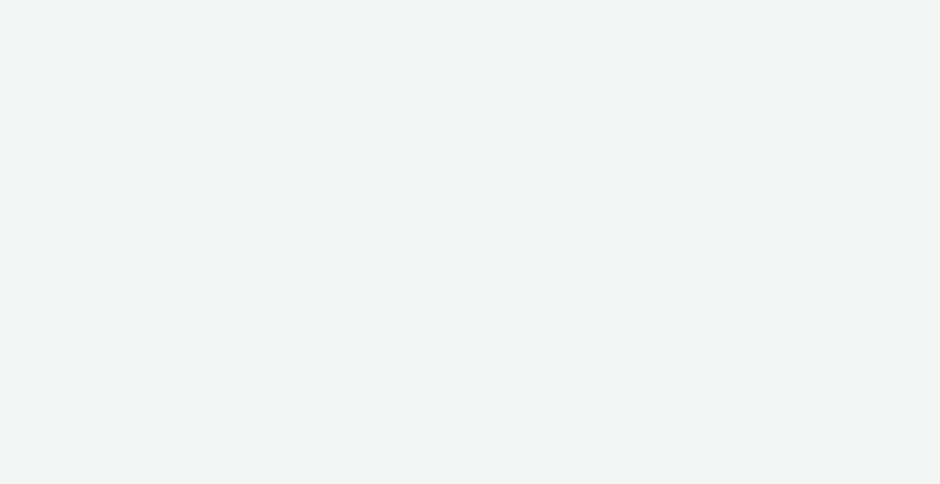
select select "b1b940d3-d05b-48b5-821e-f328c33b988b"
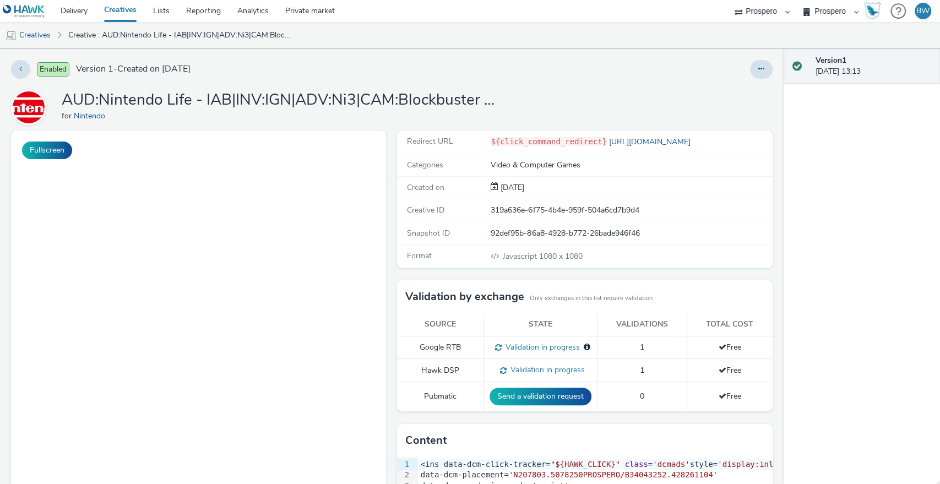
click at [391, 184] on div "Redirect URL ${click_command_redirect} [URL][DOMAIN_NAME] Categories Video & Co…" at bounding box center [581, 382] width 380 height 504
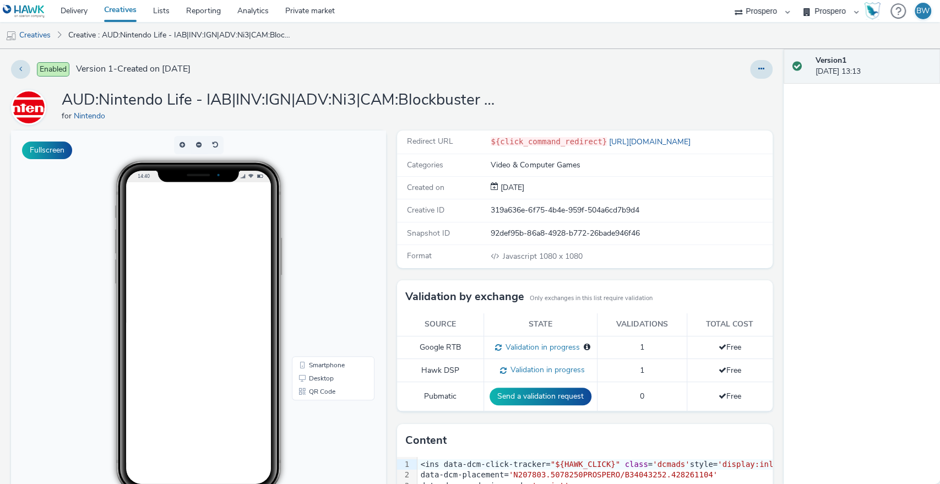
click at [383, 185] on div "Fullscreen" at bounding box center [201, 382] width 380 height 504
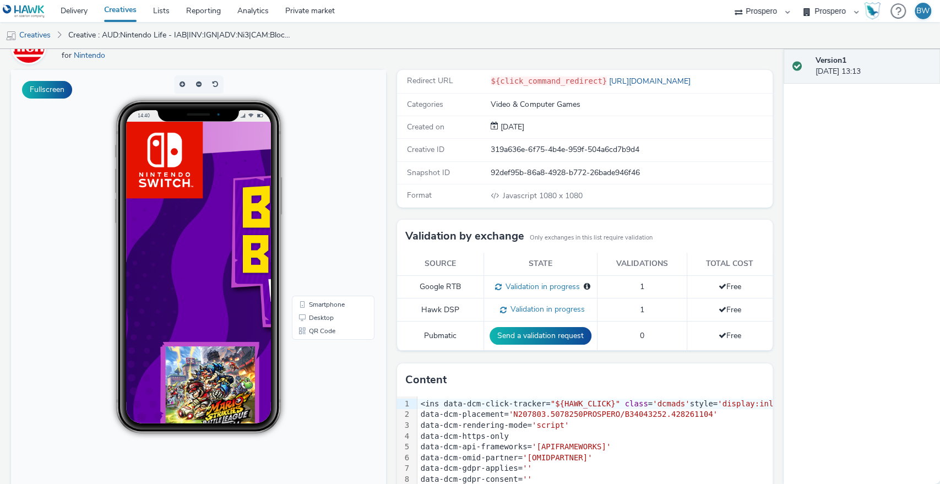
scroll to position [62, 0]
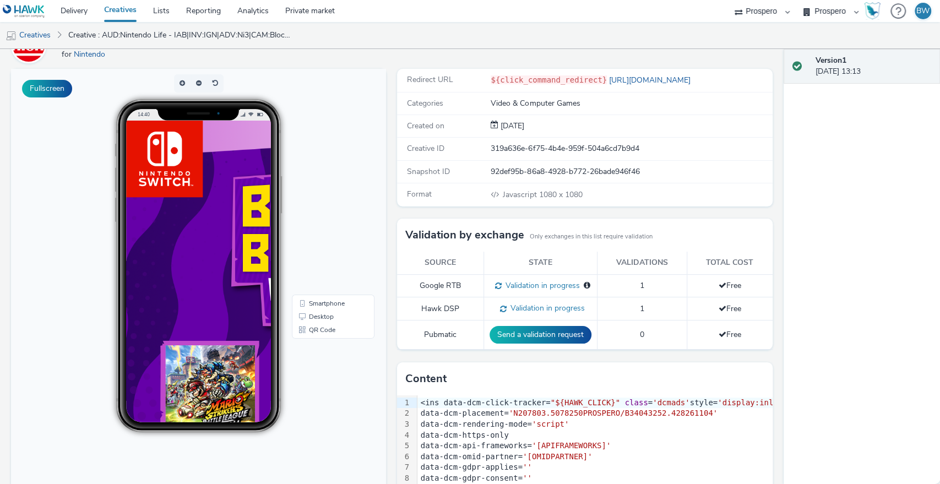
click at [391, 162] on div "Redirect URL ${click_command_redirect} [URL][DOMAIN_NAME] Categories Video & Co…" at bounding box center [581, 321] width 380 height 504
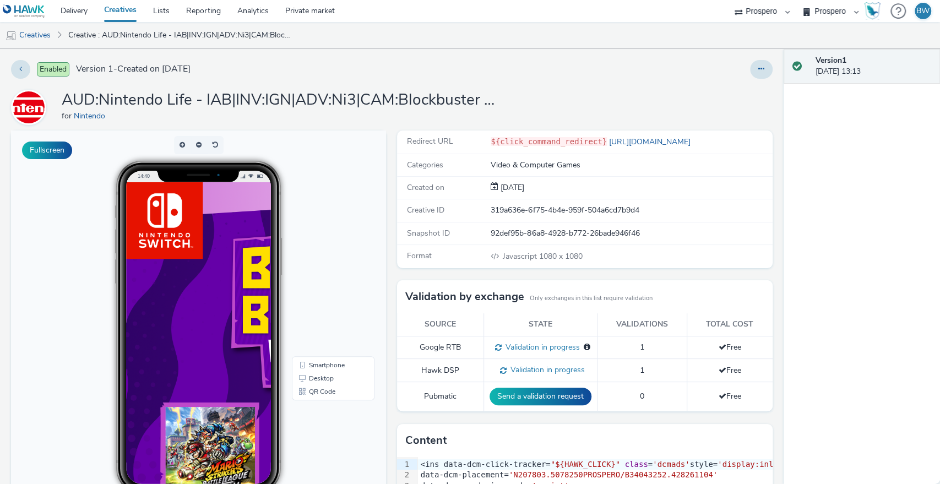
click at [391, 144] on div "Redirect URL ${click_command_redirect} [URL][DOMAIN_NAME] Categories Video & Co…" at bounding box center [581, 382] width 380 height 504
click at [386, 151] on div "Fullscreen" at bounding box center [201, 382] width 380 height 504
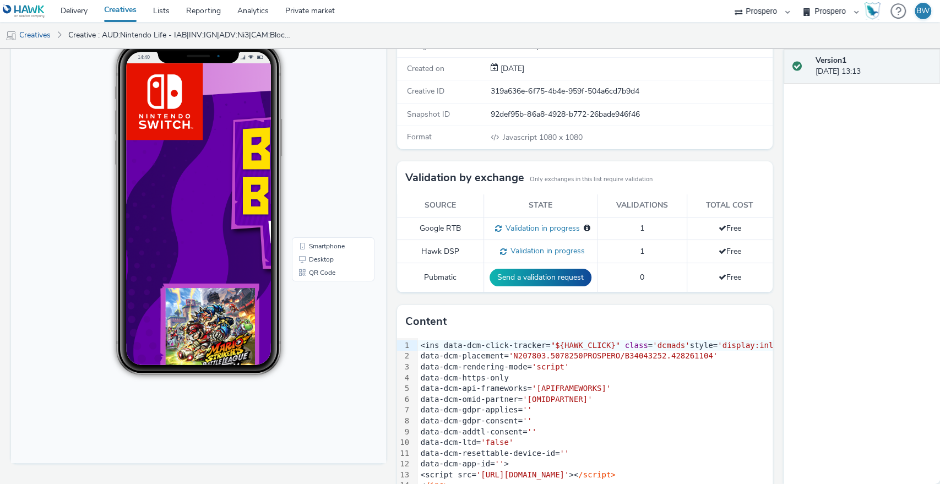
scroll to position [119, 0]
click at [386, 151] on div "Fullscreen" at bounding box center [201, 263] width 380 height 504
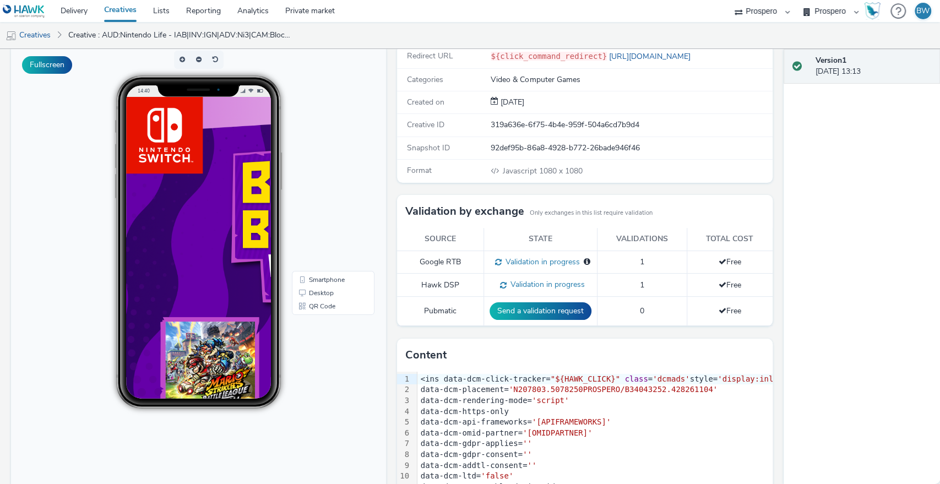
scroll to position [85, 0]
drag, startPoint x: 546, startPoint y: 170, endPoint x: 597, endPoint y: 171, distance: 50.7
click at [597, 171] on div "Javascript 1080 x 1080" at bounding box center [630, 172] width 280 height 12
click at [266, 253] on img at bounding box center [423, 394] width 594 height 594
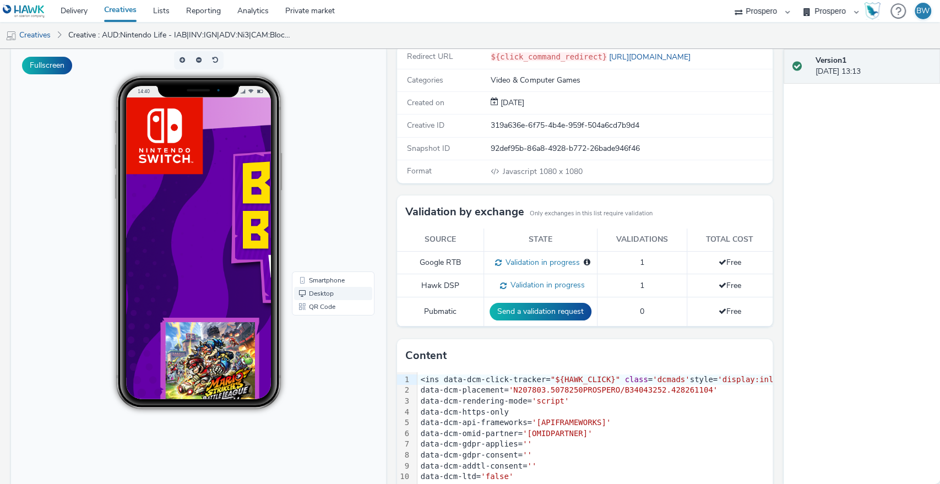
click at [317, 294] on link "Desktop" at bounding box center [333, 293] width 78 height 13
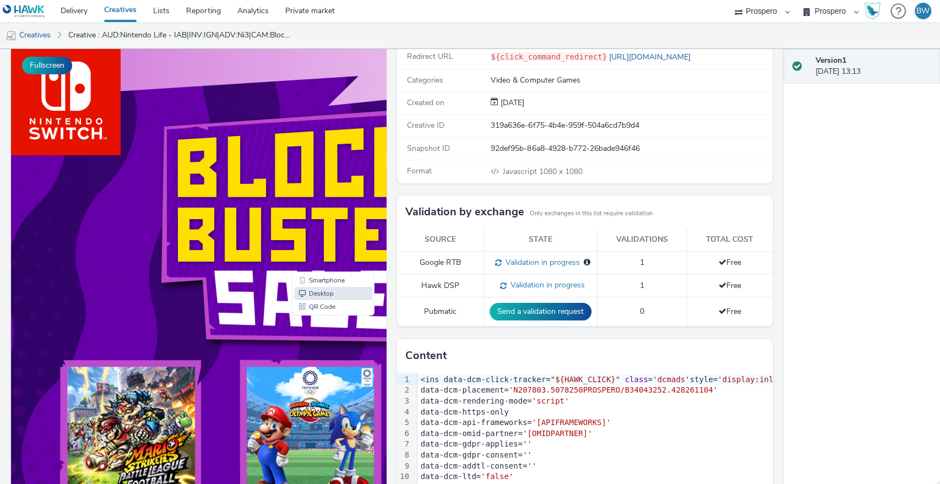
scroll to position [0, 9]
click at [383, 206] on div "Fullscreen" at bounding box center [201, 298] width 380 height 504
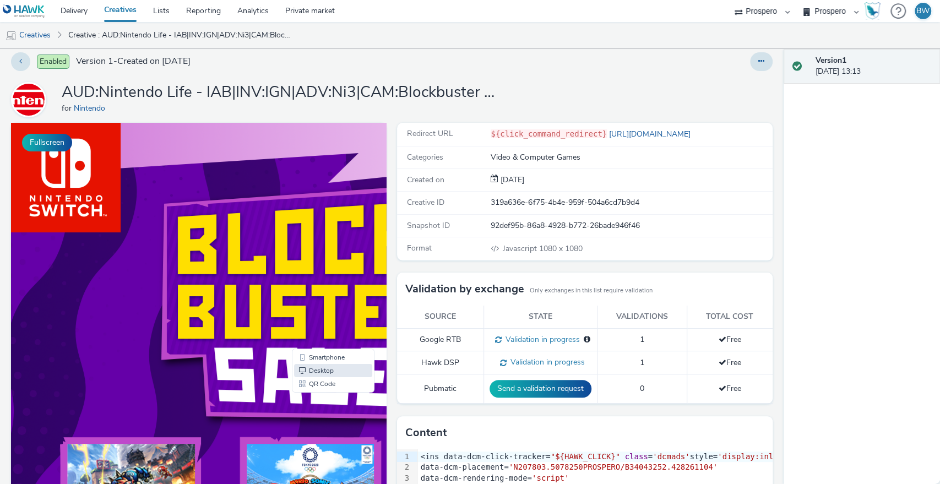
scroll to position [0, 0]
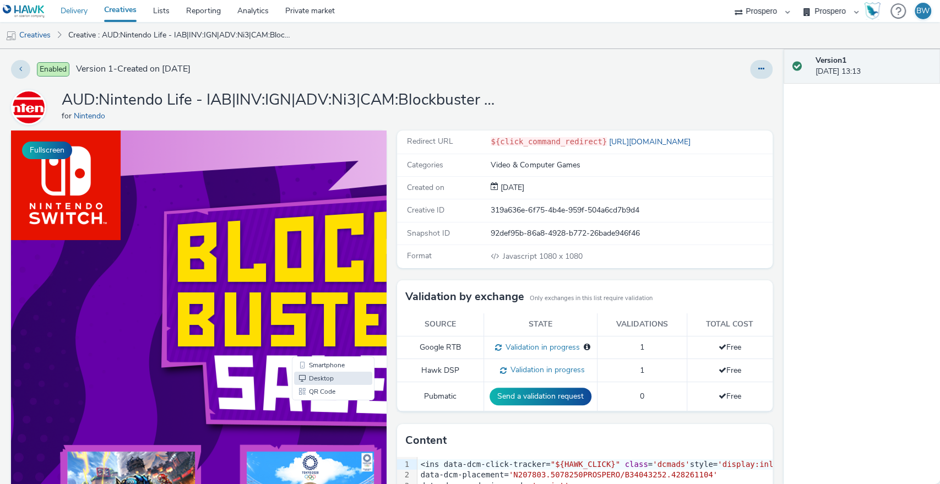
click at [72, 14] on link "Delivery" at bounding box center [73, 11] width 43 height 22
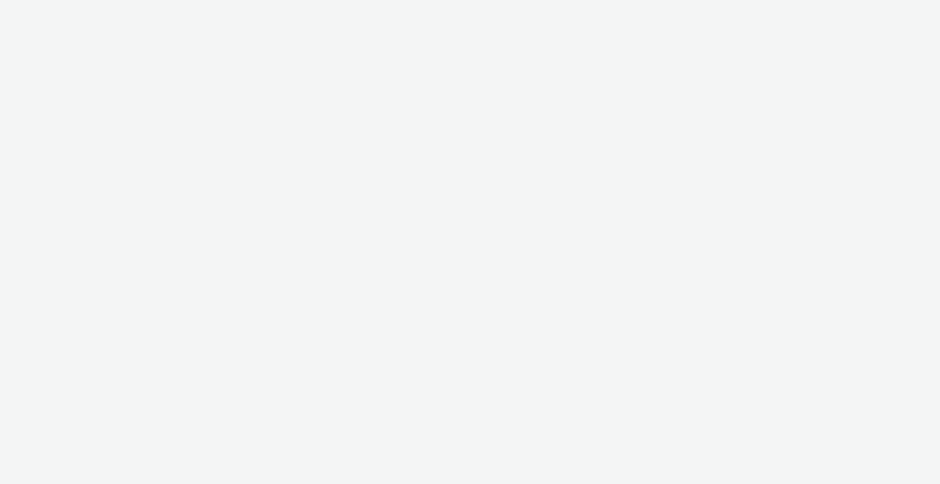
select select "b1b940d3-d05b-48b5-821e-f328c33b988b"
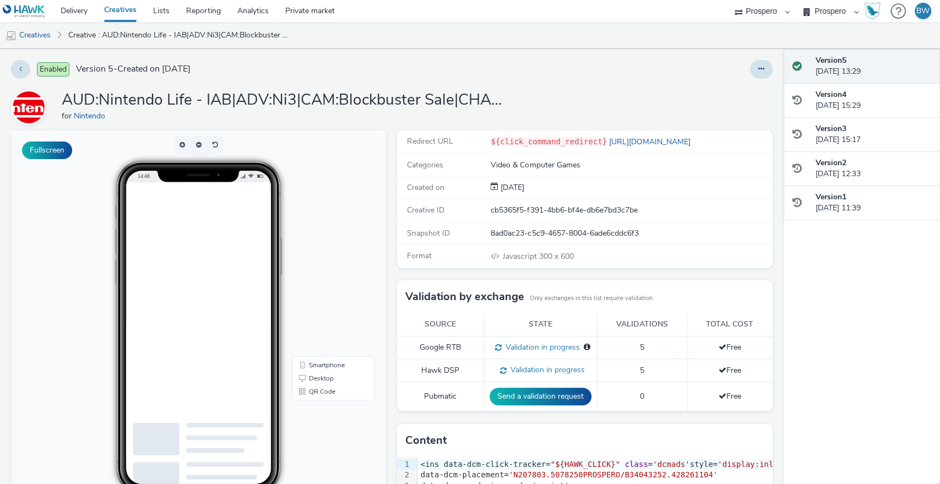
click at [385, 243] on div "Fullscreen" at bounding box center [201, 382] width 380 height 504
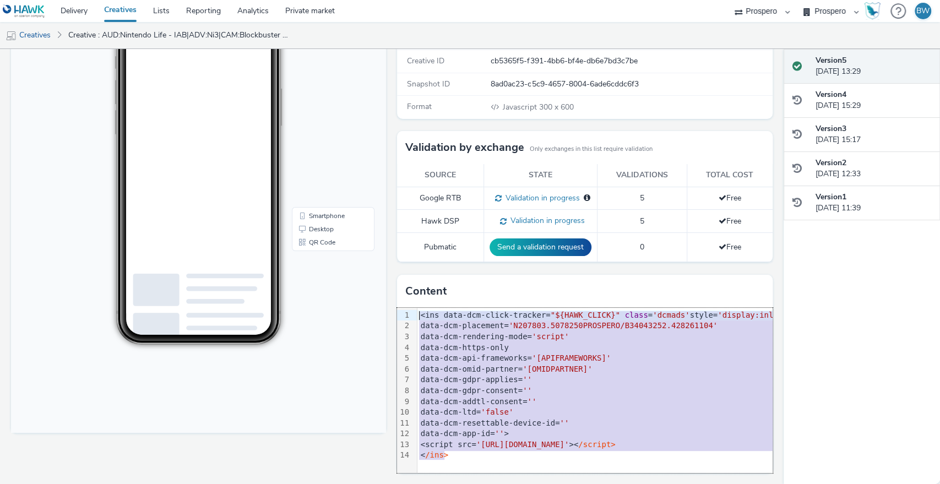
drag, startPoint x: 484, startPoint y: 459, endPoint x: 412, endPoint y: 312, distance: 164.4
click at [417, 312] on div "<ins data-dcm-click-tracker= "${HAWK_CLICK}" class = 'dcmads' style= 'display:i…" at bounding box center [677, 385] width 520 height 155
copy div "<ins data-dcm-click-tracker= "${HAWK_CLICK}" class = 'dcmads' style= 'display:i…"
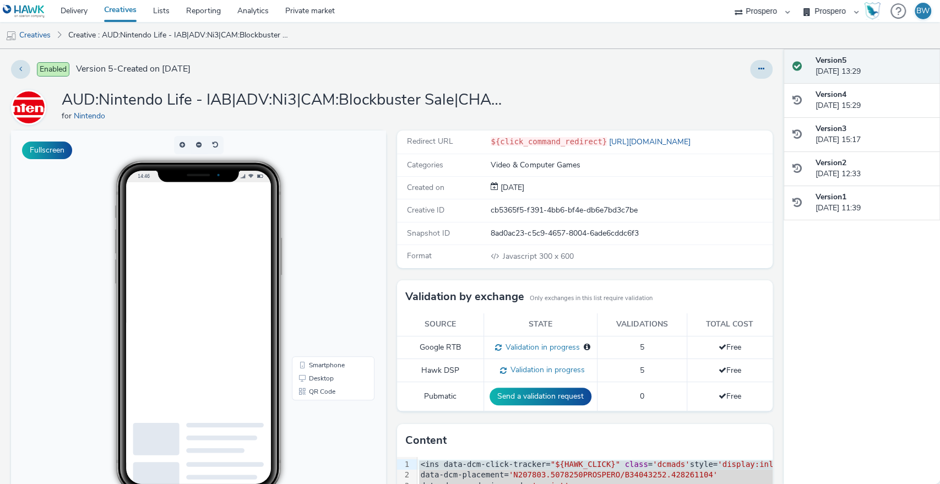
click at [391, 255] on div "Redirect URL ${click_command_redirect} [URL][DOMAIN_NAME] Categories Video & Co…" at bounding box center [581, 382] width 380 height 504
click at [391, 263] on div "Redirect URL ${click_command_redirect} [URL][DOMAIN_NAME] Categories Video & Co…" at bounding box center [581, 382] width 380 height 504
click at [405, 67] on div "Enabled Version 5 - Created on [DATE]" at bounding box center [239, 69] width 457 height 19
click at [416, 42] on ul "Creatives Creative : AUD:Nintendo Life - IAB|ADV:Ni3|CAM:Blockbuster Sale|CHA:D…" at bounding box center [470, 35] width 940 height 26
click at [47, 35] on link "Creatives" at bounding box center [28, 35] width 56 height 26
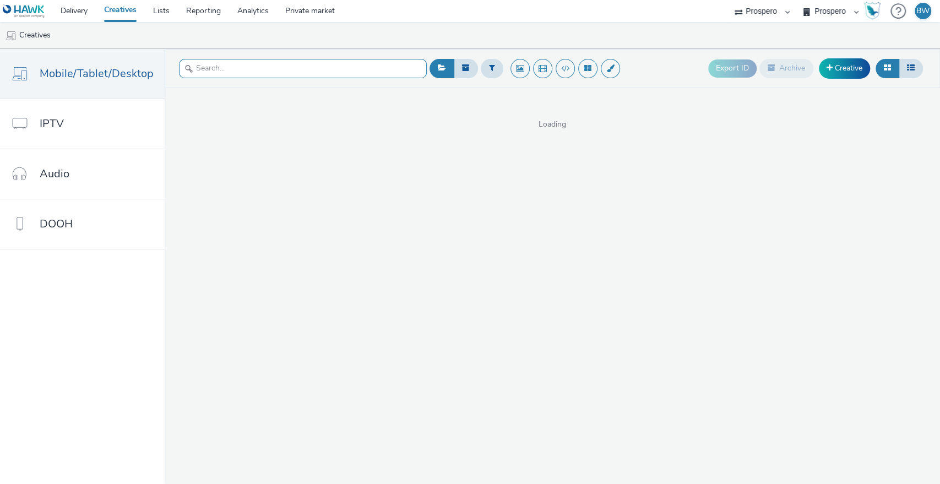
click at [220, 61] on input "text" at bounding box center [303, 68] width 248 height 19
click at [223, 63] on input "text" at bounding box center [303, 68] width 248 height 19
click at [80, 11] on link "Delivery" at bounding box center [73, 11] width 43 height 22
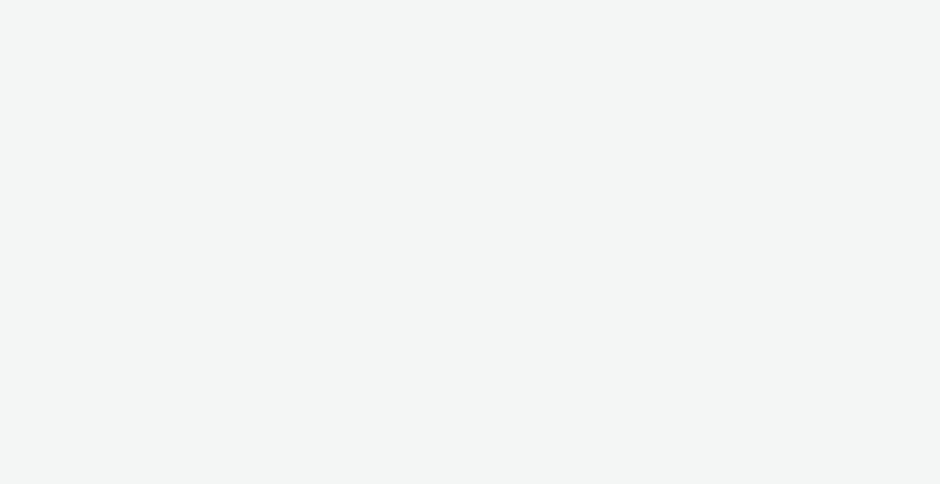
select select "b1b940d3-d05b-48b5-821e-f328c33b988b"
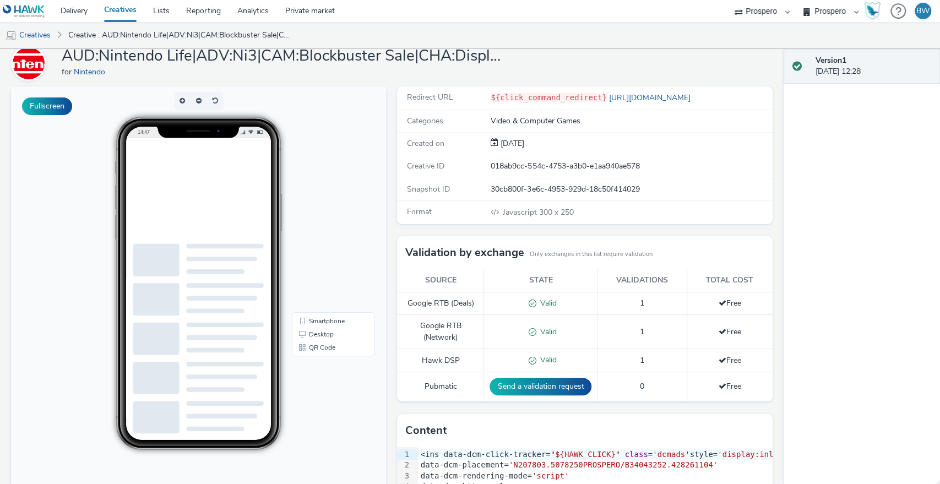
scroll to position [183, 0]
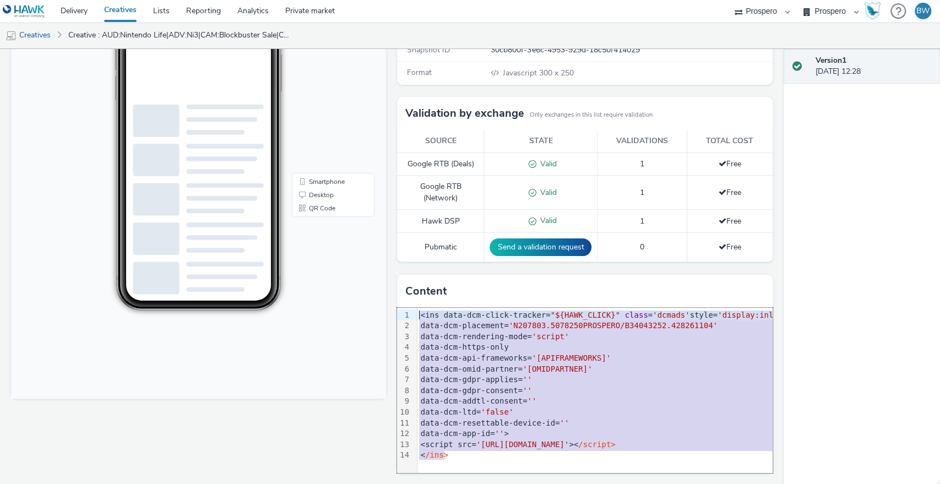
drag, startPoint x: 497, startPoint y: 461, endPoint x: 411, endPoint y: 312, distance: 171.4
click at [417, 312] on div "<ins data-dcm-click-tracker= "${HAWK_CLICK}" class = 'dcmads' style= 'display:i…" at bounding box center [677, 385] width 520 height 155
copy div "<ins data-dcm-click-tracker= "${HAWK_CLICK}" class = 'dcmads' style= 'display:i…"
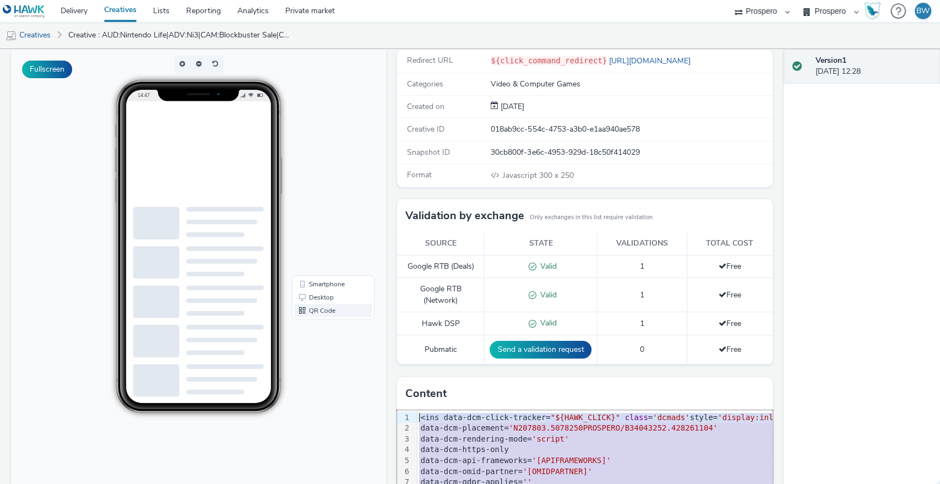
scroll to position [92, 0]
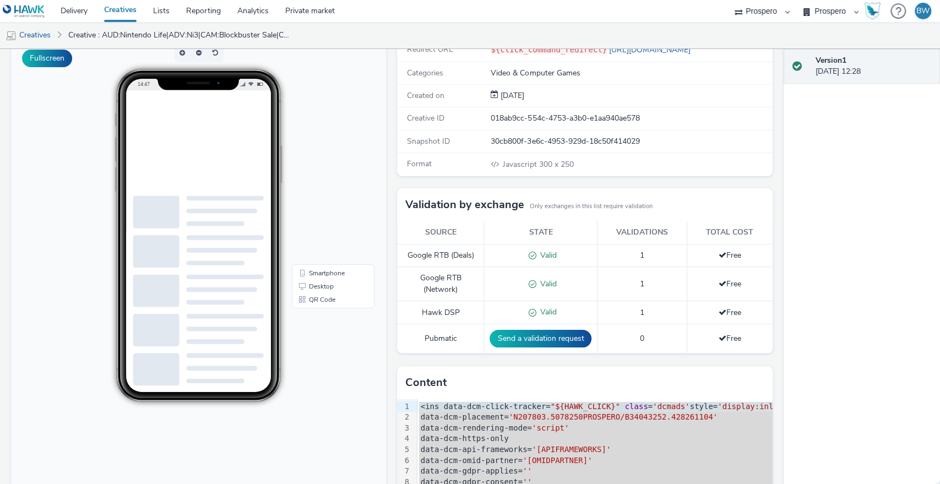
click at [391, 237] on div "Redirect URL ${click_command_redirect} https://www.nintendo.com/en-gb/Nintendo-…" at bounding box center [581, 308] width 380 height 538
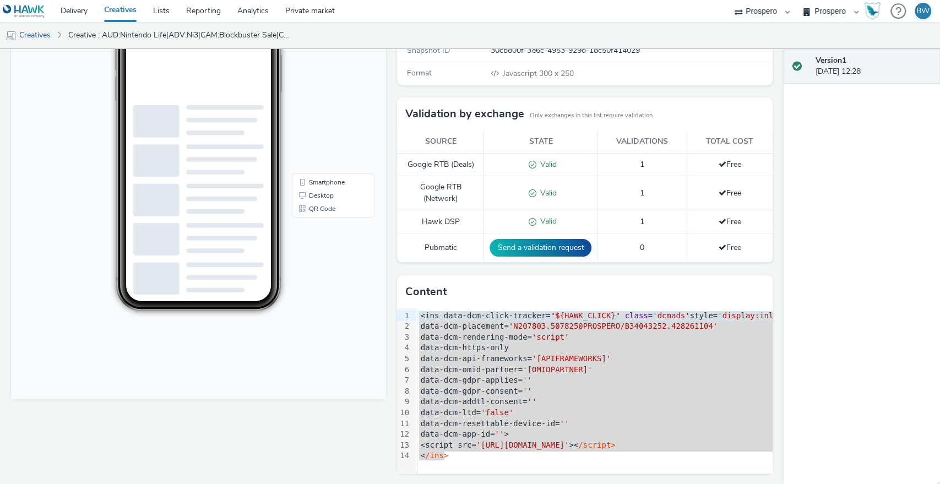
scroll to position [0, 0]
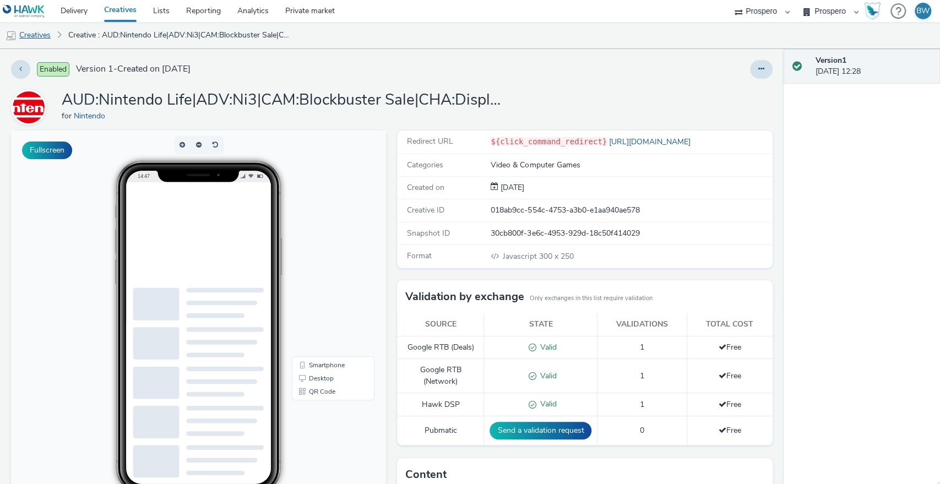
click at [32, 25] on link "Creatives" at bounding box center [28, 35] width 56 height 26
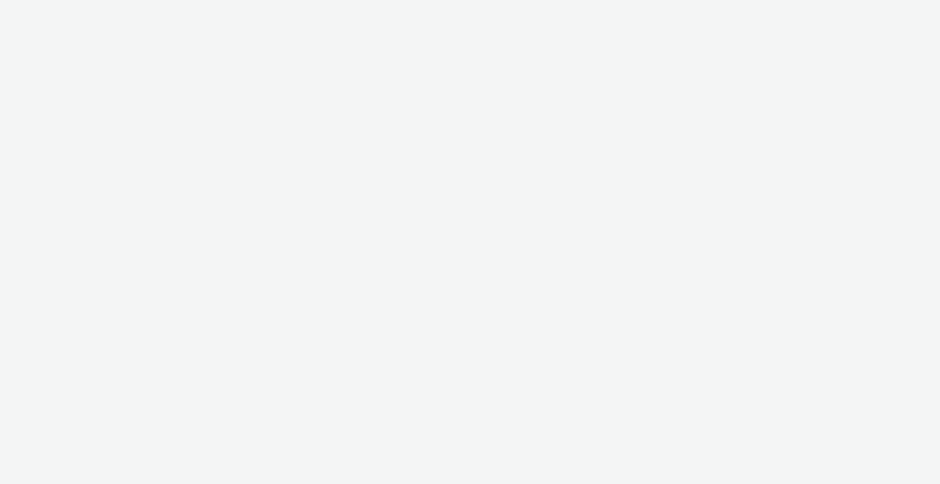
select select "b1b940d3-d05b-48b5-821e-f328c33b988b"
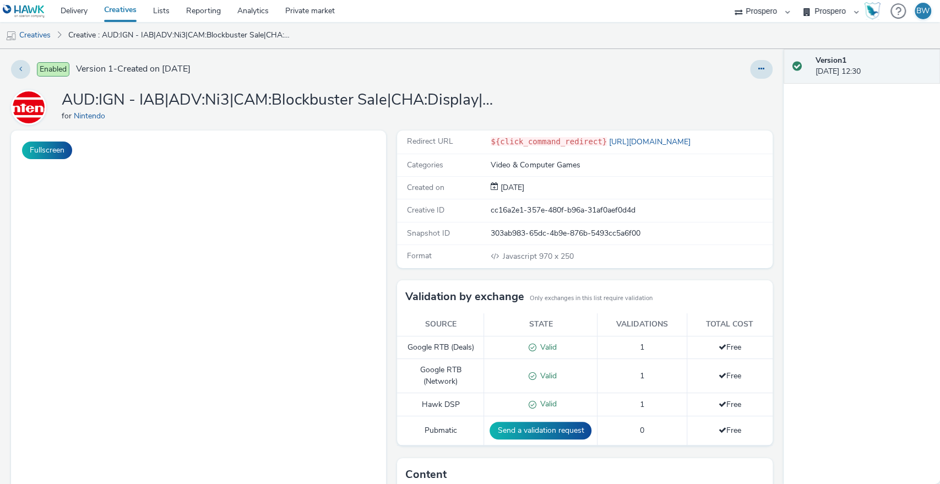
click at [391, 268] on div "Redirect URL ${click_command_redirect} [URL][DOMAIN_NAME] Categories Video & Co…" at bounding box center [581, 399] width 380 height 538
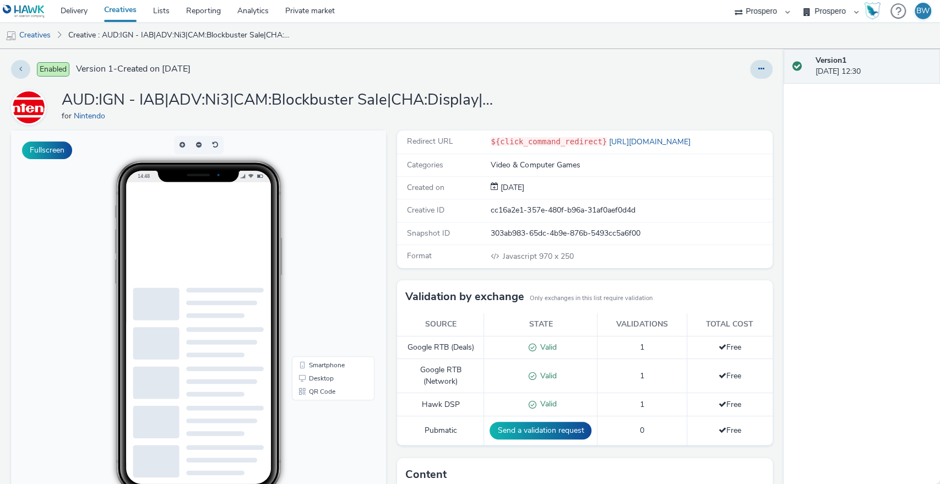
click at [255, 264] on ins at bounding box center [393, 251] width 534 height 138
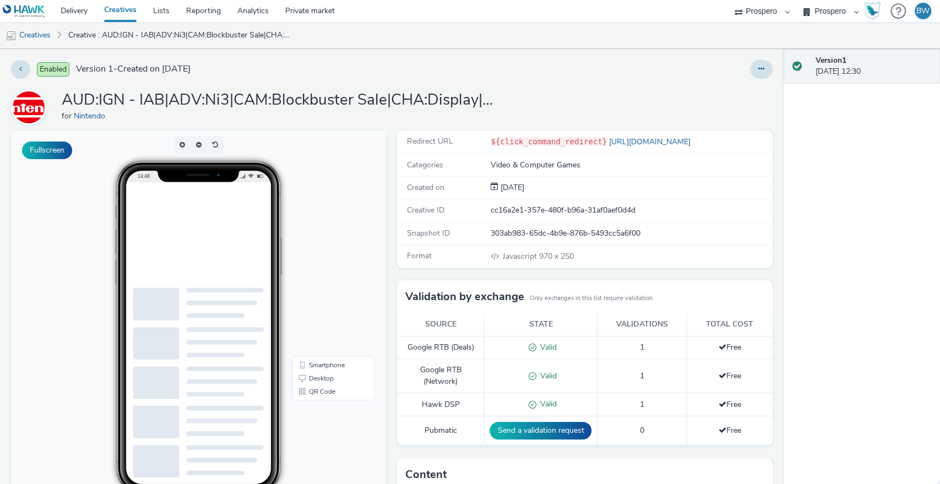
click at [391, 270] on div "Redirect URL ${click_command_redirect} [URL][DOMAIN_NAME] Categories Video & Co…" at bounding box center [581, 399] width 380 height 538
click at [45, 36] on link "Creatives" at bounding box center [28, 35] width 56 height 26
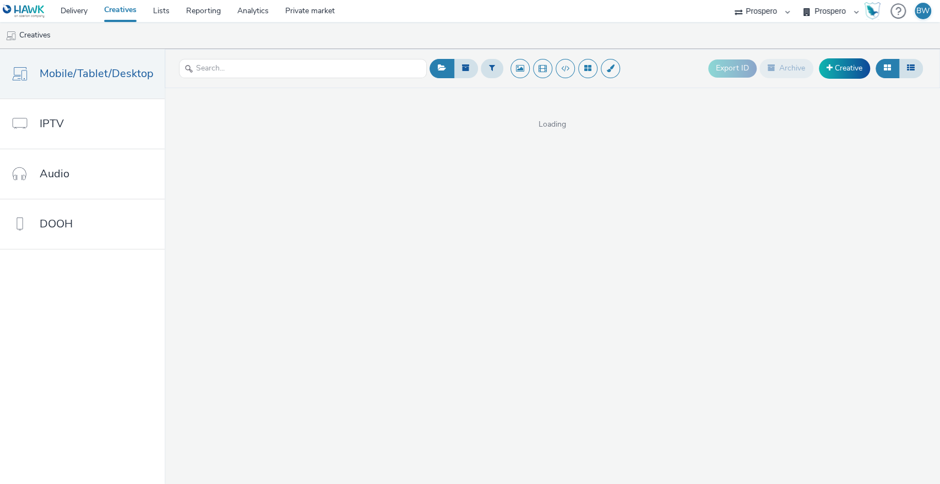
click at [546, 35] on ul "Creatives" at bounding box center [470, 35] width 940 height 26
click at [546, 34] on ul "Creatives" at bounding box center [470, 35] width 940 height 26
click at [550, 32] on ul "Creatives" at bounding box center [470, 35] width 940 height 26
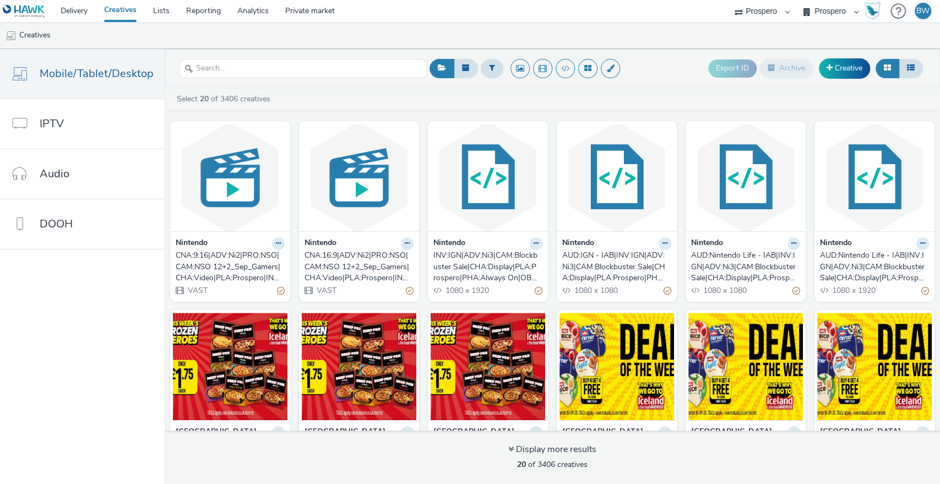
click at [548, 25] on ul "Creatives" at bounding box center [470, 35] width 940 height 26
click at [537, 33] on ul "Creatives" at bounding box center [470, 35] width 940 height 26
click at [505, 31] on ul "Creatives" at bounding box center [470, 35] width 940 height 26
